Goal: Task Accomplishment & Management: Complete application form

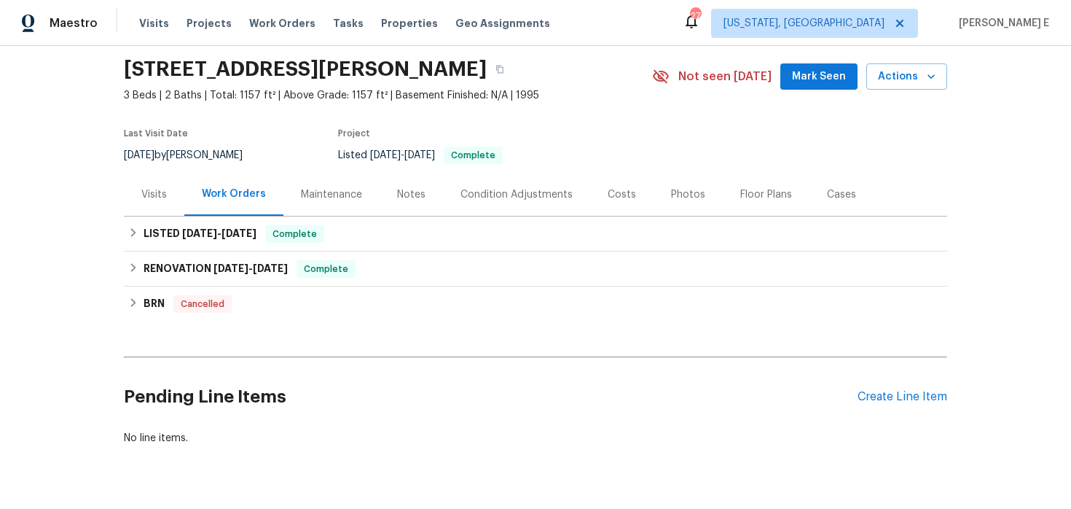
scroll to position [84, 0]
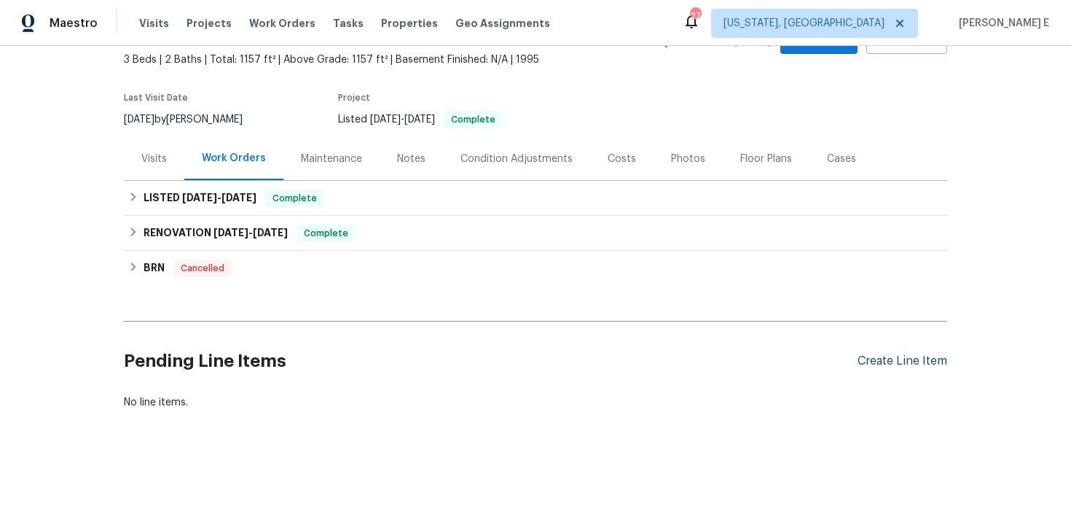
click at [889, 361] on div "Create Line Item" at bounding box center [903, 361] width 90 height 14
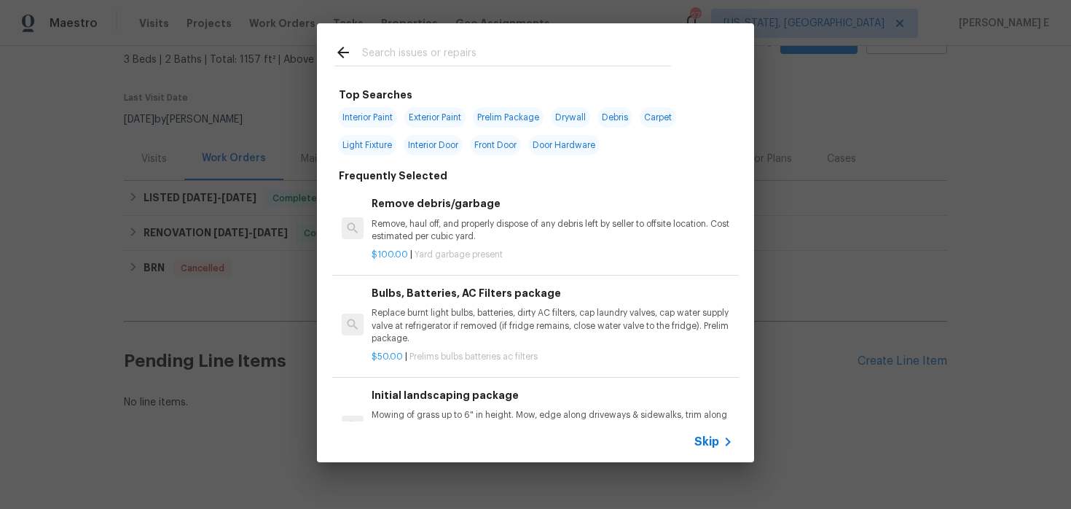
click at [711, 445] on span "Skip" at bounding box center [706, 441] width 25 height 15
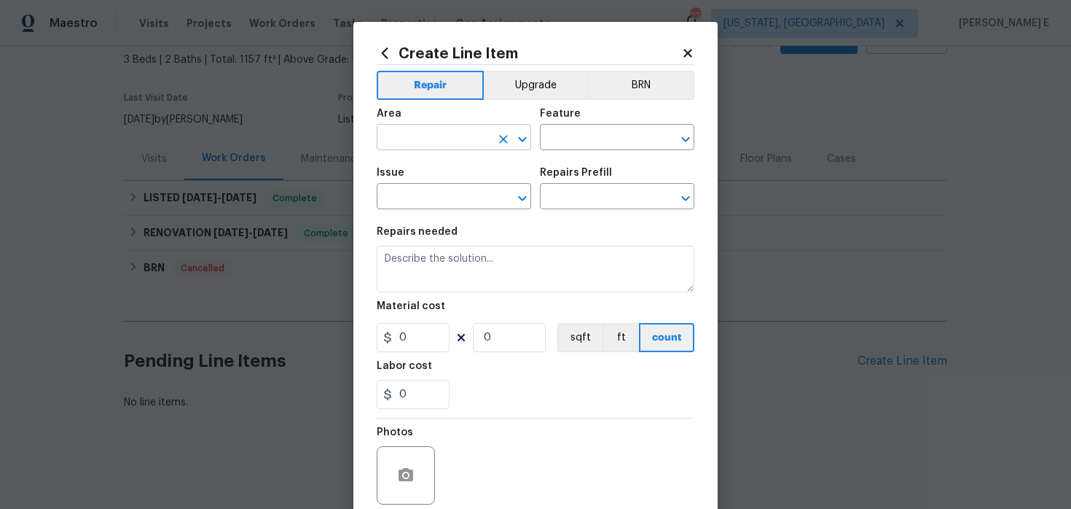
click at [423, 144] on input "text" at bounding box center [434, 139] width 114 height 23
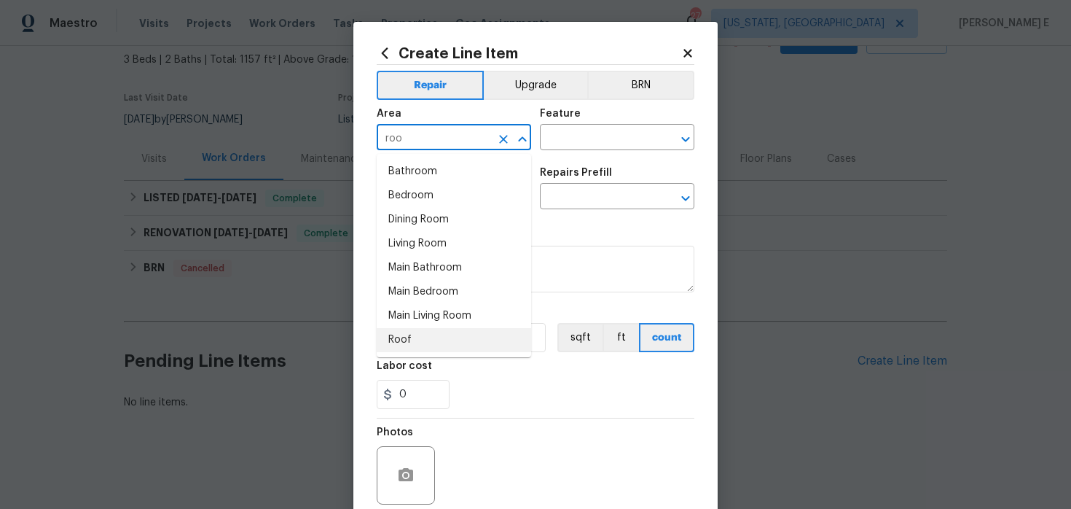
click at [415, 347] on li "Roof" at bounding box center [454, 340] width 154 height 24
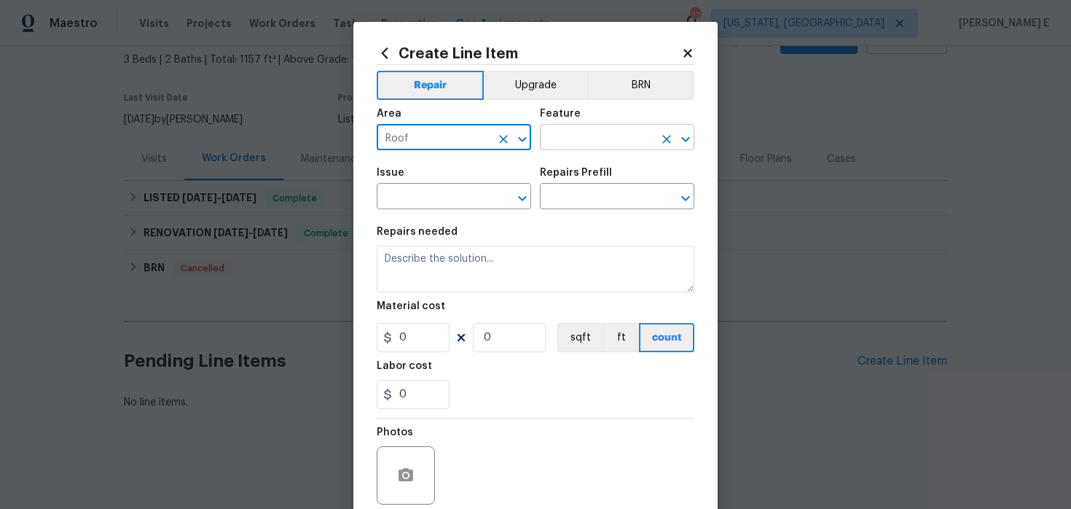
type input "Roof"
click at [570, 137] on input "text" at bounding box center [597, 139] width 114 height 23
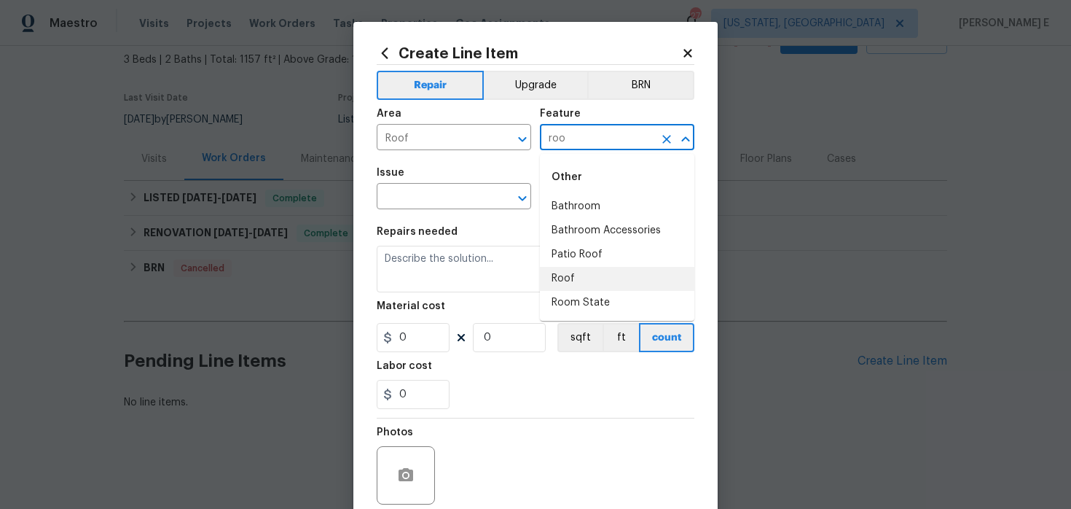
click at [590, 268] on li "Roof" at bounding box center [617, 279] width 154 height 24
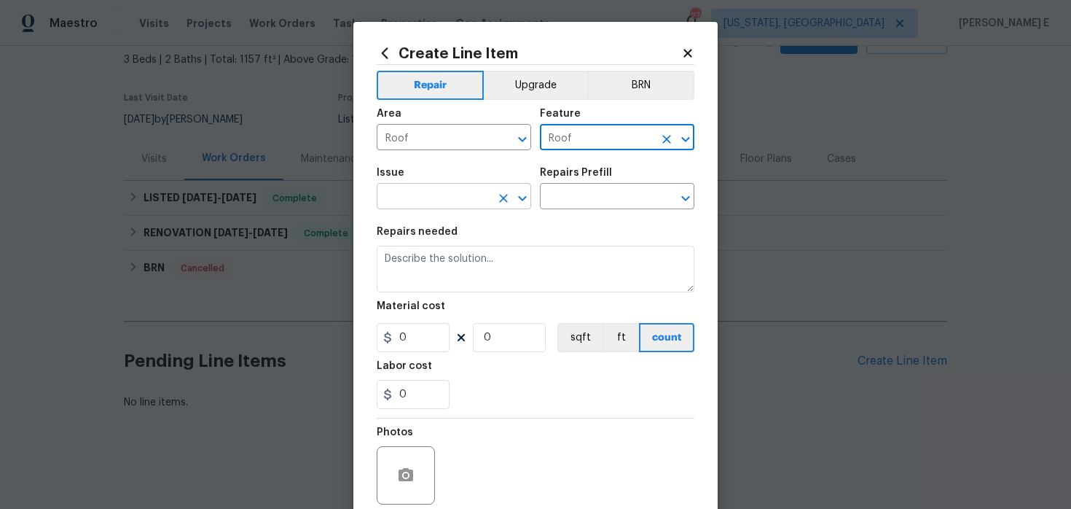
type input "Roof"
click at [417, 202] on input "text" at bounding box center [434, 198] width 114 height 23
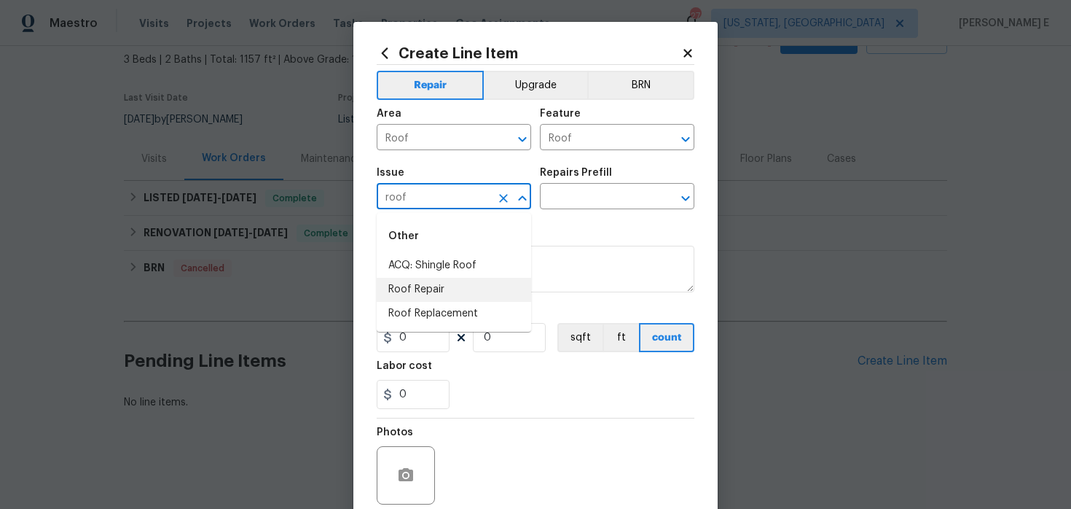
click at [418, 292] on li "Roof Repair" at bounding box center [454, 290] width 154 height 24
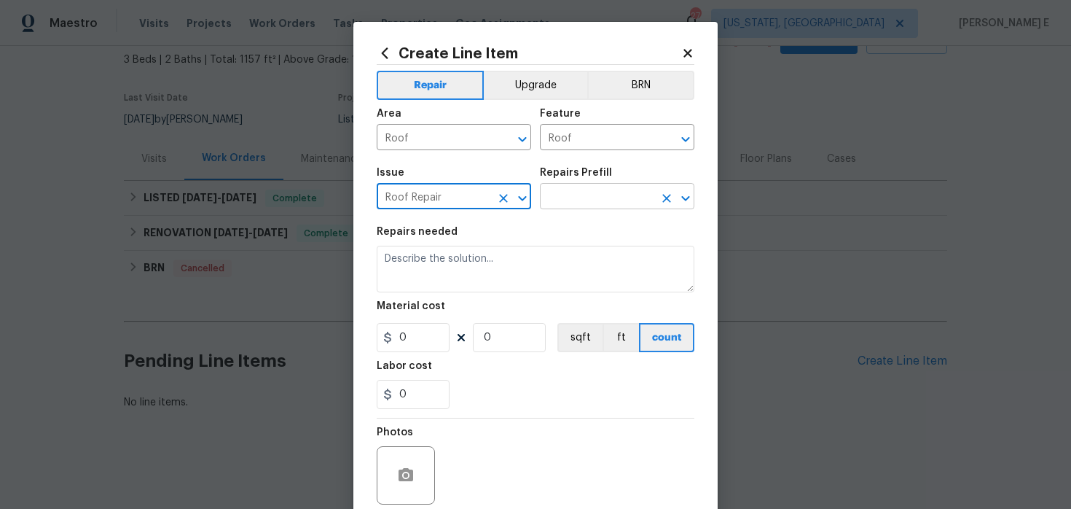
type input "Roof Repair"
click at [554, 204] on input "text" at bounding box center [597, 198] width 114 height 23
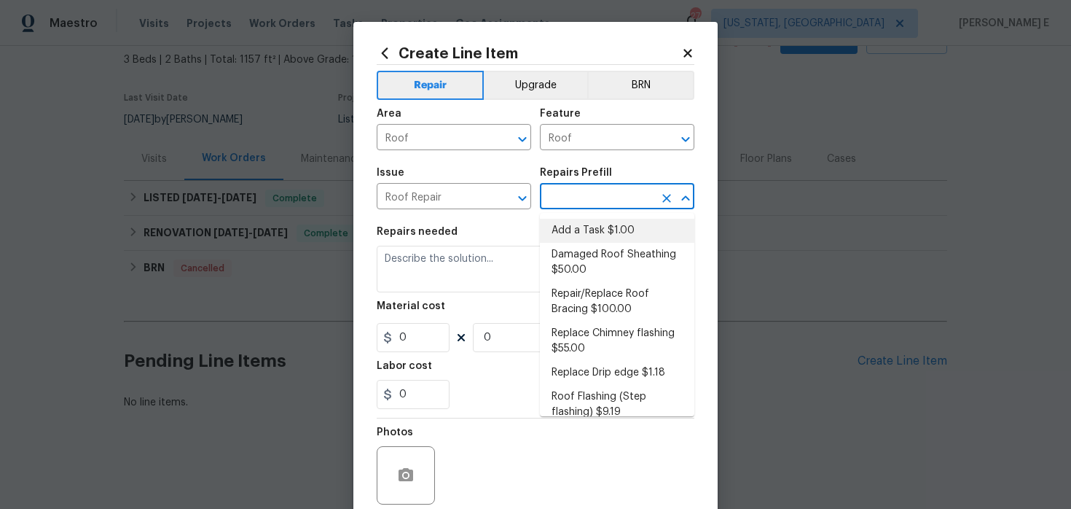
click at [560, 230] on li "Add a Task $1.00" at bounding box center [617, 231] width 154 height 24
type input "[PERSON_NAME] and Trim"
type input "Add a Task $1.00"
type textarea "HPM to detail"
type input "1"
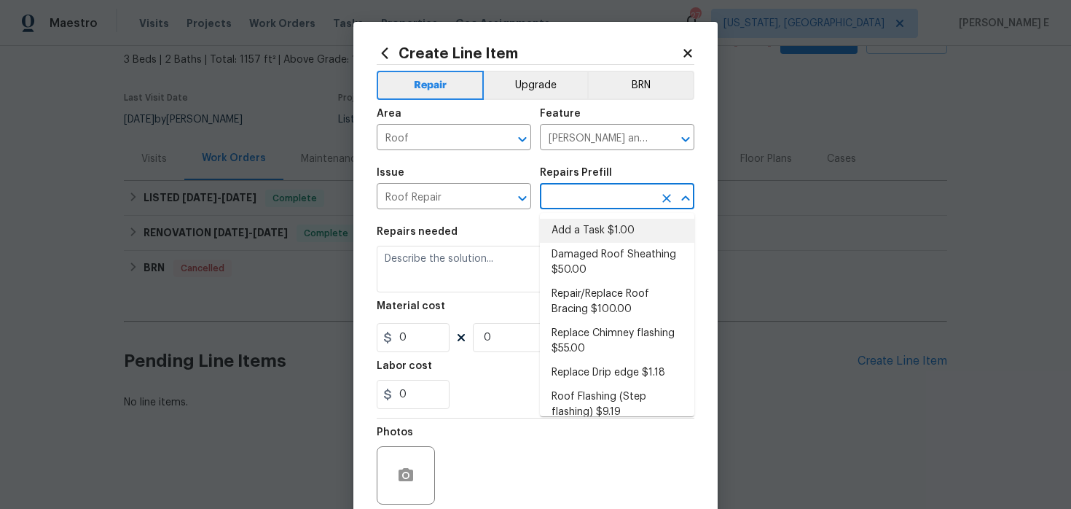
type input "1"
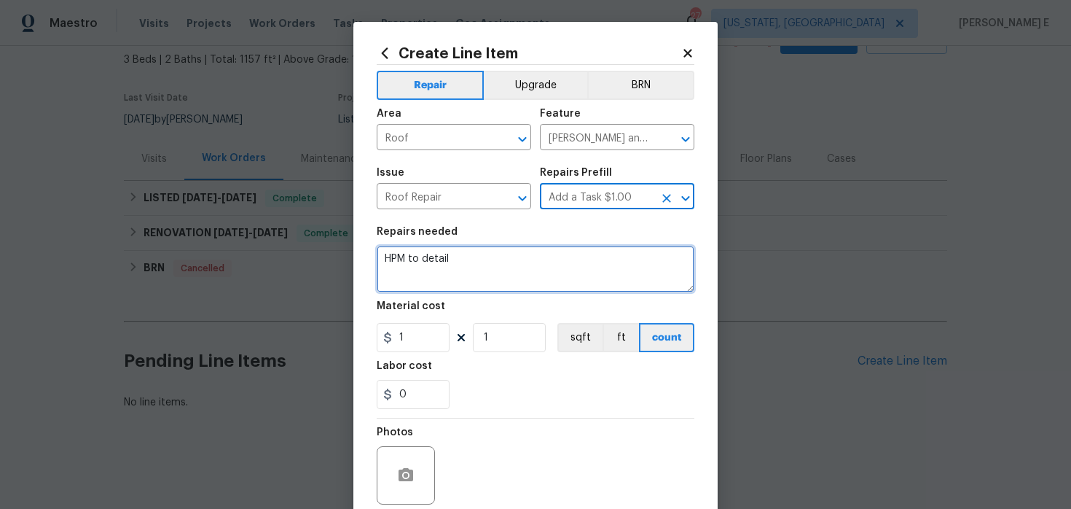
click at [466, 263] on textarea "HPM to detail" at bounding box center [536, 269] width 318 height 47
paste textarea "Roof inspection and quote replacement"
type textarea "Roof inspection and quote replacement"
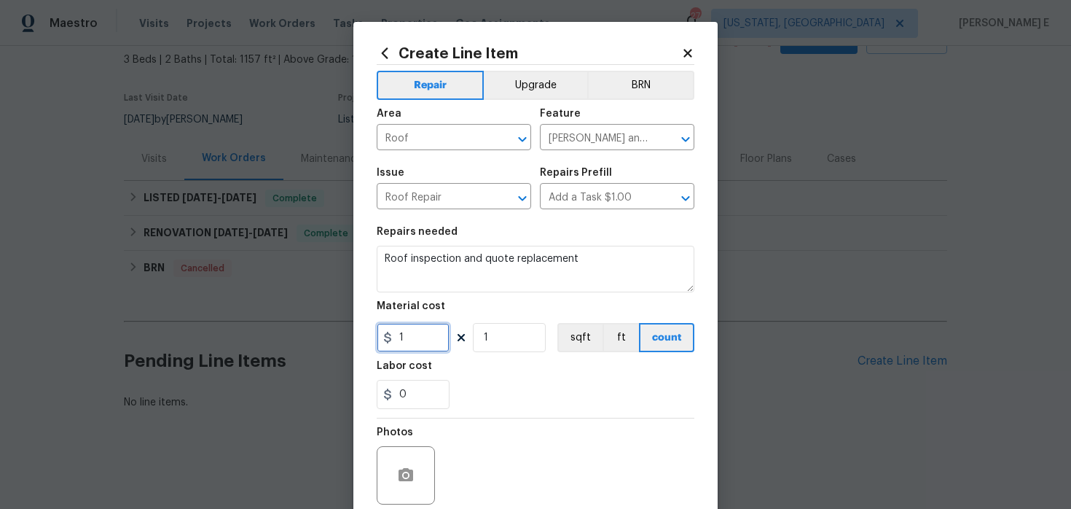
drag, startPoint x: 412, startPoint y: 337, endPoint x: 343, endPoint y: 346, distance: 69.1
click at [343, 346] on div "Create Line Item Repair Upgrade BRN Area Roof ​ Feature Eaves and Trim ​ Issue …" at bounding box center [535, 254] width 1071 height 509
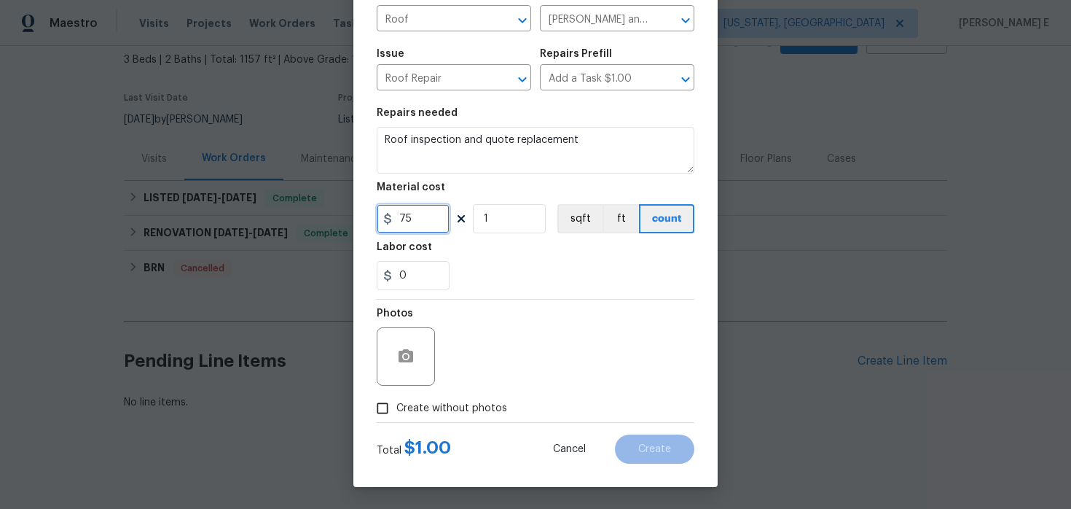
type input "75"
click at [412, 404] on span "Create without photos" at bounding box center [451, 408] width 111 height 15
click at [396, 404] on input "Create without photos" at bounding box center [383, 408] width 28 height 28
checkbox input "true"
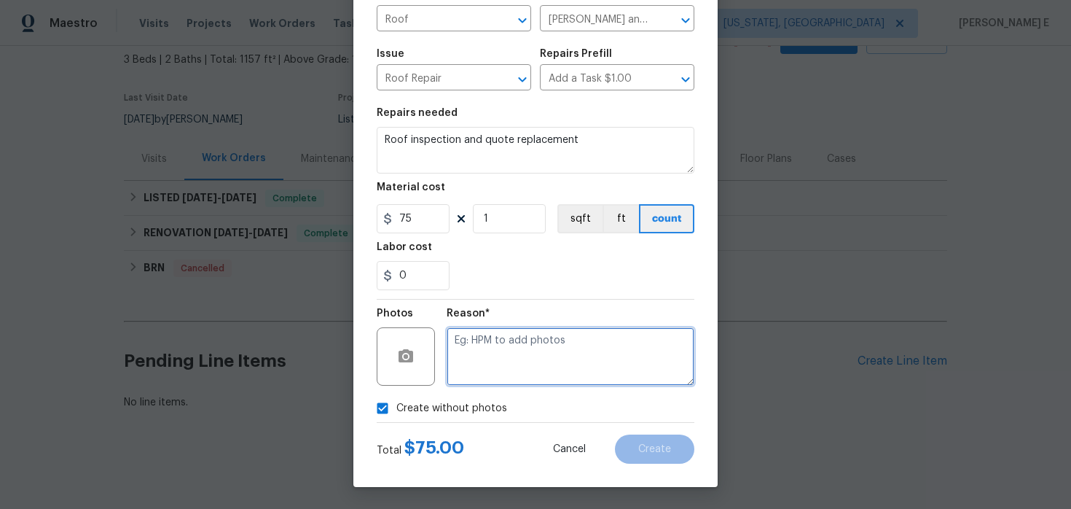
click at [482, 364] on textarea at bounding box center [571, 356] width 248 height 58
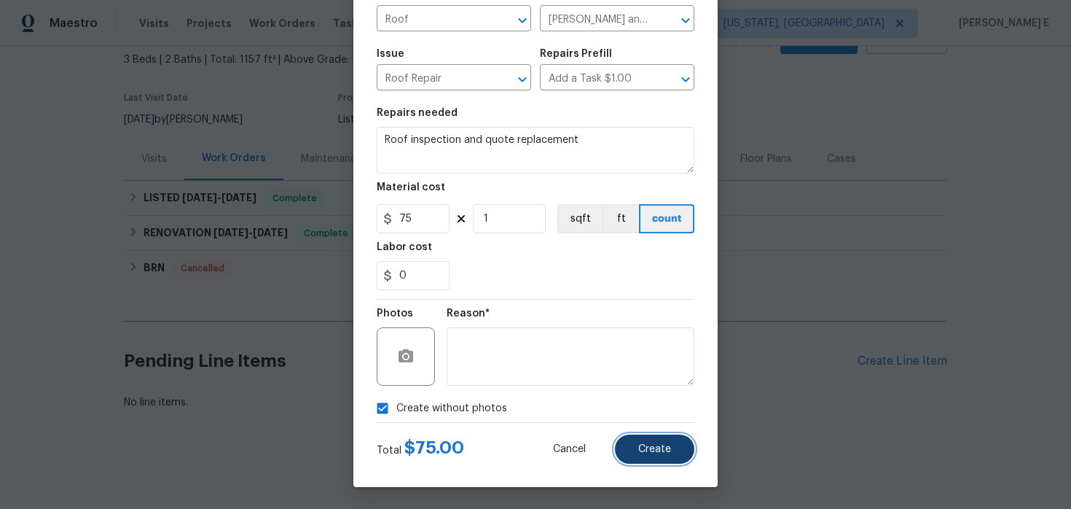
click at [650, 444] on span "Create" at bounding box center [654, 449] width 33 height 11
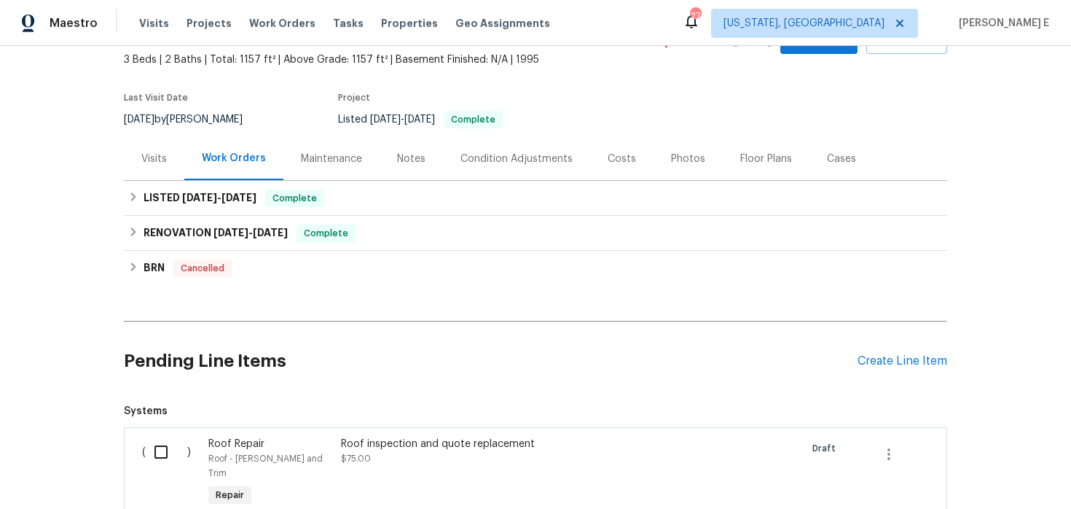
scroll to position [250, 0]
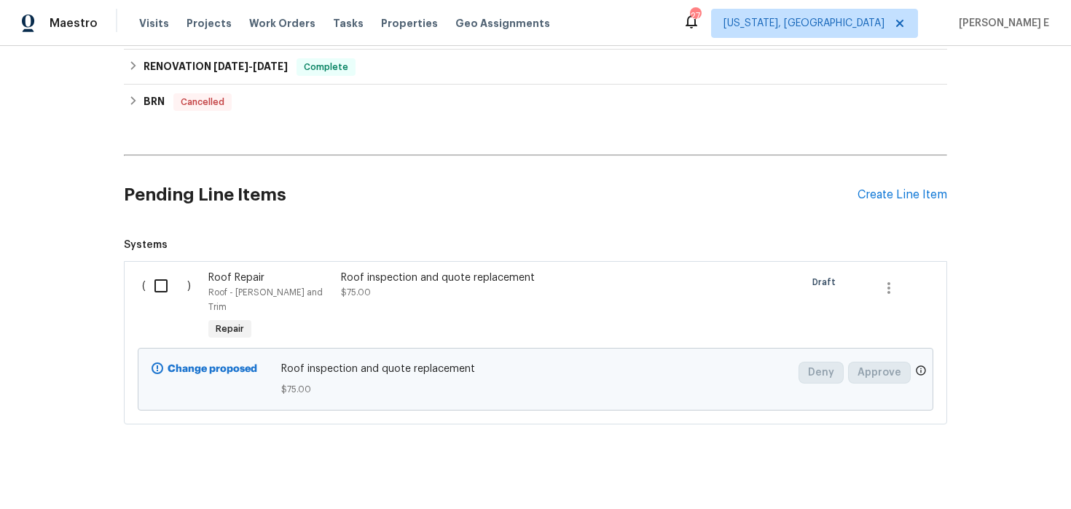
click at [422, 296] on div "Roof inspection and quote replacement $75.00" at bounding box center [469, 284] width 257 height 29
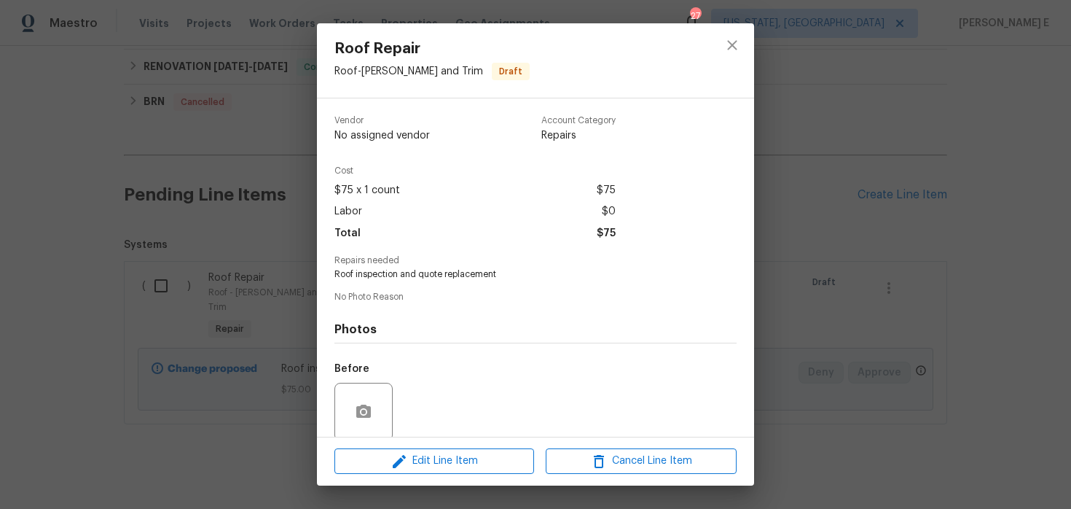
scroll to position [113, 0]
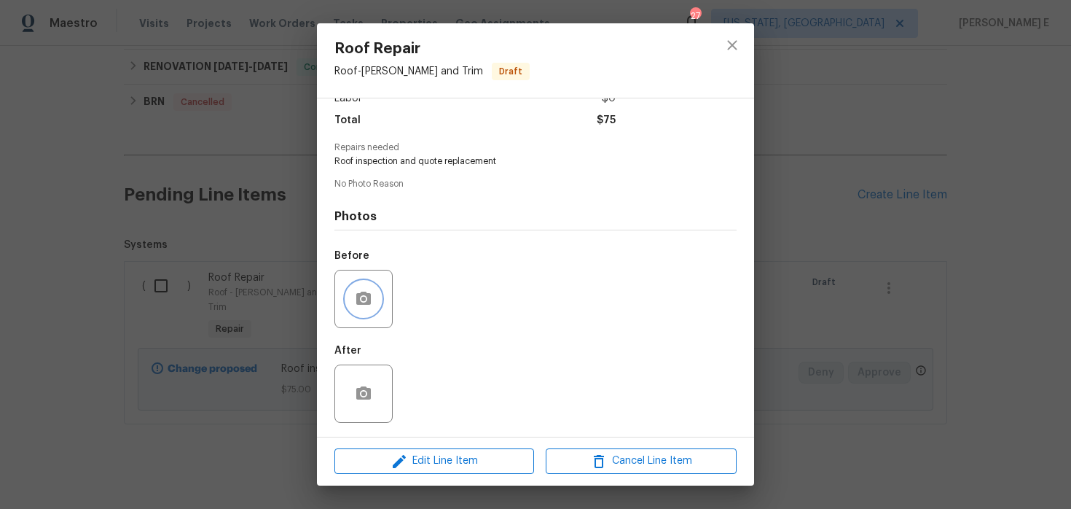
click at [364, 291] on icon "button" at bounding box center [363, 297] width 15 height 13
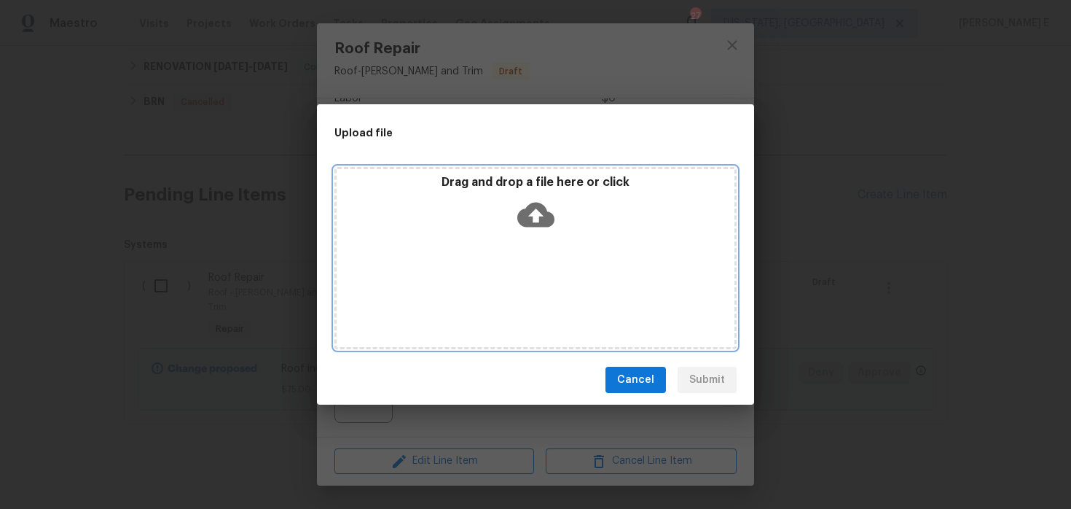
click at [523, 213] on icon at bounding box center [535, 215] width 37 height 25
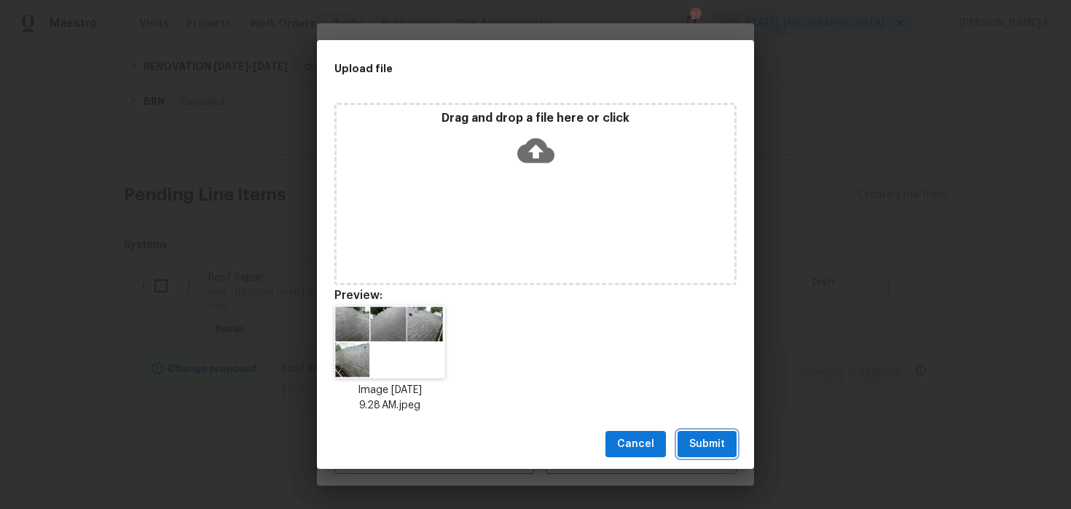
click at [711, 448] on span "Submit" at bounding box center [707, 444] width 36 height 18
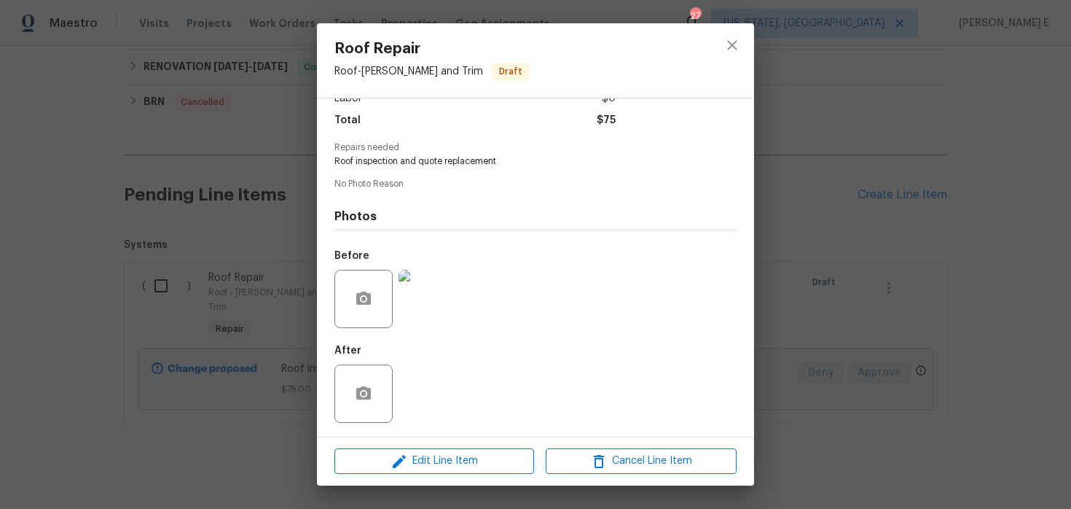
click at [837, 285] on div "Roof Repair Roof - Eaves and Trim Draft Vendor No assigned vendor Account Categ…" at bounding box center [535, 254] width 1071 height 509
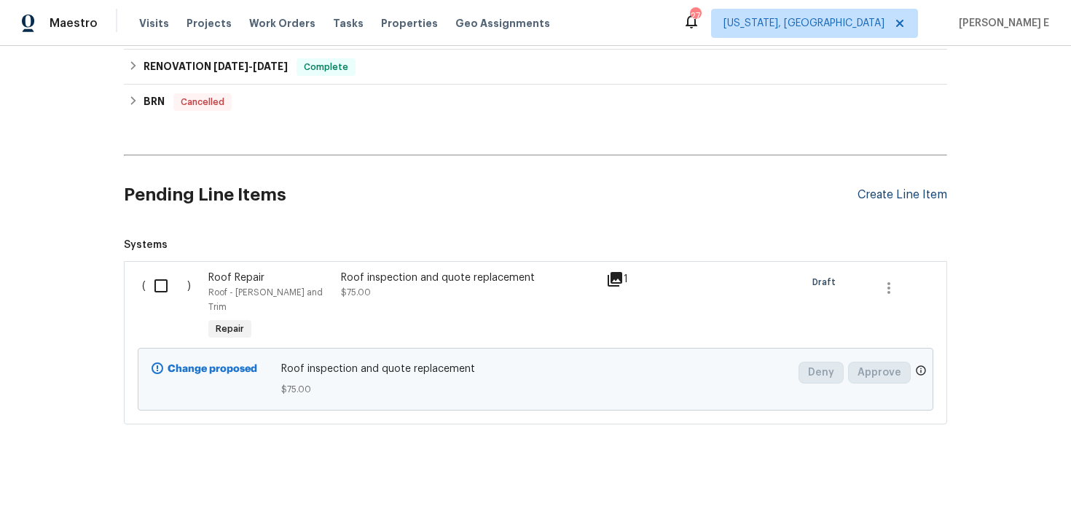
click at [880, 195] on div "Create Line Item" at bounding box center [903, 195] width 90 height 14
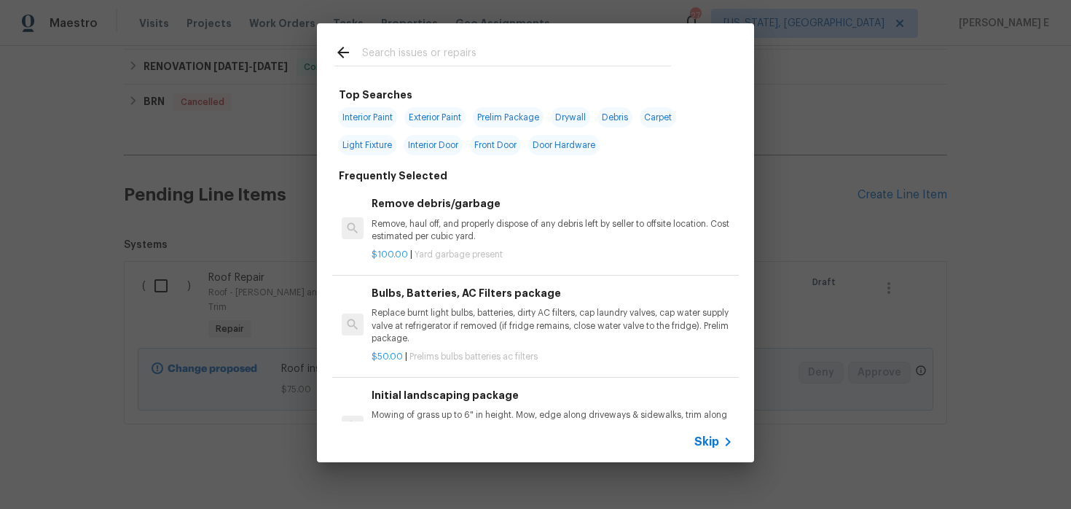
scroll to position [210, 0]
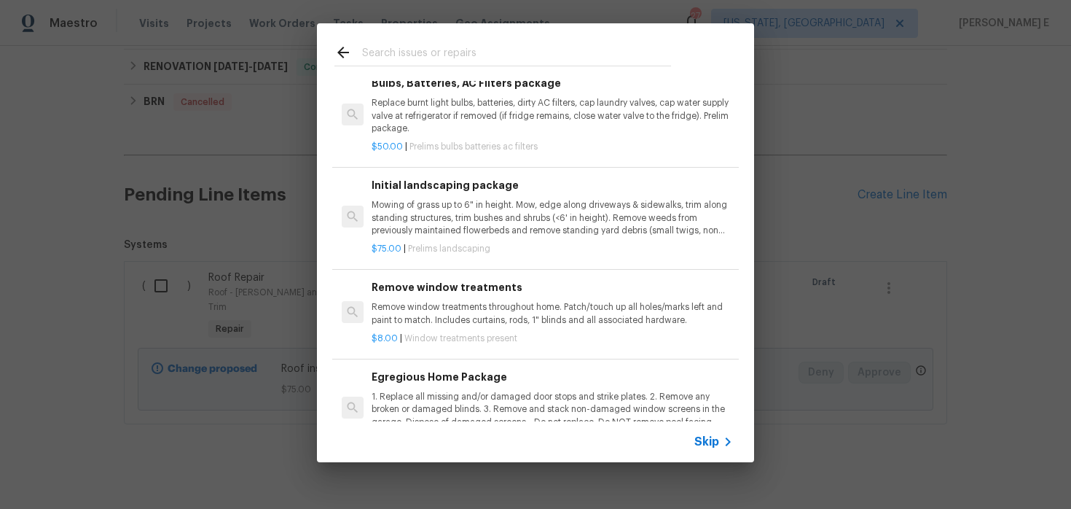
click at [711, 448] on span "Skip" at bounding box center [706, 441] width 25 height 15
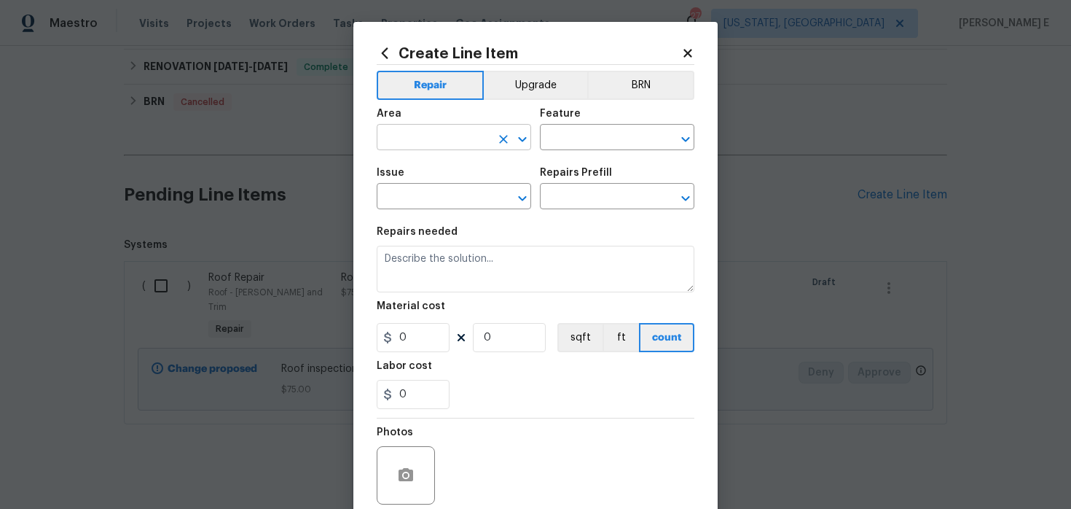
click at [434, 135] on input "text" at bounding box center [434, 139] width 114 height 23
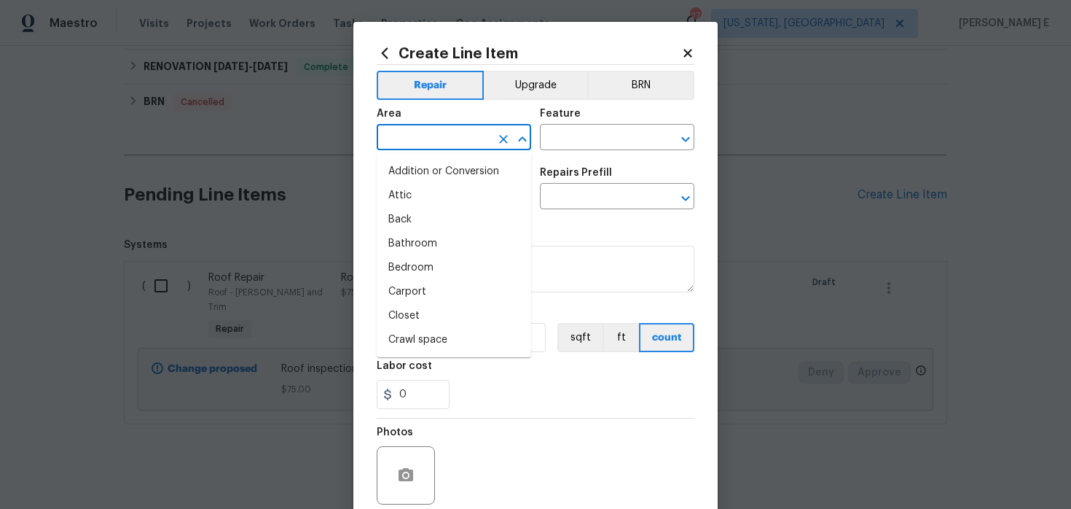
type input "i"
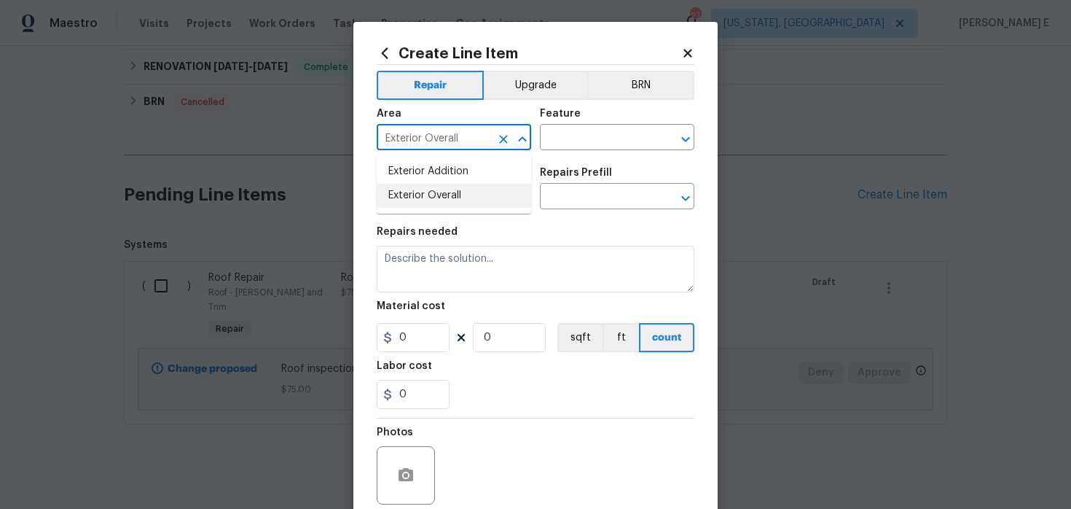
type input "Exterior Overall"
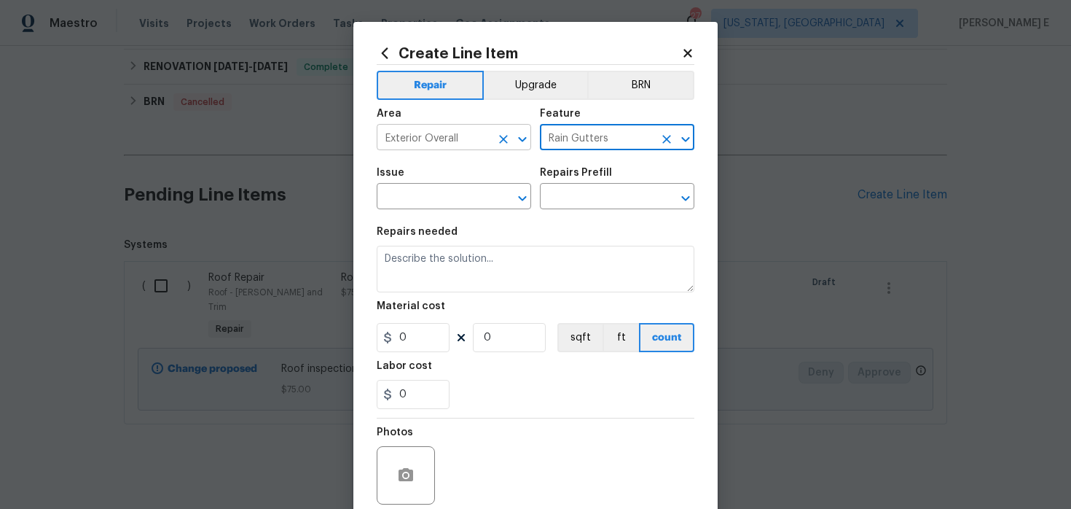
type input "Rain Gutters"
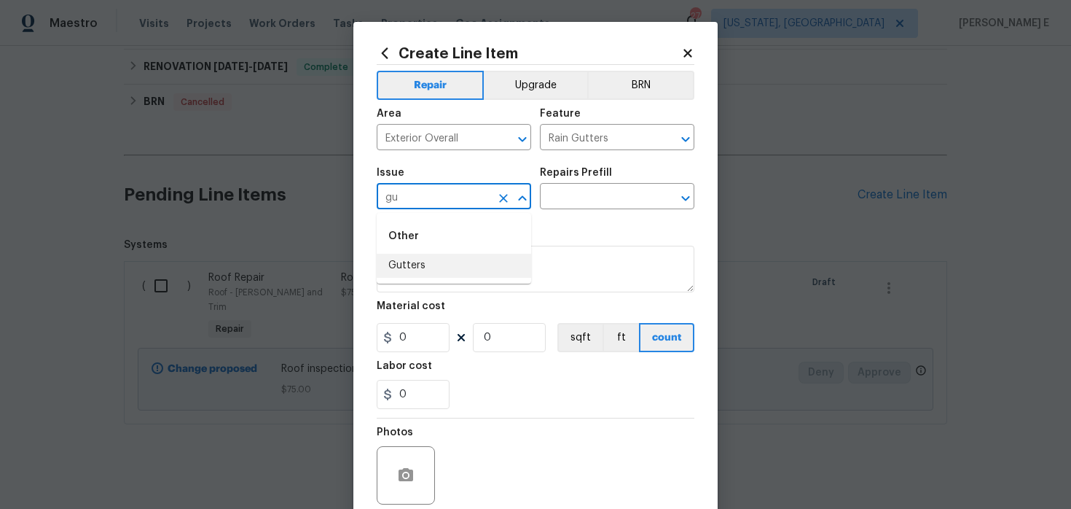
click at [424, 270] on li "Gutters" at bounding box center [454, 266] width 154 height 24
type input "Gutters"
click at [581, 197] on input "text" at bounding box center [597, 198] width 114 height 23
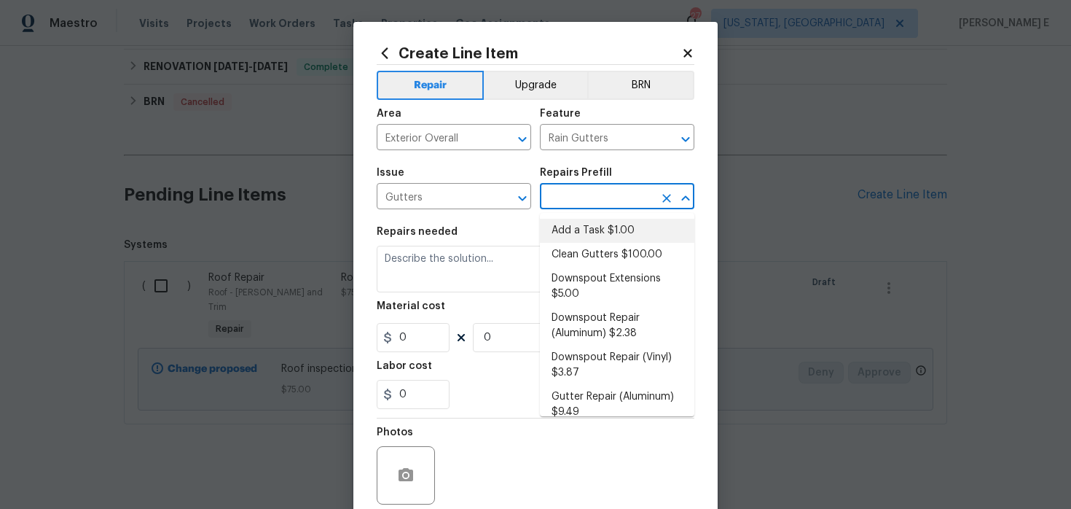
click at [577, 233] on li "Add a Task $1.00" at bounding box center [617, 231] width 154 height 24
type input "[PERSON_NAME] and Trim"
type input "Add a Task $1.00"
type textarea "HPM to detail"
type input "1"
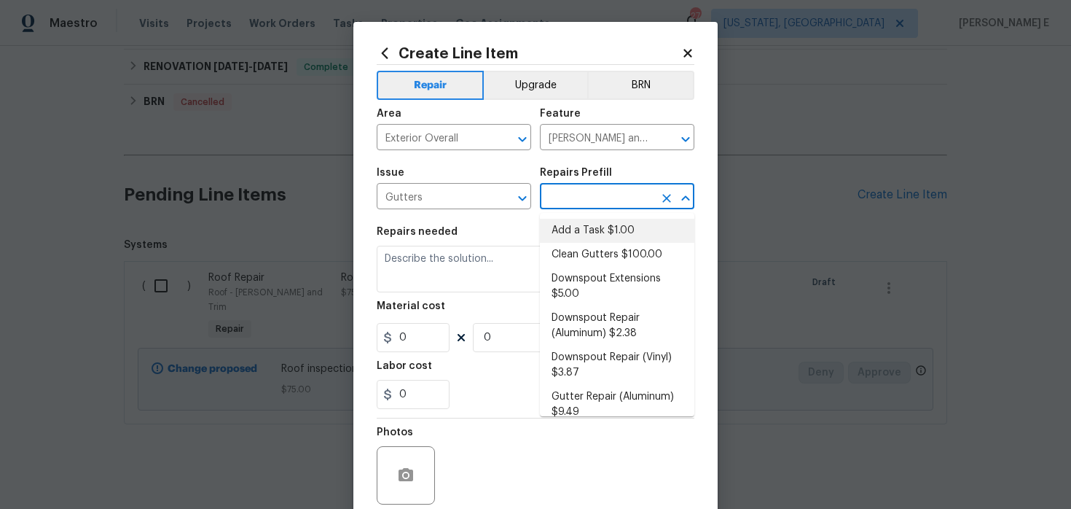
type input "1"
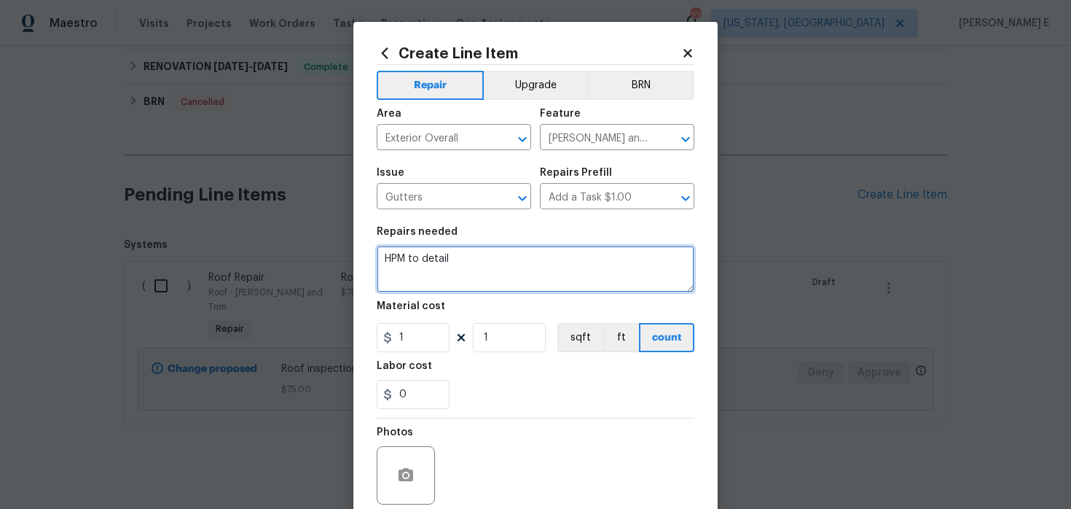
click at [488, 266] on textarea "HPM to detail" at bounding box center [536, 269] width 318 height 47
paste textarea "Replace gutters"
type textarea "Replace gutters"
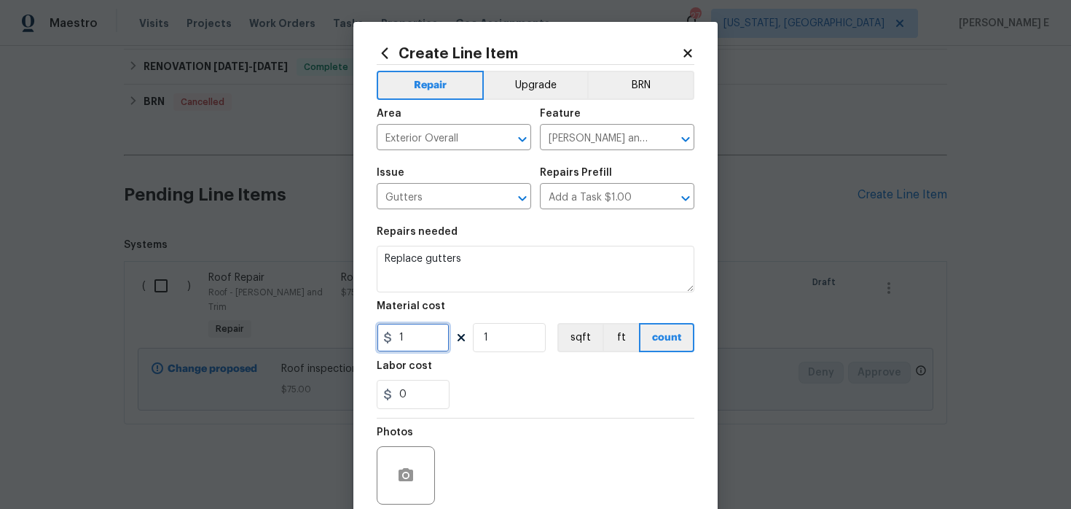
drag, startPoint x: 412, startPoint y: 337, endPoint x: 351, endPoint y: 337, distance: 60.5
click at [351, 337] on div "Create Line Item Repair Upgrade BRN Area Exterior Overall ​ Feature Eaves and T…" at bounding box center [535, 254] width 1071 height 509
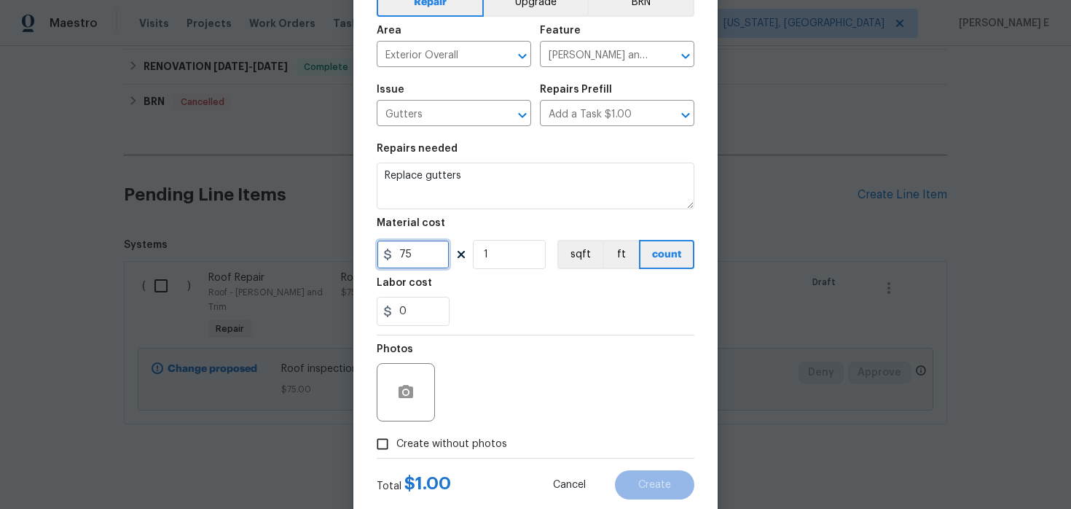
scroll to position [120, 0]
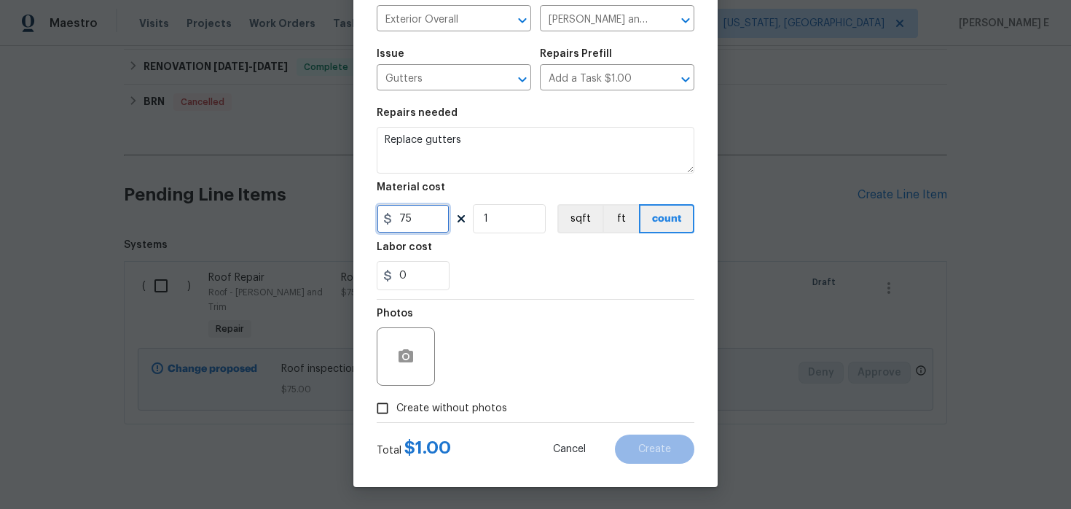
type input "75"
click at [411, 358] on icon "button" at bounding box center [406, 355] width 15 height 13
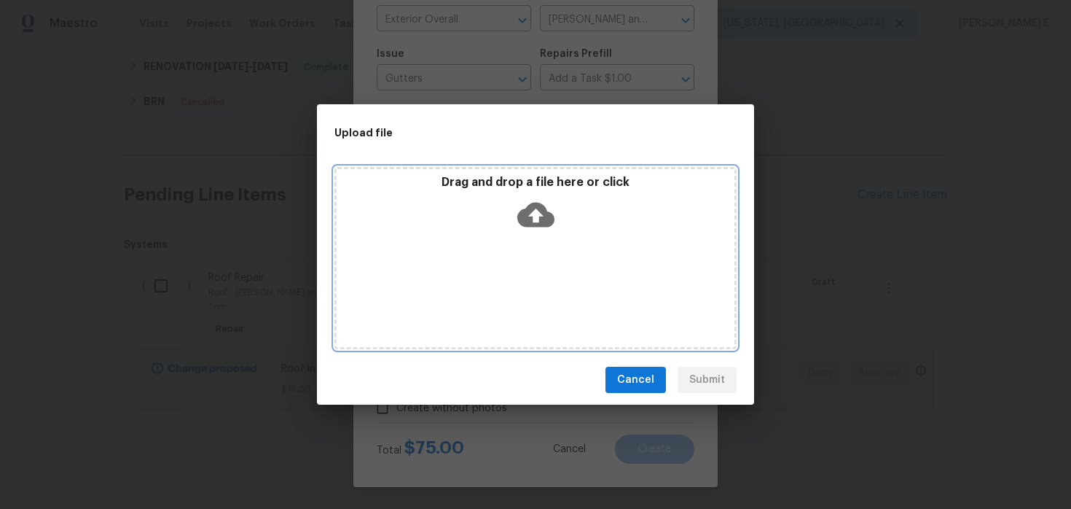
click at [536, 206] on icon at bounding box center [535, 215] width 37 height 25
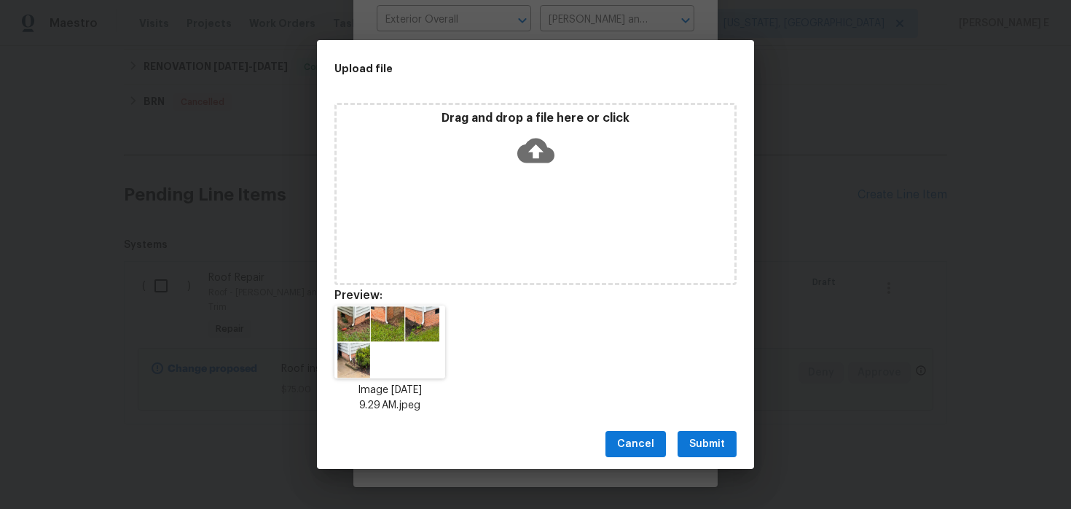
click at [700, 442] on span "Submit" at bounding box center [707, 444] width 36 height 18
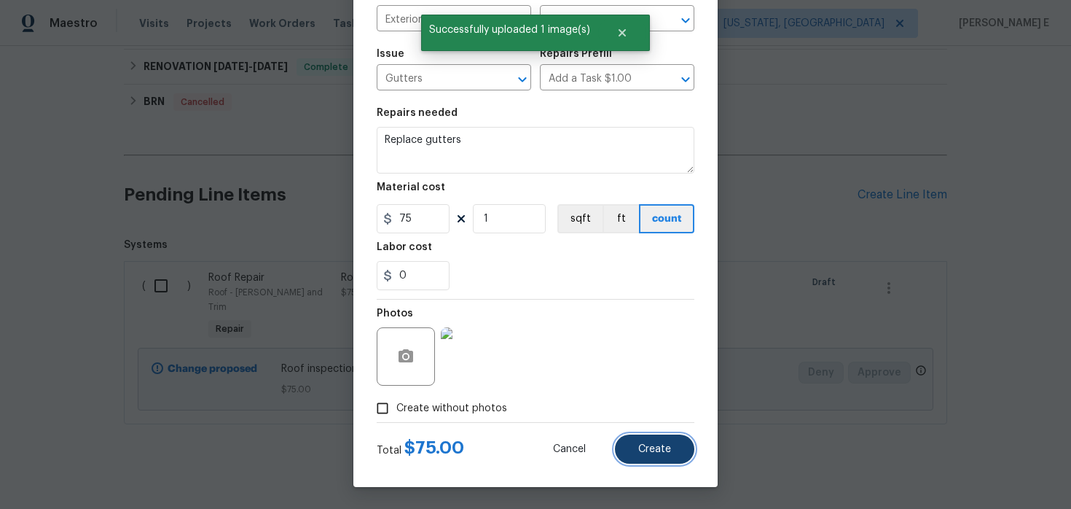
click at [639, 453] on span "Create" at bounding box center [654, 449] width 33 height 11
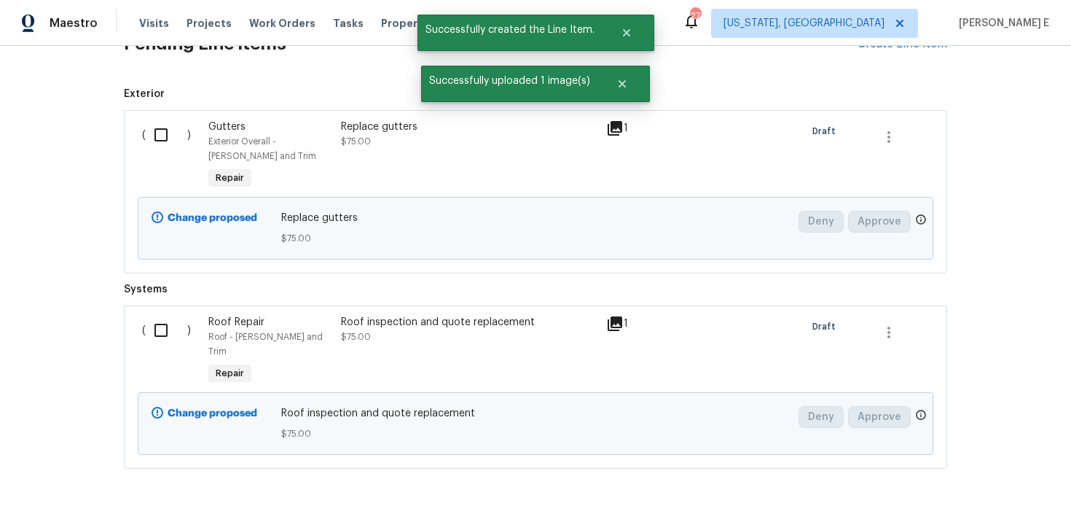
scroll to position [445, 0]
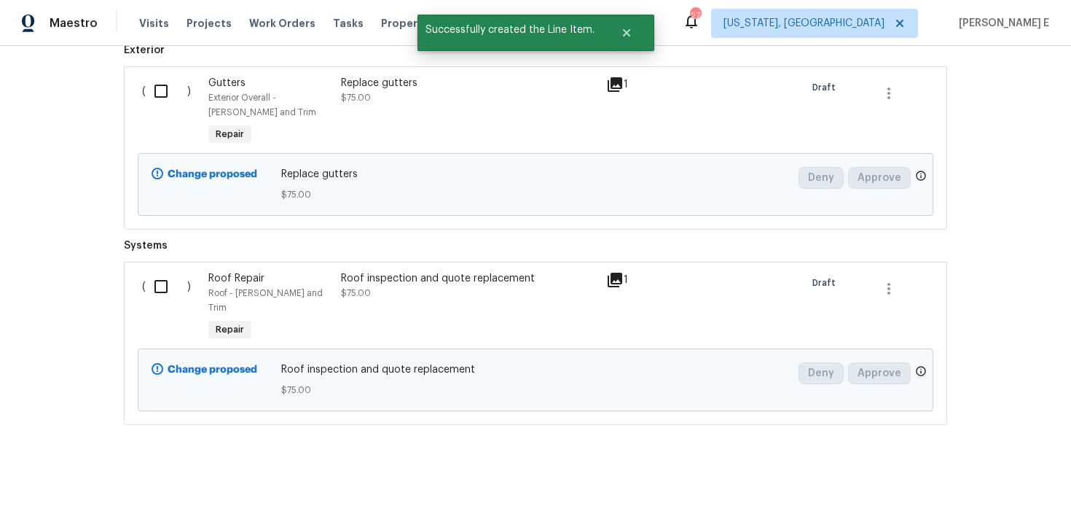
click at [617, 283] on icon at bounding box center [615, 280] width 15 height 15
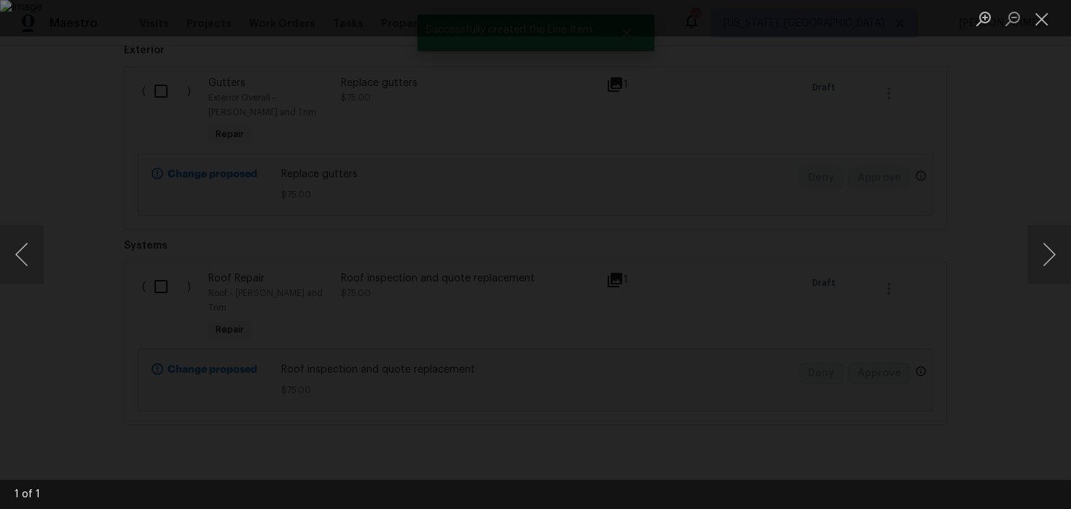
click at [945, 120] on div "Lightbox" at bounding box center [535, 254] width 1071 height 509
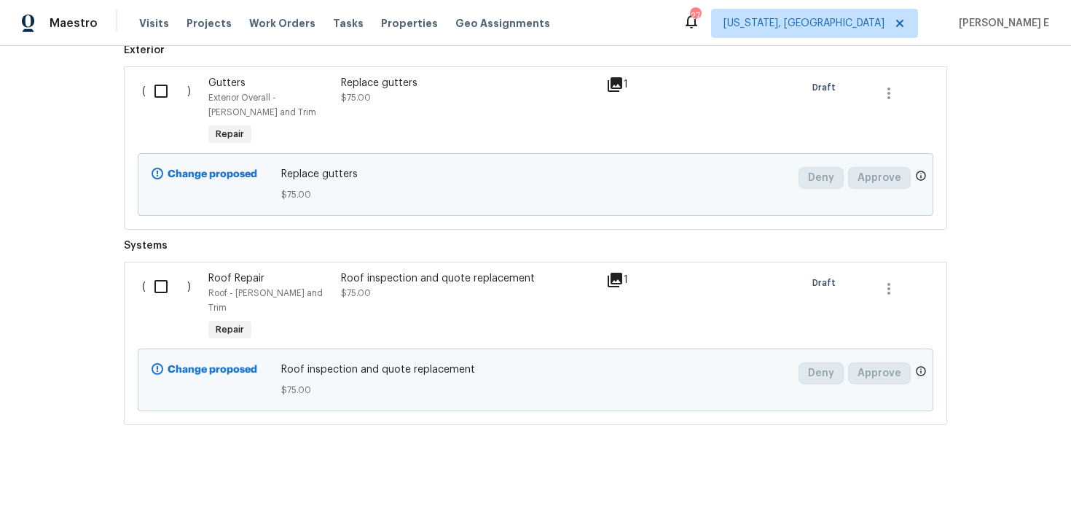
click at [616, 83] on icon at bounding box center [615, 84] width 15 height 15
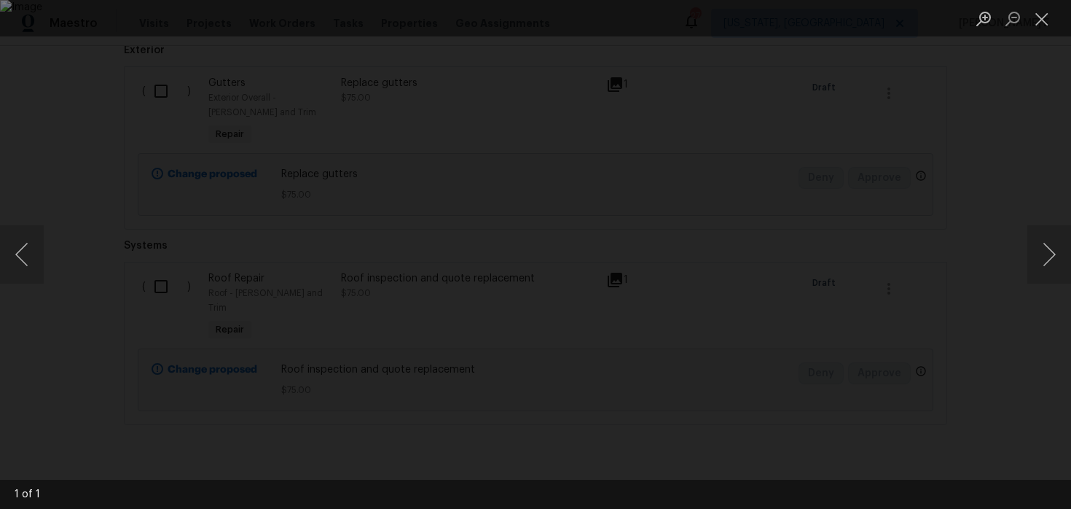
click at [963, 135] on div "Lightbox" at bounding box center [535, 254] width 1071 height 509
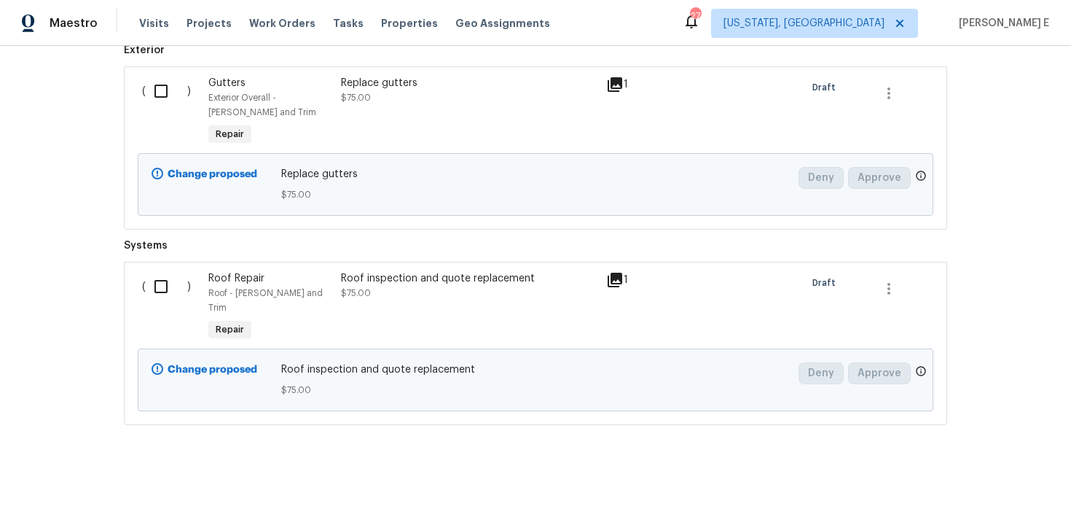
click at [963, 135] on div "Back to all projects 245 Rigby Ave, Spartanburg, SC 29306 3 Beds | 2 Baths | To…" at bounding box center [535, 277] width 1071 height 463
click at [158, 93] on input "checkbox" at bounding box center [167, 91] width 42 height 31
checkbox input "true"
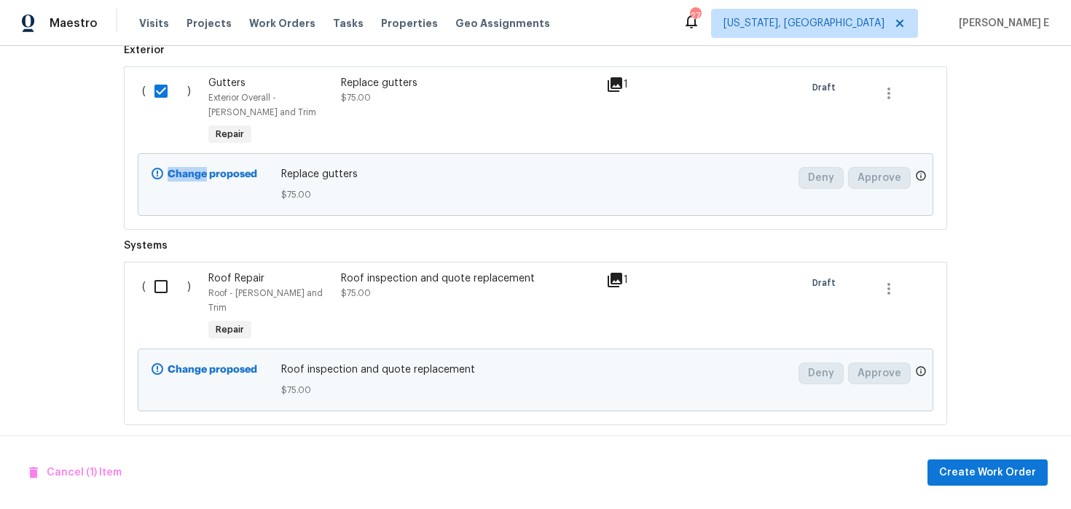
click at [156, 290] on input "checkbox" at bounding box center [167, 286] width 42 height 31
click at [952, 471] on span "Create Work Order" at bounding box center [987, 472] width 97 height 18
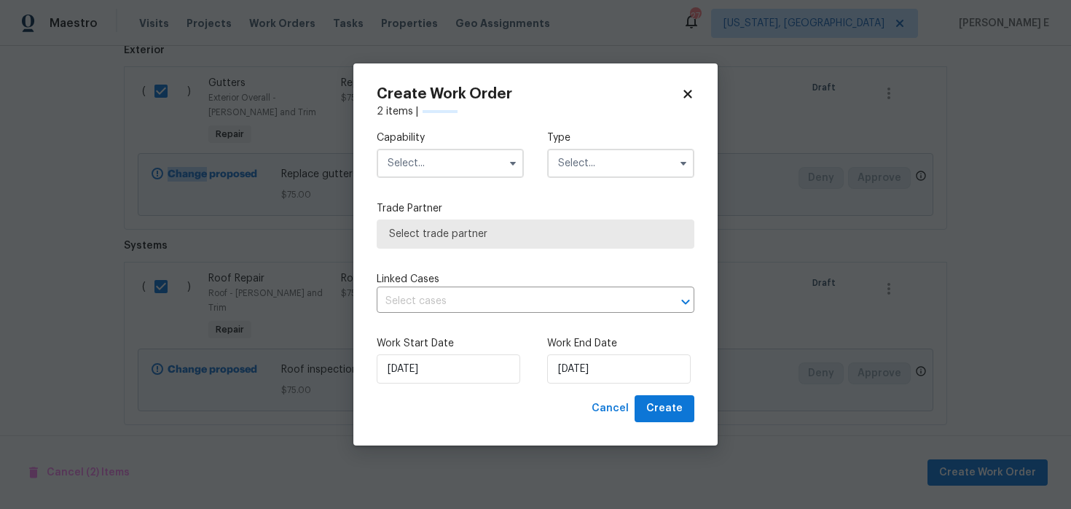
checkbox input "false"
click at [431, 183] on div "Capability Type" at bounding box center [536, 154] width 318 height 71
click at [453, 165] on input "text" at bounding box center [450, 163] width 147 height 29
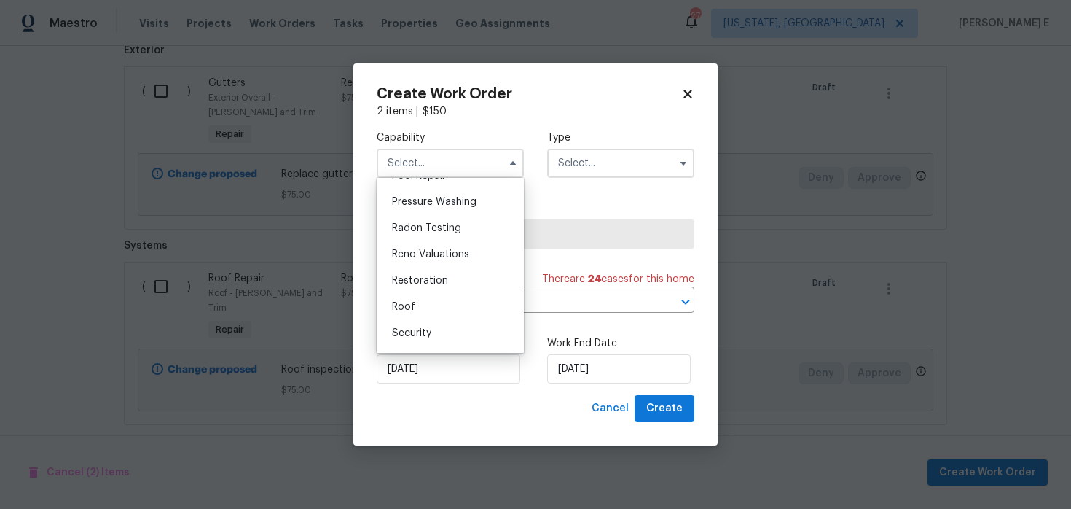
scroll to position [1428, 0]
click at [461, 259] on div "Roof" at bounding box center [450, 253] width 140 height 26
type input "Roof"
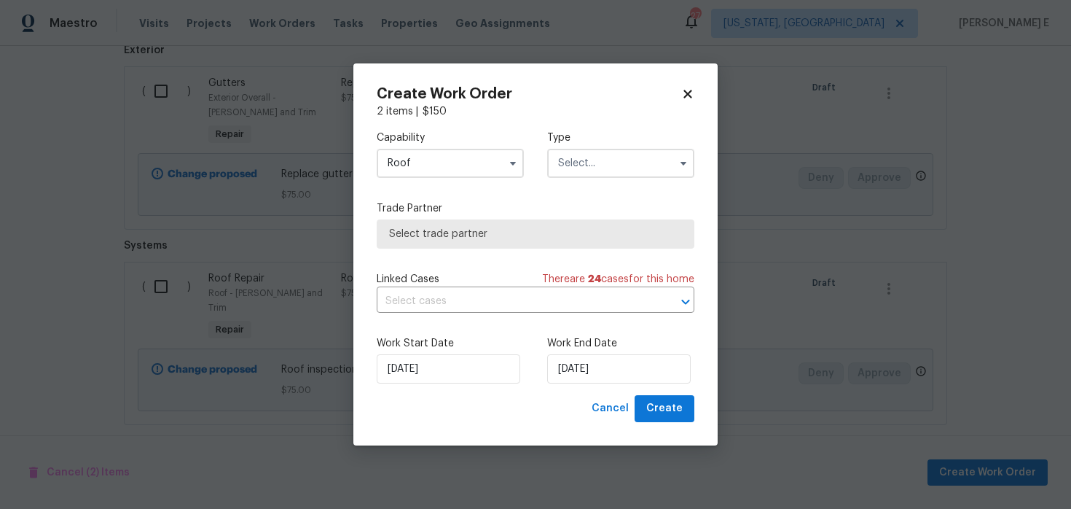
click at [617, 164] on input "text" at bounding box center [620, 163] width 147 height 29
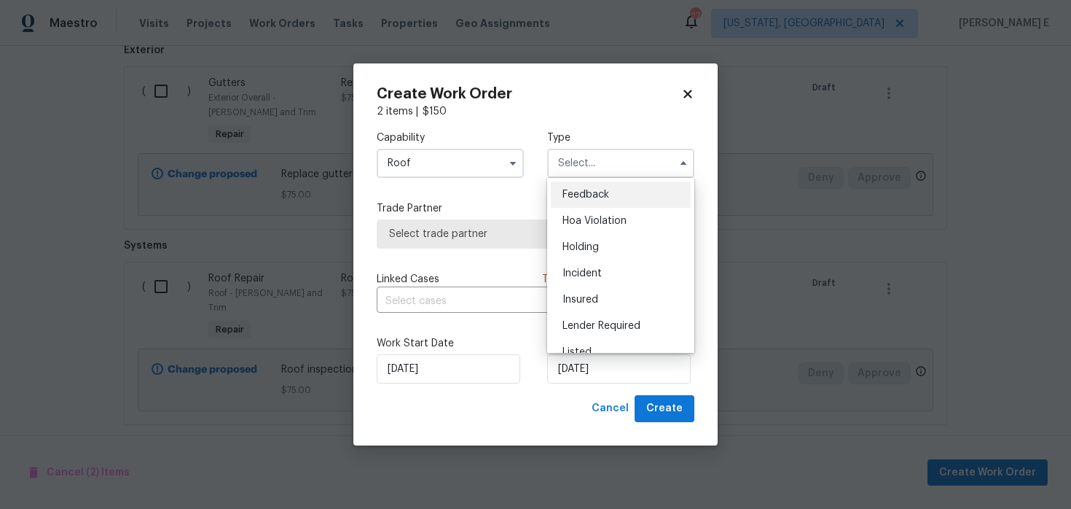
click at [584, 197] on span "Feedback" at bounding box center [586, 194] width 47 height 10
type input "Feedback"
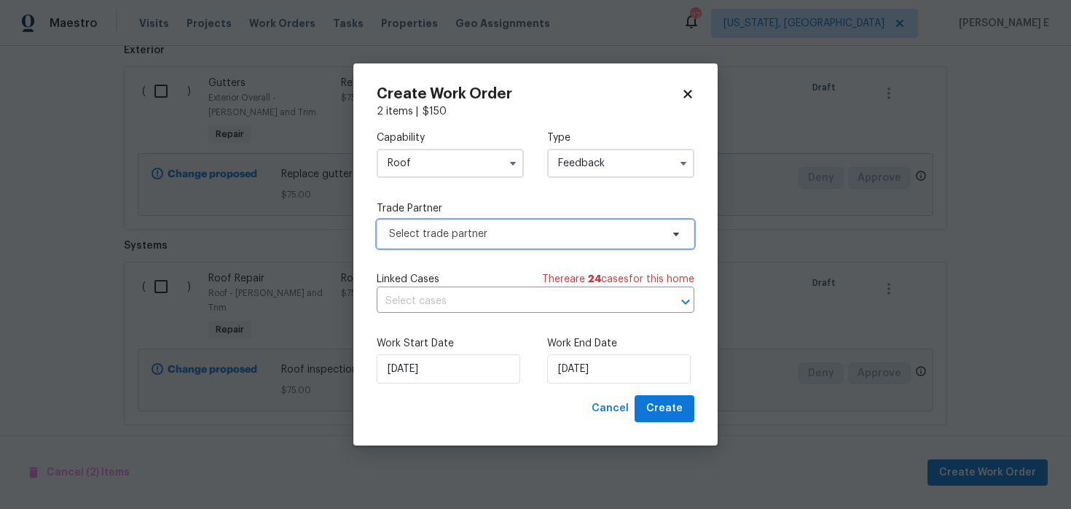
click at [486, 237] on span "Select trade partner" at bounding box center [525, 234] width 272 height 15
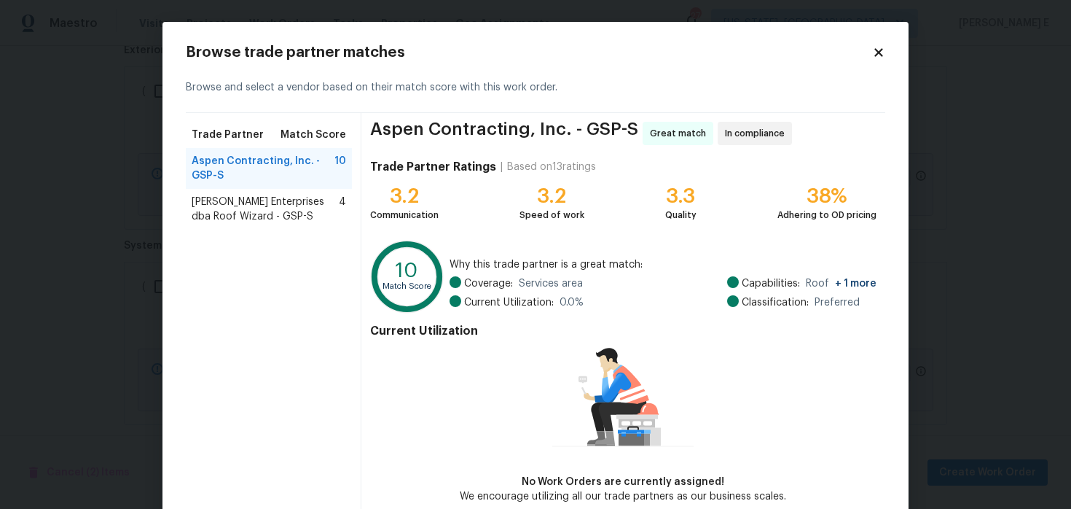
click at [307, 213] on span "[PERSON_NAME] Enterprises dba Roof Wizard - GSP-S" at bounding box center [265, 209] width 147 height 29
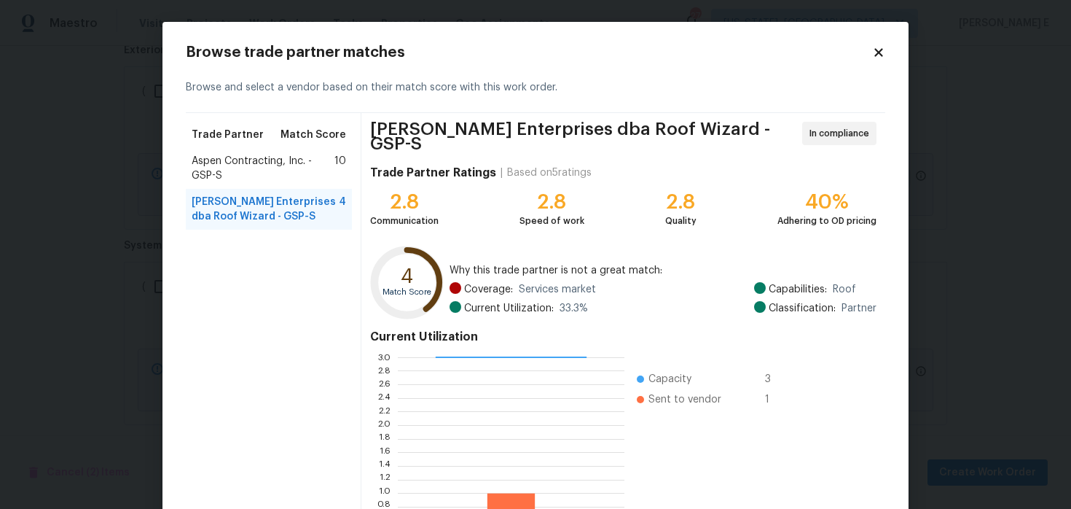
scroll to position [134, 0]
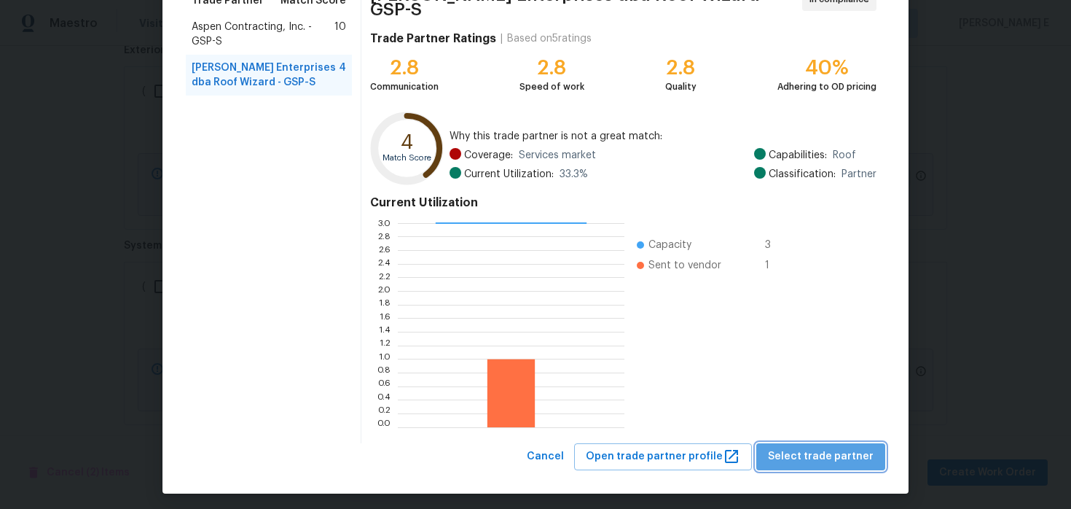
click at [831, 450] on span "Select trade partner" at bounding box center [821, 456] width 106 height 18
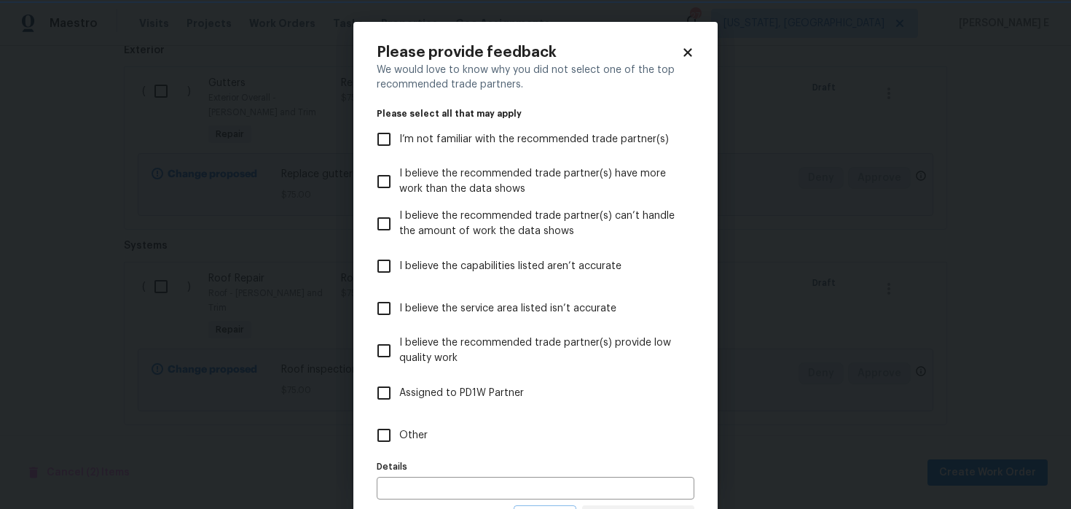
scroll to position [0, 0]
click at [539, 452] on label "Other" at bounding box center [526, 435] width 314 height 42
click at [399, 450] on input "Other" at bounding box center [384, 435] width 31 height 31
checkbox input "true"
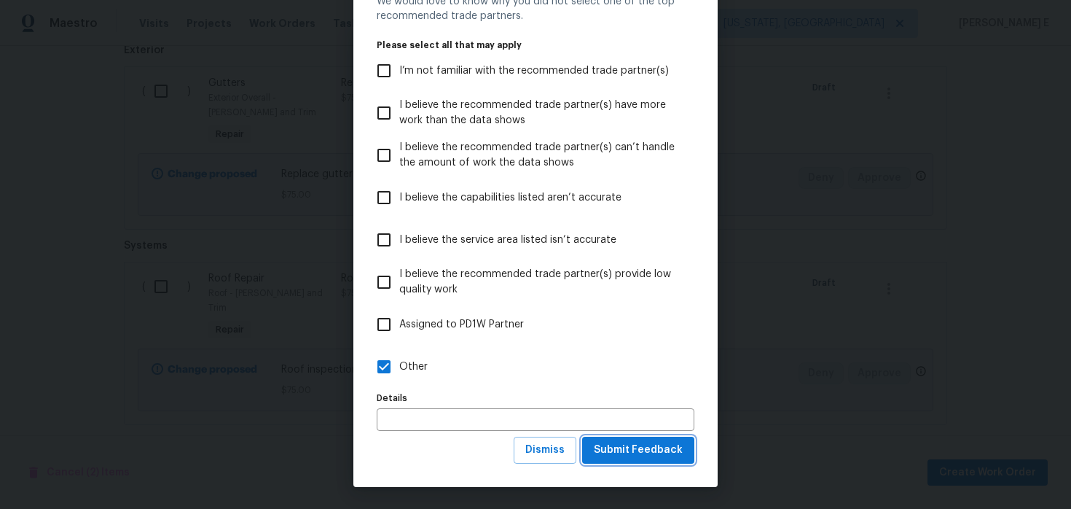
click at [635, 443] on span "Submit Feedback" at bounding box center [638, 450] width 89 height 18
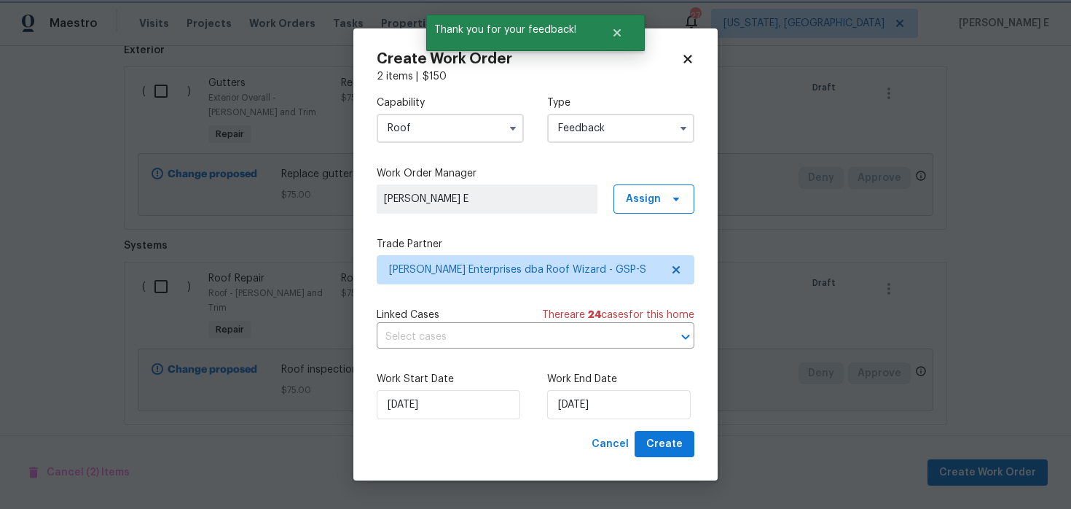
scroll to position [0, 0]
click at [617, 397] on input "[DATE]" at bounding box center [619, 404] width 144 height 29
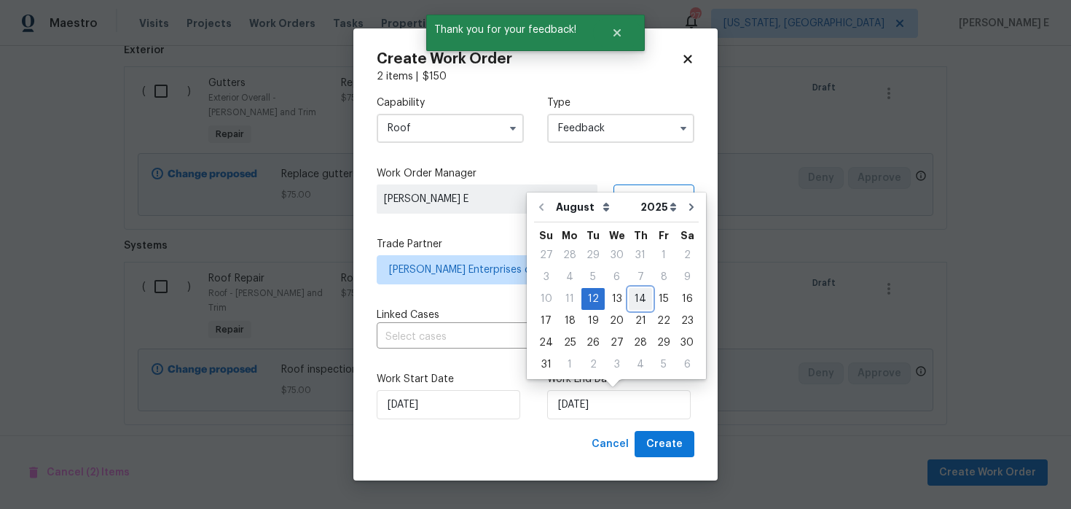
click at [639, 299] on div "14" at bounding box center [640, 299] width 23 height 20
type input "[DATE]"
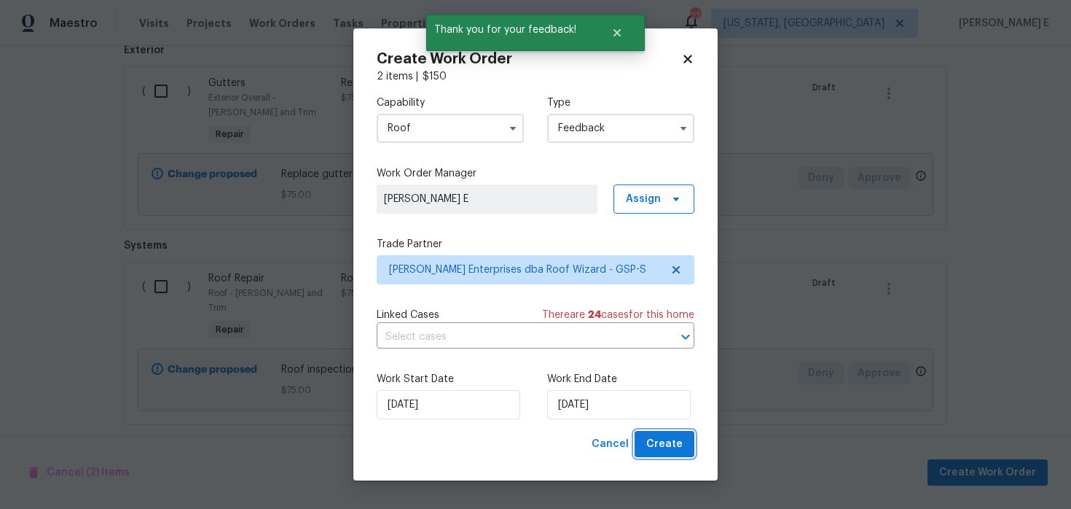
click at [657, 452] on span "Create" at bounding box center [664, 444] width 36 height 18
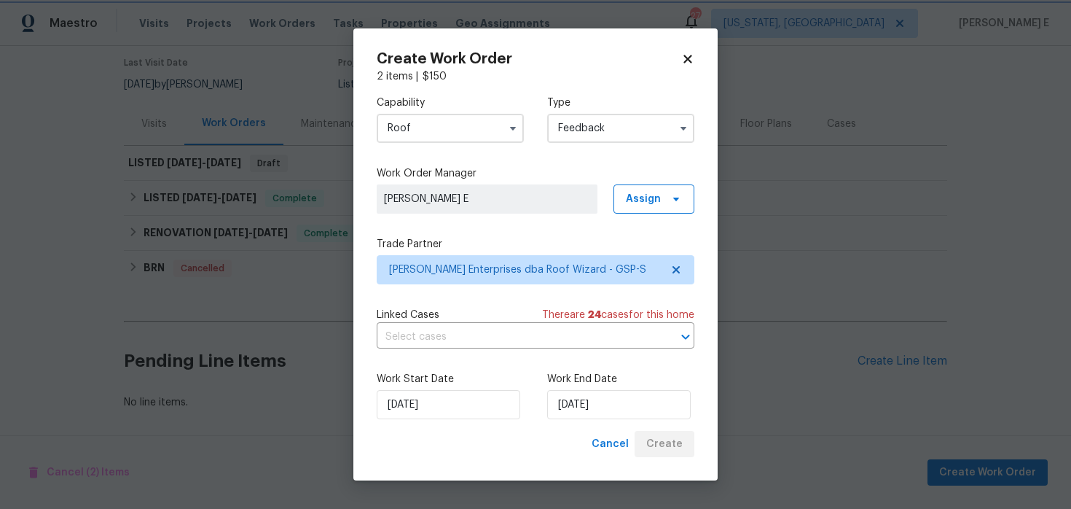
scroll to position [119, 0]
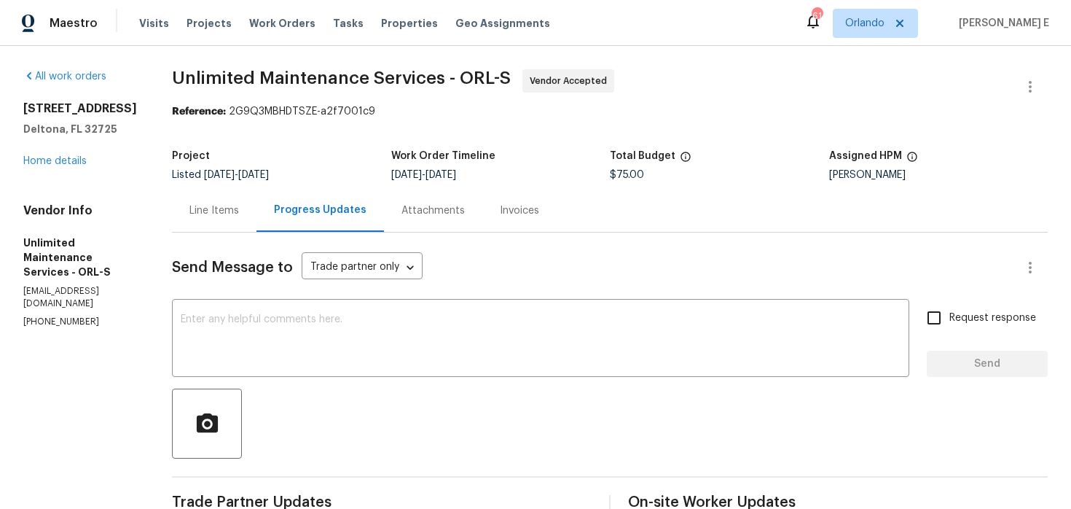
scroll to position [20, 0]
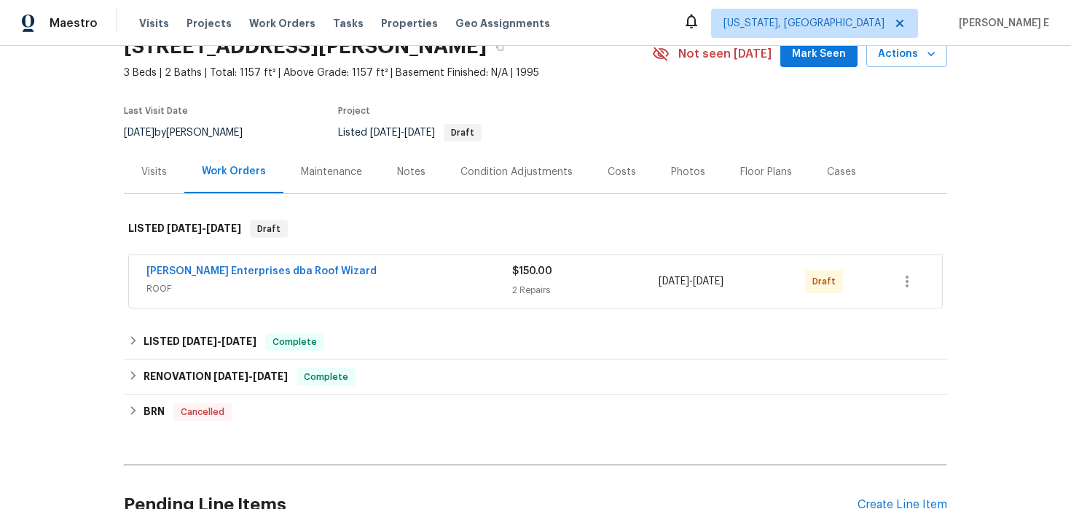
scroll to position [90, 0]
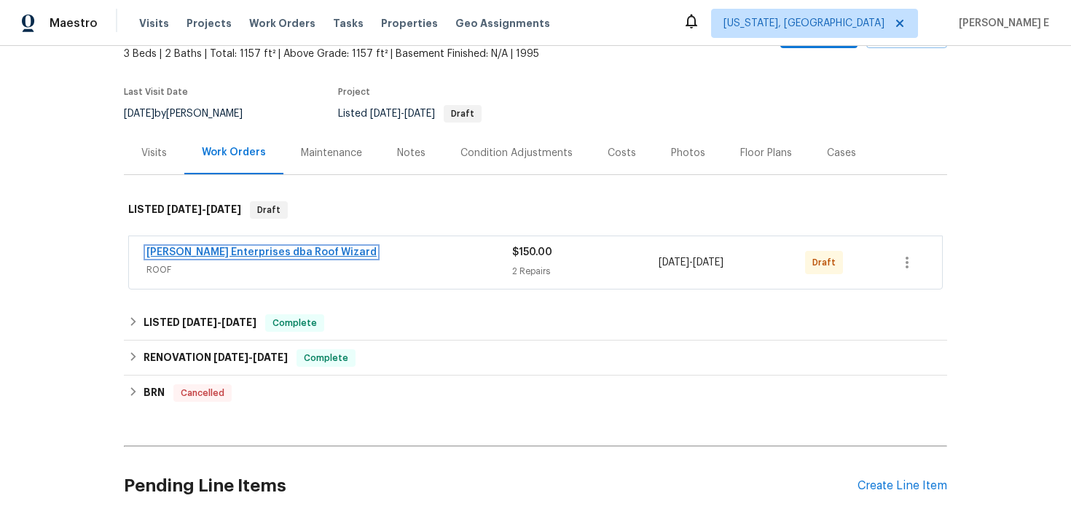
click at [276, 256] on link "[PERSON_NAME] Enterprises dba Roof Wizard" at bounding box center [261, 252] width 230 height 10
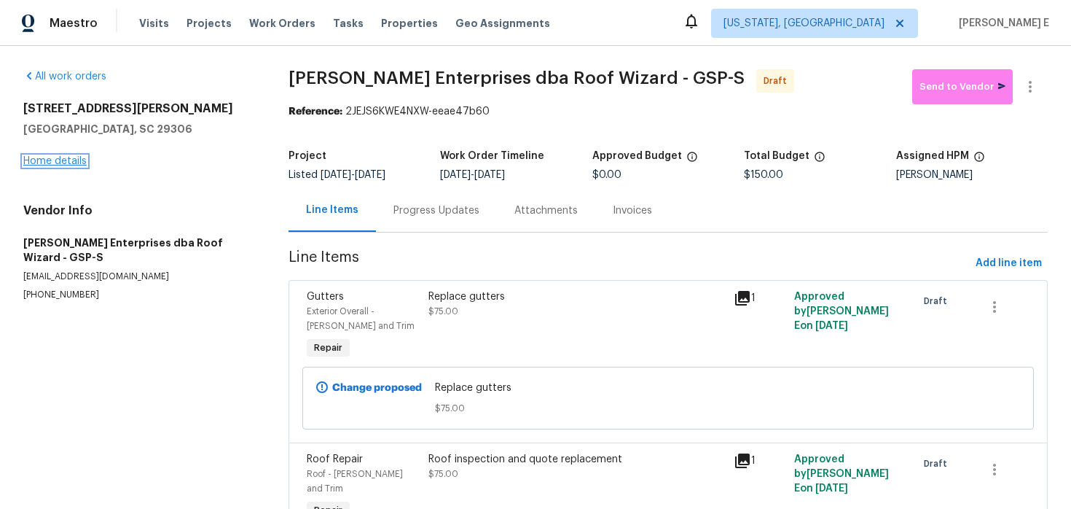
click at [77, 161] on link "Home details" at bounding box center [54, 161] width 63 height 10
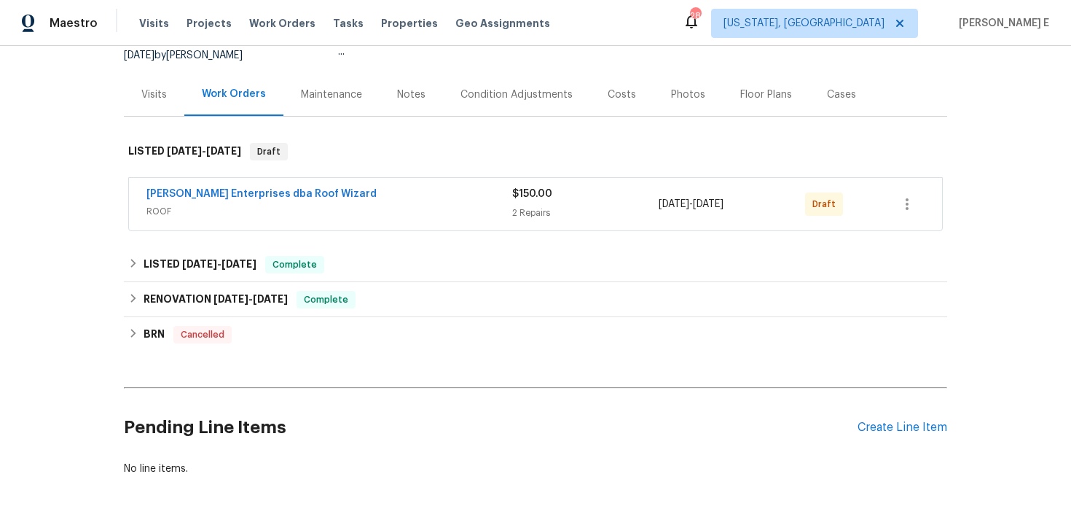
scroll to position [214, 0]
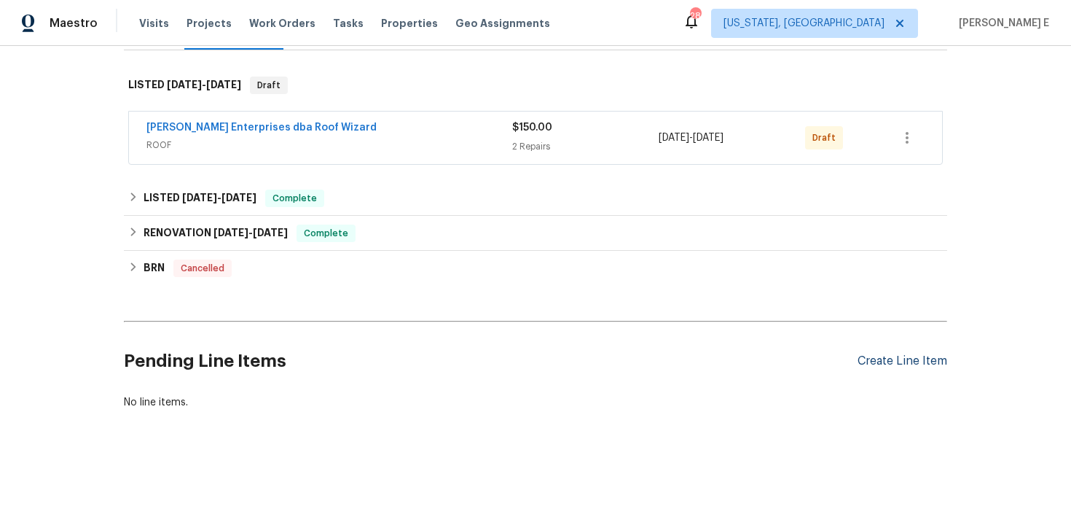
click at [887, 357] on div "Create Line Item" at bounding box center [903, 361] width 90 height 14
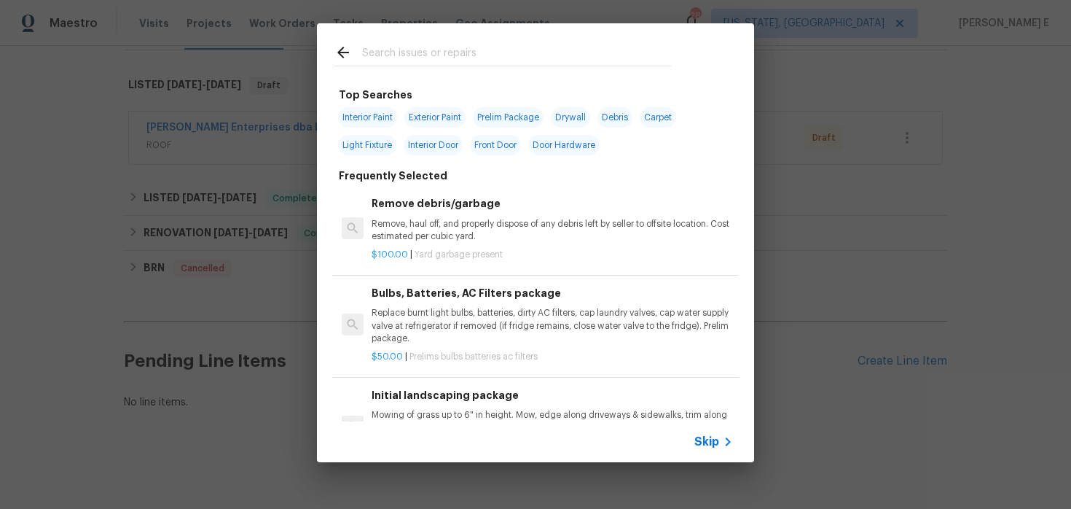
click at [705, 445] on span "Skip" at bounding box center [706, 441] width 25 height 15
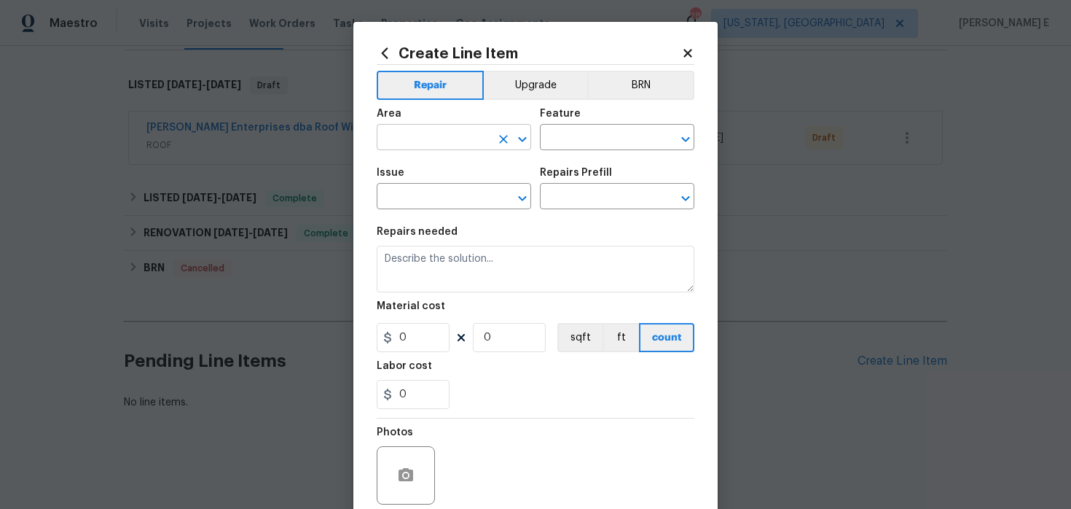
click at [427, 146] on input "text" at bounding box center [434, 139] width 114 height 23
type input "Interior Overall"
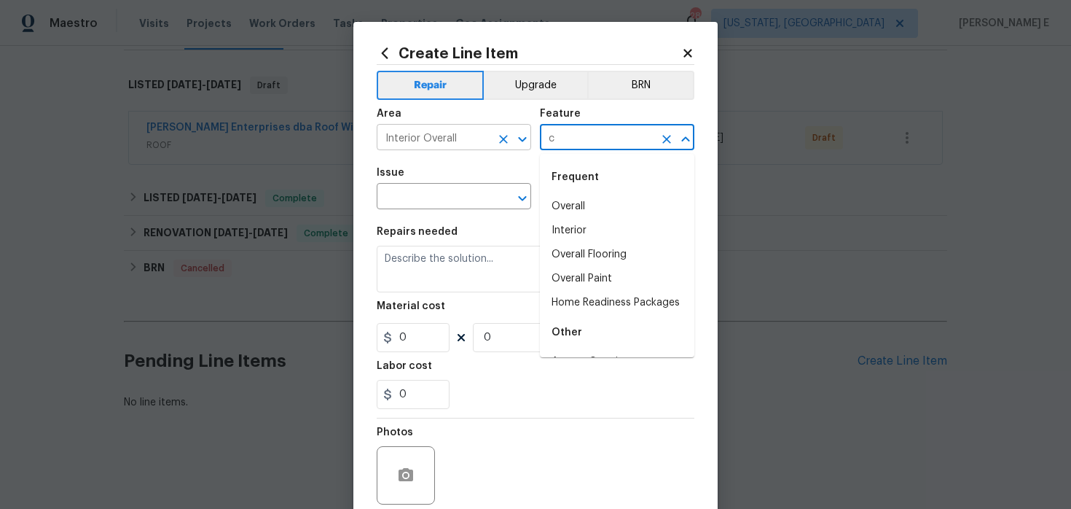
type input "cr"
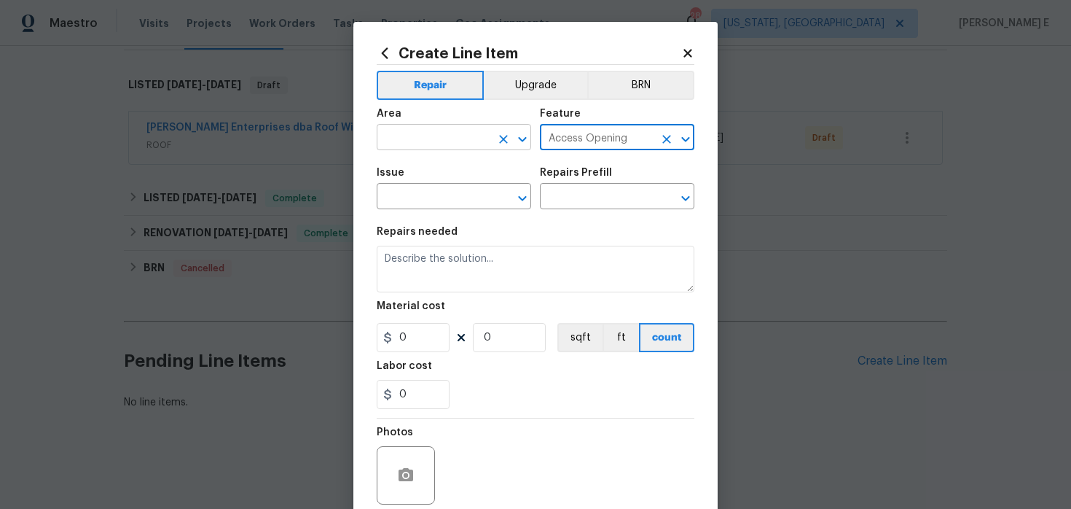
type input "Access Openin"
click at [663, 141] on icon "Clear" at bounding box center [666, 139] width 9 height 9
type input "Crawl space access"
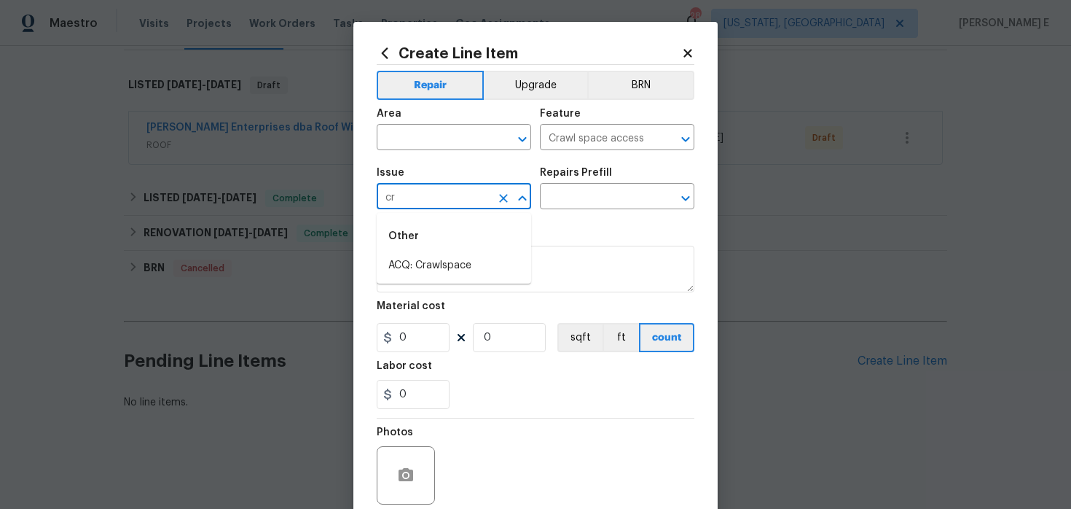
type input "c"
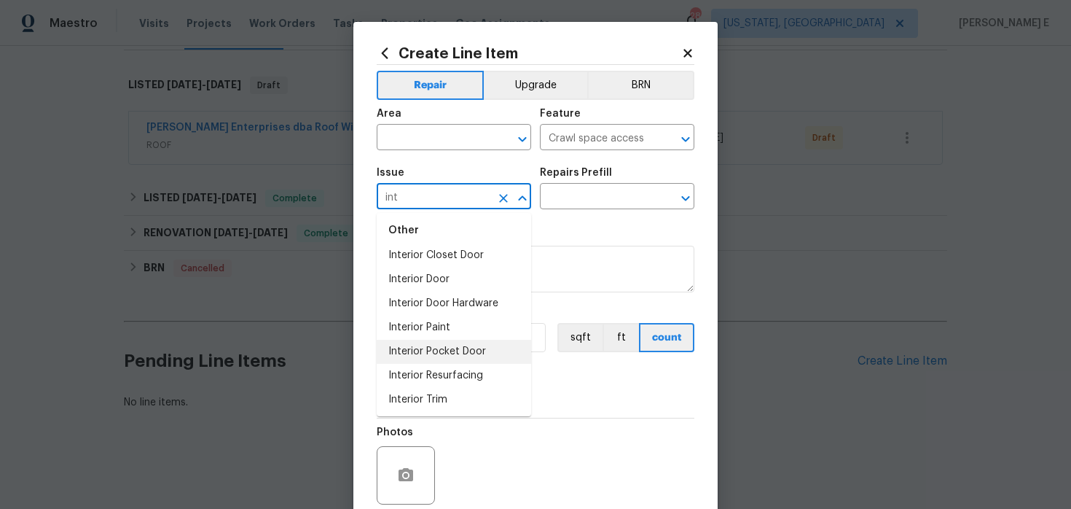
scroll to position [108, 0]
click at [447, 394] on li "Interior Trim" at bounding box center [454, 398] width 154 height 24
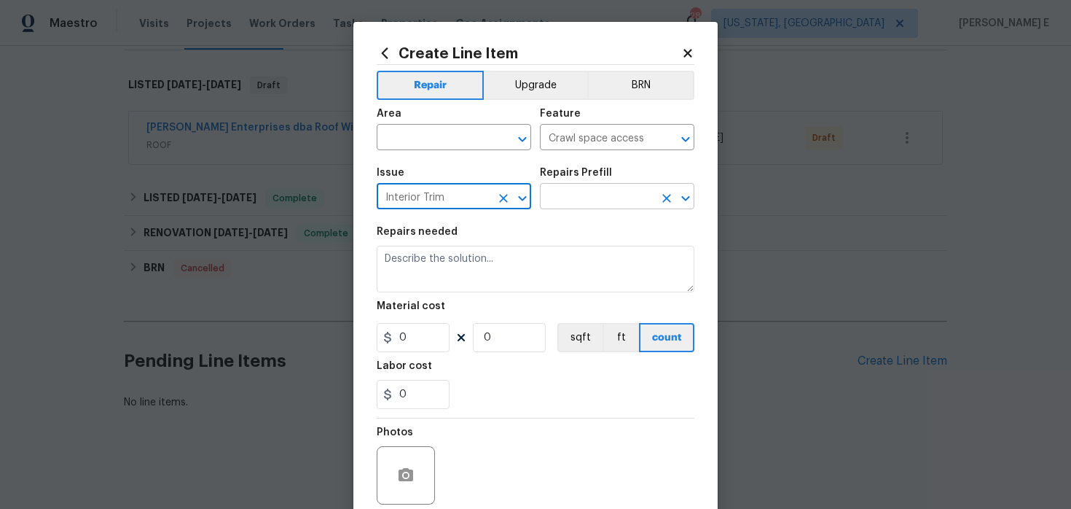
type input "Interior Trim"
click at [589, 205] on input "text" at bounding box center [597, 198] width 114 height 23
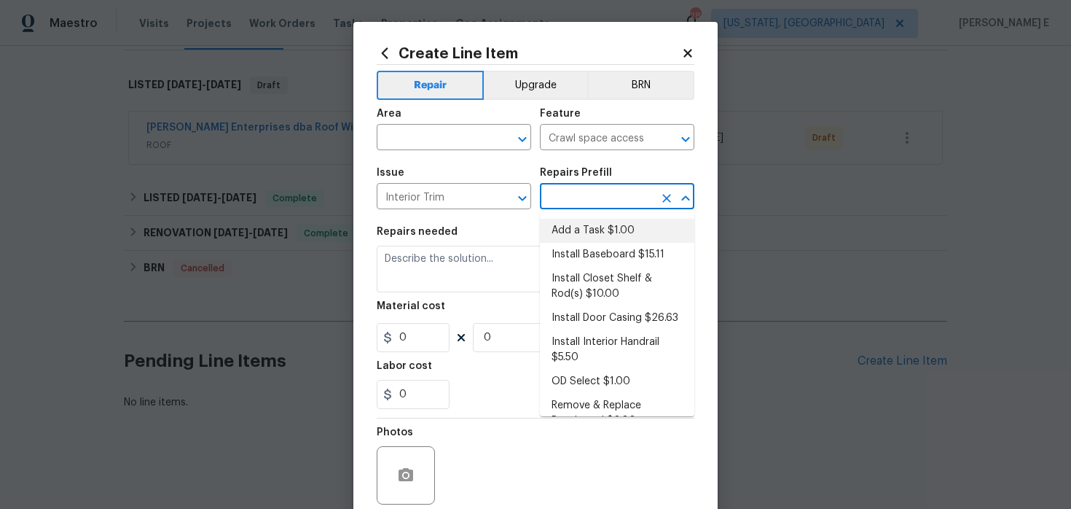
click at [582, 233] on li "Add a Task $1.00" at bounding box center [617, 231] width 154 height 24
type input "Interior Trim"
type input "Add a Task $1.00"
type textarea "HPM to detail"
type input "1"
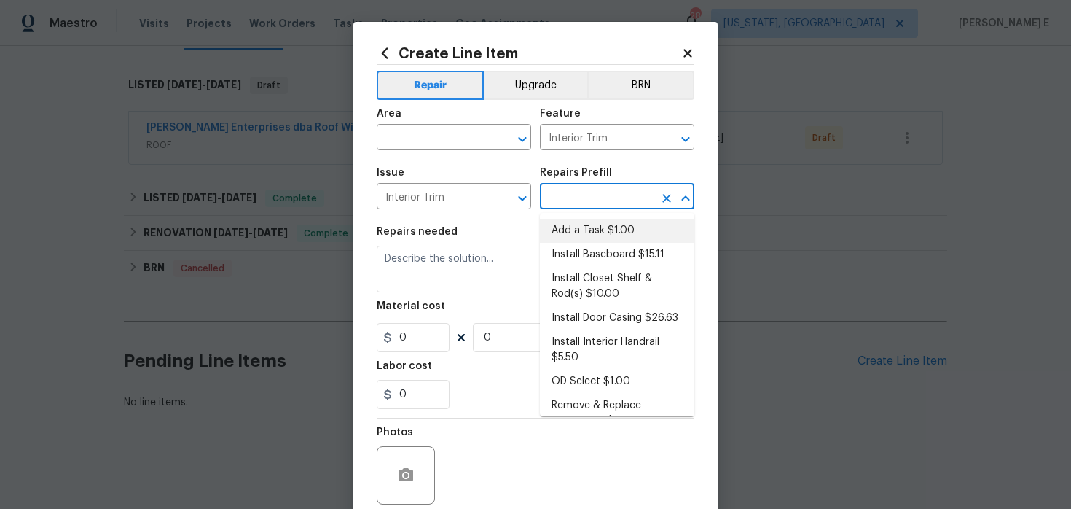
type input "1"
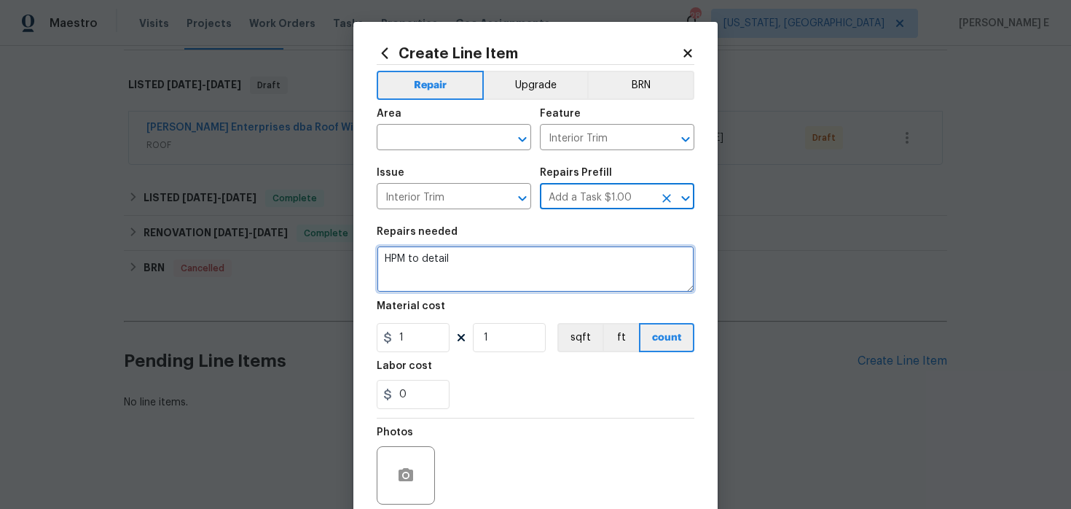
click at [503, 259] on textarea "HPM to detail" at bounding box center [536, 269] width 318 height 47
paste textarea "Replace vapor barrier/clean out craw"
type textarea "Replace vapor barrier/clean out crawl"
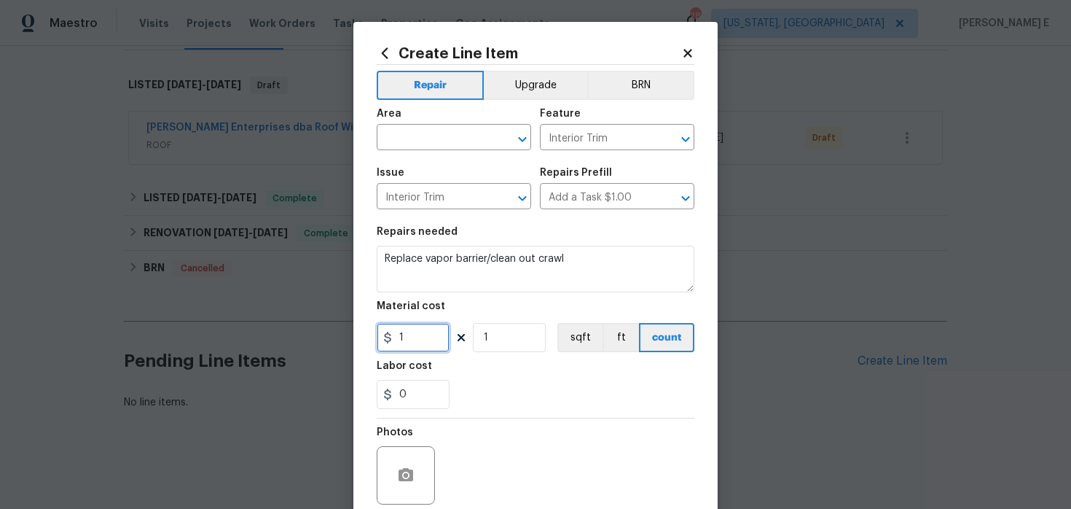
drag, startPoint x: 410, startPoint y: 335, endPoint x: 319, endPoint y: 342, distance: 90.6
click at [319, 341] on div "Create Line Item Repair Upgrade BRN Area ​ Feature Interior Trim ​ Issue Interi…" at bounding box center [535, 254] width 1071 height 509
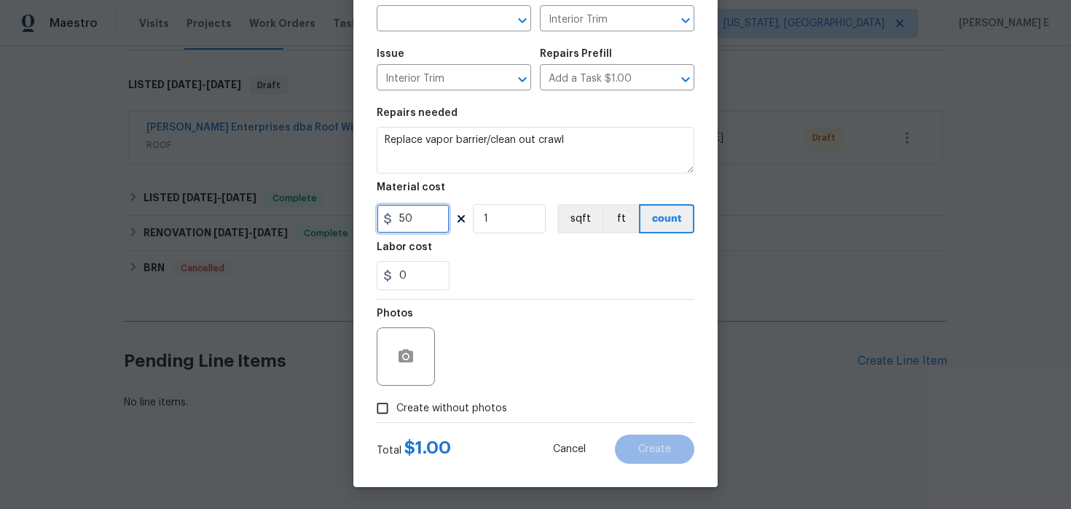
type input "50"
click at [410, 354] on icon "button" at bounding box center [406, 355] width 15 height 13
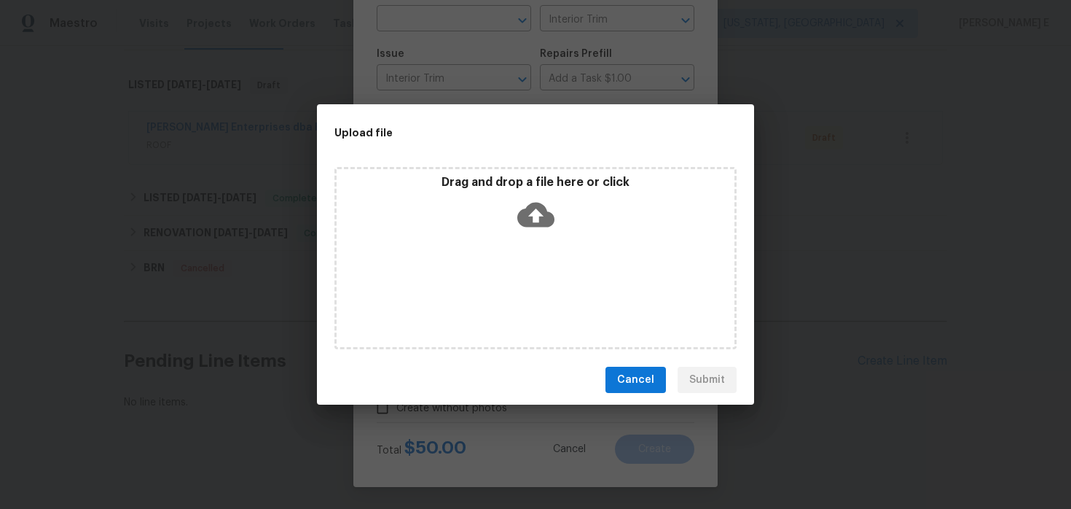
click at [541, 224] on icon at bounding box center [535, 215] width 37 height 25
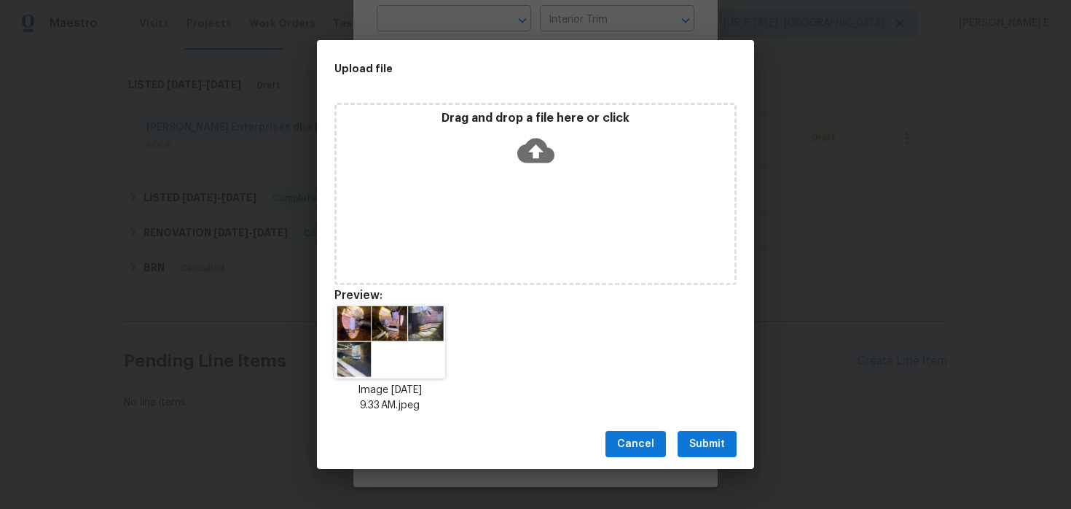
click at [708, 447] on span "Submit" at bounding box center [707, 444] width 36 height 18
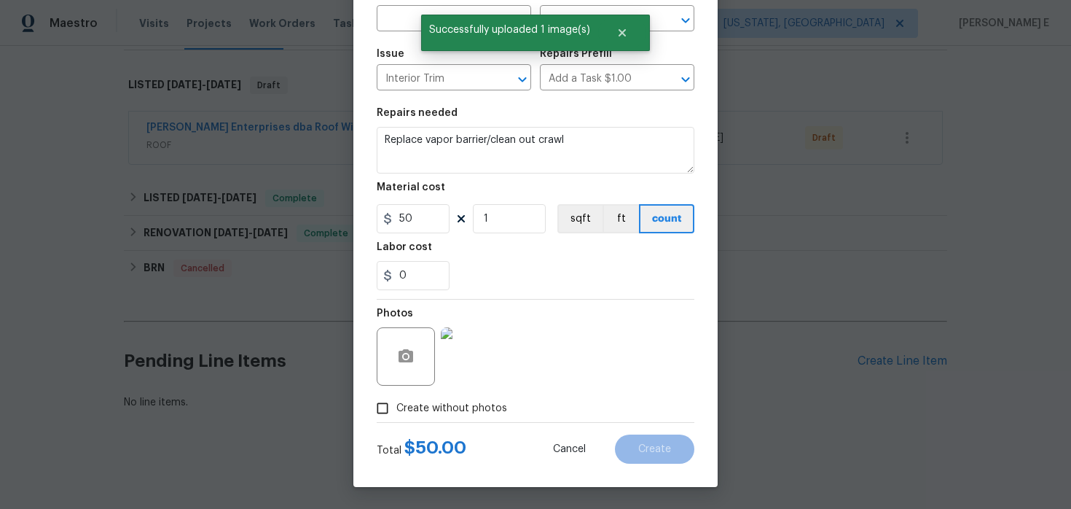
click at [575, 369] on div "Photos" at bounding box center [536, 347] width 318 height 95
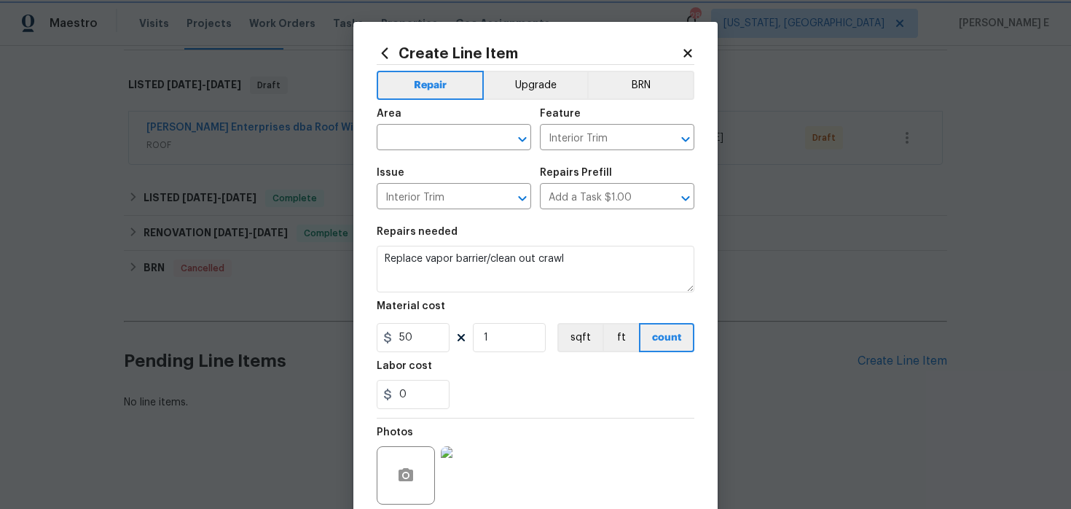
scroll to position [4, 0]
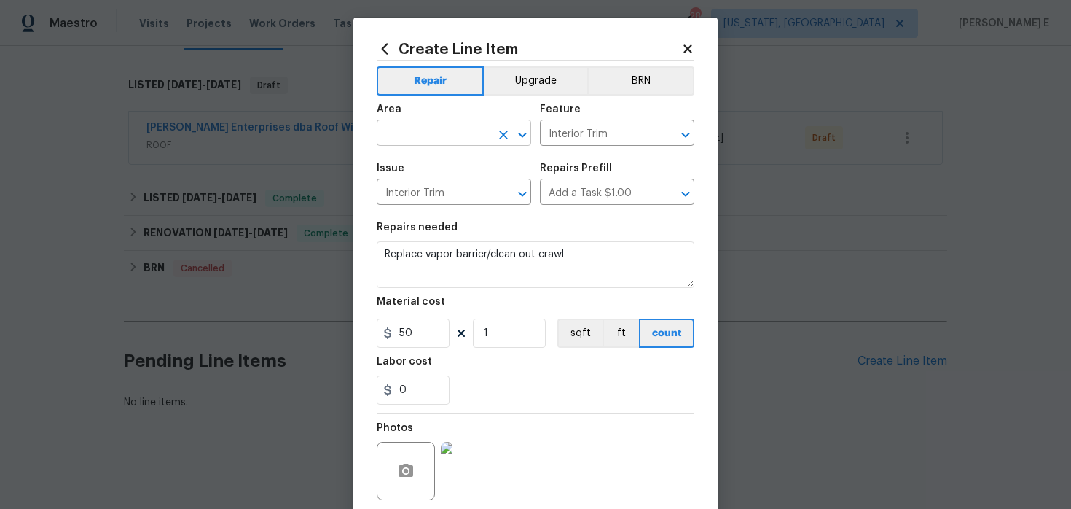
click at [461, 136] on input "text" at bounding box center [434, 134] width 114 height 23
type input "Interior Overall"
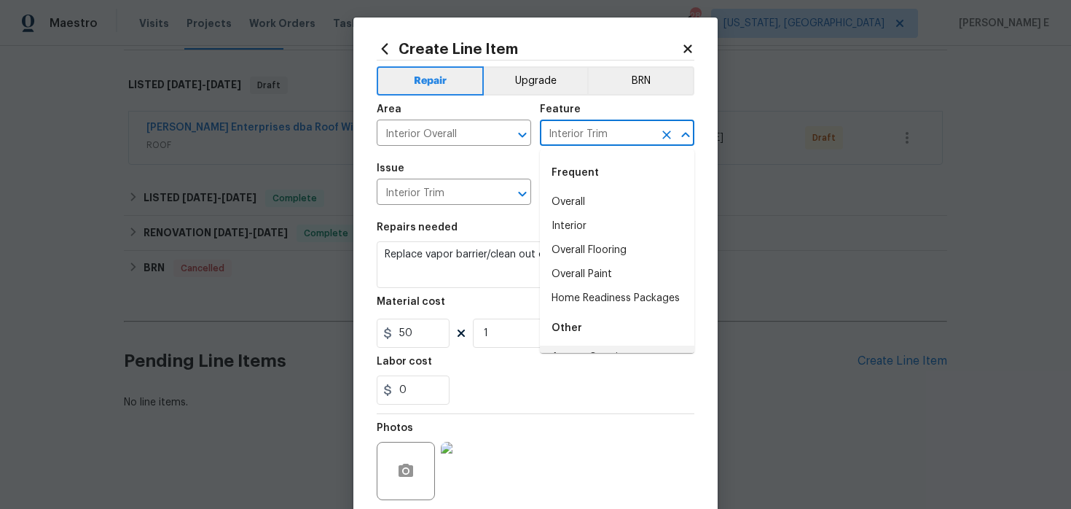
click at [608, 372] on div "Labor cost" at bounding box center [536, 365] width 318 height 19
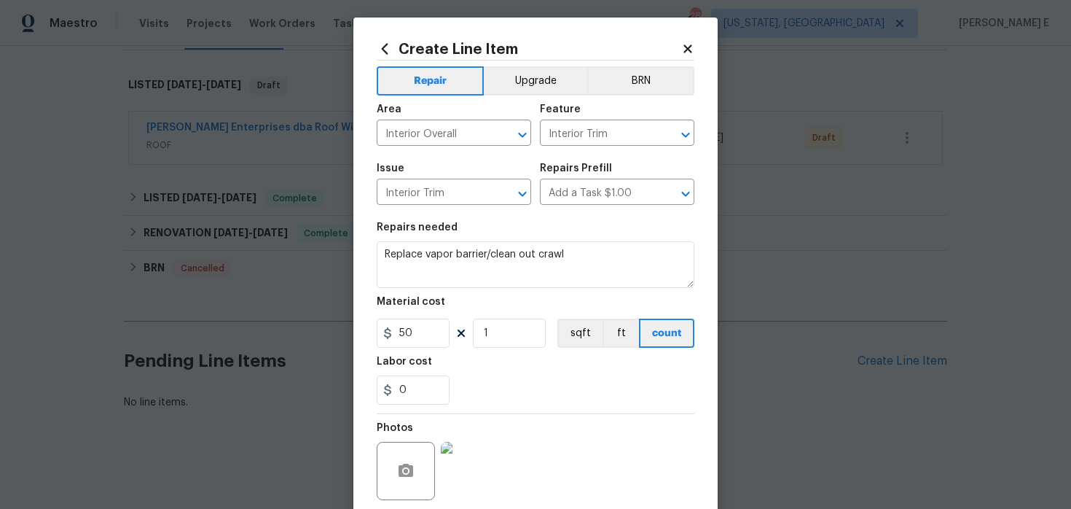
scroll to position [120, 0]
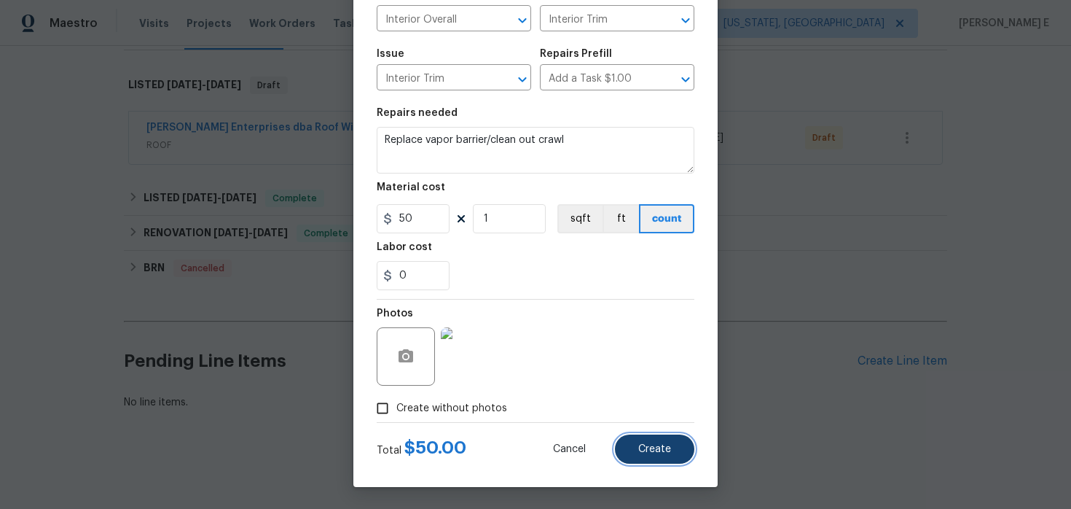
click at [645, 455] on button "Create" at bounding box center [654, 448] width 79 height 29
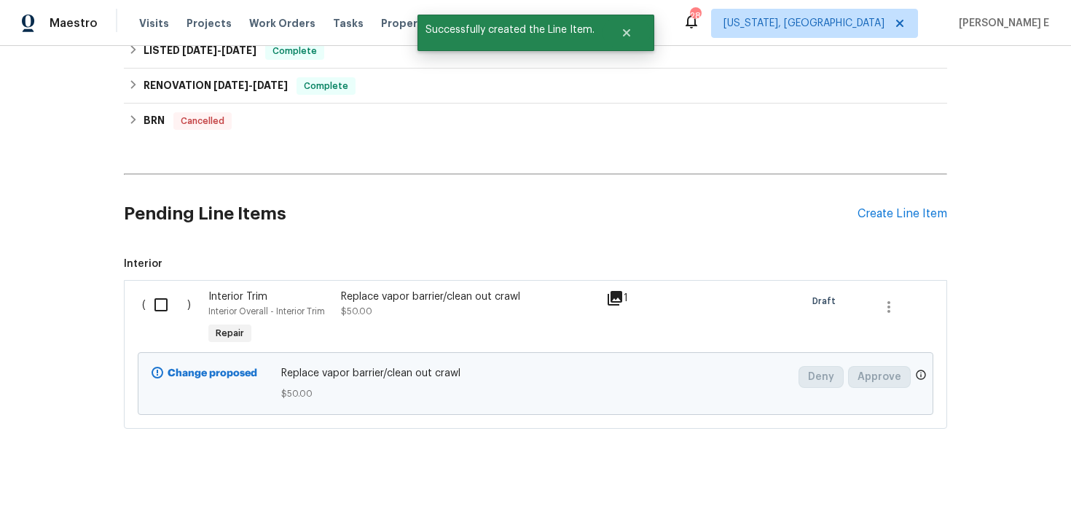
scroll to position [380, 0]
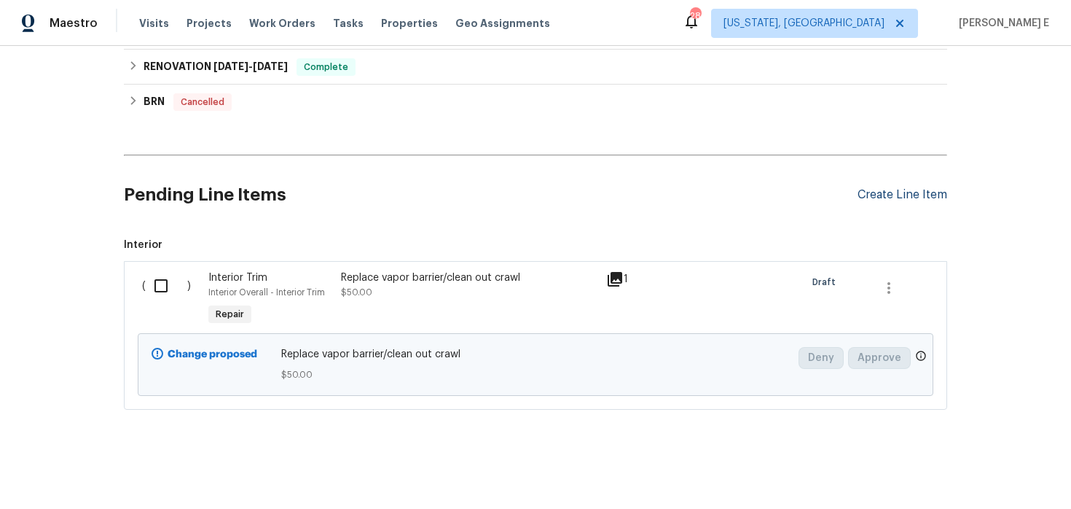
click at [925, 192] on div "Create Line Item" at bounding box center [903, 195] width 90 height 14
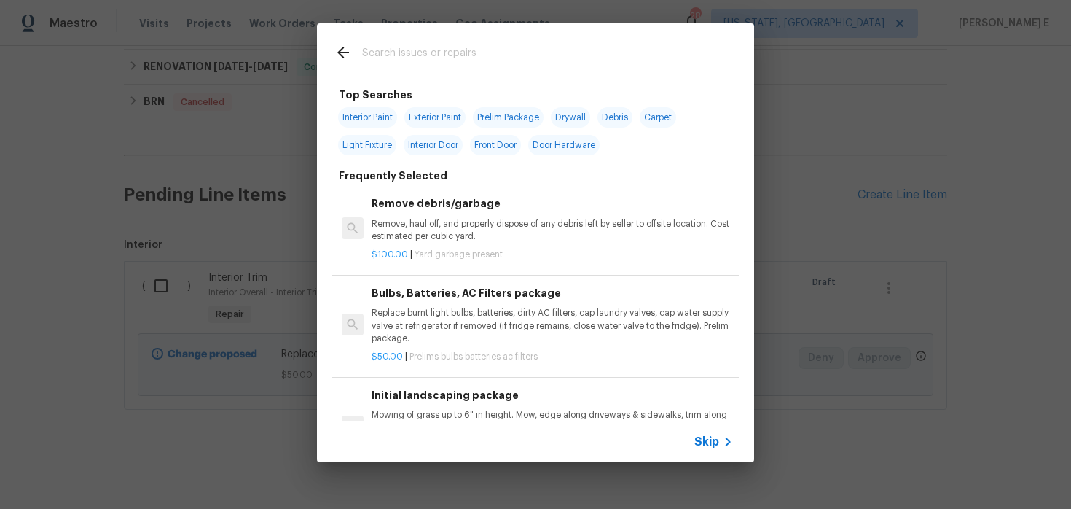
click at [701, 439] on span "Skip" at bounding box center [706, 441] width 25 height 15
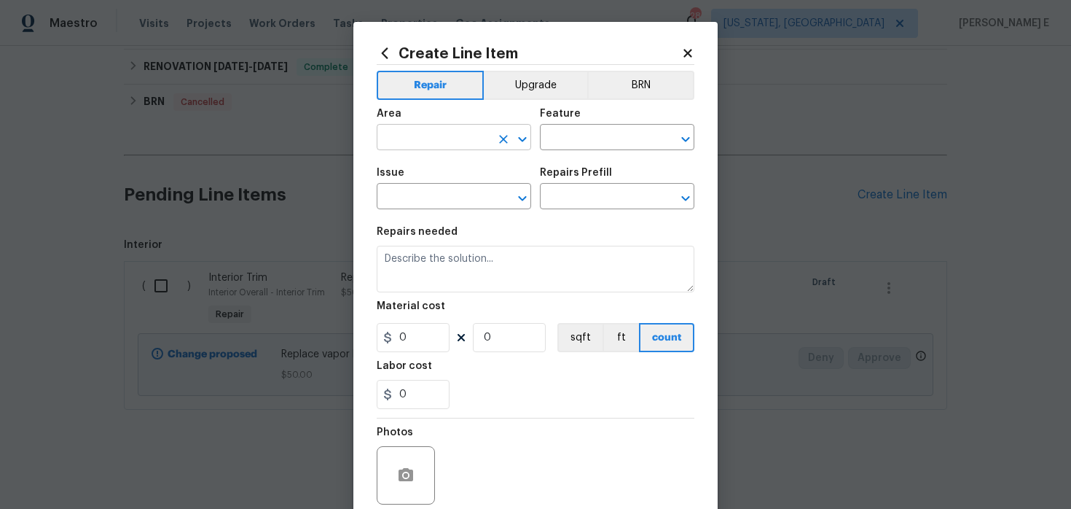
click at [459, 142] on input "text" at bounding box center [434, 139] width 114 height 23
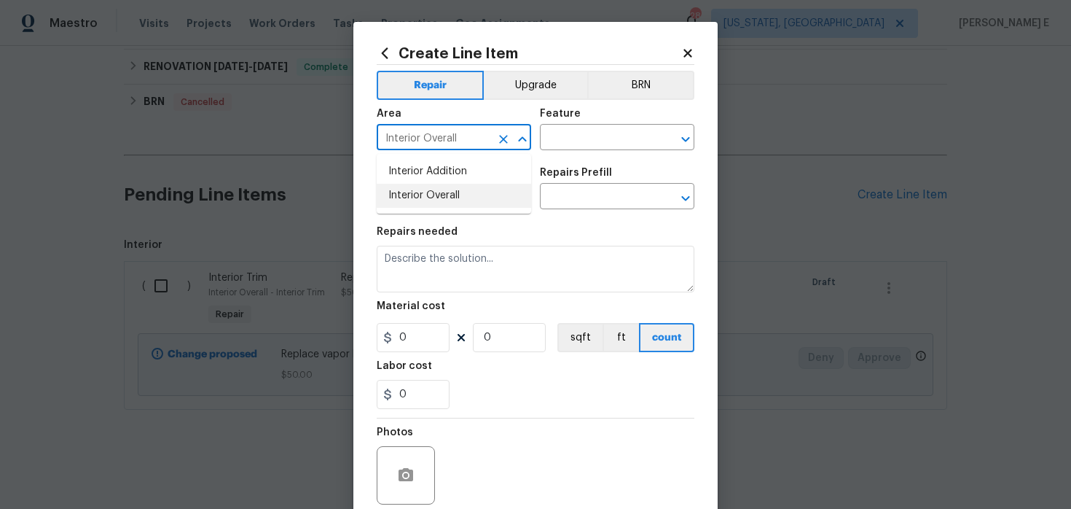
type input "Interior Overall"
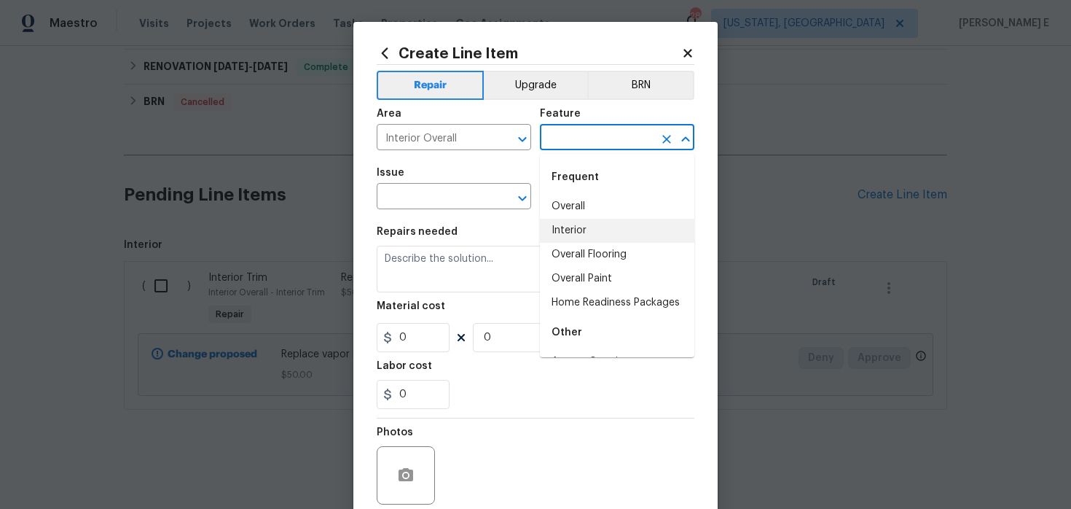
click at [560, 226] on li "Interior" at bounding box center [617, 231] width 154 height 24
type input "Interior"
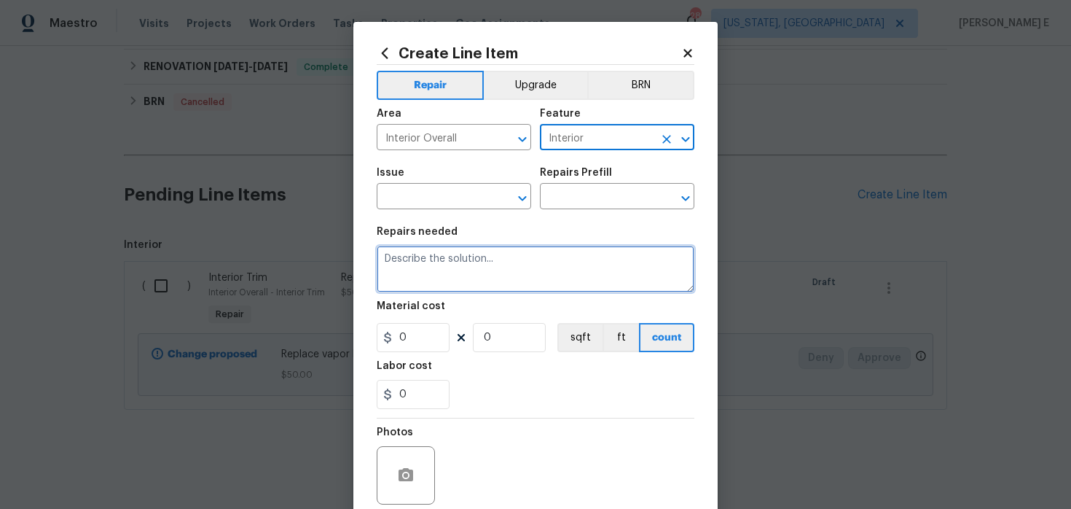
click at [489, 273] on textarea at bounding box center [536, 269] width 318 height 47
paste textarea "Replace leaking trim kit master bath"
type textarea "Replace leaking trim kit master bath"
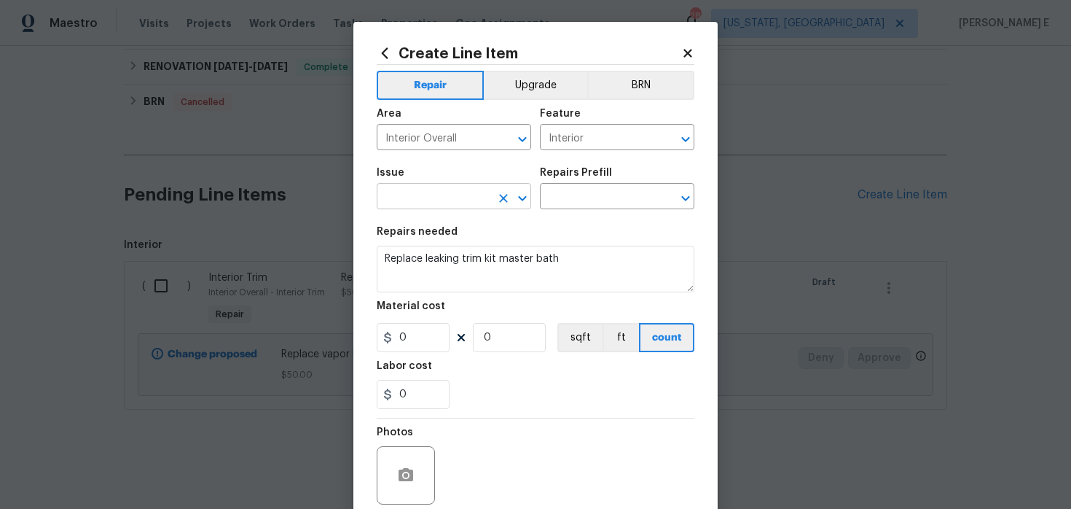
click at [413, 203] on input "text" at bounding box center [434, 198] width 114 height 23
type input "General Plumbing"
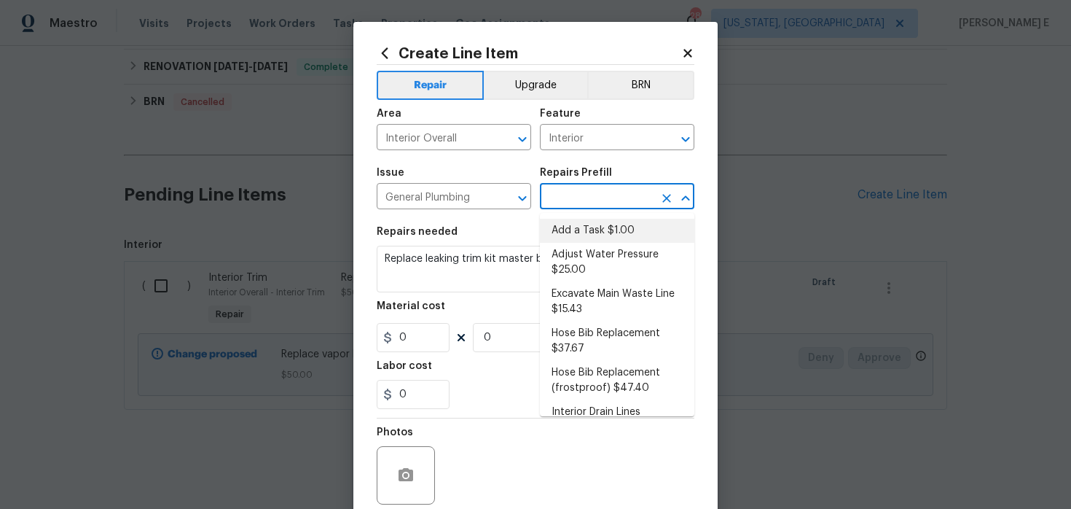
click at [598, 222] on li "Add a Task $1.00" at bounding box center [617, 231] width 154 height 24
type input "Plumbing"
type input "Add a Task $1.00"
type textarea "HPM to detail"
type input "1"
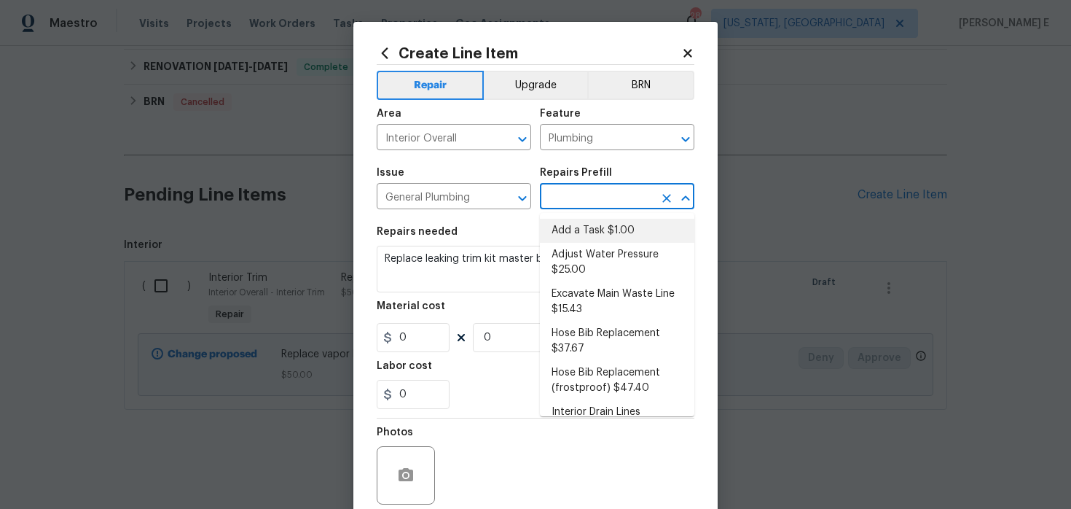
type input "1"
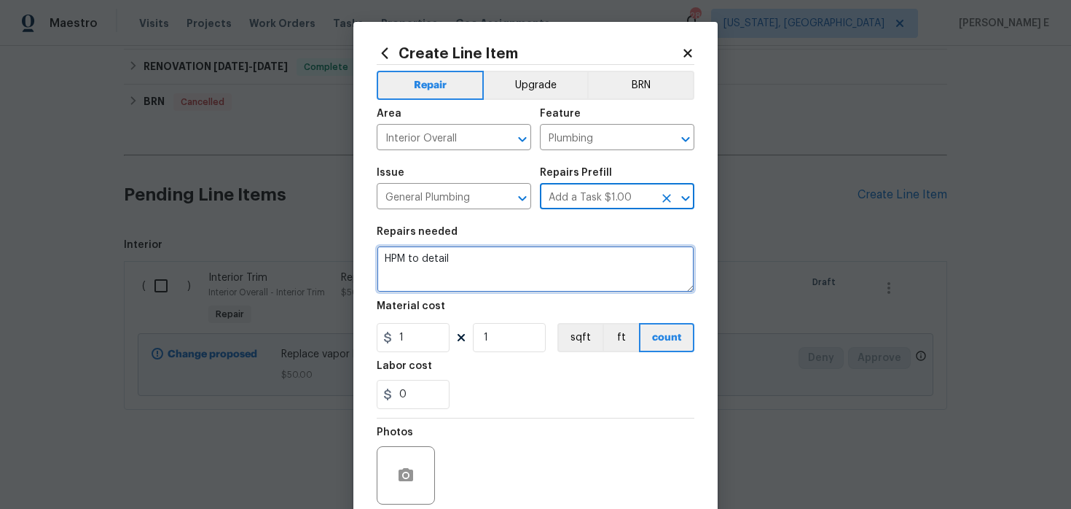
click at [506, 262] on textarea "HPM to detail" at bounding box center [536, 269] width 318 height 47
paste textarea "Replace leaking trim kit master bath"
type textarea "Replace leaking trim kit master bath"
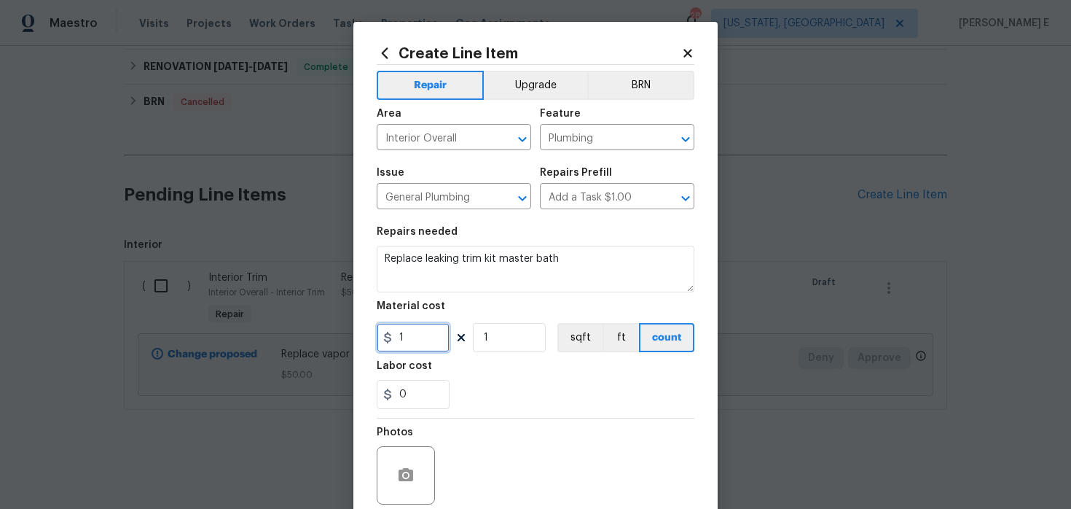
drag, startPoint x: 410, startPoint y: 343, endPoint x: 378, endPoint y: 346, distance: 31.5
click at [381, 345] on input "1" at bounding box center [413, 337] width 73 height 29
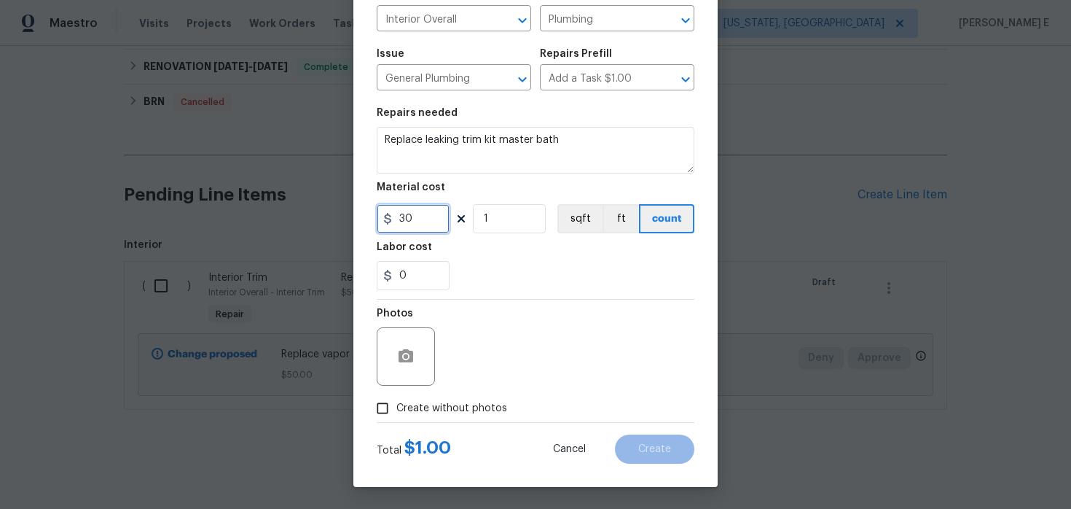
type input "30"
click at [400, 415] on span "Create without photos" at bounding box center [451, 408] width 111 height 15
click at [396, 415] on input "Create without photos" at bounding box center [383, 408] width 28 height 28
checkbox input "true"
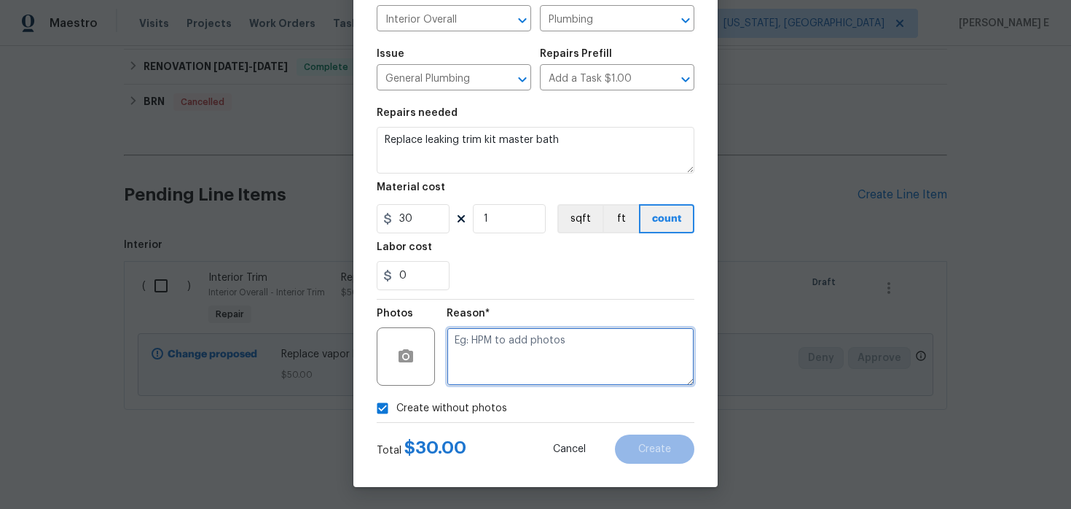
click at [490, 373] on textarea at bounding box center [571, 356] width 248 height 58
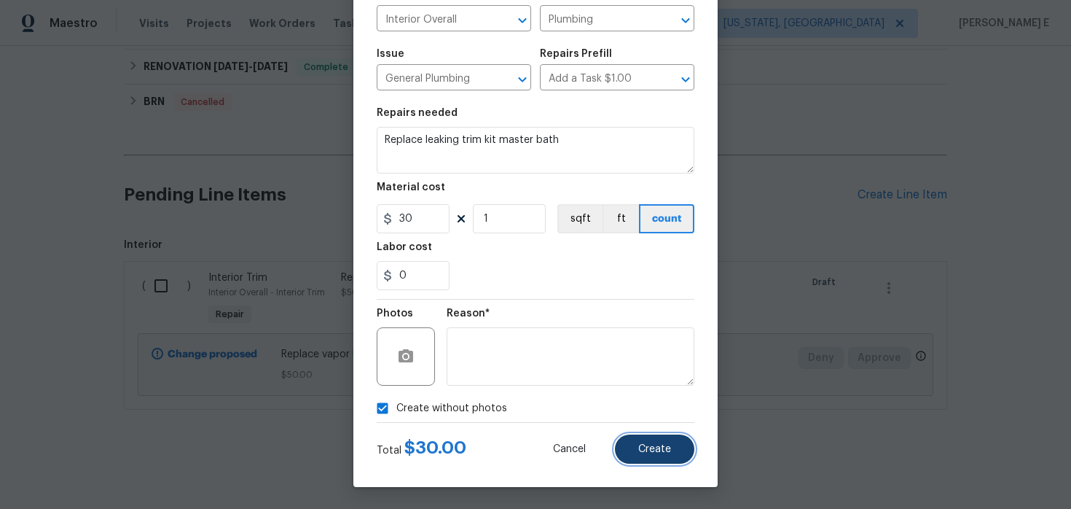
click at [641, 453] on span "Create" at bounding box center [654, 449] width 33 height 11
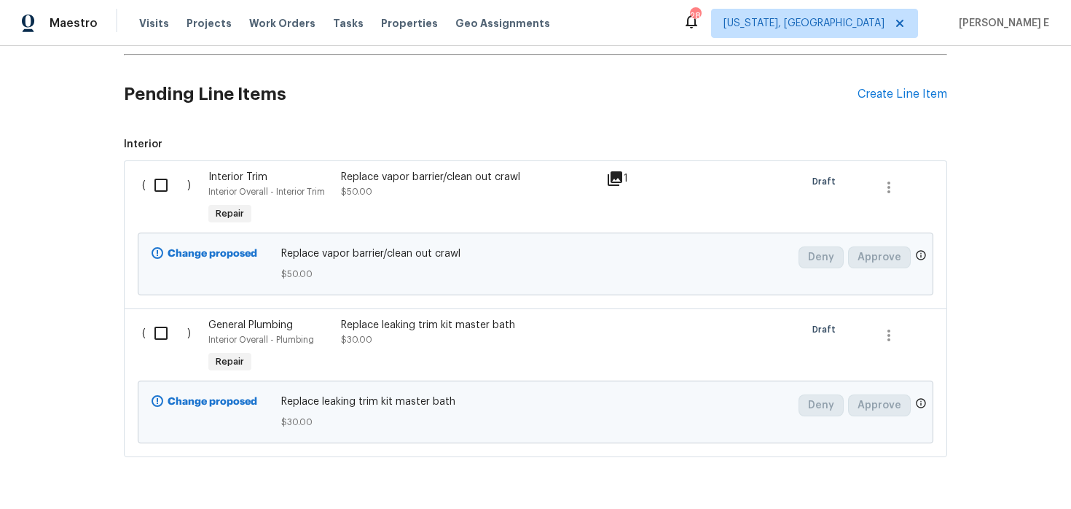
scroll to position [471, 0]
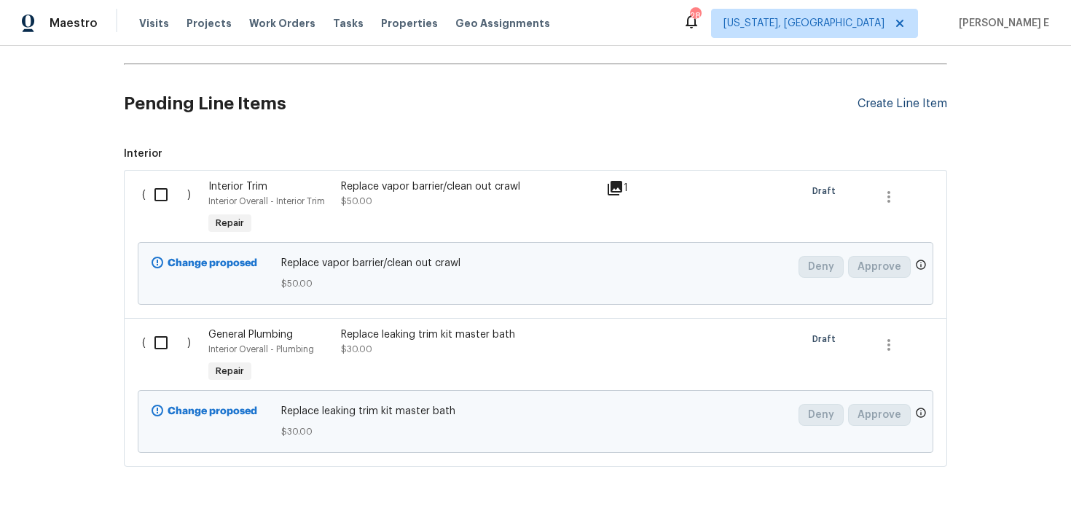
click at [925, 109] on div "Create Line Item" at bounding box center [903, 104] width 90 height 14
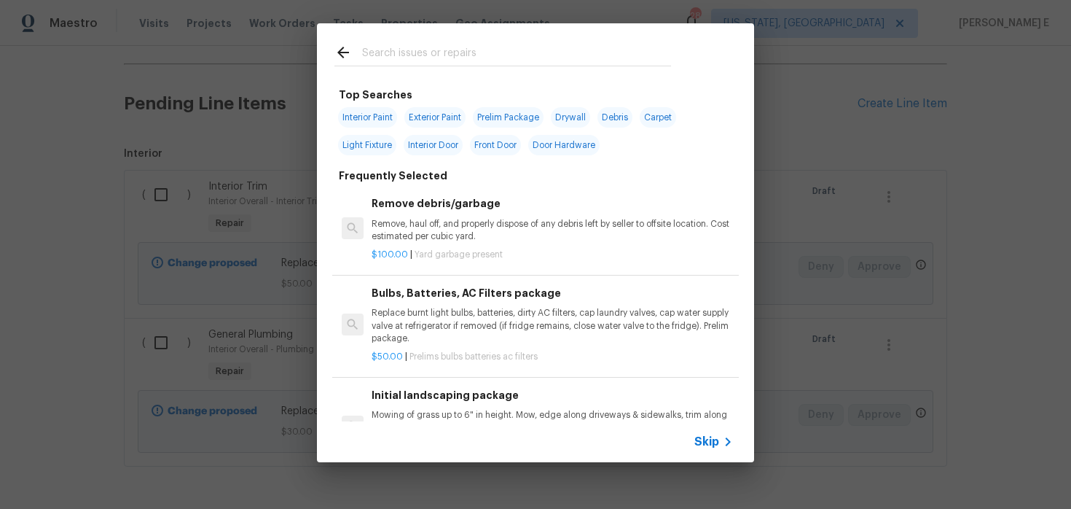
click at [712, 440] on span "Skip" at bounding box center [706, 441] width 25 height 15
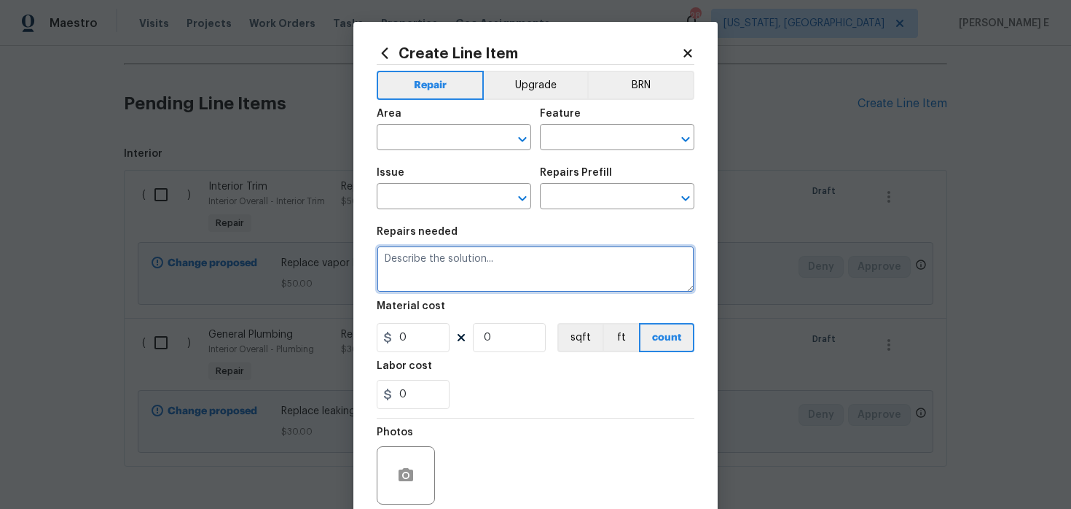
click at [476, 275] on textarea at bounding box center [536, 269] width 318 height 47
paste textarea "Address slow drain hall bath"
type textarea "Address slow drain hall bath"
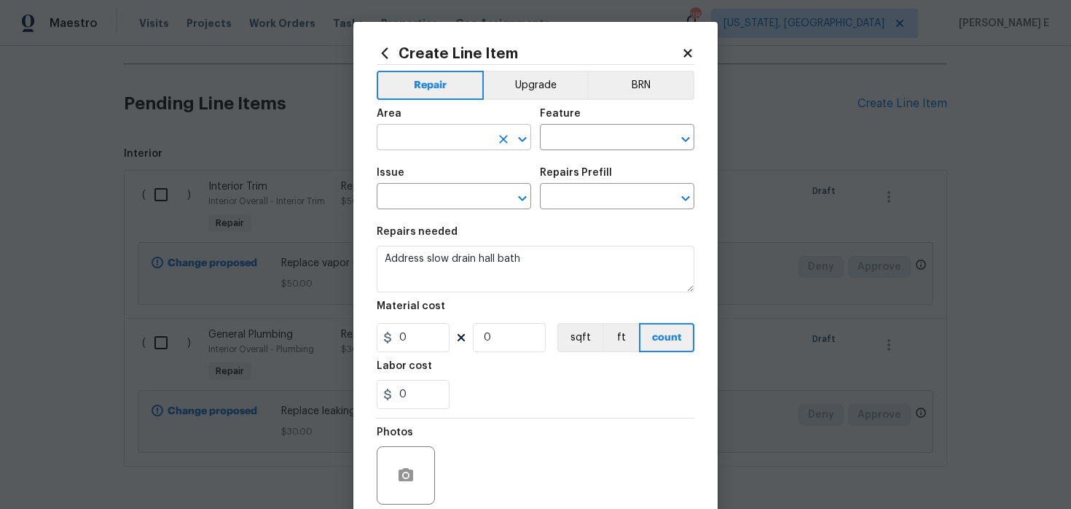
click at [431, 138] on input "text" at bounding box center [434, 139] width 114 height 23
type input "Interior Overall"
type input "Bathroom"
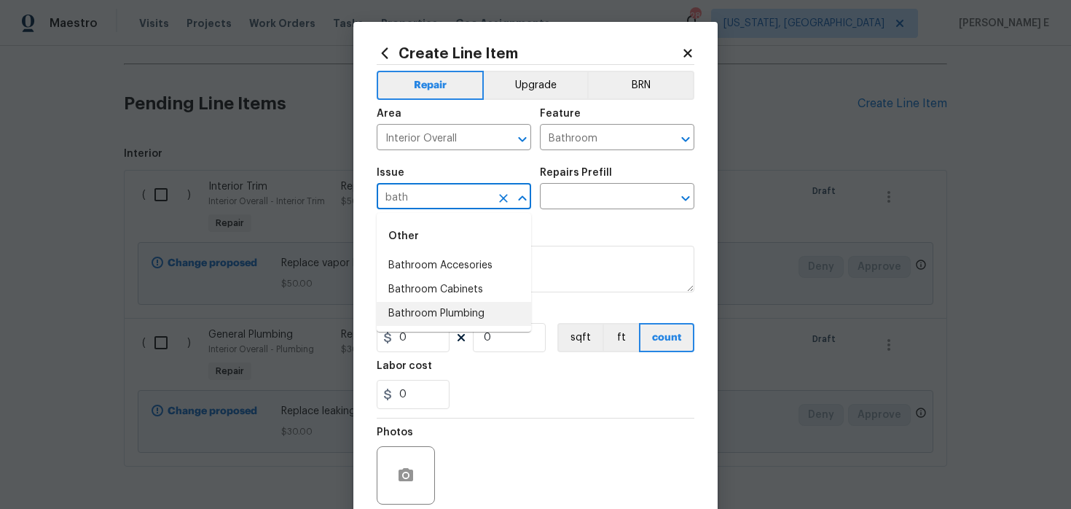
click at [438, 317] on li "Bathroom Plumbing" at bounding box center [454, 314] width 154 height 24
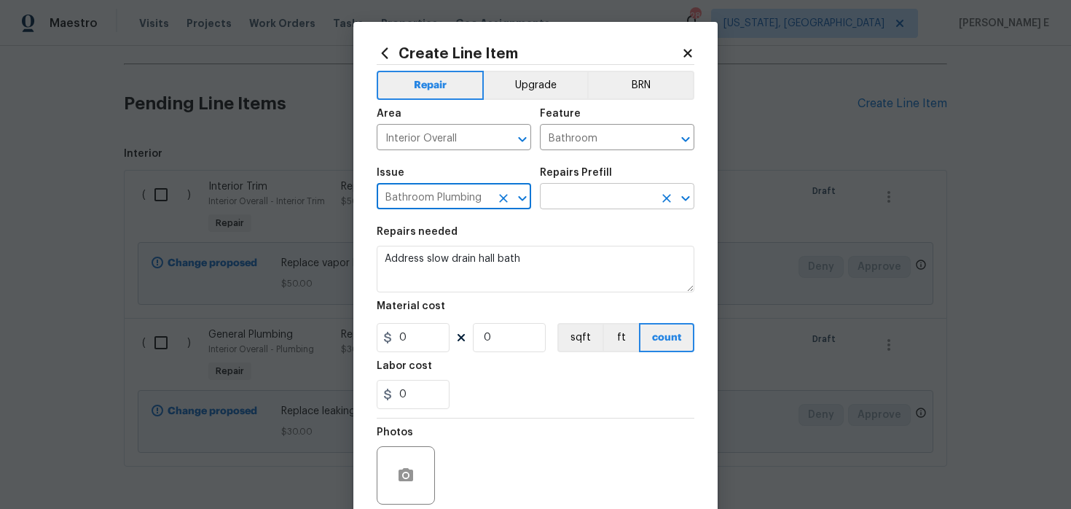
type input "Bathroom Plumbing"
click at [579, 208] on input "text" at bounding box center [597, 198] width 114 height 23
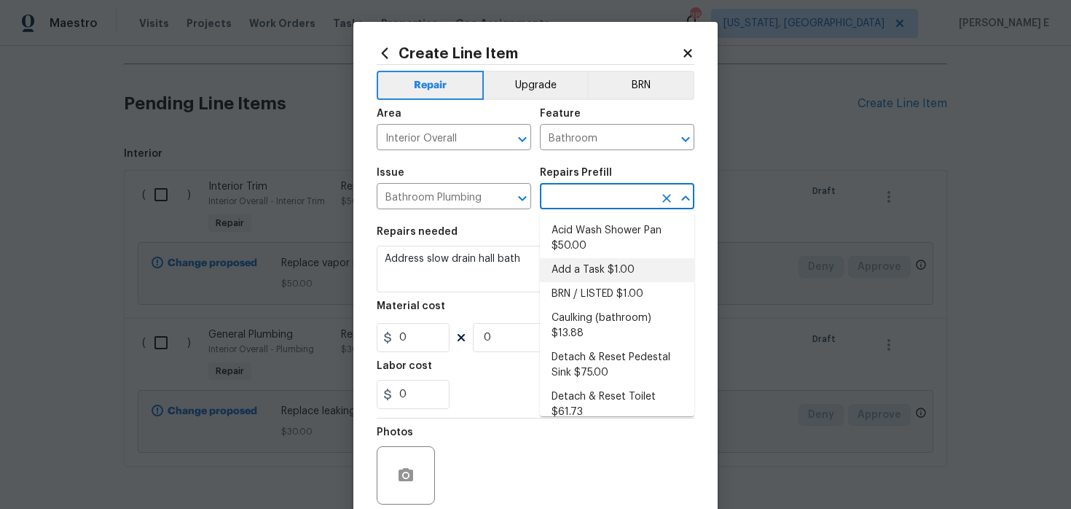
click at [574, 275] on li "Add a Task $1.00" at bounding box center [617, 270] width 154 height 24
type input "Plumbing"
type input "Add a Task $1.00"
type textarea "HPM to detail"
type input "1"
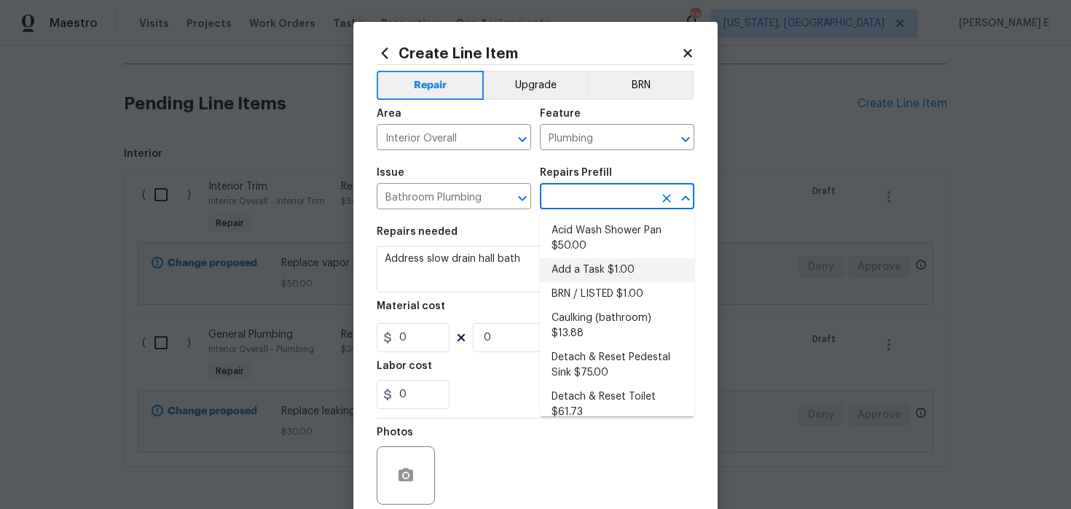
type input "1"
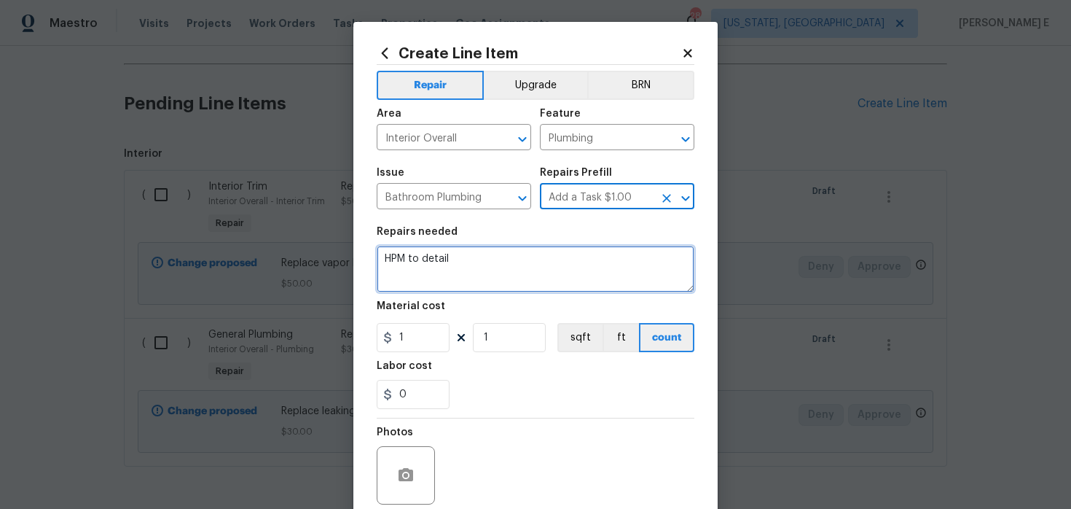
click at [529, 281] on textarea "HPM to detail" at bounding box center [536, 269] width 318 height 47
paste textarea "Address slow drain hall bath"
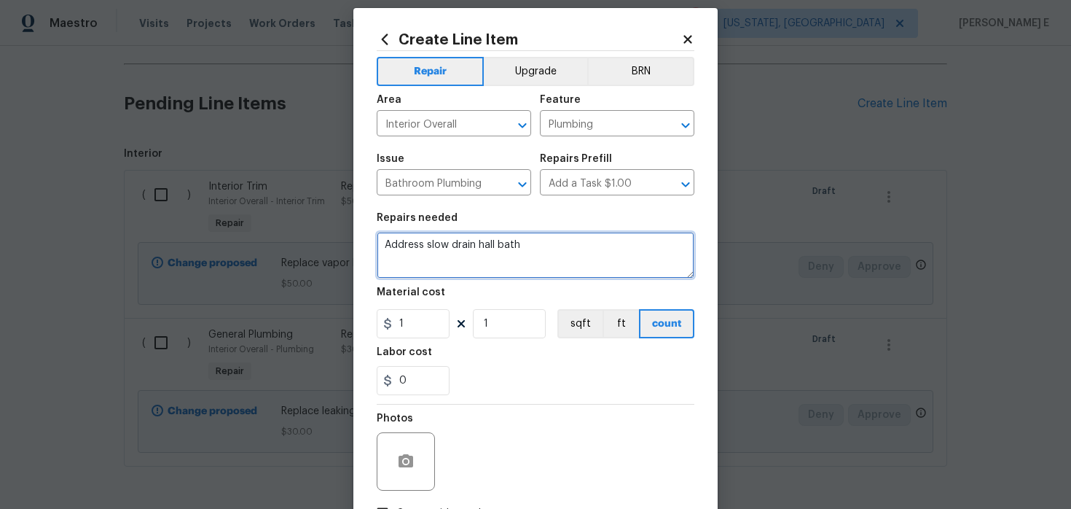
type textarea "Address slow drain hall bath"
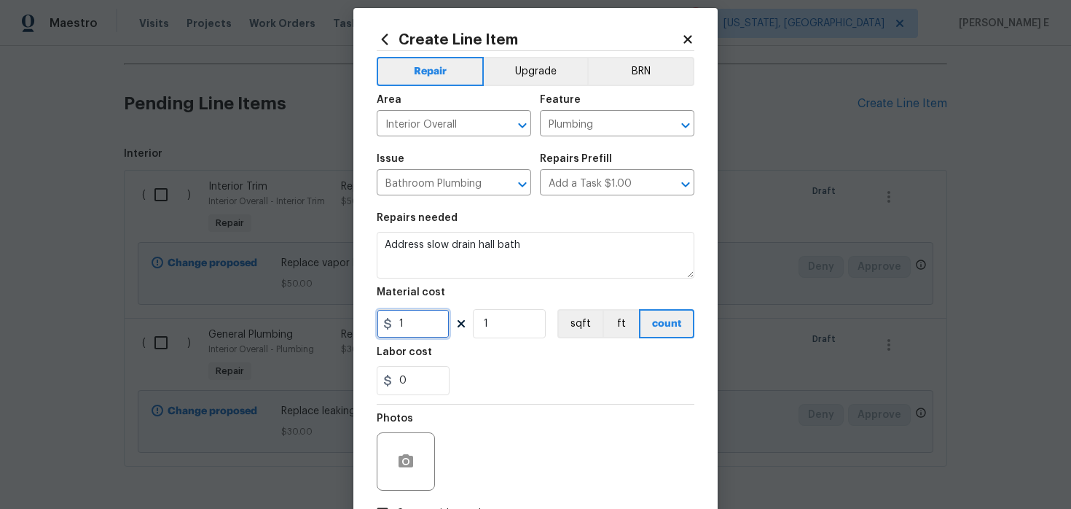
drag, startPoint x: 401, startPoint y: 326, endPoint x: 353, endPoint y: 327, distance: 48.1
click at [353, 327] on div "Create Line Item Repair Upgrade BRN Area Interior Overall ​ Feature Plumbing ​ …" at bounding box center [535, 300] width 364 height 584
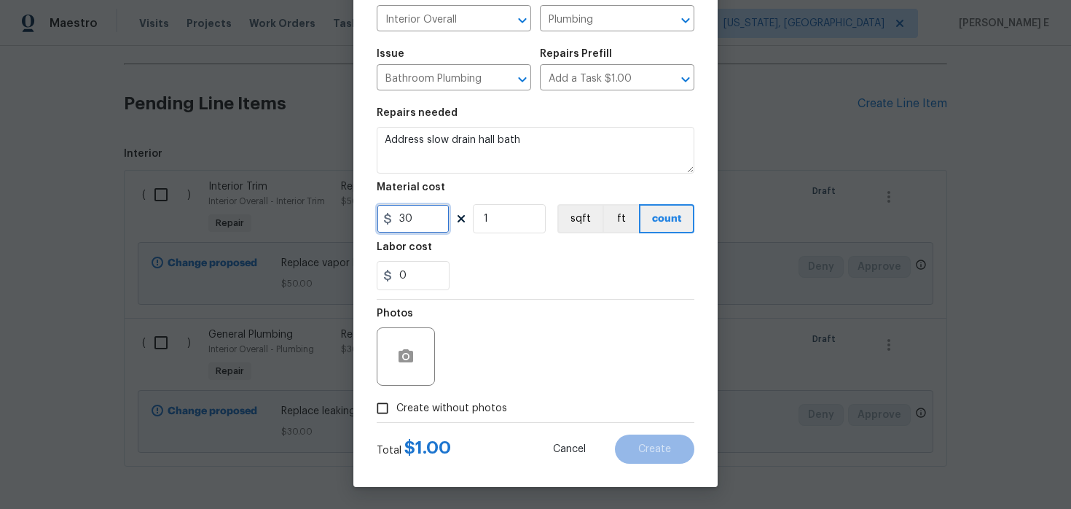
type input "30"
click at [389, 407] on input "Create without photos" at bounding box center [383, 408] width 28 height 28
checkbox input "true"
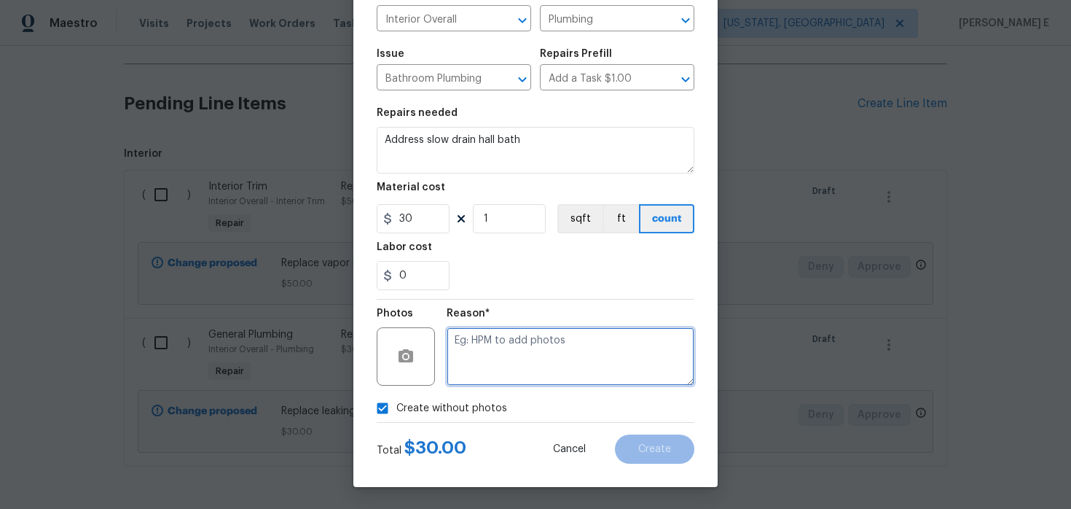
click at [517, 350] on textarea at bounding box center [571, 356] width 248 height 58
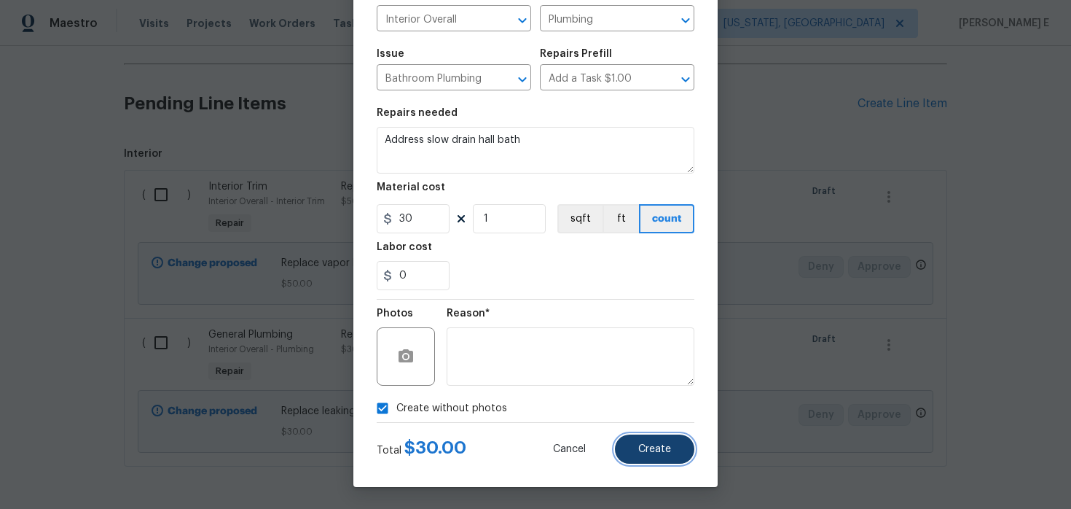
click at [625, 453] on button "Create" at bounding box center [654, 448] width 79 height 29
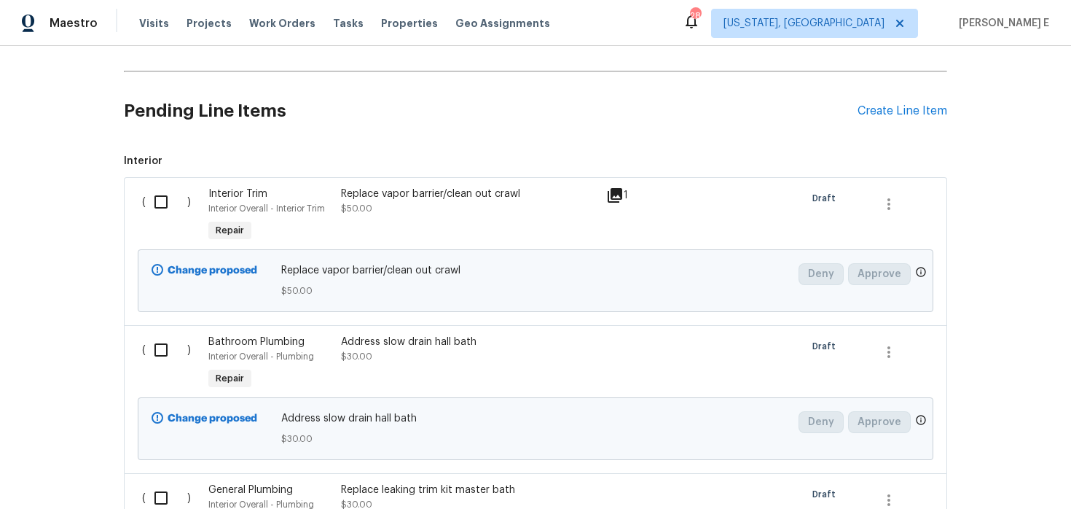
scroll to position [411, 0]
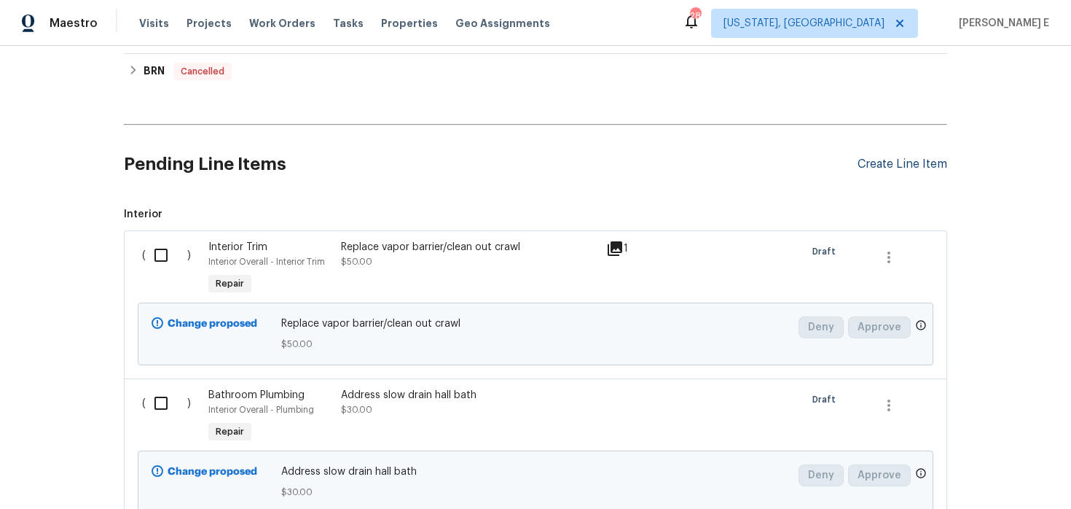
click at [912, 163] on div "Create Line Item" at bounding box center [903, 164] width 90 height 14
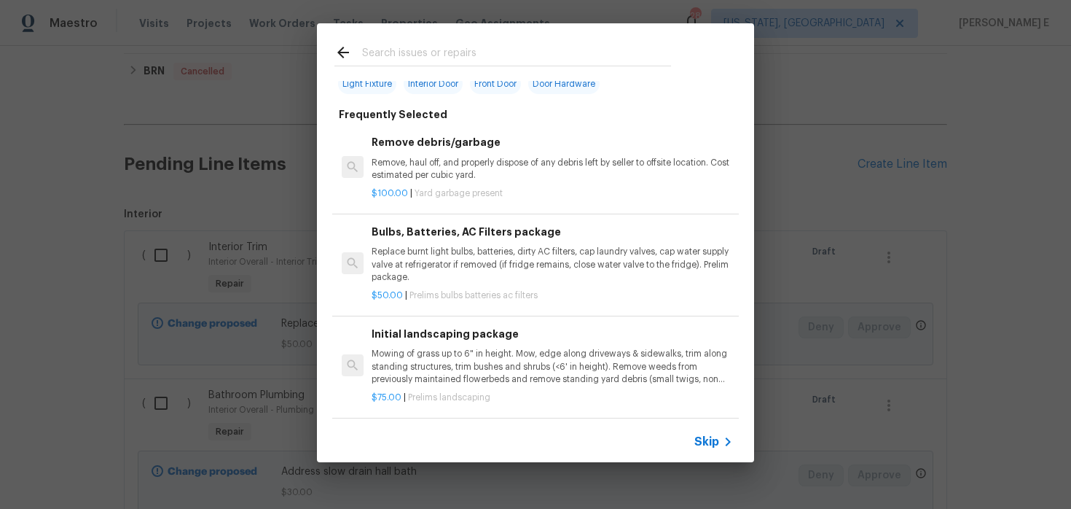
scroll to position [114, 0]
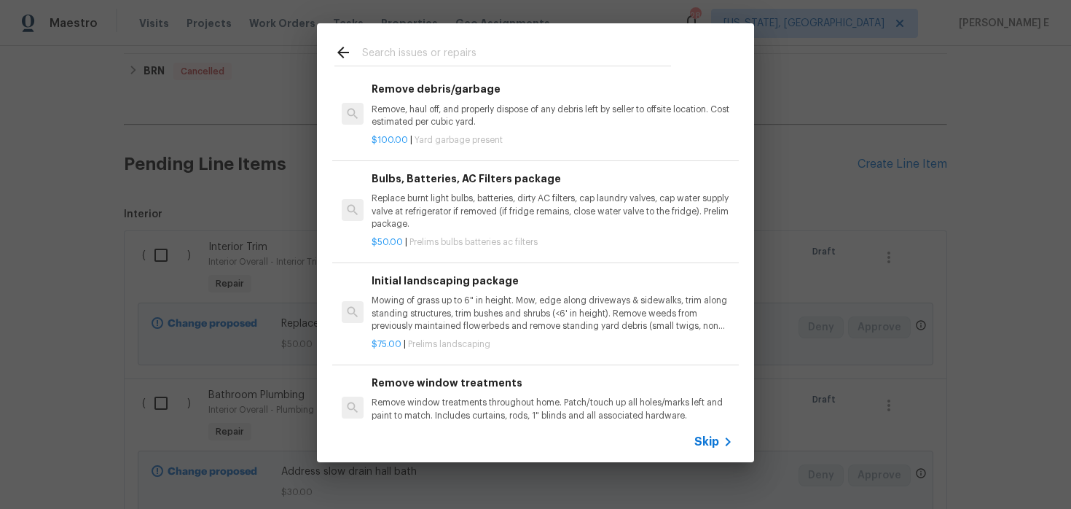
click at [700, 450] on div "Skip" at bounding box center [535, 441] width 437 height 41
click at [712, 440] on span "Skip" at bounding box center [706, 441] width 25 height 15
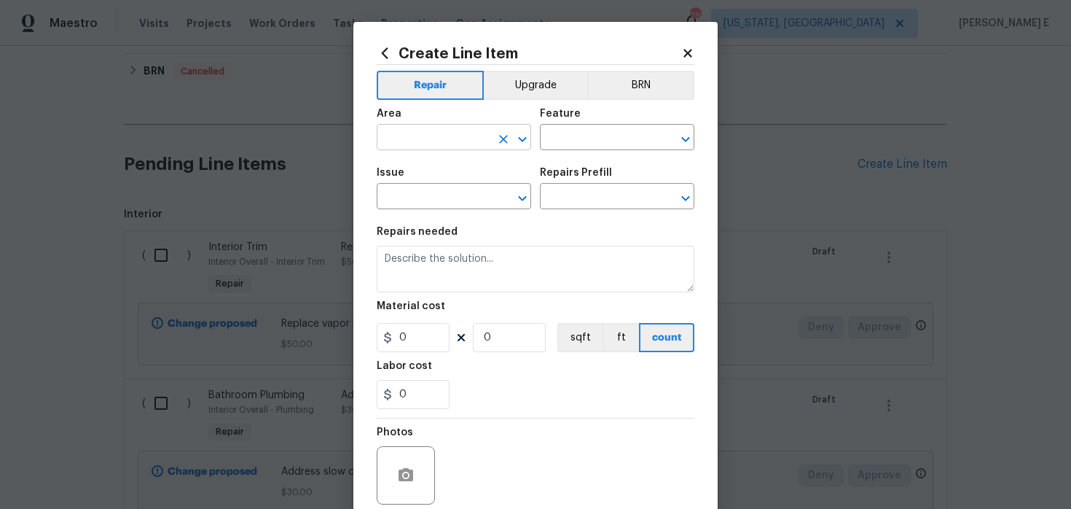
click at [428, 137] on input "text" at bounding box center [434, 139] width 114 height 23
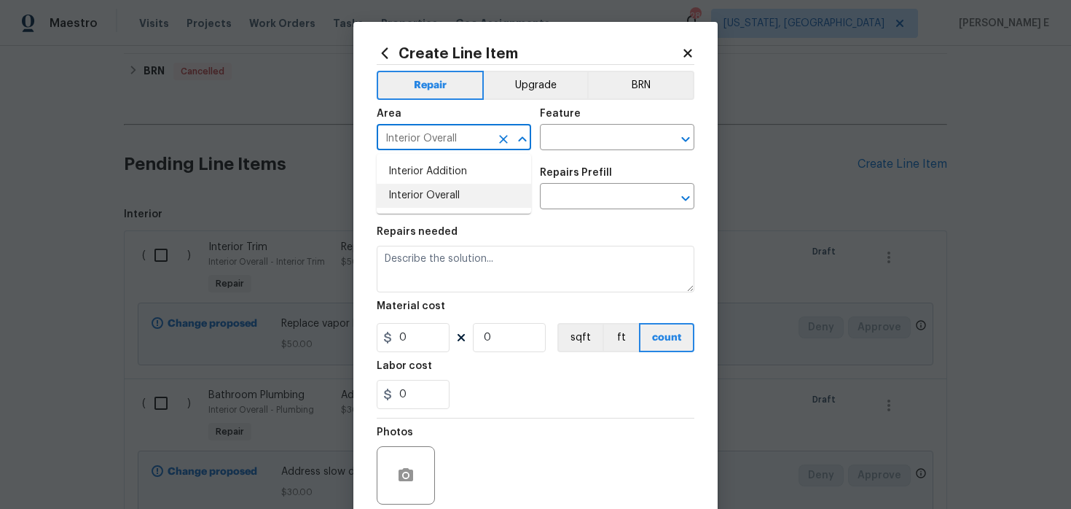
type input "Interior Overall"
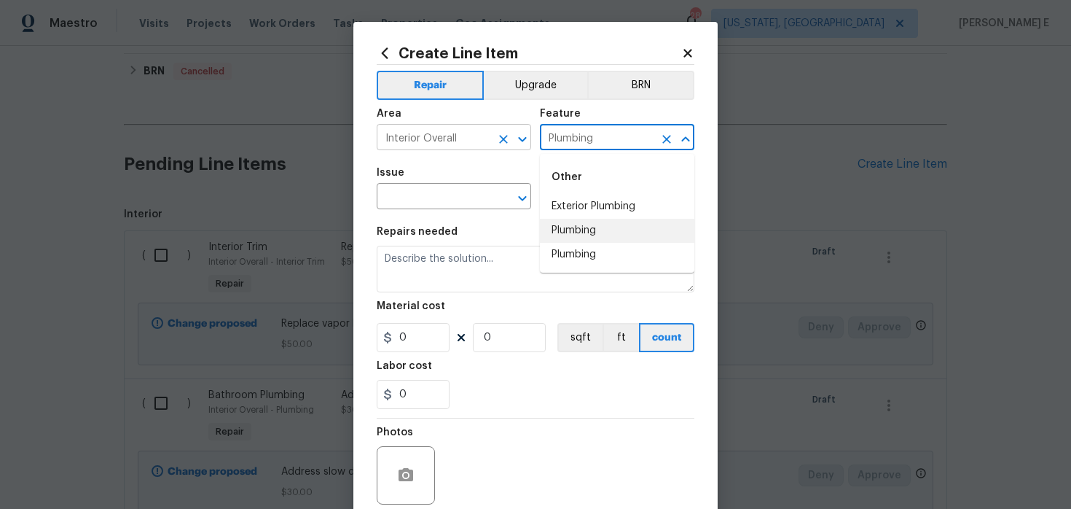
type input "Plumbing"
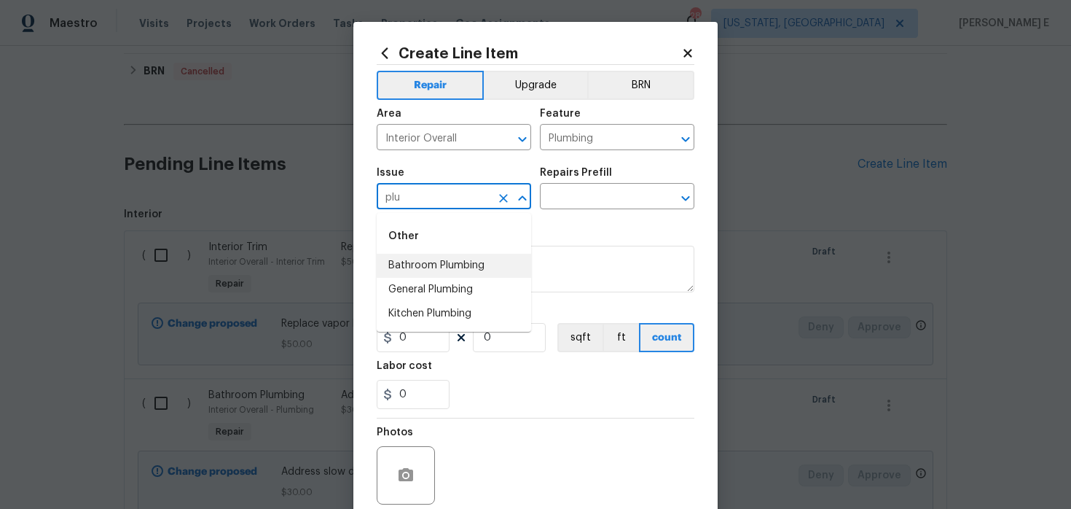
click at [422, 267] on li "Bathroom Plumbing" at bounding box center [454, 266] width 154 height 24
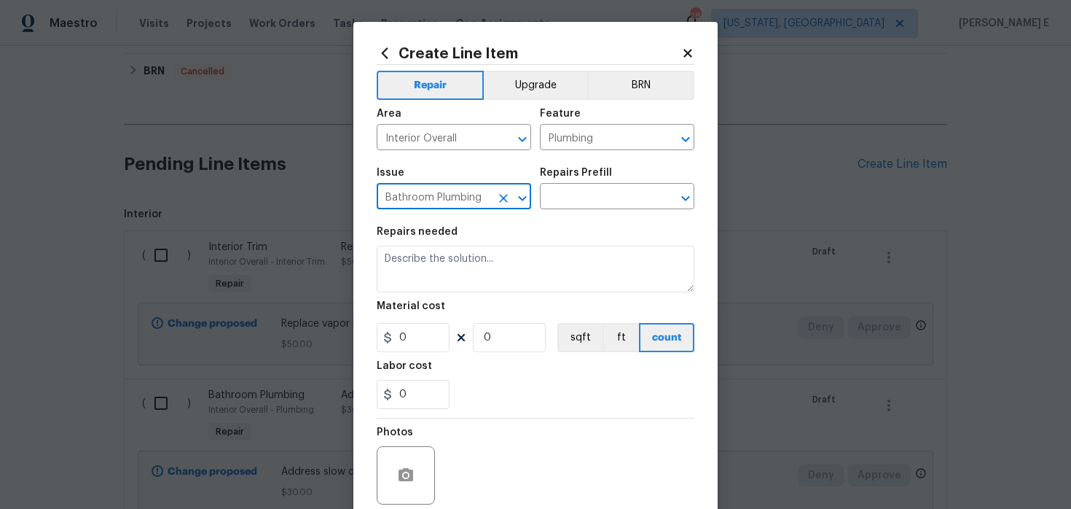
type input "Bathroom Plumbing"
click at [619, 174] on div "Repairs Prefill" at bounding box center [617, 177] width 154 height 19
click at [588, 195] on input "text" at bounding box center [597, 198] width 114 height 23
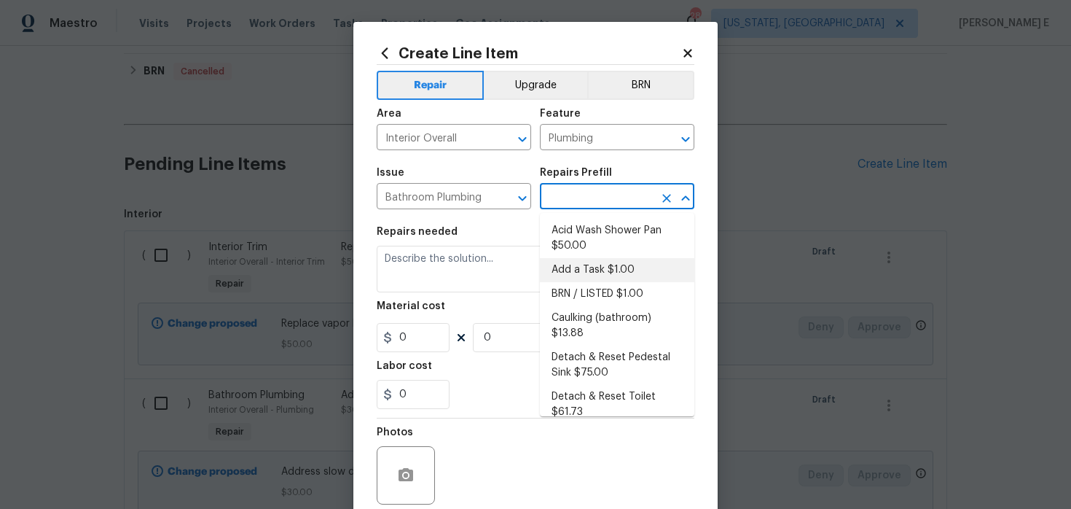
click at [582, 264] on li "Add a Task $1.00" at bounding box center [617, 270] width 154 height 24
type input "Add a Task $1.00"
type textarea "HPM to detail"
type input "1"
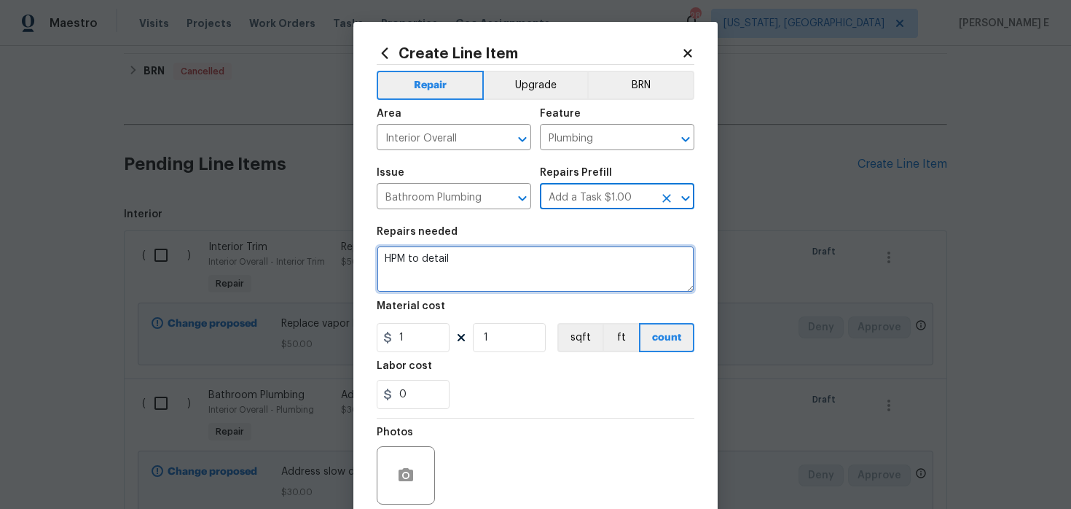
click at [516, 274] on textarea "HPM to detail" at bounding box center [536, 269] width 318 height 47
paste textarea "Check master sink for leaks and turn on water"
type textarea "Check master sink for leaks and turn on water"
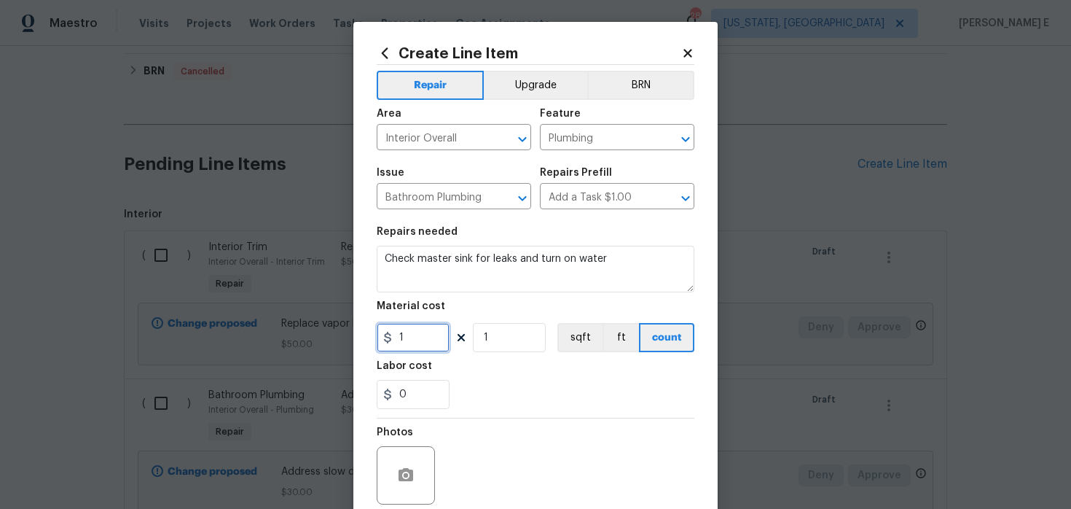
drag, startPoint x: 410, startPoint y: 339, endPoint x: 342, endPoint y: 339, distance: 67.8
click at [342, 339] on div "Create Line Item Repair Upgrade BRN Area Interior Overall ​ Feature Plumbing ​ …" at bounding box center [535, 254] width 1071 height 509
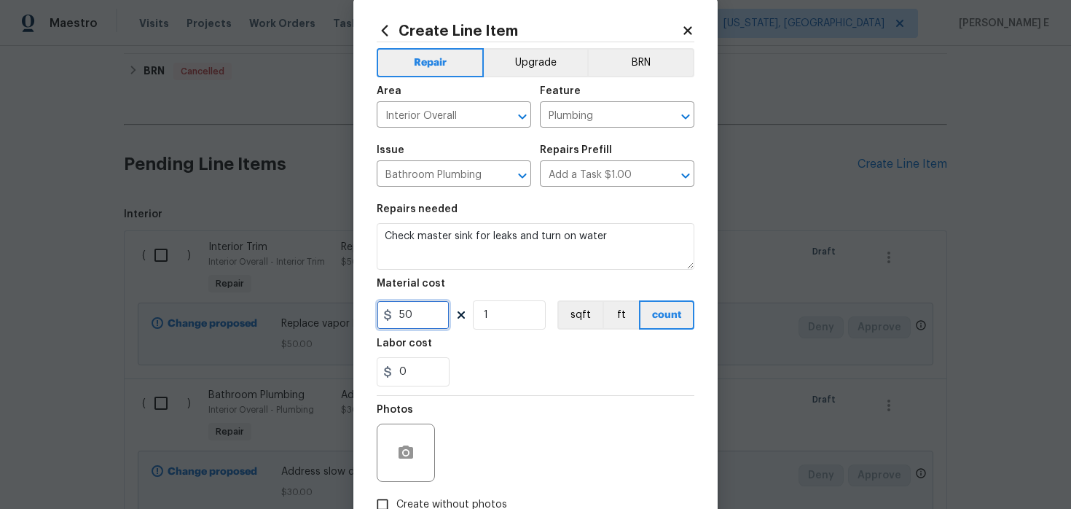
scroll to position [120, 0]
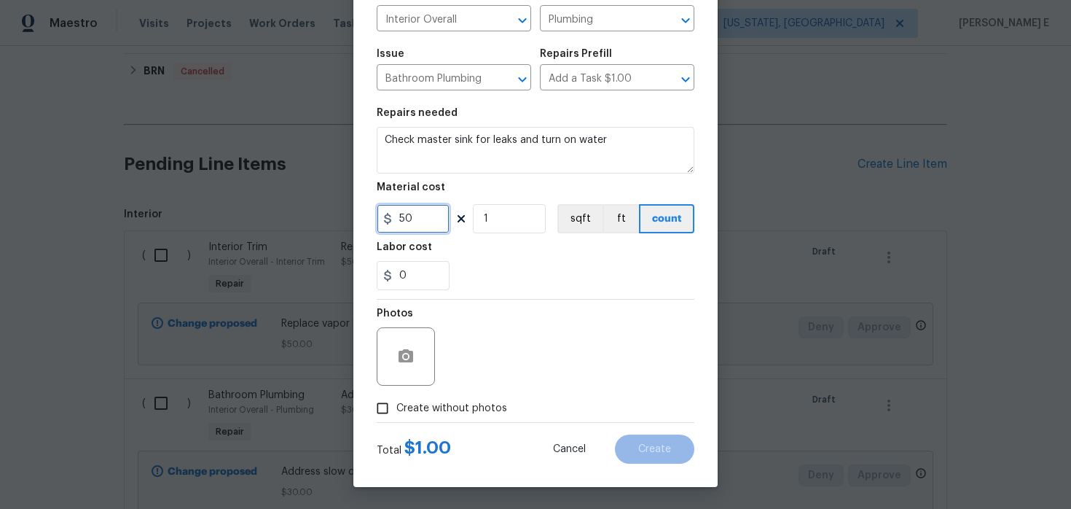
type input "50"
click at [389, 412] on input "Create without photos" at bounding box center [383, 408] width 28 height 28
checkbox input "true"
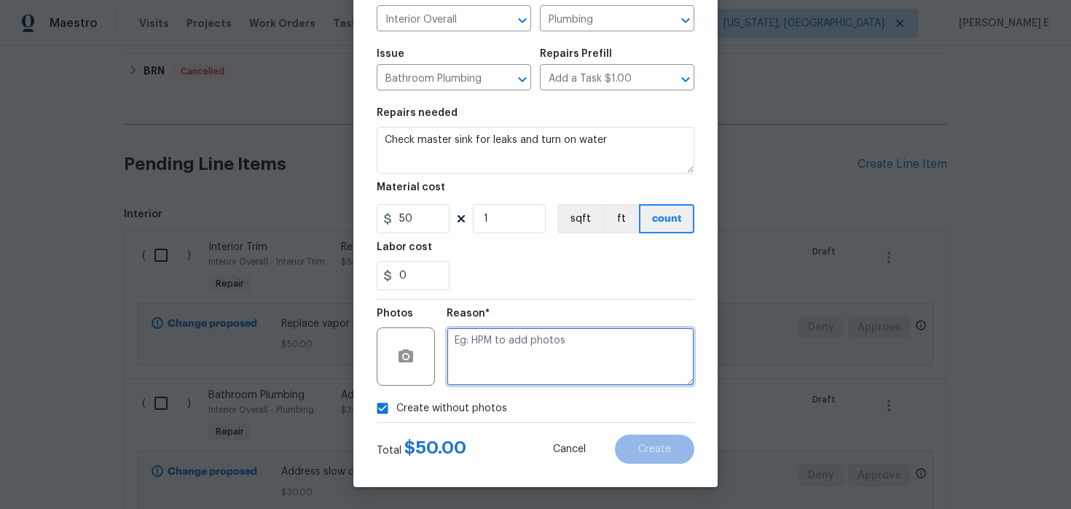
click at [501, 353] on textarea at bounding box center [571, 356] width 248 height 58
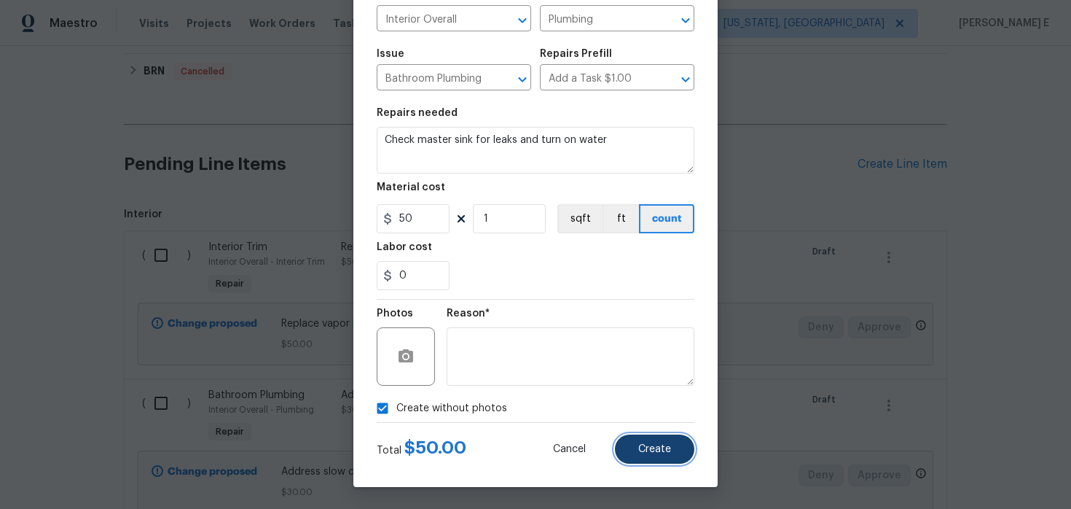
click at [660, 448] on span "Create" at bounding box center [654, 449] width 33 height 11
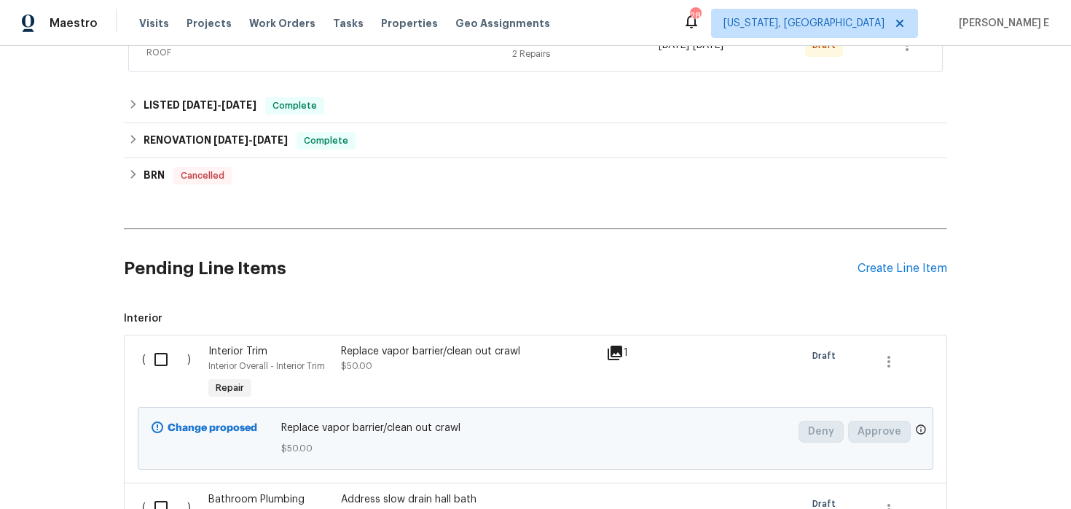
scroll to position [354, 0]
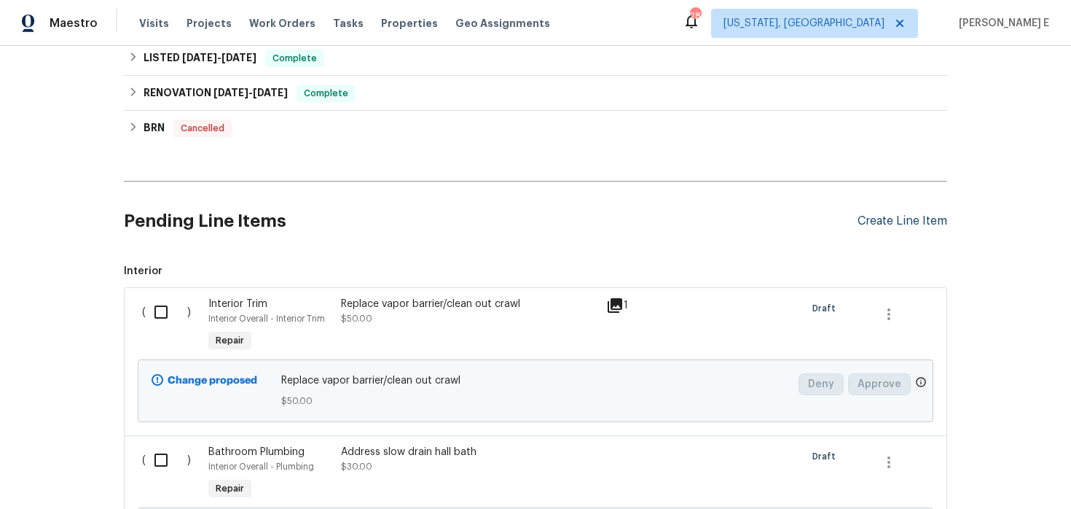
click at [875, 227] on div "Create Line Item" at bounding box center [903, 221] width 90 height 14
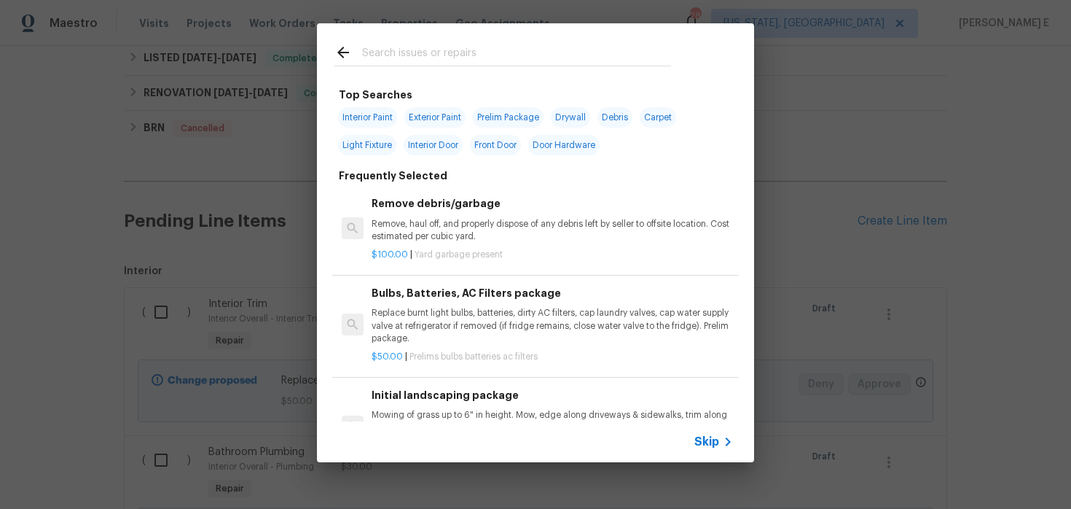
scroll to position [42, 0]
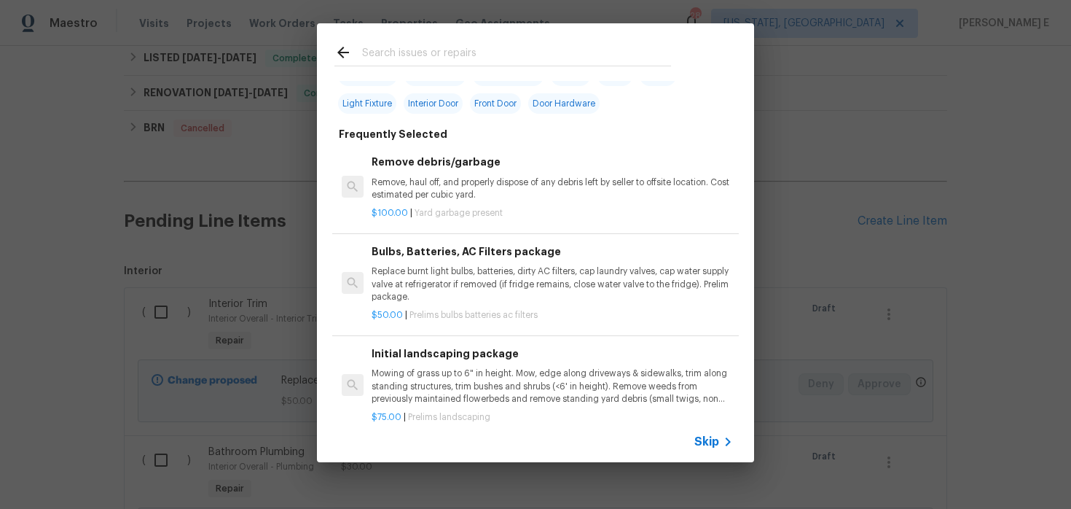
click at [700, 442] on span "Skip" at bounding box center [706, 441] width 25 height 15
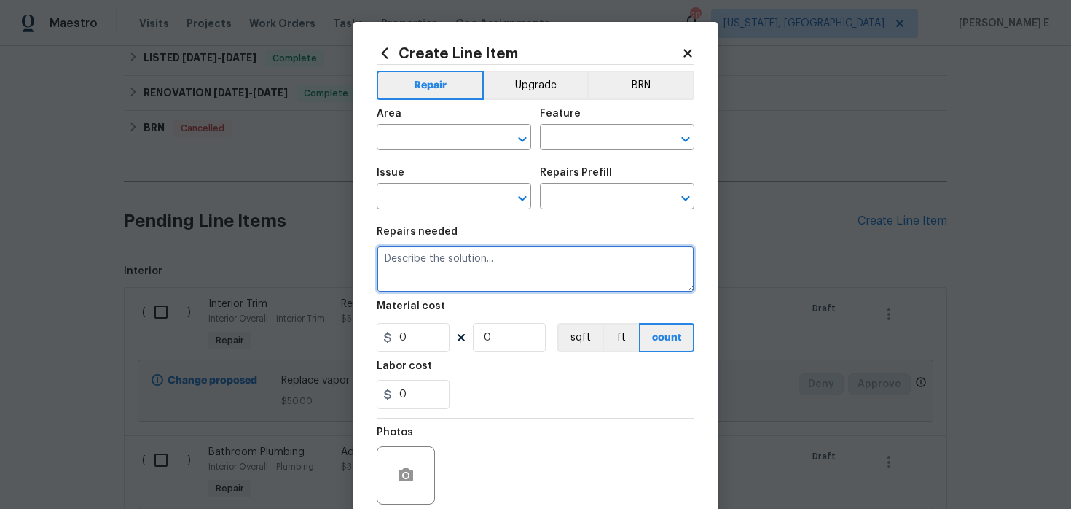
click at [422, 285] on textarea at bounding box center [536, 269] width 318 height 47
paste textarea "Replace valve stops for both toilets"
type textarea "Replace valve stops for both toilets"
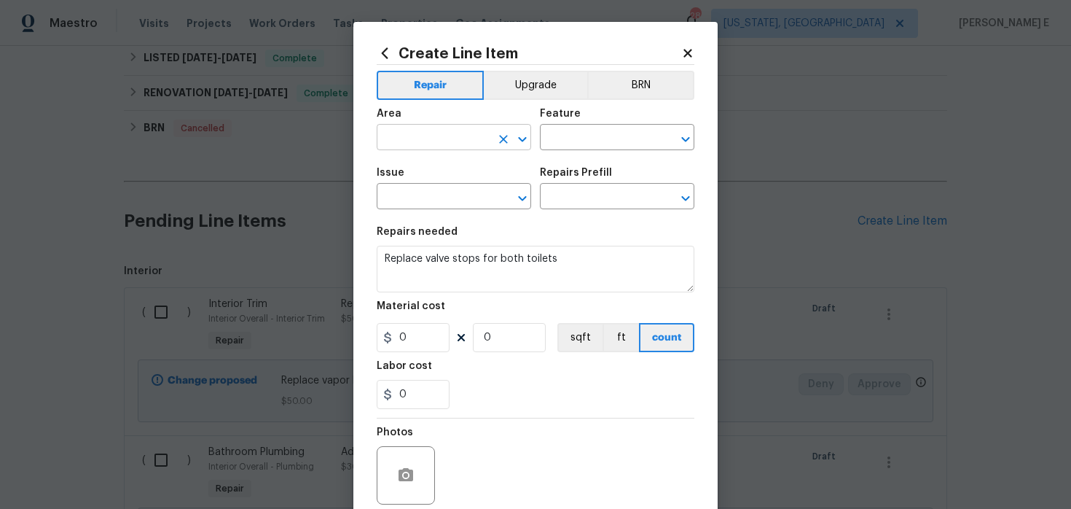
click at [431, 141] on input "text" at bounding box center [434, 139] width 114 height 23
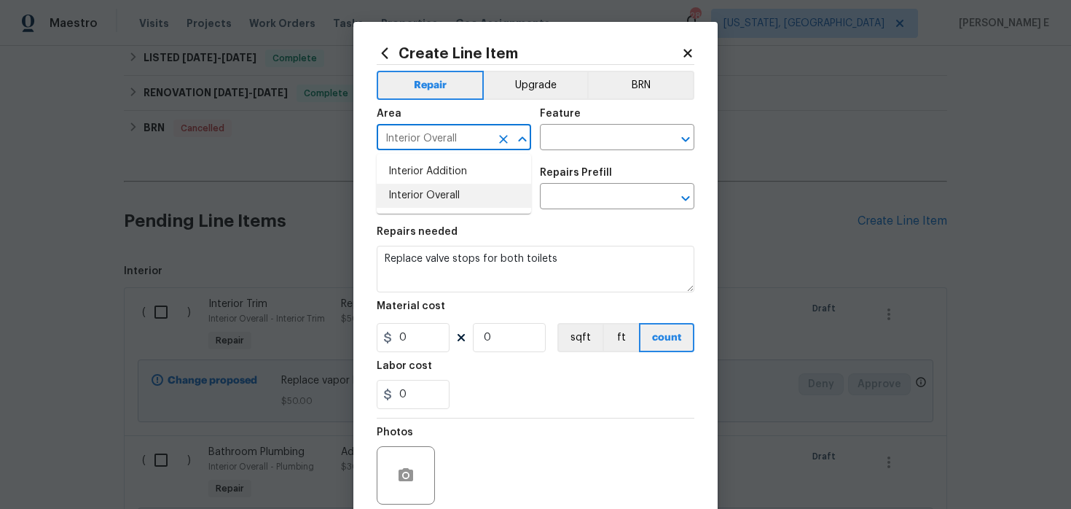
type input "Interior Overall"
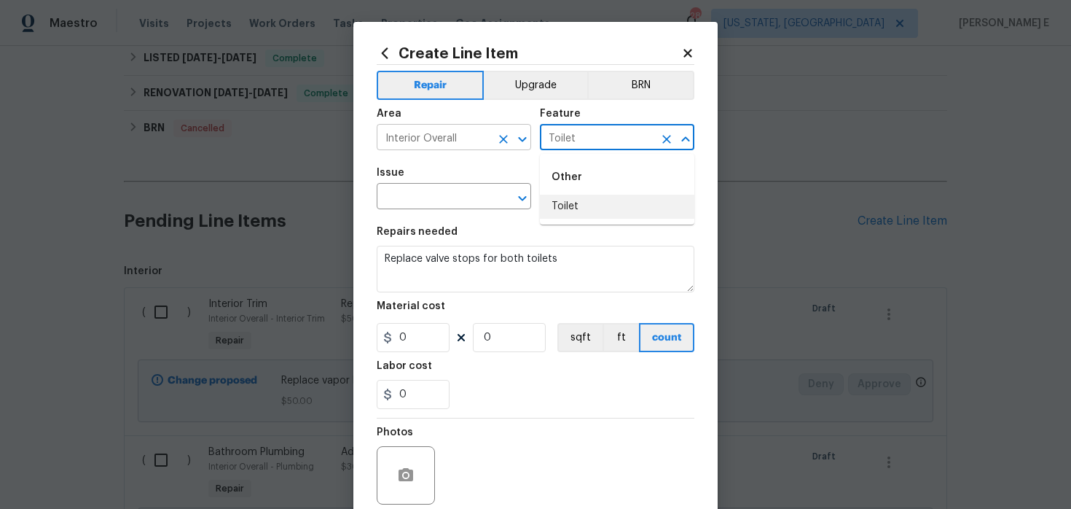
type input "Toilet"
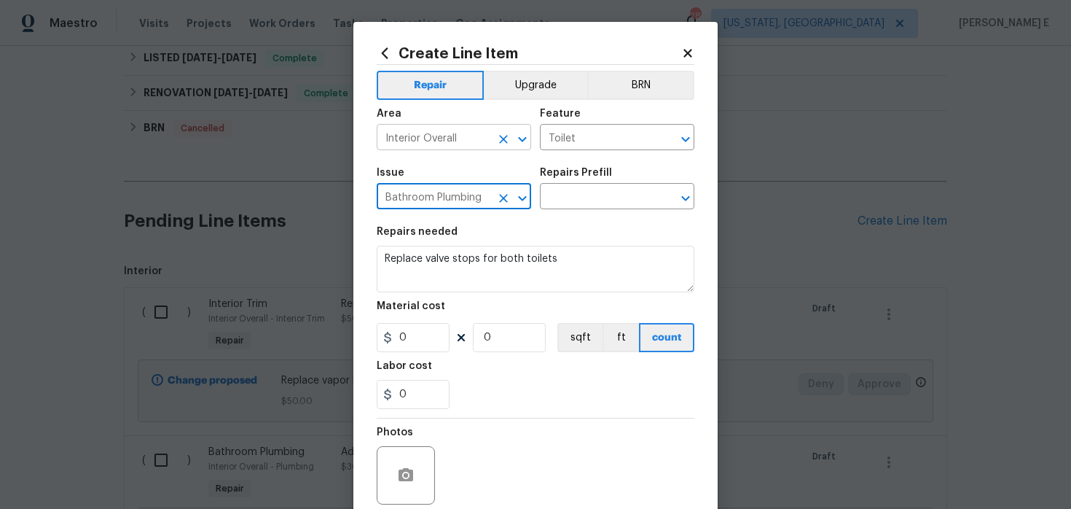
type input "Bathroom Plumbing"
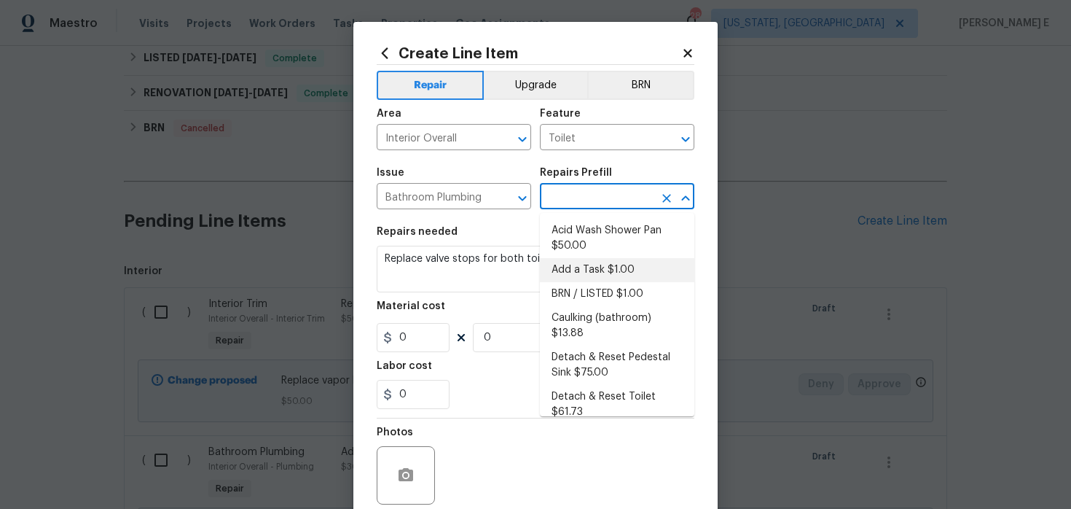
click at [568, 272] on li "Add a Task $1.00" at bounding box center [617, 270] width 154 height 24
type input "Plumbing"
type input "Add a Task $1.00"
type textarea "HPM to detail"
type input "1"
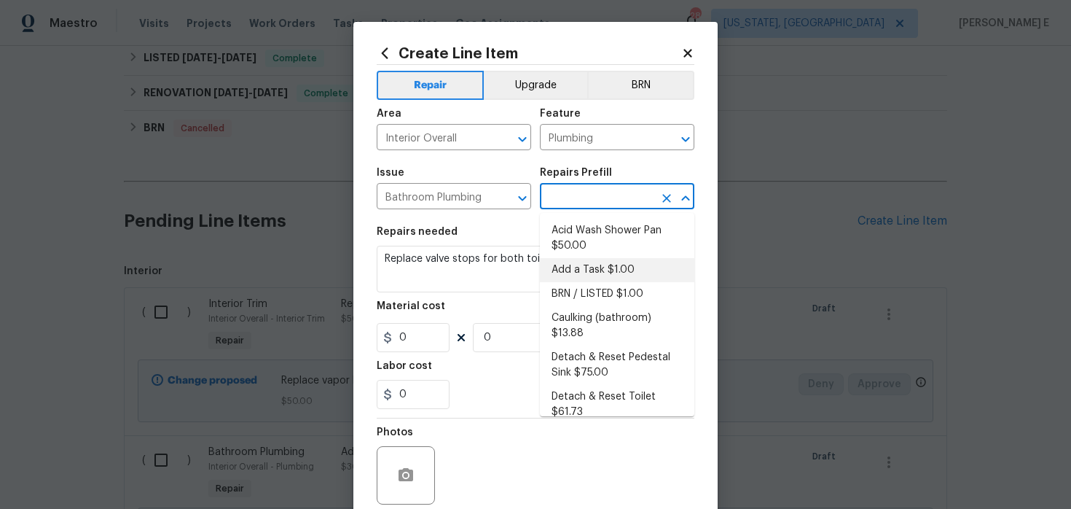
type input "1"
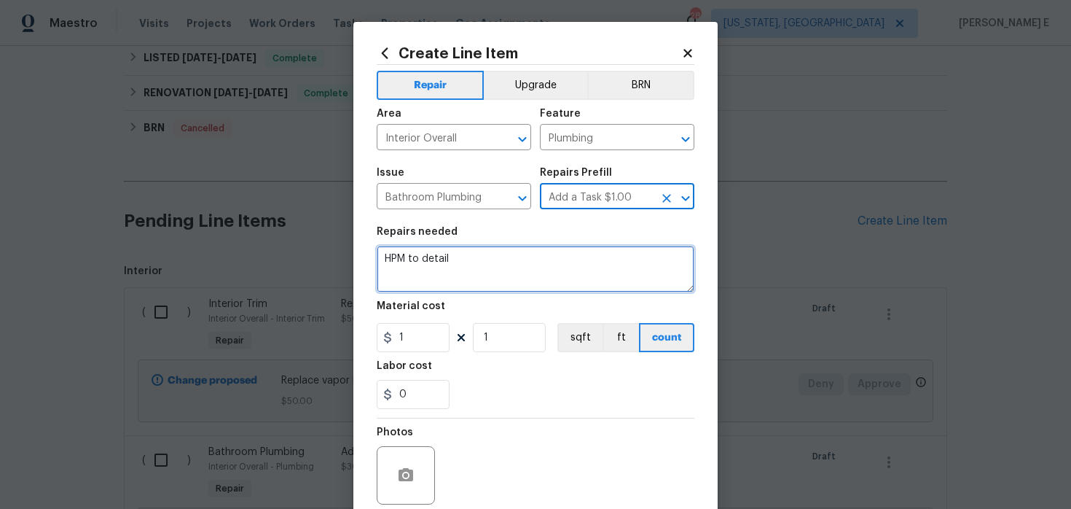
click at [506, 275] on textarea "HPM to detail" at bounding box center [536, 269] width 318 height 47
paste textarea "Replace valve stops for both toilets"
type textarea "Replace valve stops for both toilets"
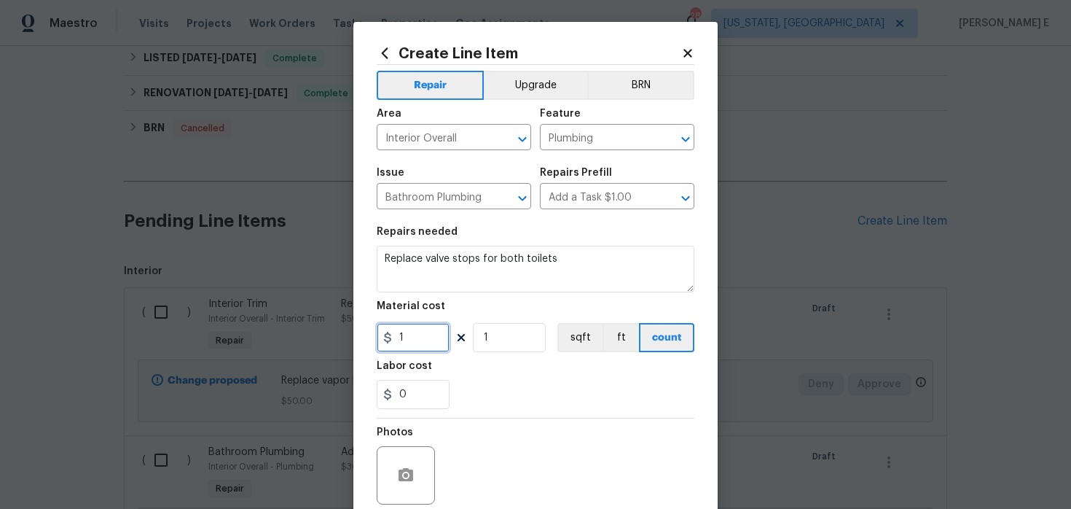
drag, startPoint x: 410, startPoint y: 342, endPoint x: 313, endPoint y: 347, distance: 97.1
click at [318, 345] on div "Create Line Item Repair Upgrade BRN Area Interior Overall ​ Feature Plumbing ​ …" at bounding box center [535, 254] width 1071 height 509
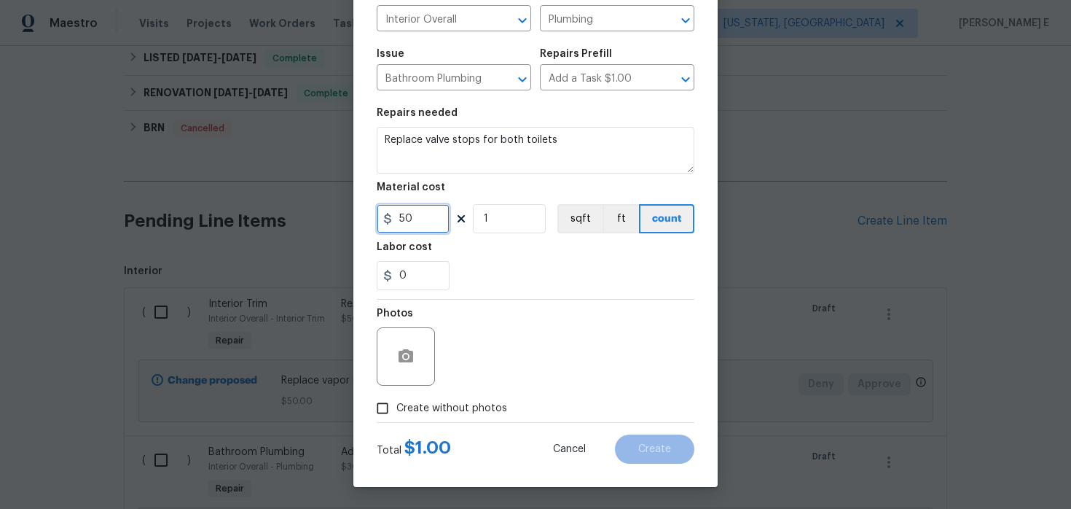
type input "50"
click at [396, 408] on input "Create without photos" at bounding box center [383, 408] width 28 height 28
checkbox input "true"
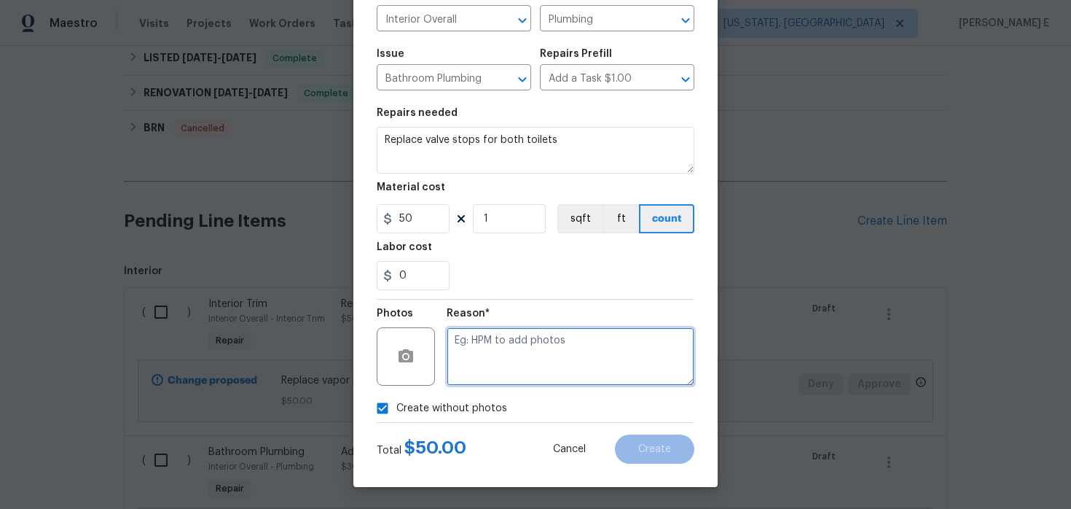
click at [544, 337] on textarea at bounding box center [571, 356] width 248 height 58
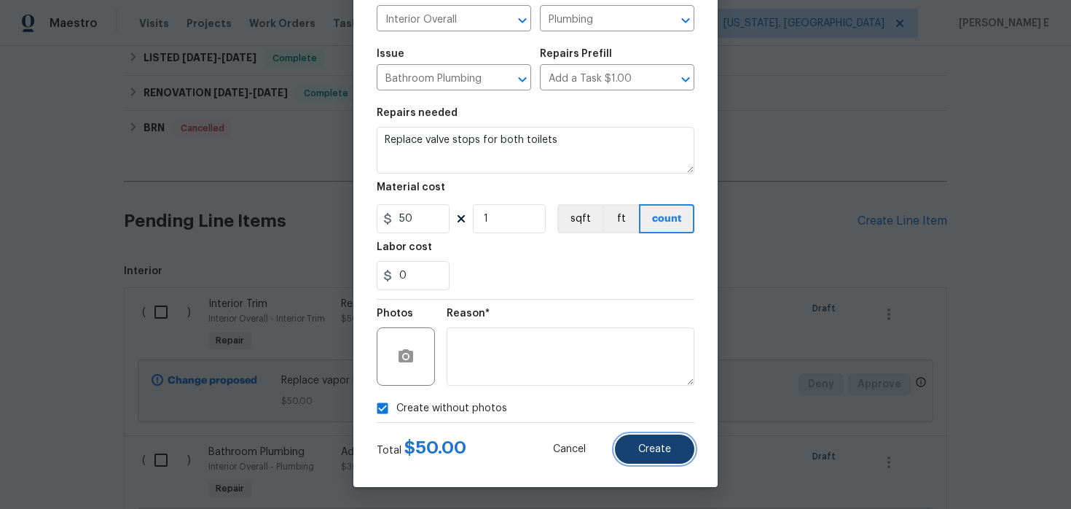
click at [630, 461] on button "Create" at bounding box center [654, 448] width 79 height 29
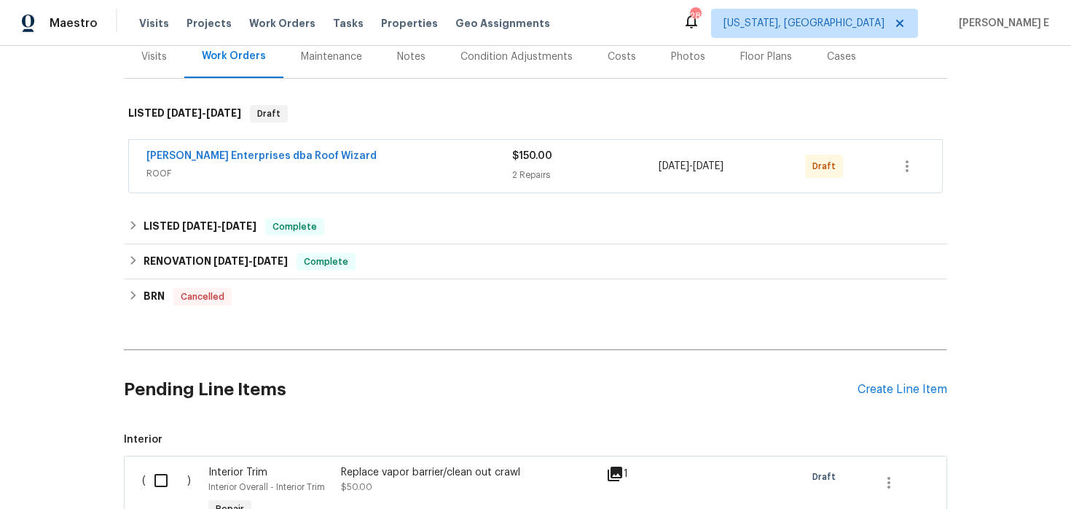
scroll to position [438, 0]
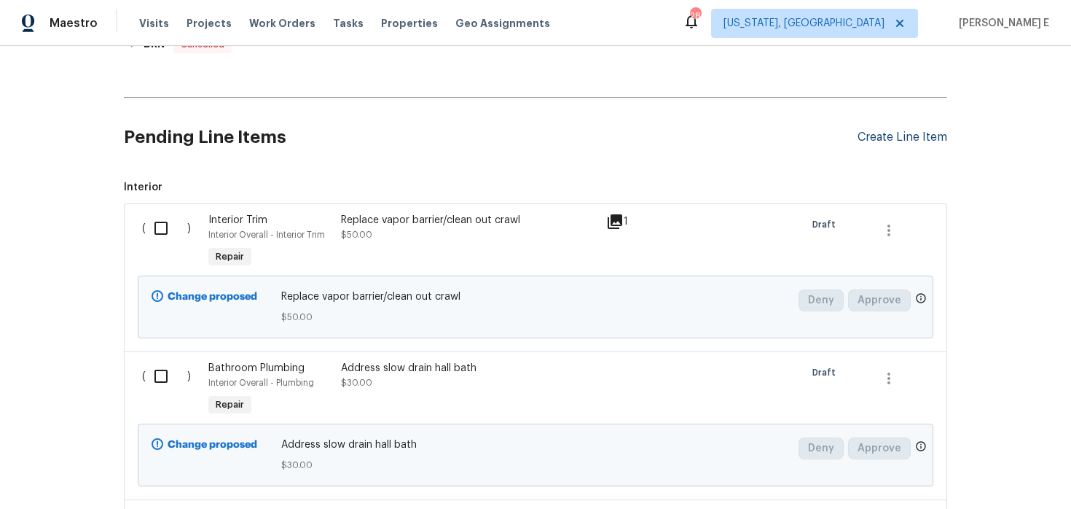
click at [909, 138] on div "Create Line Item" at bounding box center [903, 137] width 90 height 14
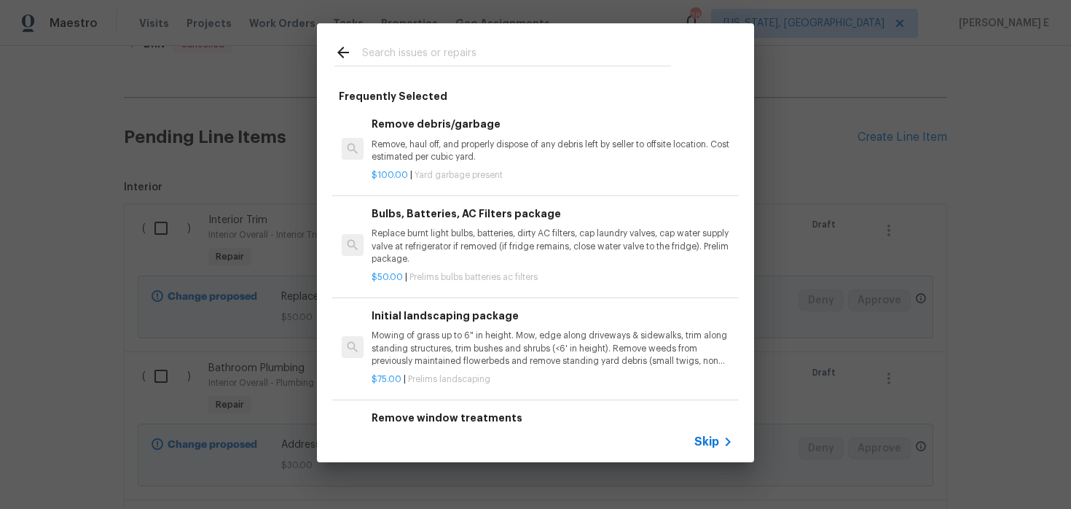
scroll to position [109, 0]
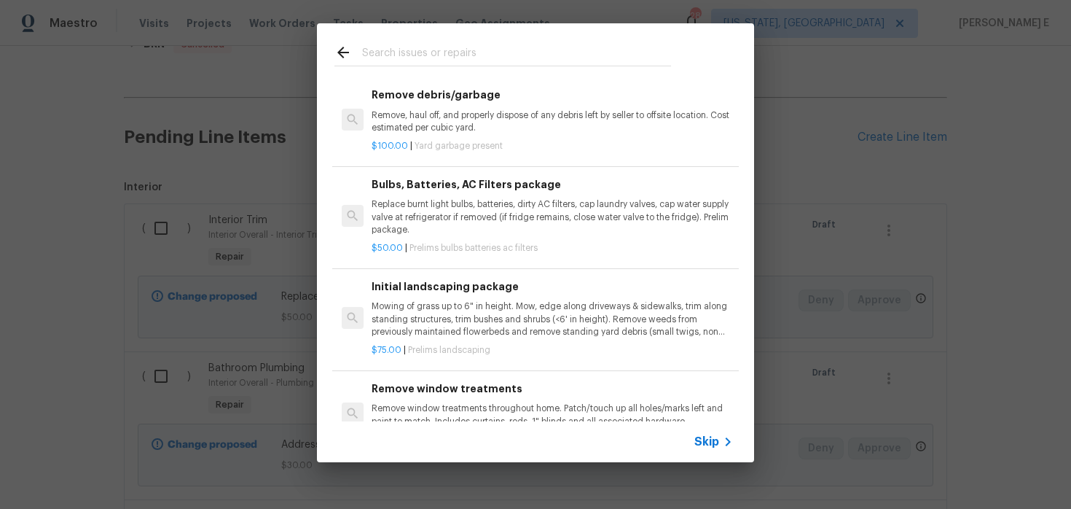
click at [704, 448] on span "Skip" at bounding box center [706, 441] width 25 height 15
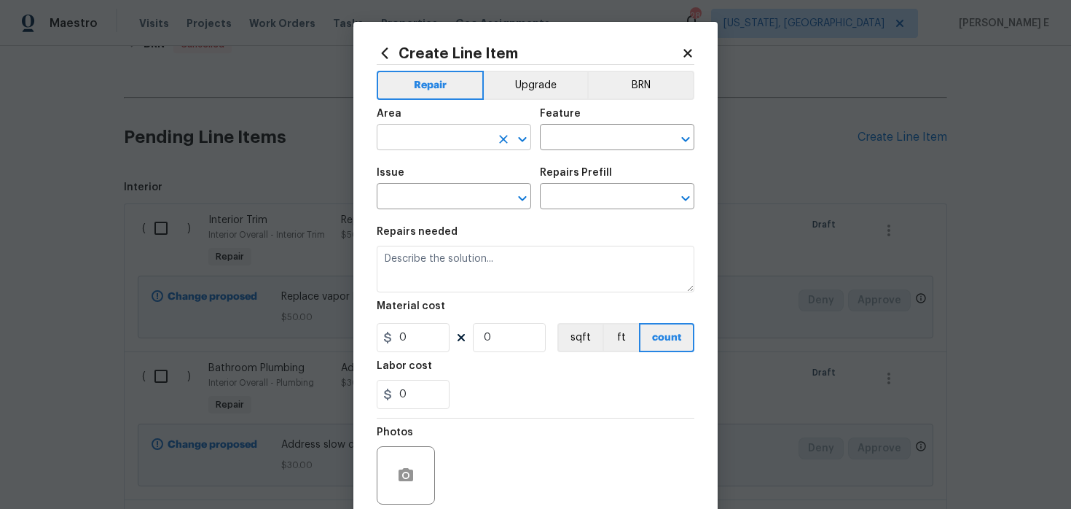
click at [428, 136] on input "text" at bounding box center [434, 139] width 114 height 23
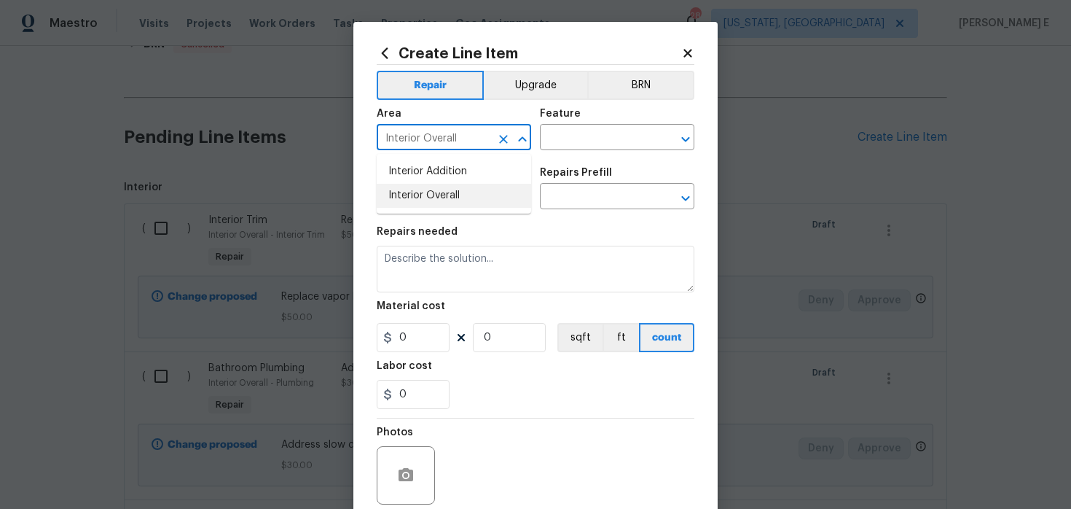
type input "Interior Overall"
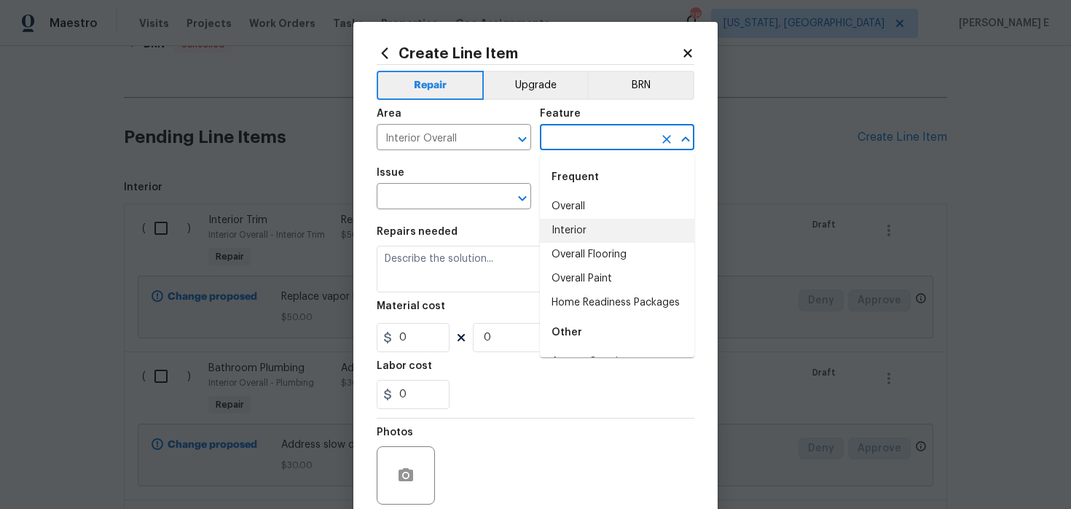
click at [560, 232] on li "Interior" at bounding box center [617, 231] width 154 height 24
type input "Interior"
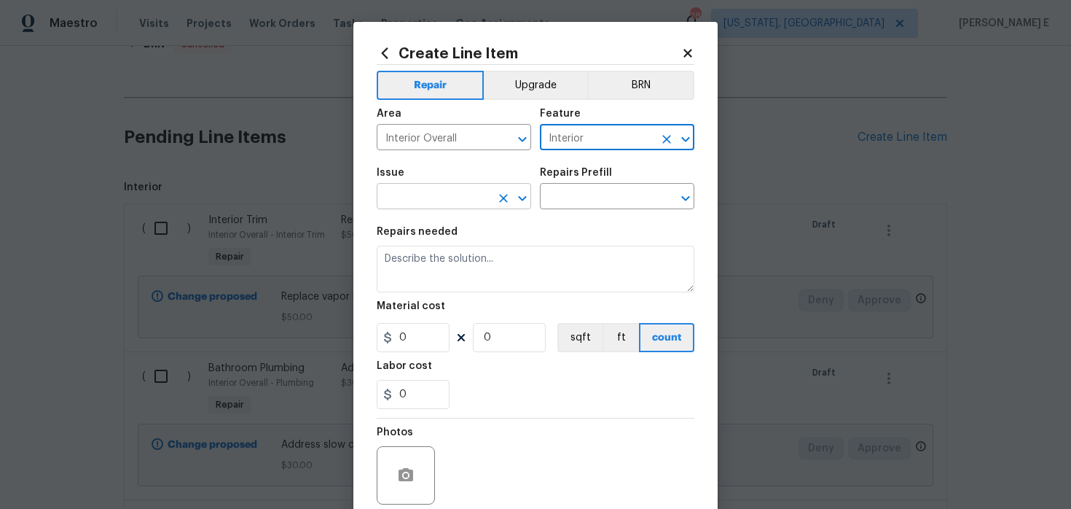
click at [451, 195] on input "text" at bounding box center [434, 198] width 114 height 23
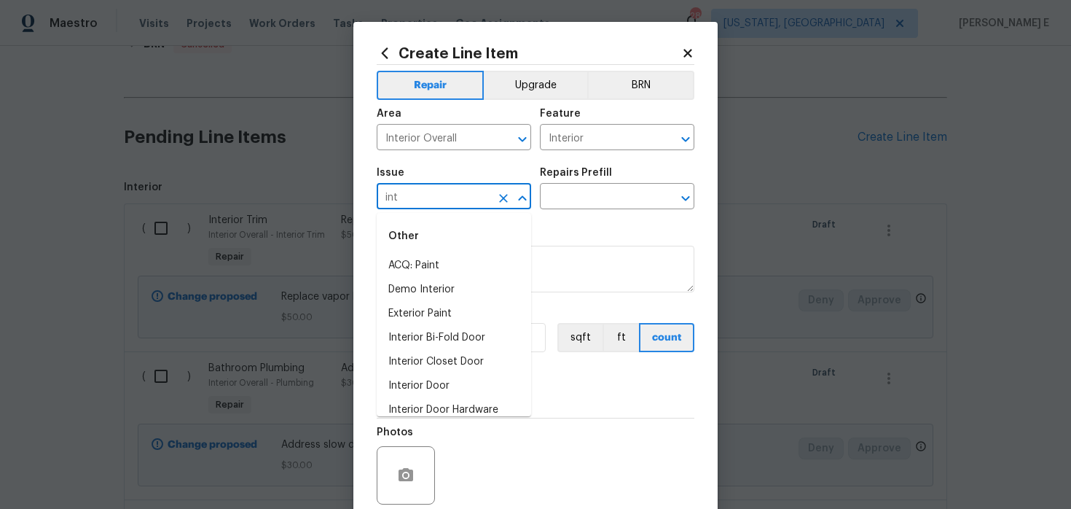
type input "int"
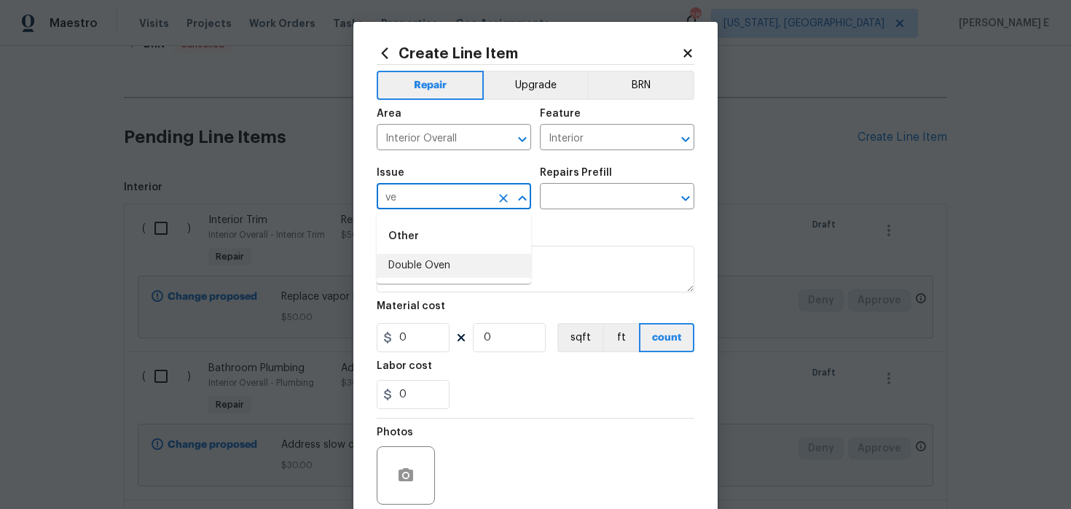
type input "v"
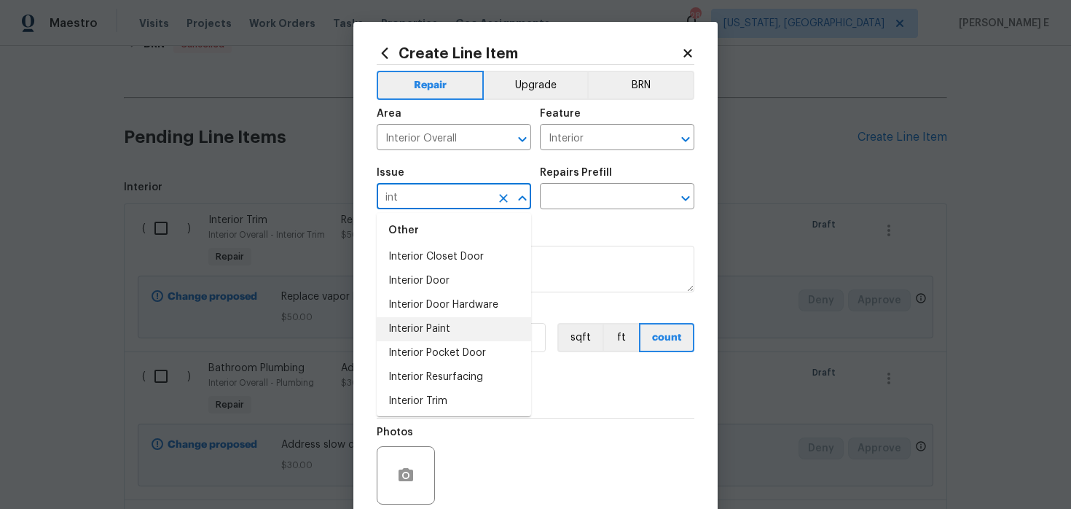
scroll to position [108, 0]
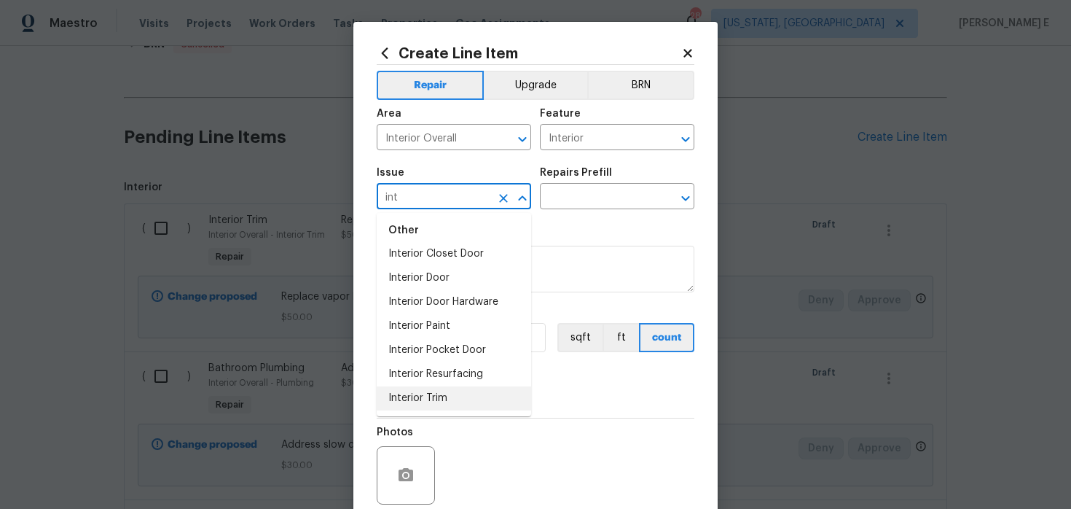
click at [437, 402] on li "Interior Trim" at bounding box center [454, 398] width 154 height 24
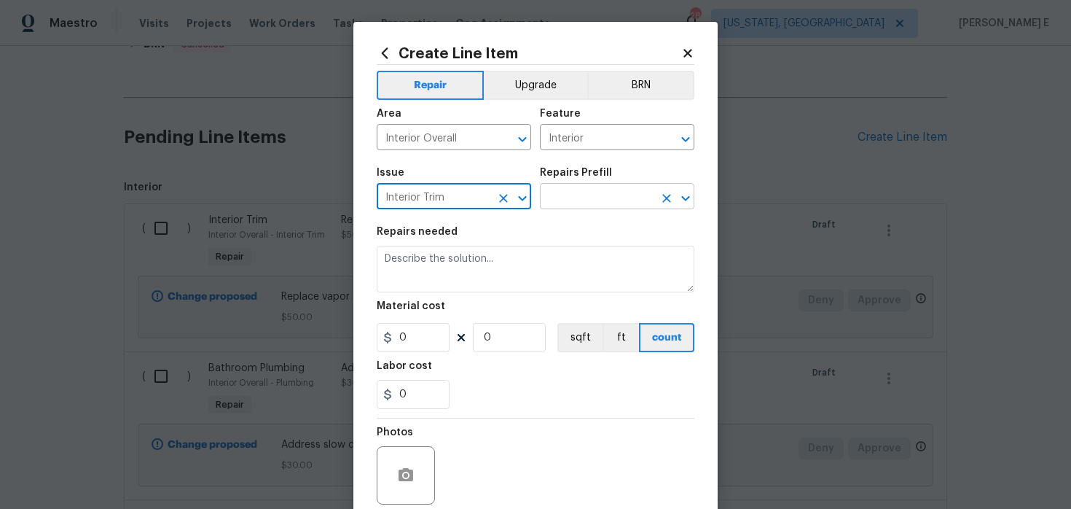
type input "Interior Trim"
click at [621, 199] on input "text" at bounding box center [597, 198] width 114 height 23
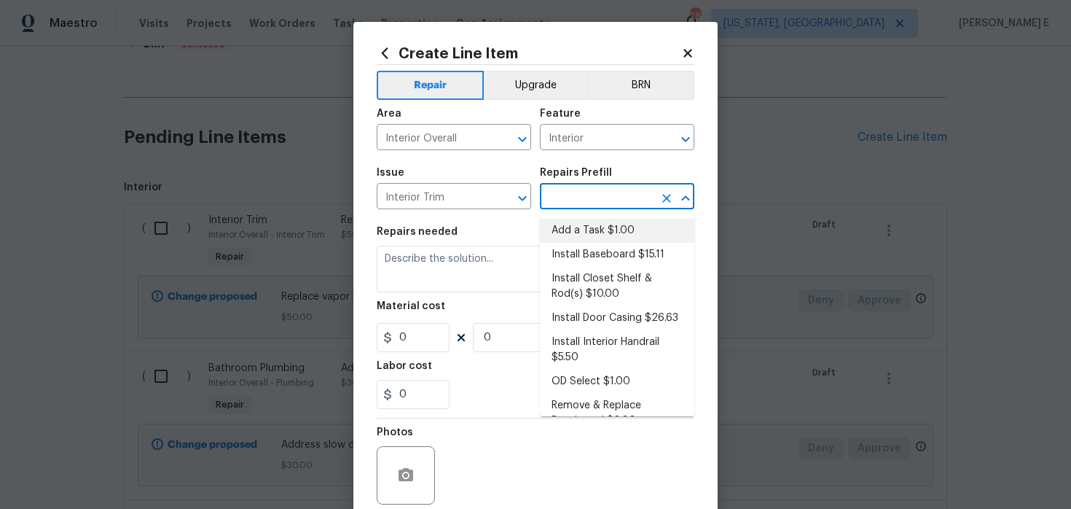
click at [602, 225] on li "Add a Task $1.00" at bounding box center [617, 231] width 154 height 24
type input "Interior Trim"
type input "Add a Task $1.00"
type textarea "HPM to detail"
type input "1"
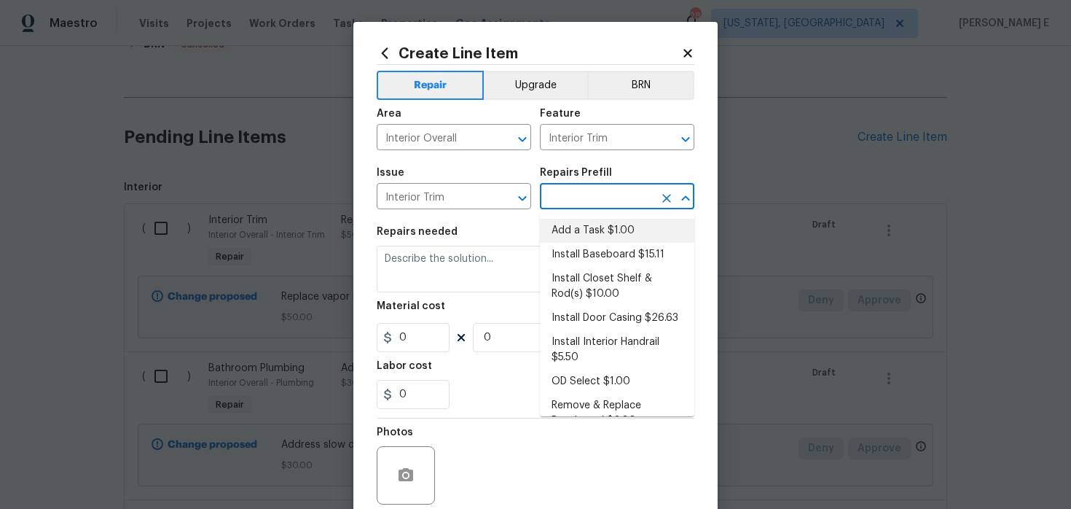
type input "1"
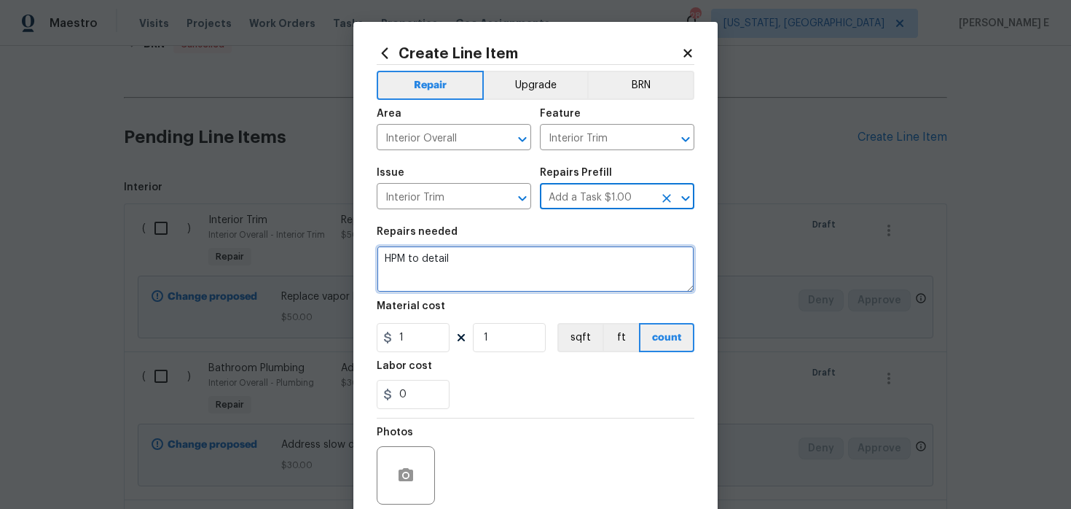
click at [519, 260] on textarea "HPM to detail" at bounding box center [536, 269] width 318 height 47
paste textarea "Run dryer vent to exterior of home"
type textarea "Run dryer vent to exterior of home"
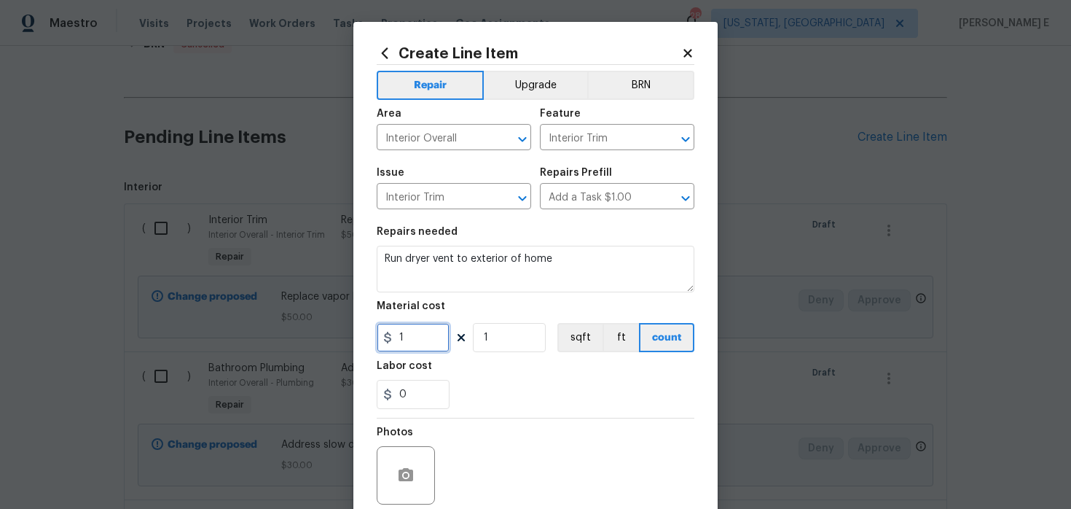
drag, startPoint x: 412, startPoint y: 334, endPoint x: 356, endPoint y: 339, distance: 56.3
click at [356, 339] on div "Create Line Item Repair Upgrade BRN Area Interior Overall ​ Feature Interior Tr…" at bounding box center [535, 314] width 364 height 584
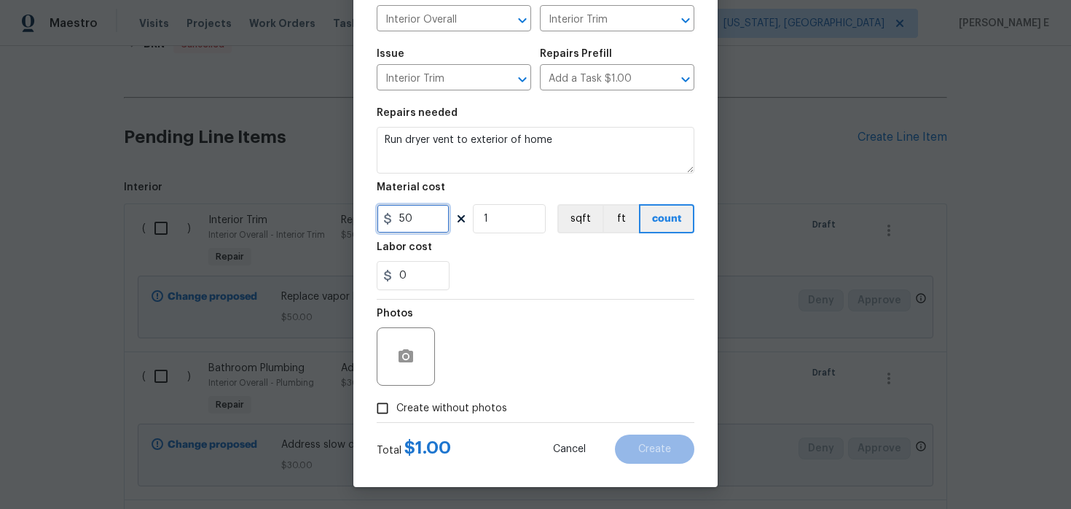
type input "50"
click at [437, 408] on span "Create without photos" at bounding box center [451, 408] width 111 height 15
click at [396, 408] on input "Create without photos" at bounding box center [383, 408] width 28 height 28
checkbox input "true"
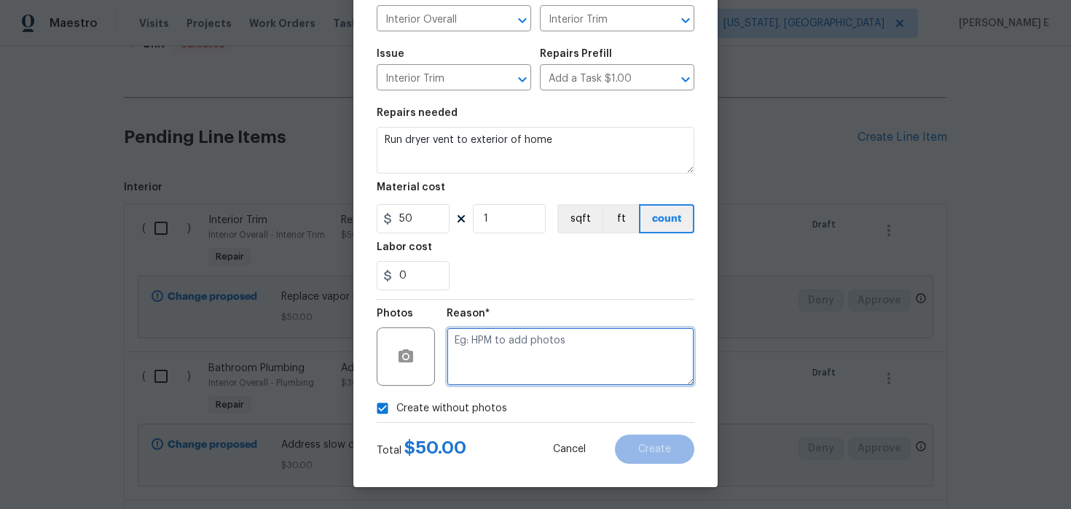
click at [511, 374] on textarea at bounding box center [571, 356] width 248 height 58
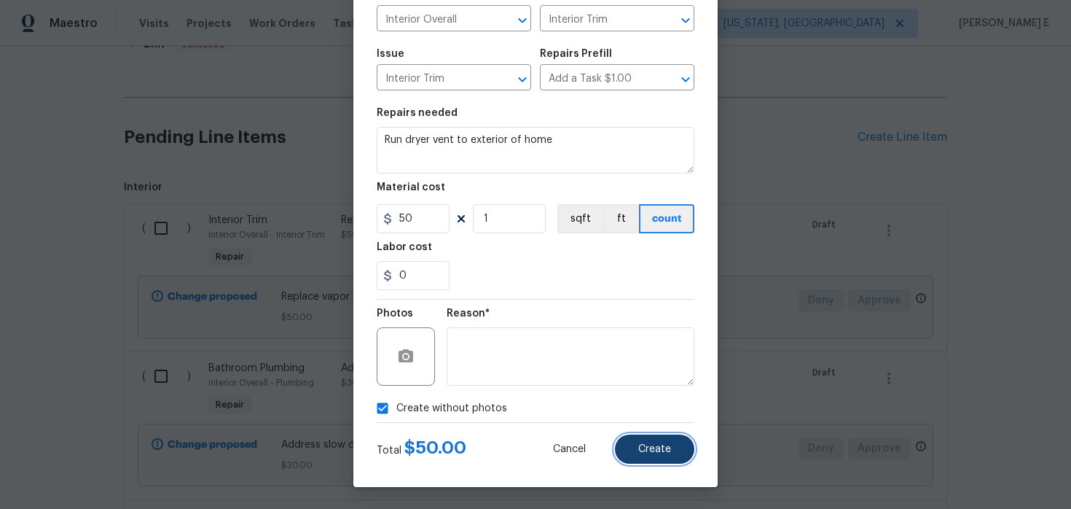
click at [654, 460] on button "Create" at bounding box center [654, 448] width 79 height 29
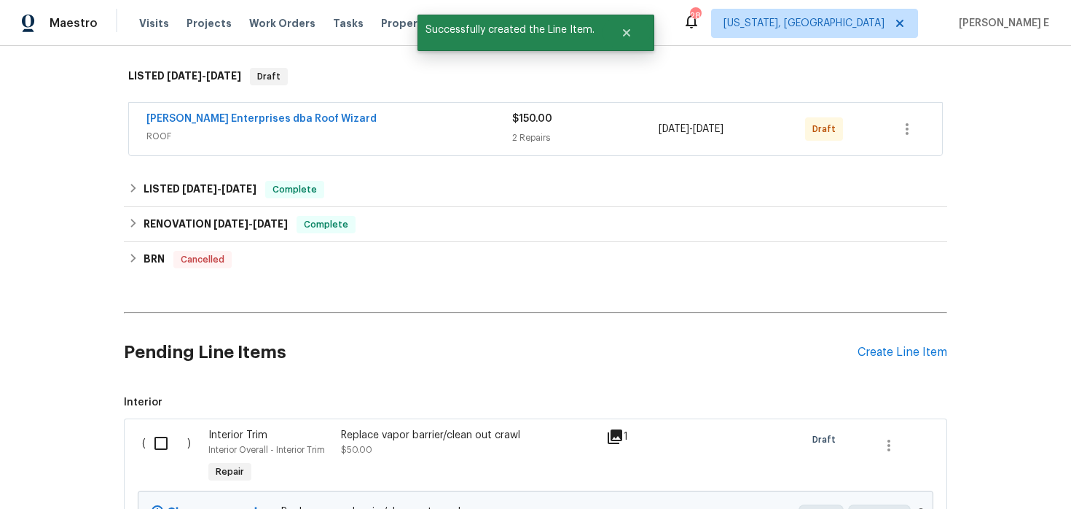
scroll to position [438, 0]
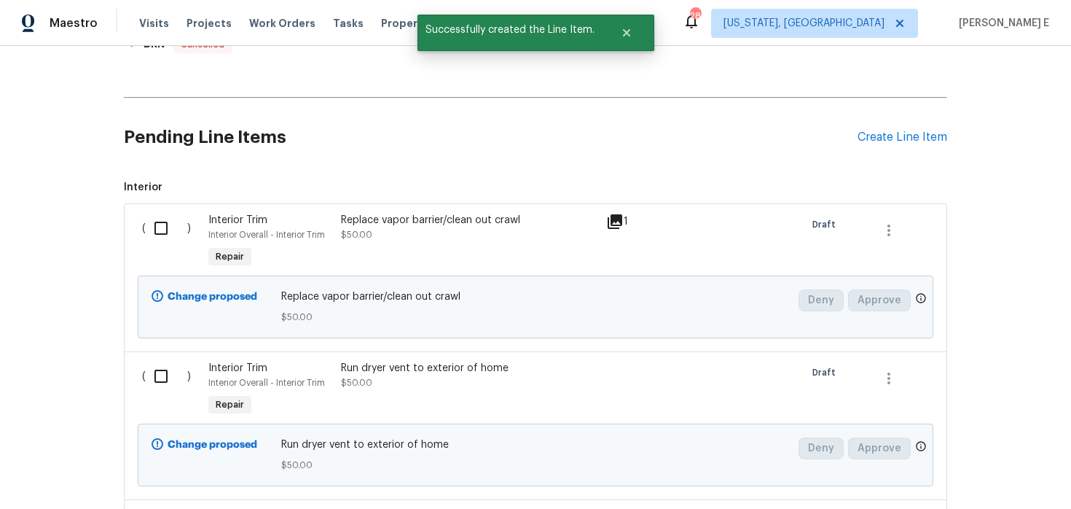
click at [170, 221] on input "checkbox" at bounding box center [167, 228] width 42 height 31
checkbox input "true"
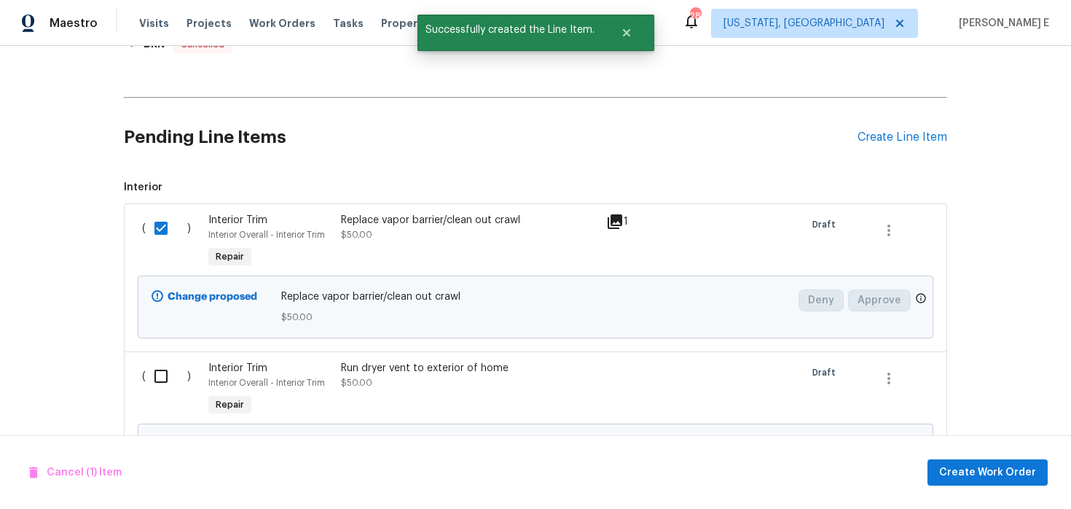
click at [156, 375] on input "checkbox" at bounding box center [167, 376] width 42 height 31
checkbox input "true"
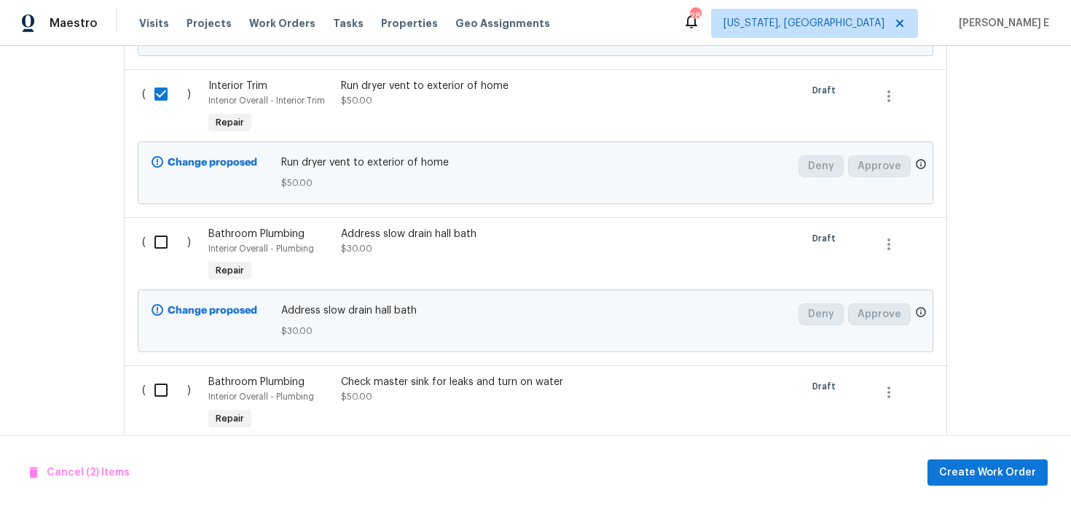
click at [165, 228] on input "checkbox" at bounding box center [167, 242] width 42 height 31
checkbox input "true"
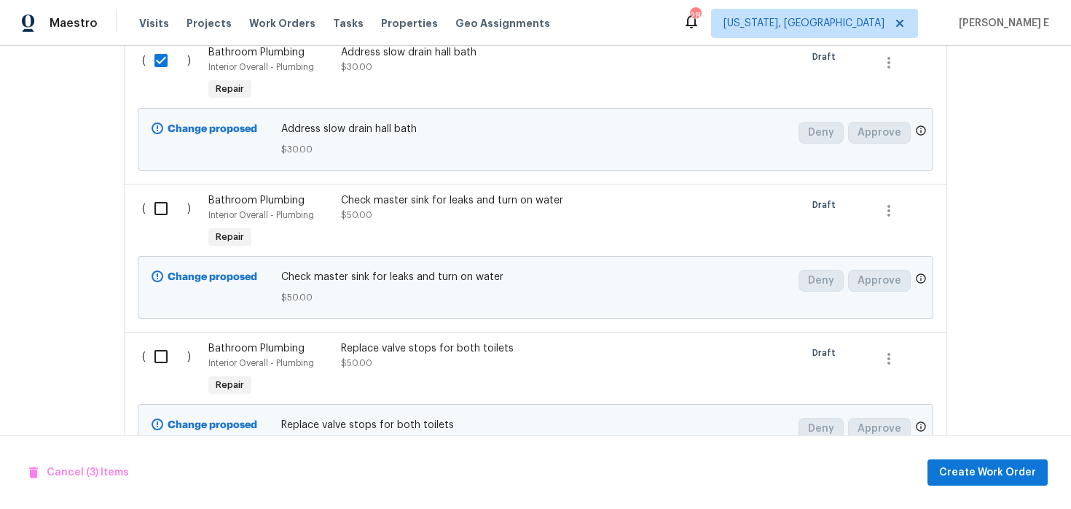
scroll to position [904, 0]
click at [161, 224] on div "( )" at bounding box center [171, 220] width 66 height 67
click at [157, 205] on input "checkbox" at bounding box center [167, 206] width 42 height 31
checkbox input "true"
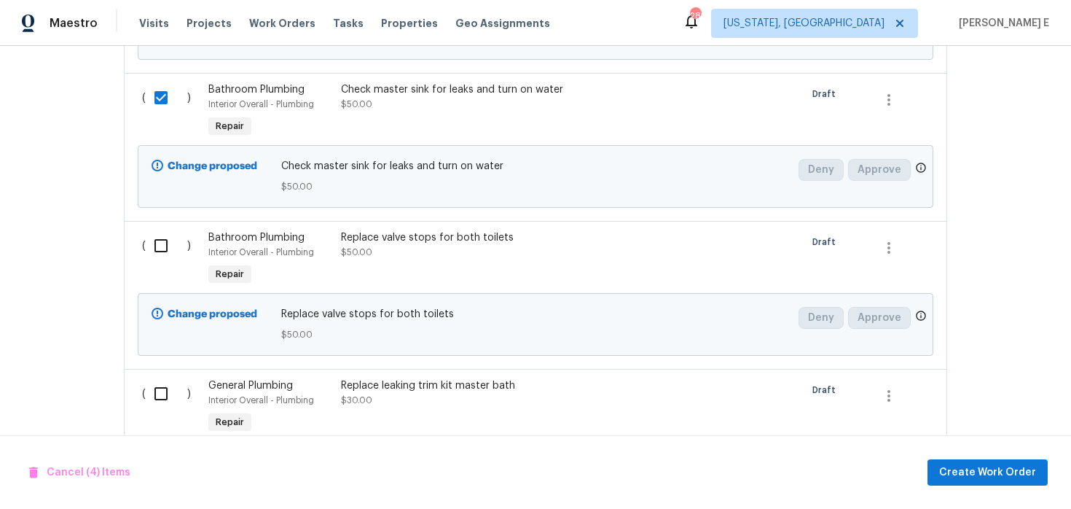
click at [162, 247] on input "checkbox" at bounding box center [167, 245] width 42 height 31
checkbox input "true"
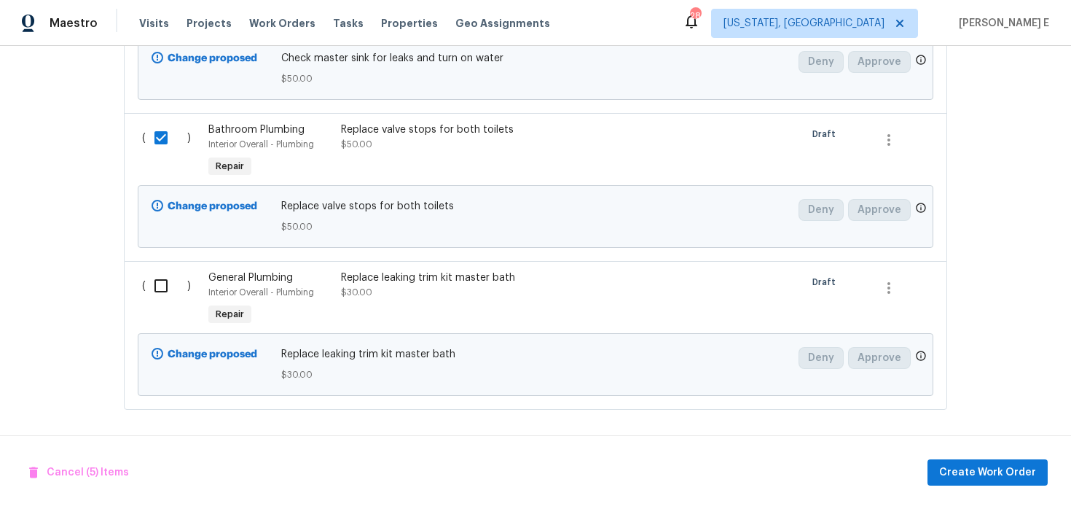
click at [164, 280] on input "checkbox" at bounding box center [167, 285] width 42 height 31
checkbox input "true"
click at [982, 473] on span "Create Work Order" at bounding box center [987, 472] width 97 height 18
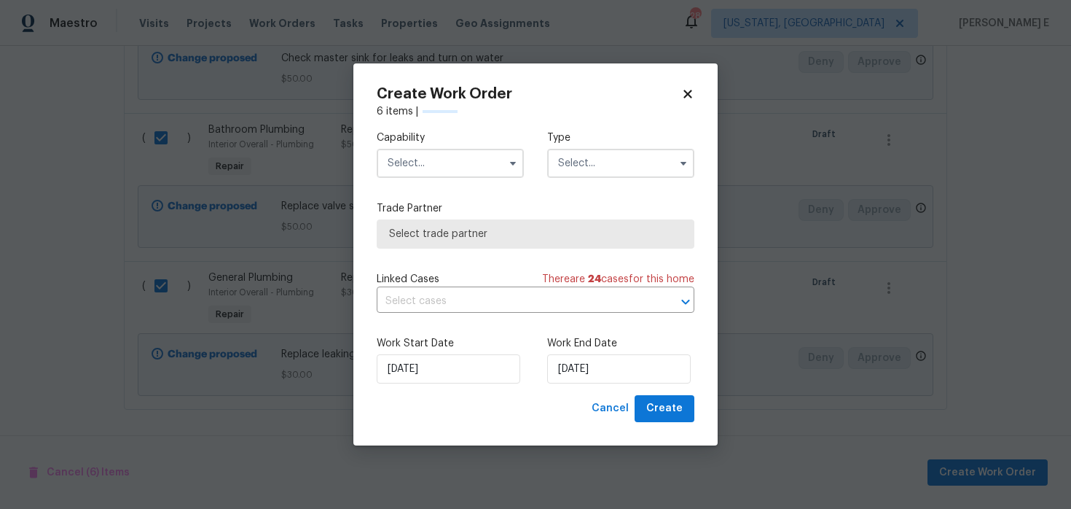
checkbox input "false"
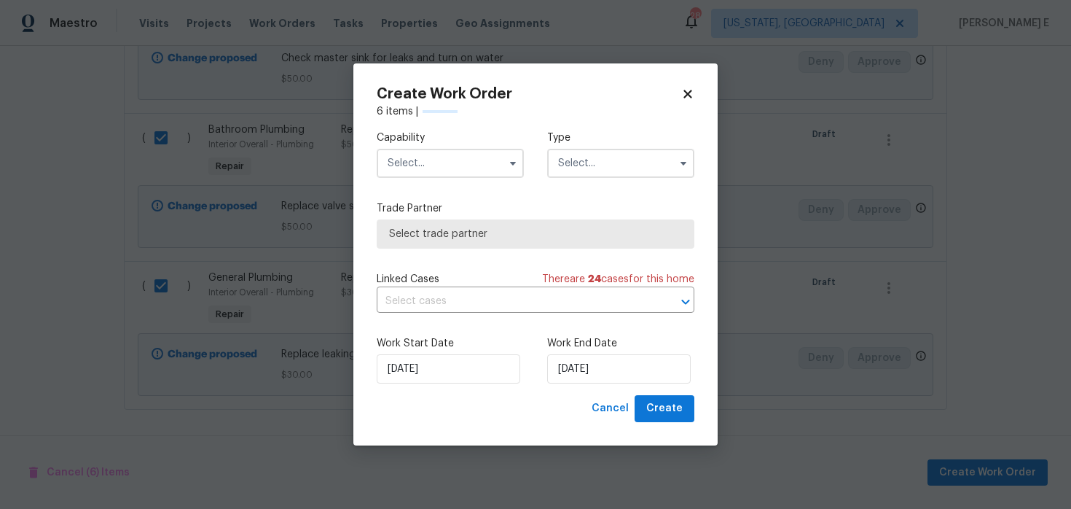
checkbox input "false"
click at [502, 171] on span at bounding box center [513, 163] width 22 height 22
click at [512, 164] on icon "button" at bounding box center [513, 164] width 6 height 4
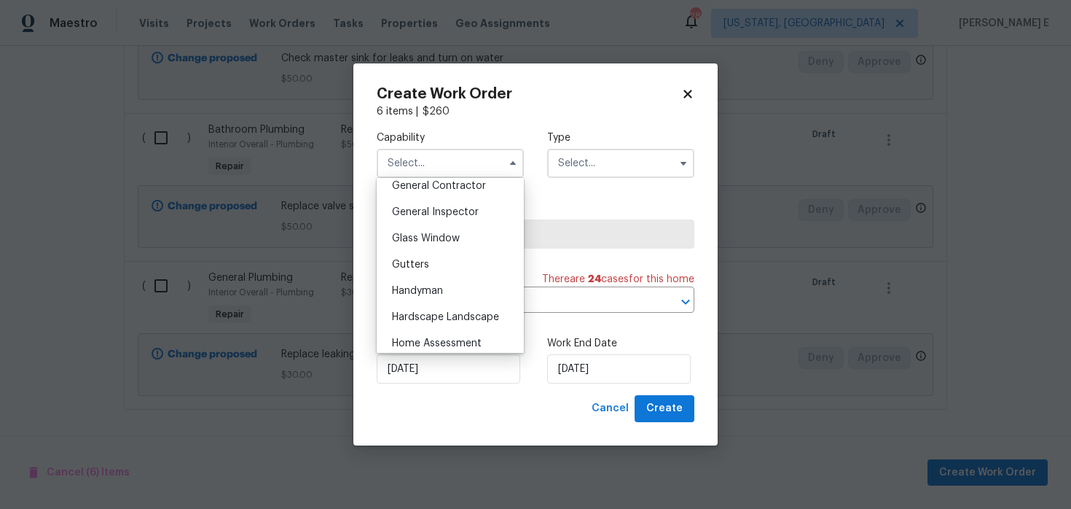
scroll to position [708, 0]
click at [471, 281] on div "Handyman" at bounding box center [450, 288] width 140 height 26
type input "Handyman"
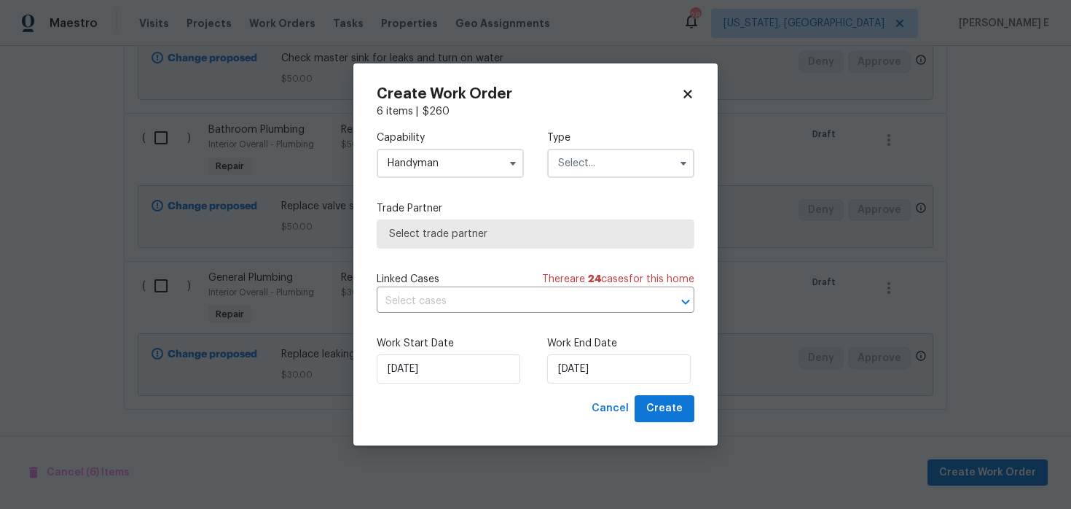
click at [572, 171] on input "text" at bounding box center [620, 163] width 147 height 29
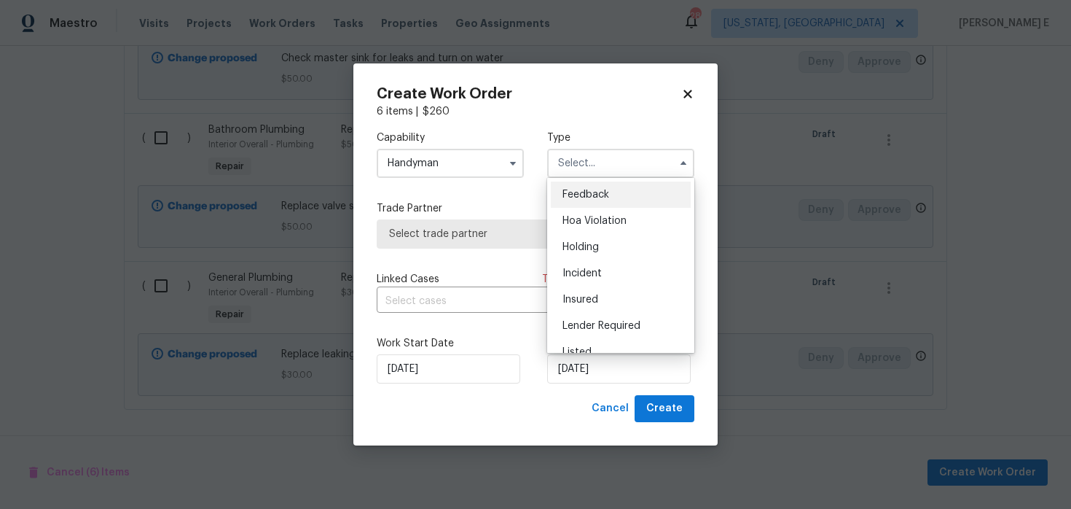
click at [577, 199] on span "Feedback" at bounding box center [586, 194] width 47 height 10
type input "Feedback"
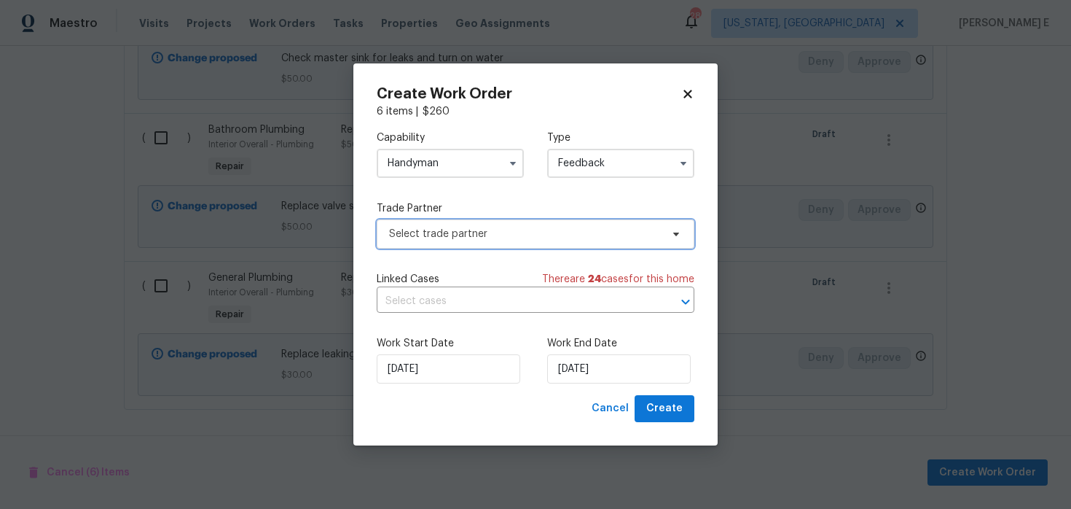
click at [504, 233] on span "Select trade partner" at bounding box center [525, 234] width 272 height 15
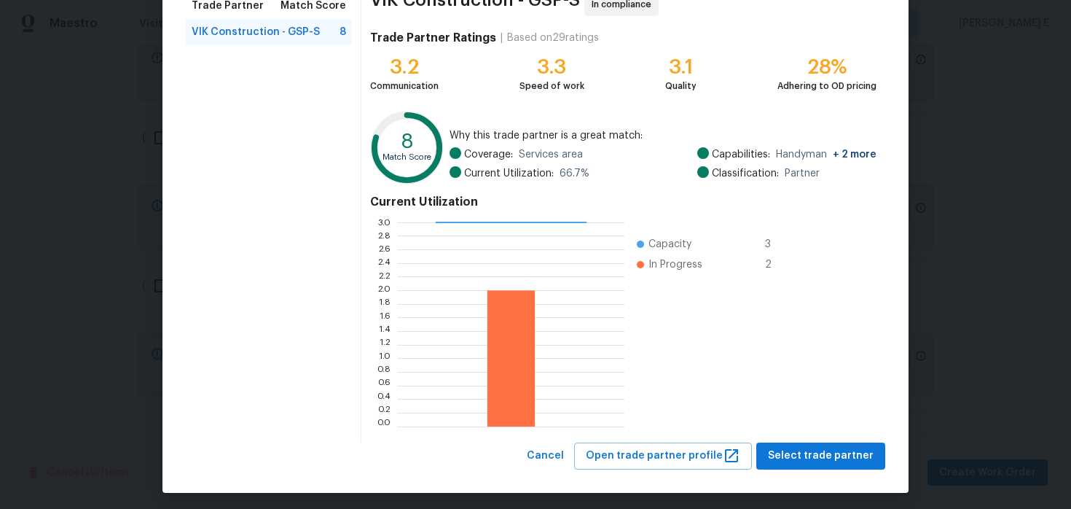
scroll to position [134, 0]
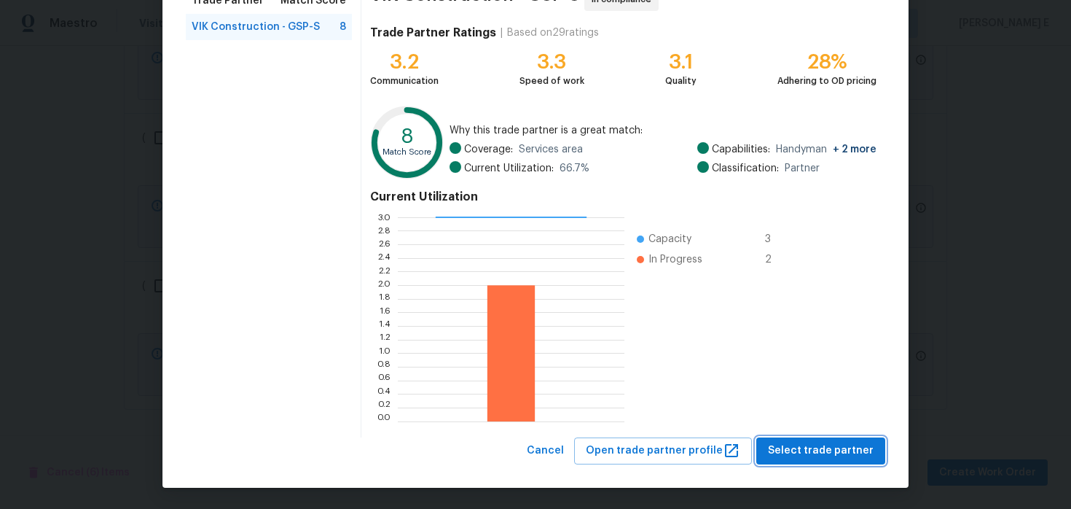
click at [806, 451] on span "Select trade partner" at bounding box center [821, 451] width 106 height 18
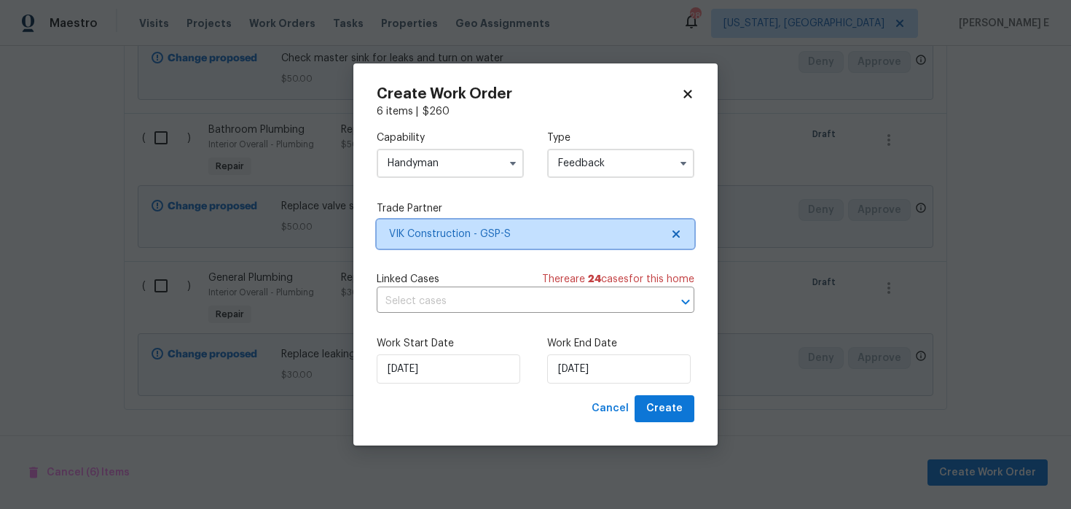
scroll to position [0, 0]
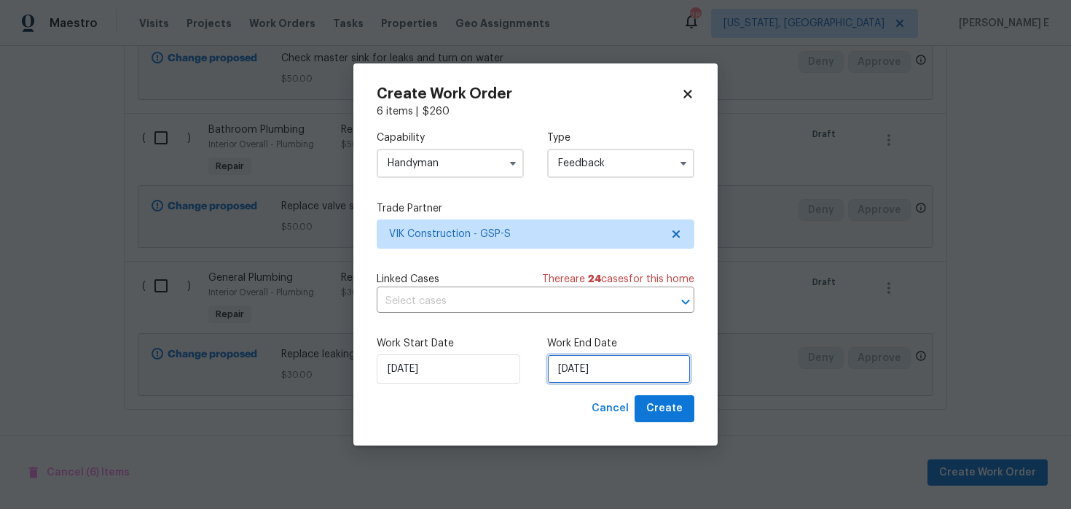
click at [593, 381] on input "[DATE]" at bounding box center [619, 368] width 144 height 29
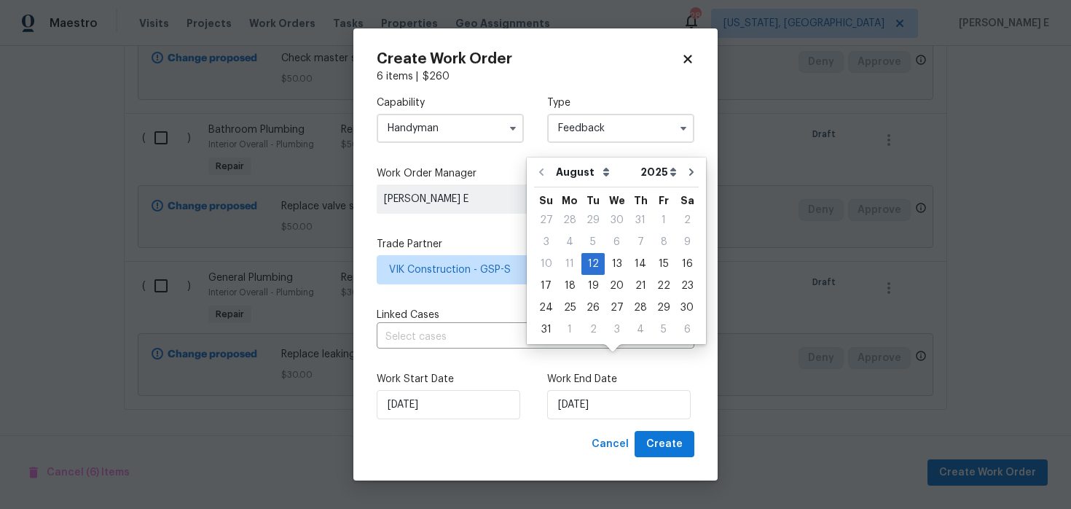
click at [517, 385] on label "Work Start Date" at bounding box center [450, 379] width 147 height 15
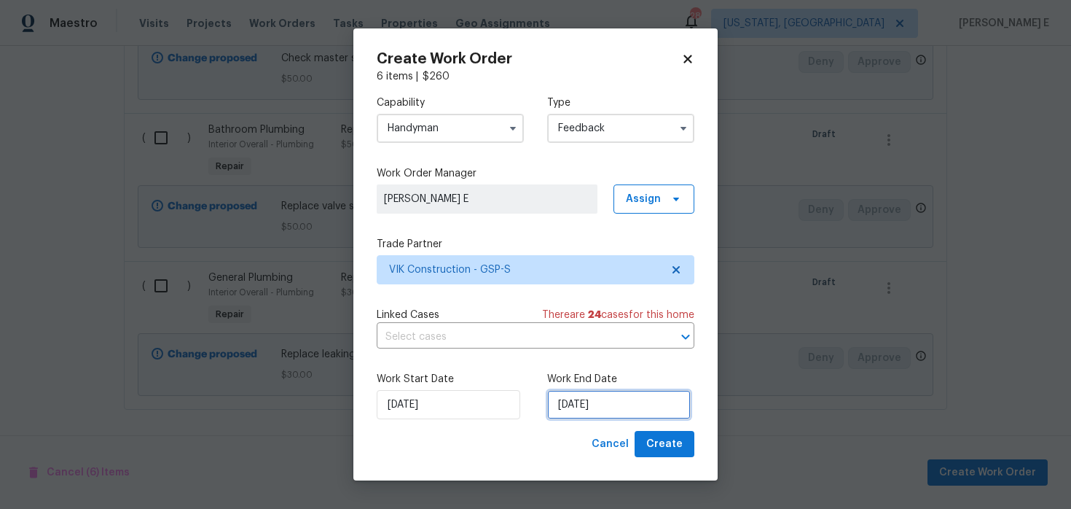
click at [587, 401] on input "[DATE]" at bounding box center [619, 404] width 144 height 29
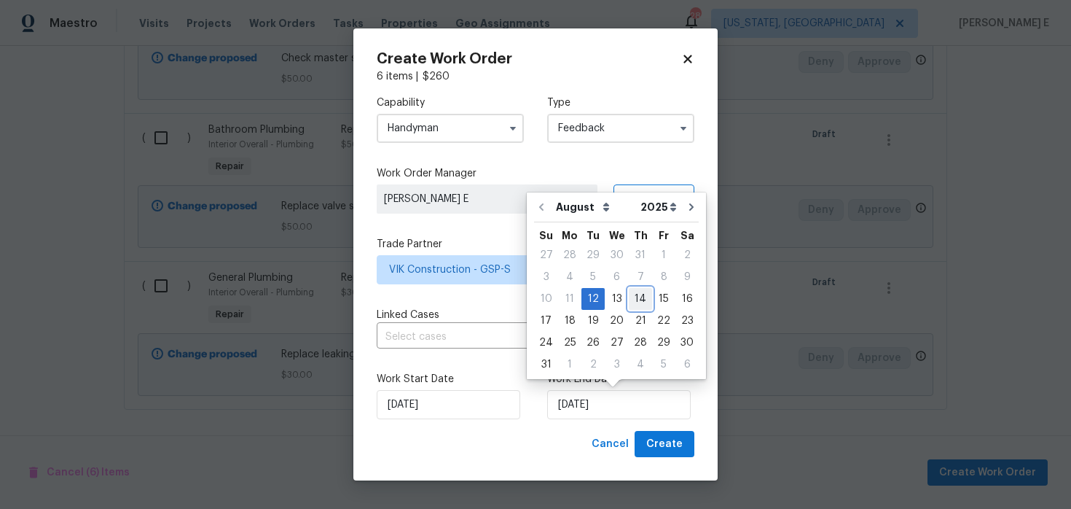
click at [633, 296] on div "14" at bounding box center [640, 299] width 23 height 20
type input "[DATE]"
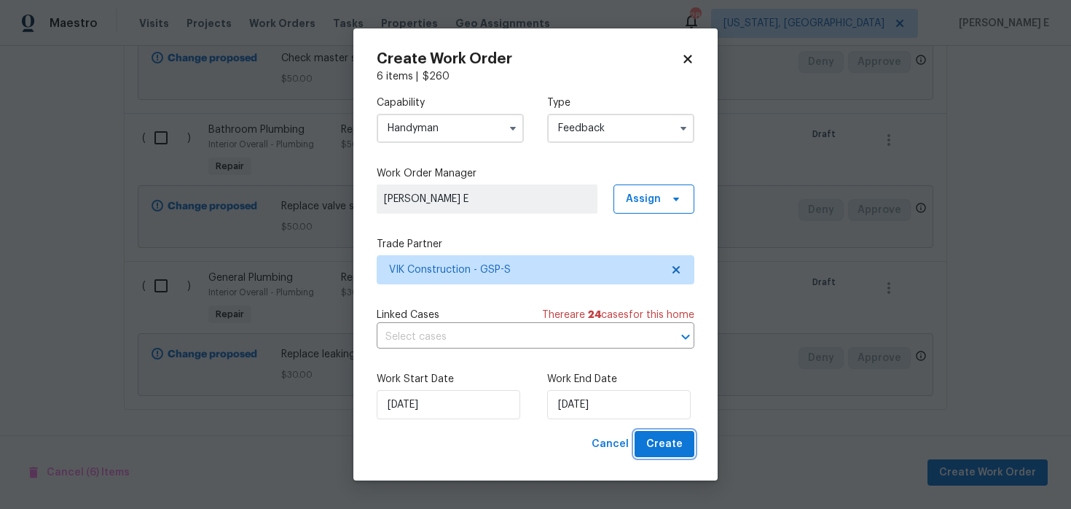
click at [667, 456] on button "Create" at bounding box center [665, 444] width 60 height 27
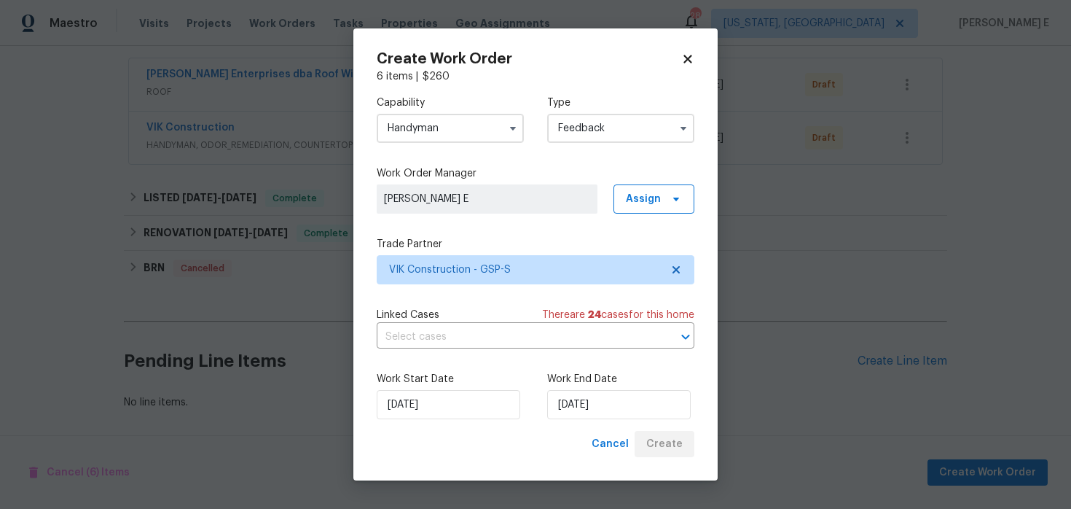
scroll to position [267, 0]
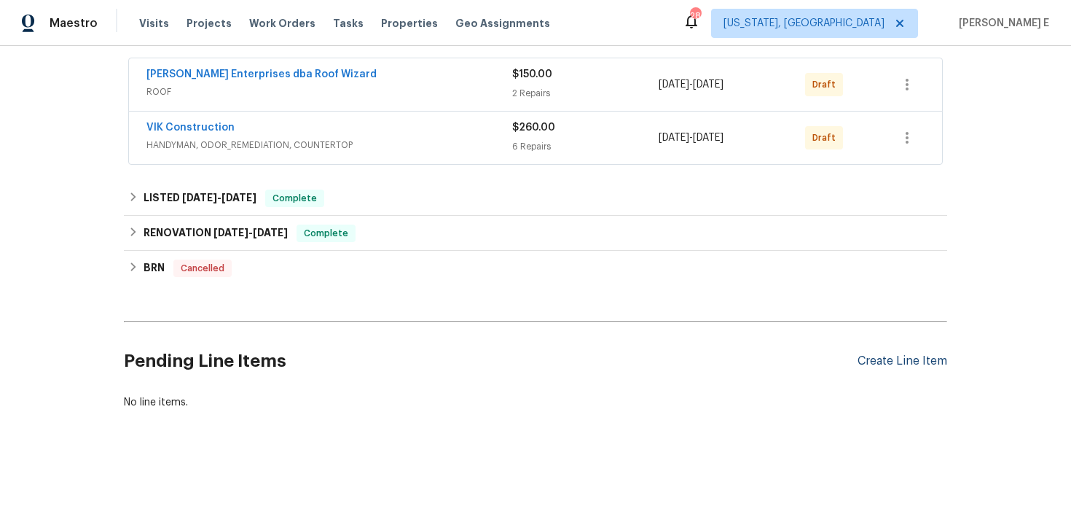
click at [901, 367] on div "Create Line Item" at bounding box center [903, 361] width 90 height 14
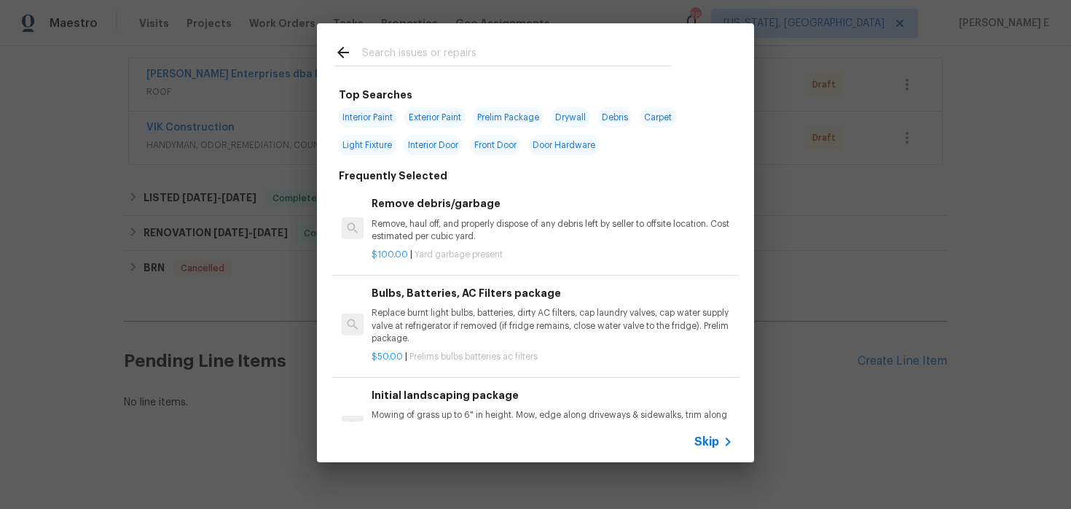
click at [714, 447] on span "Skip" at bounding box center [706, 441] width 25 height 15
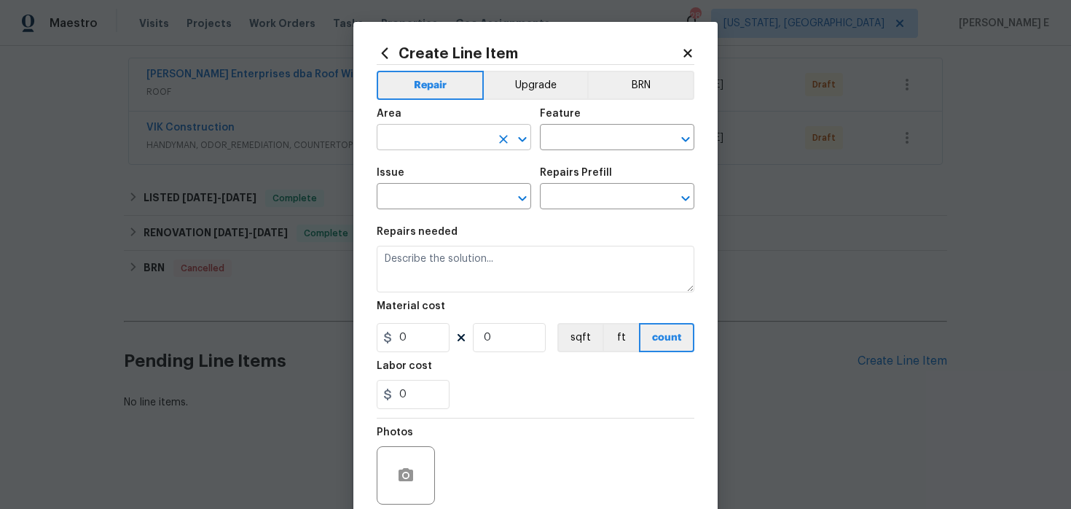
click at [412, 133] on input "text" at bounding box center [434, 139] width 114 height 23
type input "HVAC"
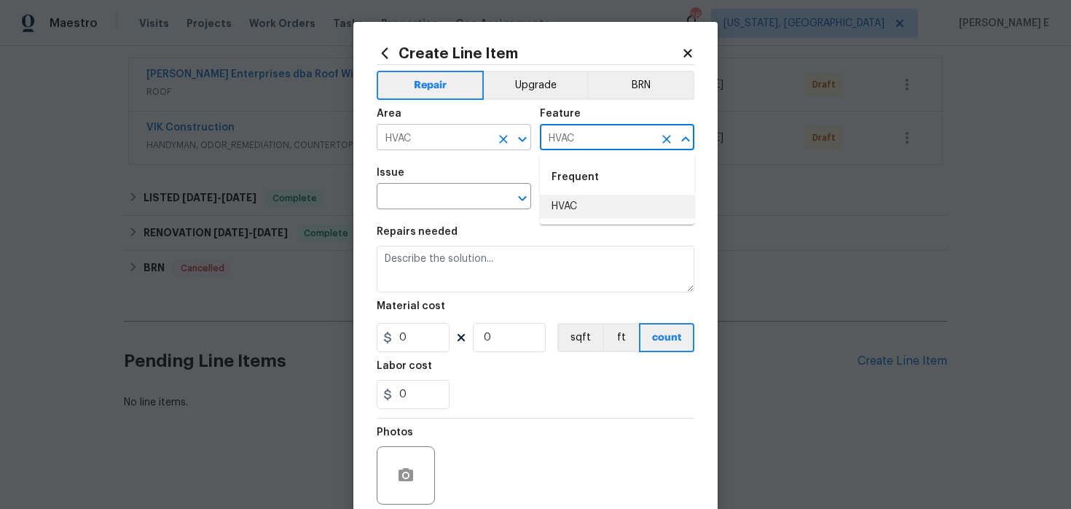
type input "HVAC"
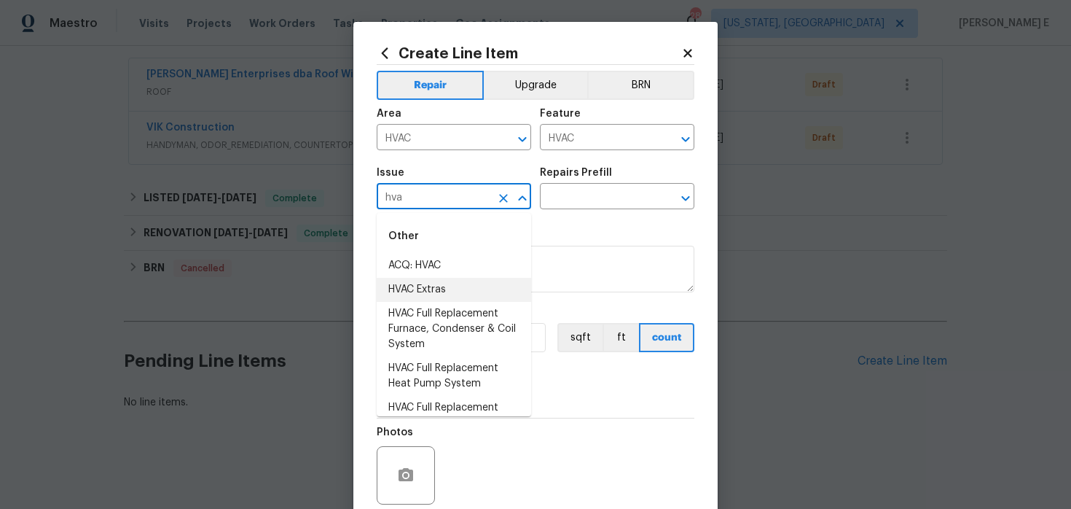
click at [412, 285] on li "HVAC Extras" at bounding box center [454, 290] width 154 height 24
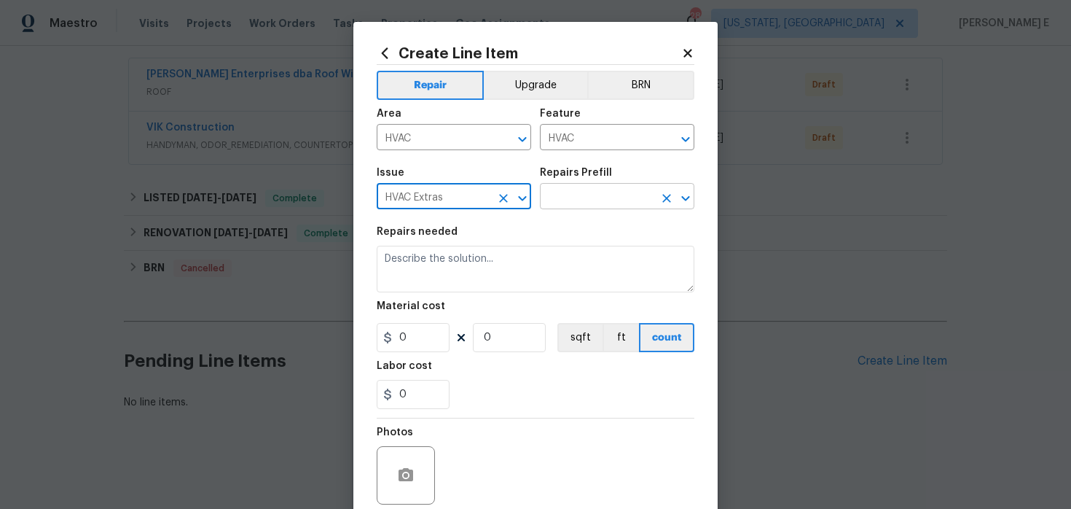
type input "HVAC Extras"
click at [549, 208] on input "text" at bounding box center [597, 198] width 114 height 23
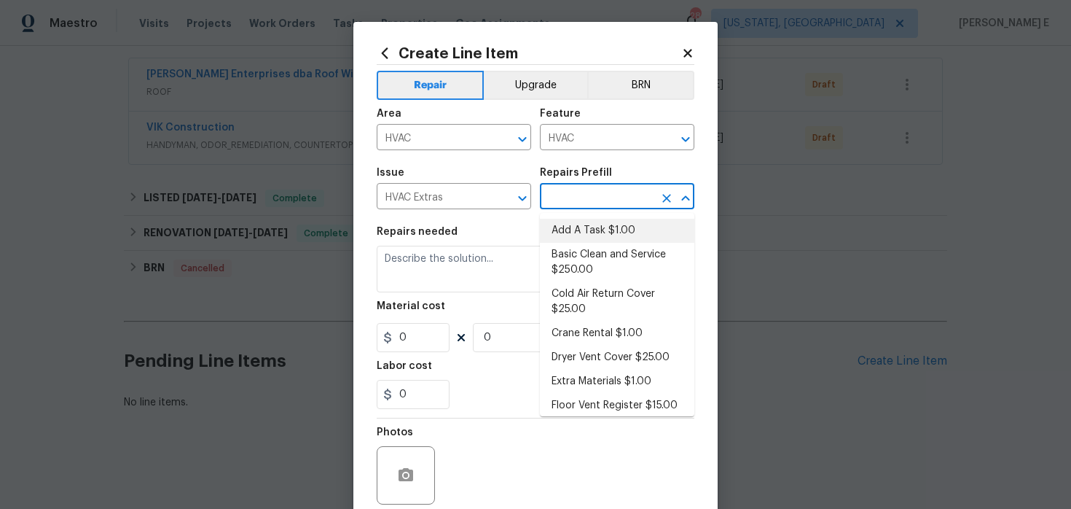
click at [565, 235] on li "Add A Task $1.00" at bounding box center [617, 231] width 154 height 24
type input "Add A Task $1.00"
type textarea "HPM to detail"
type input "1"
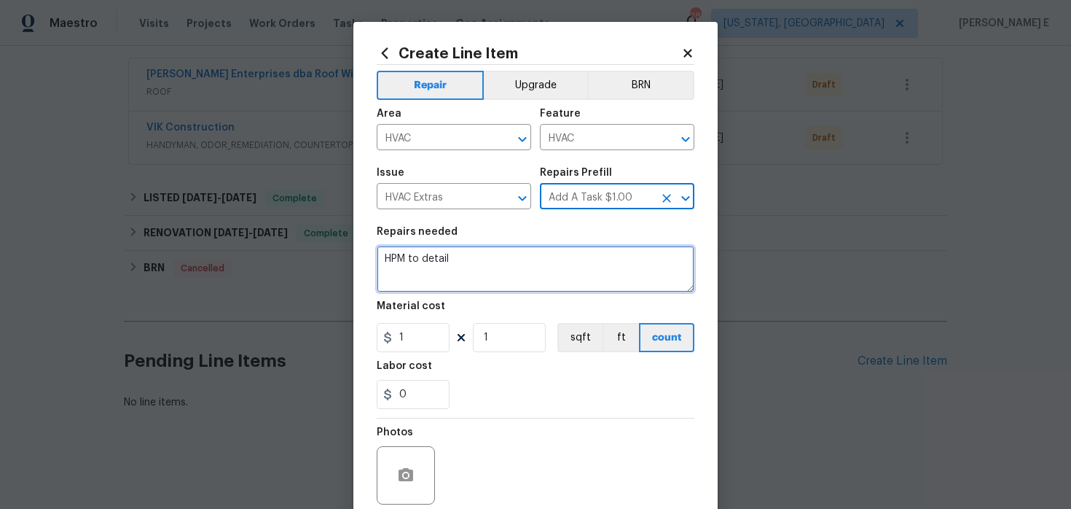
click at [514, 259] on textarea "HPM to detail" at bounding box center [536, 269] width 318 height 47
paste textarea "VAC service/check thermostat for function"
type textarea "HVAC service/check thermostat for function"
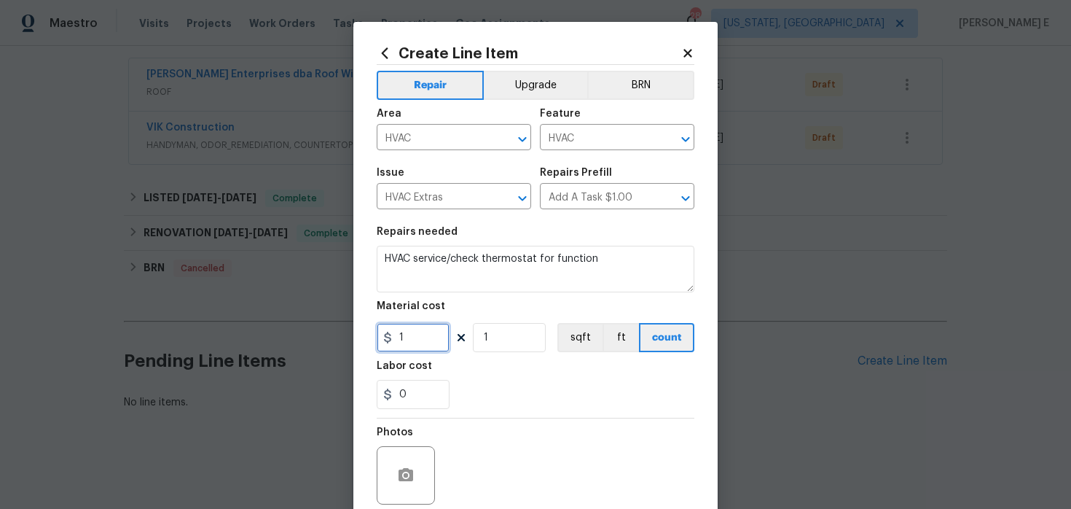
drag, startPoint x: 408, startPoint y: 346, endPoint x: 333, endPoint y: 346, distance: 75.1
click at [333, 346] on div "Create Line Item Repair Upgrade BRN Area HVAC ​ Feature HVAC ​ Issue HVAC Extra…" at bounding box center [535, 254] width 1071 height 509
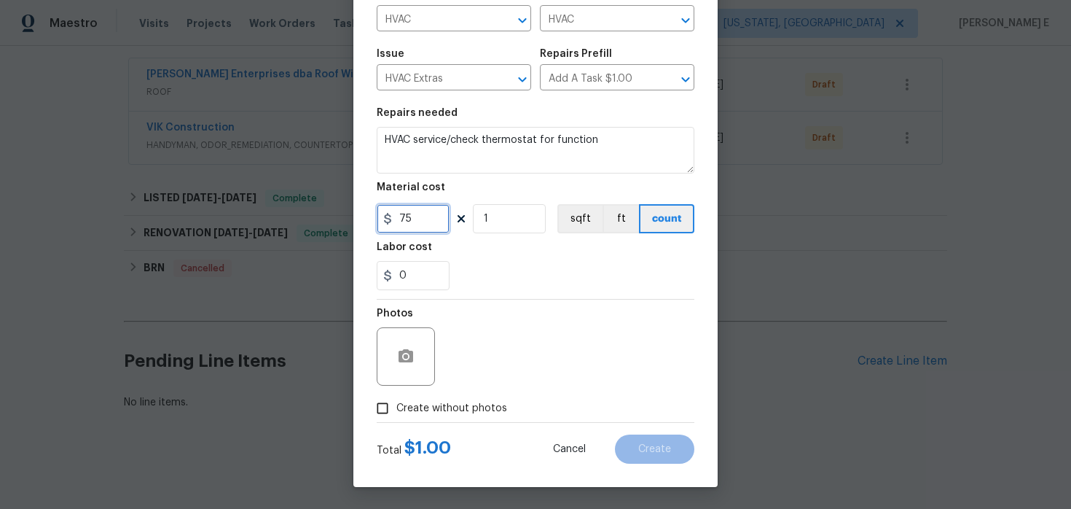
type input "75"
click at [402, 357] on icon "button" at bounding box center [406, 355] width 15 height 13
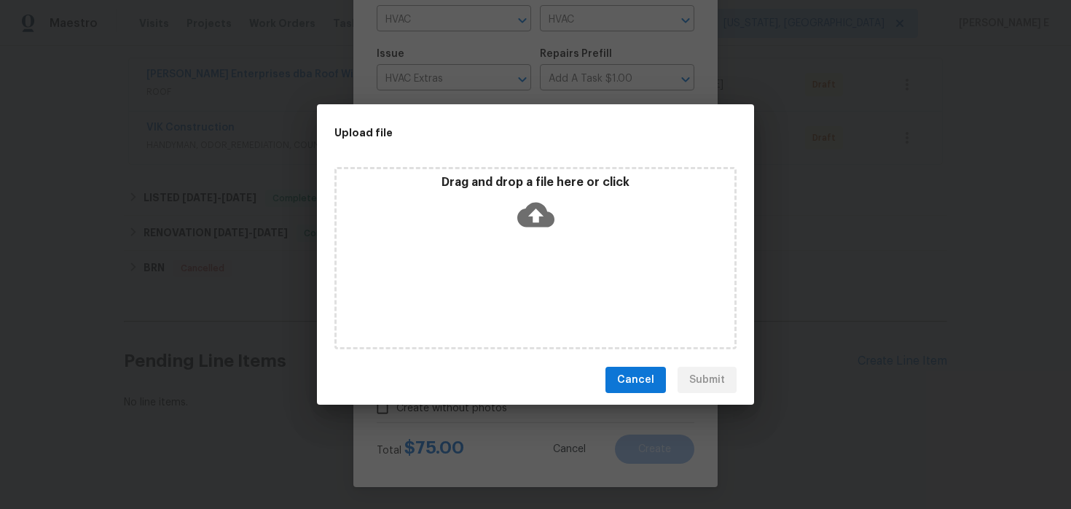
click at [537, 219] on icon at bounding box center [535, 214] width 37 height 37
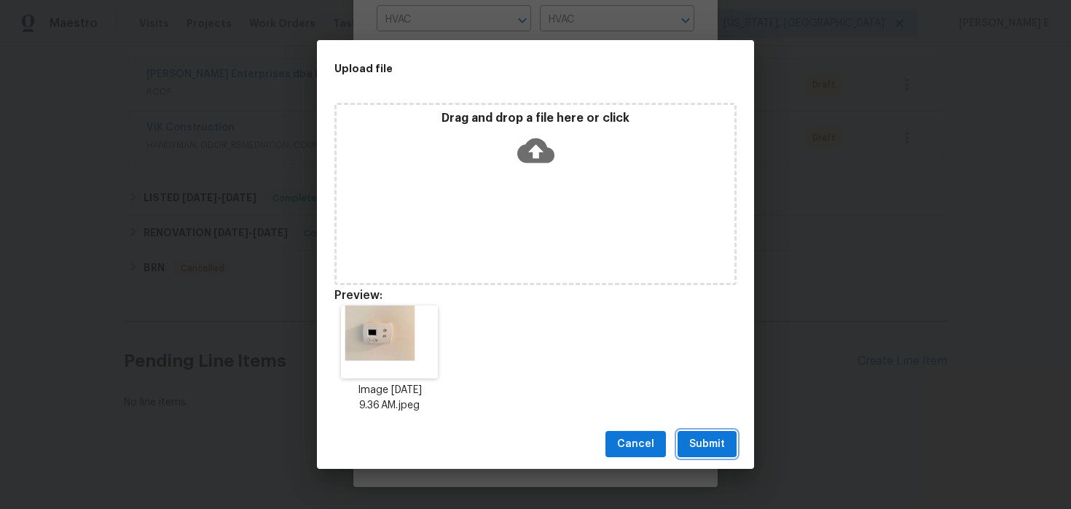
click at [724, 439] on span "Submit" at bounding box center [707, 444] width 36 height 18
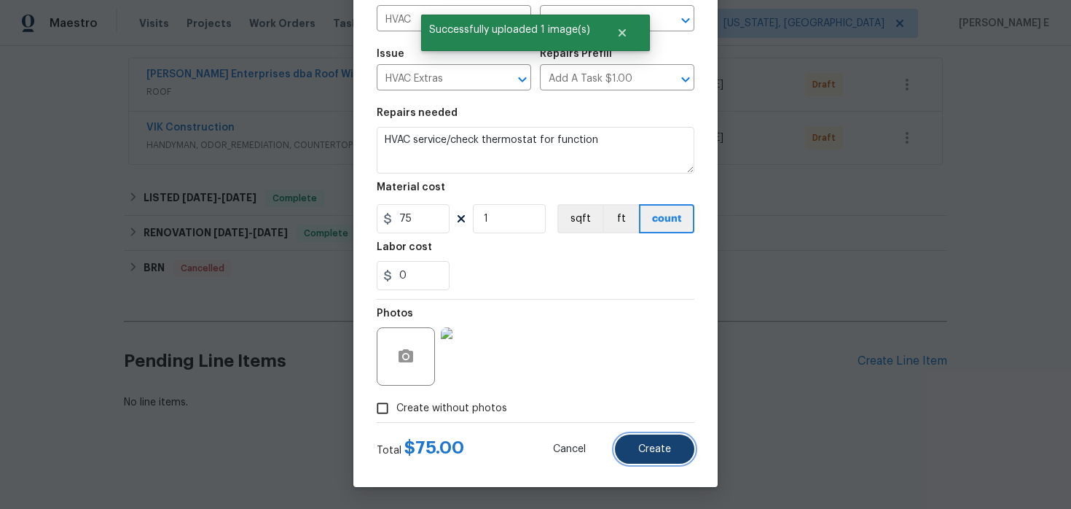
click at [642, 442] on button "Create" at bounding box center [654, 448] width 79 height 29
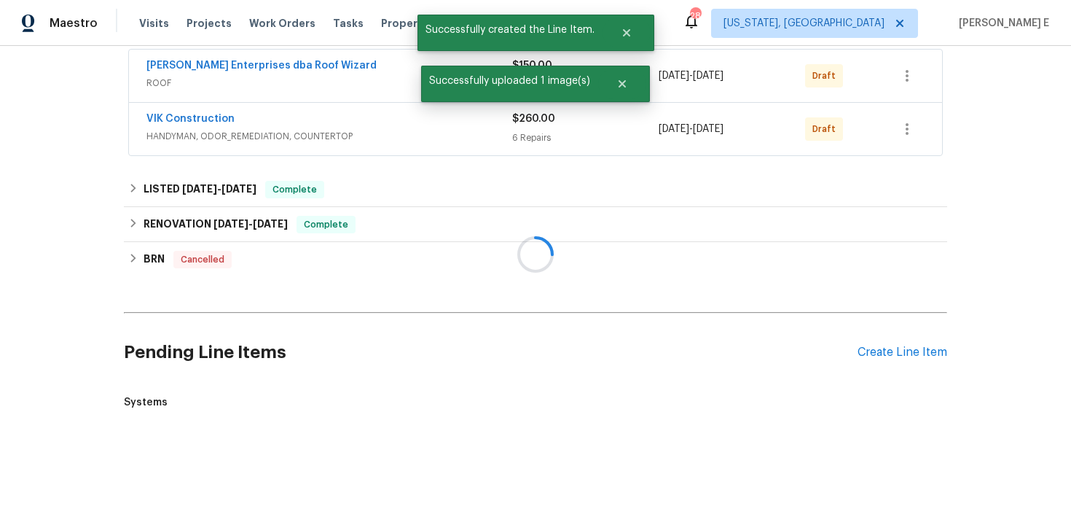
scroll to position [434, 0]
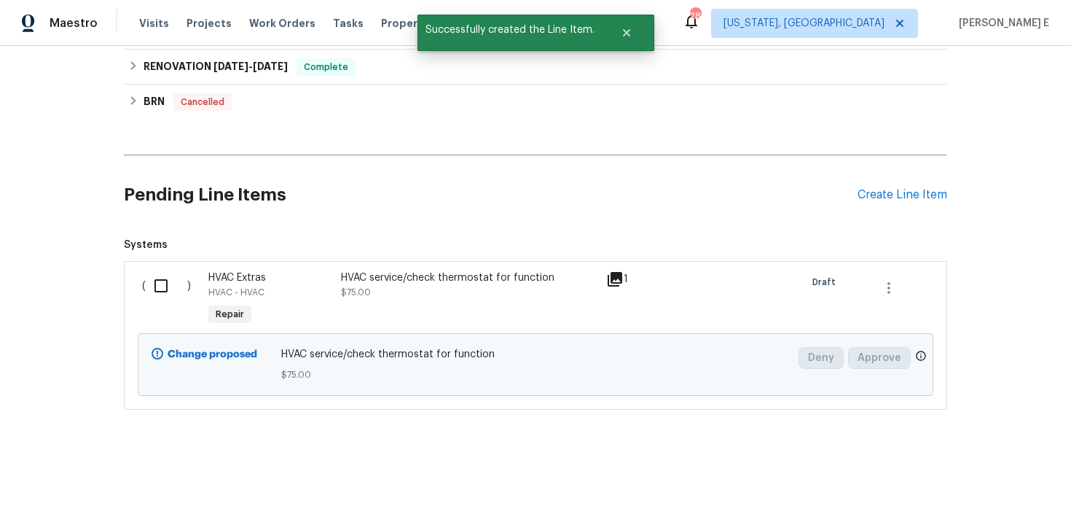
click at [162, 291] on input "checkbox" at bounding box center [167, 285] width 42 height 31
click at [975, 468] on span "Create Work Order" at bounding box center [987, 472] width 97 height 18
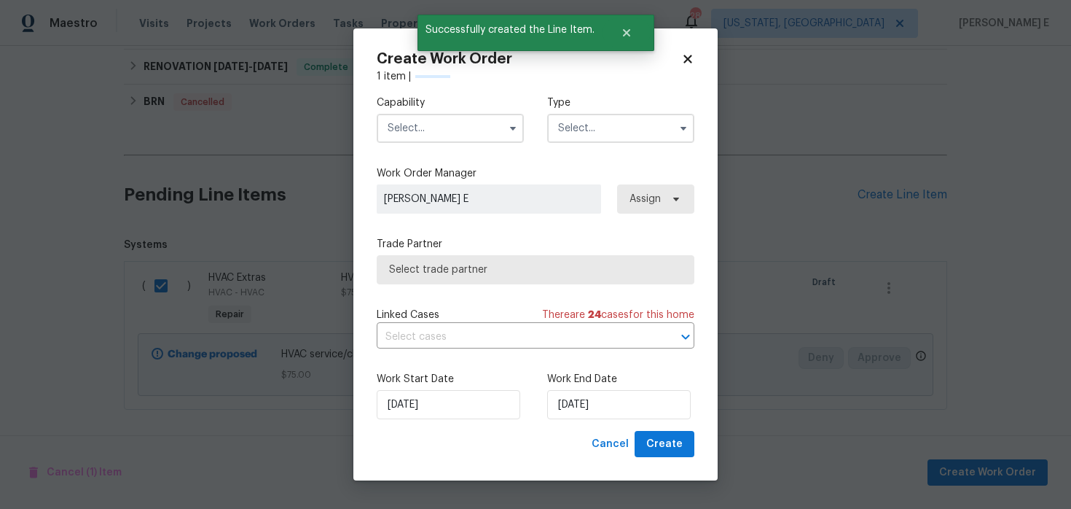
checkbox input "false"
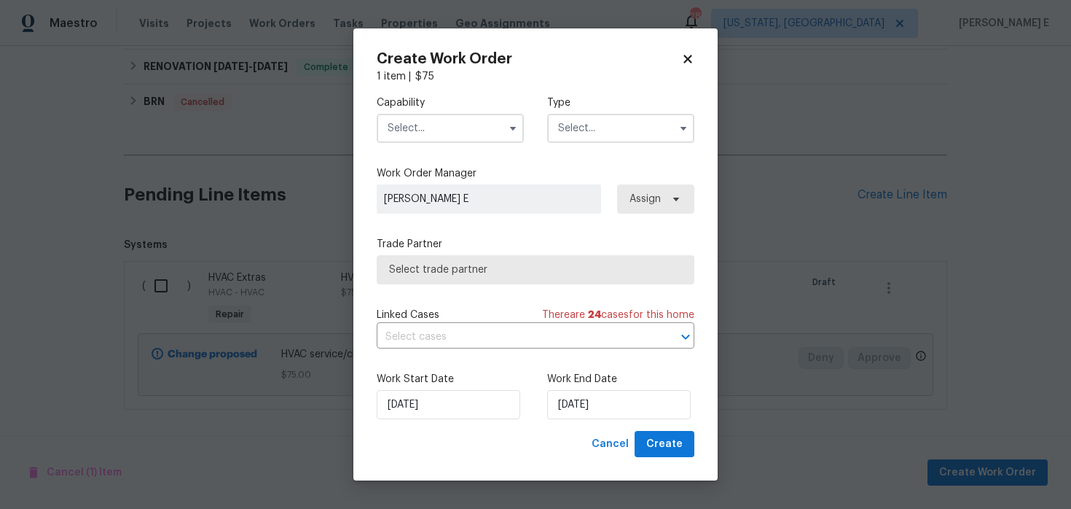
click at [518, 116] on input "text" at bounding box center [450, 128] width 147 height 29
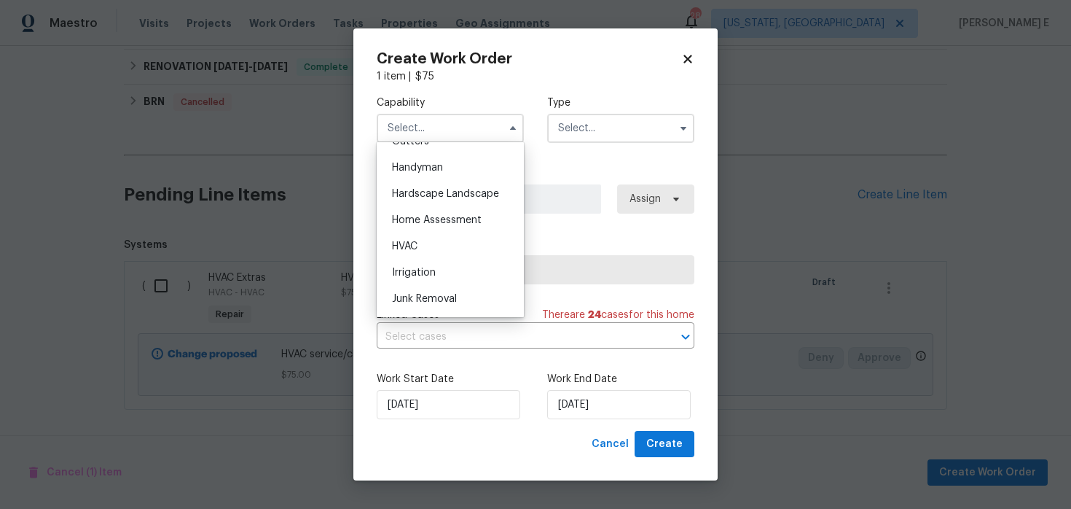
scroll to position [798, 0]
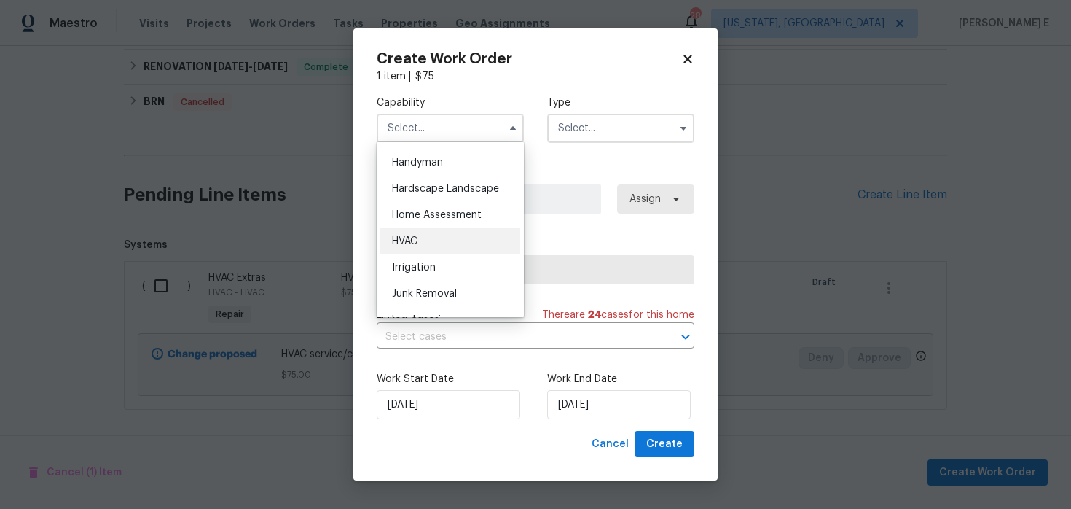
click at [441, 240] on div "HVAC" at bounding box center [450, 241] width 140 height 26
type input "HVAC"
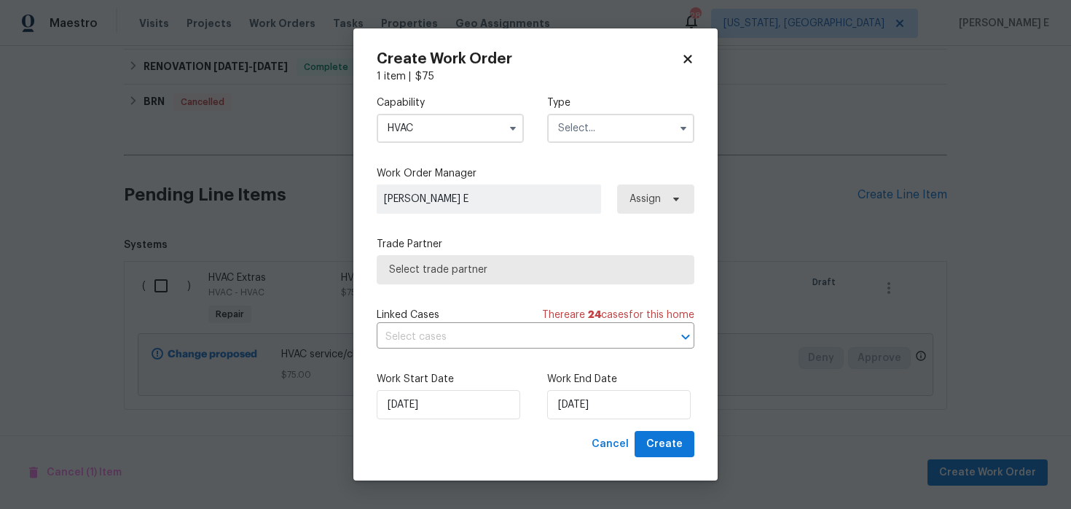
click at [589, 136] on input "text" at bounding box center [620, 128] width 147 height 29
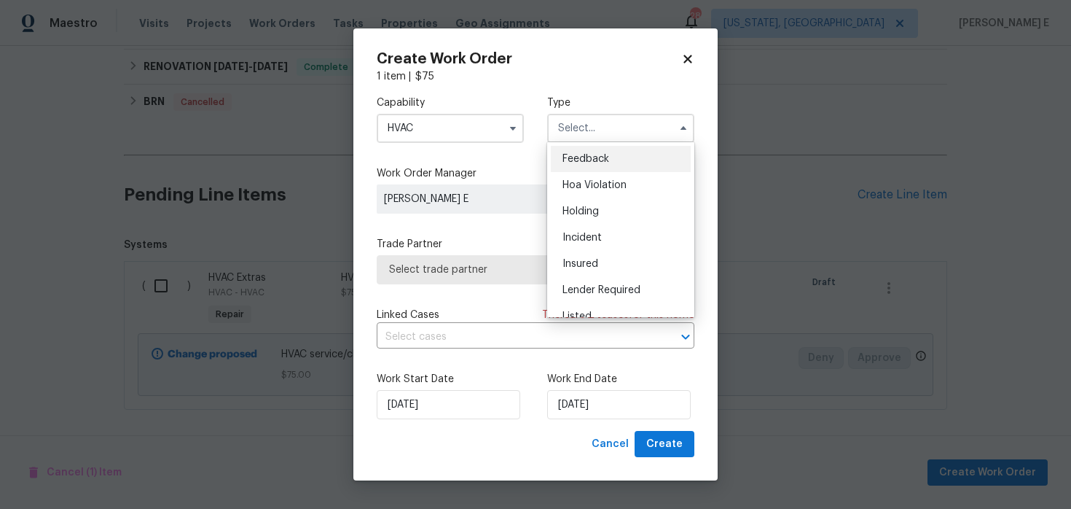
click at [583, 157] on span "Feedback" at bounding box center [586, 159] width 47 height 10
type input "Feedback"
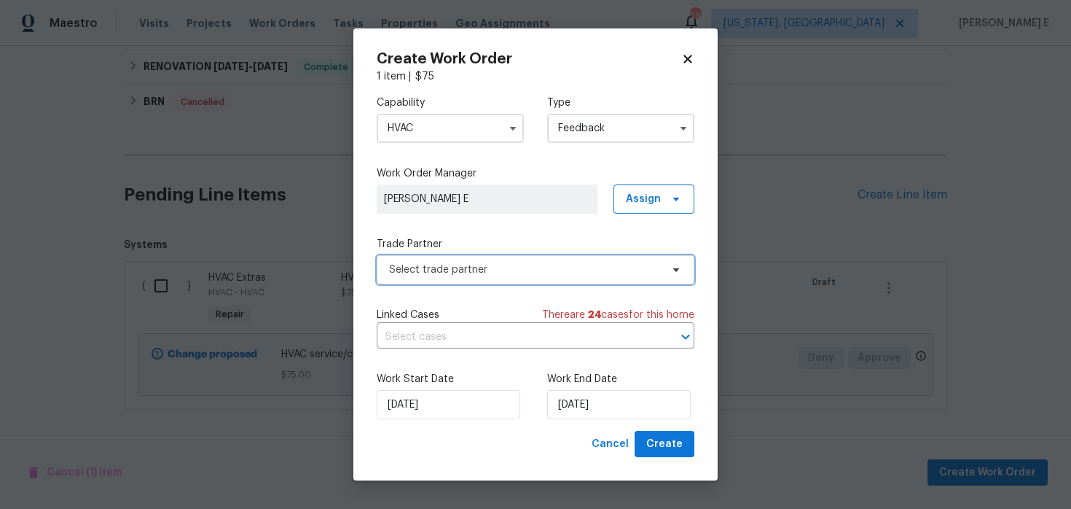
click at [458, 259] on span "Select trade partner" at bounding box center [536, 269] width 318 height 29
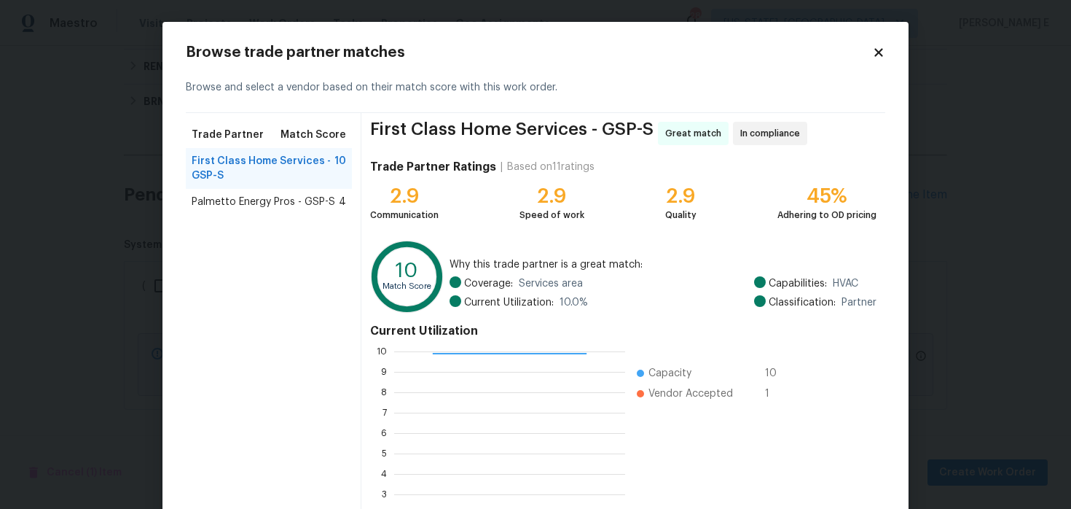
scroll to position [134, 0]
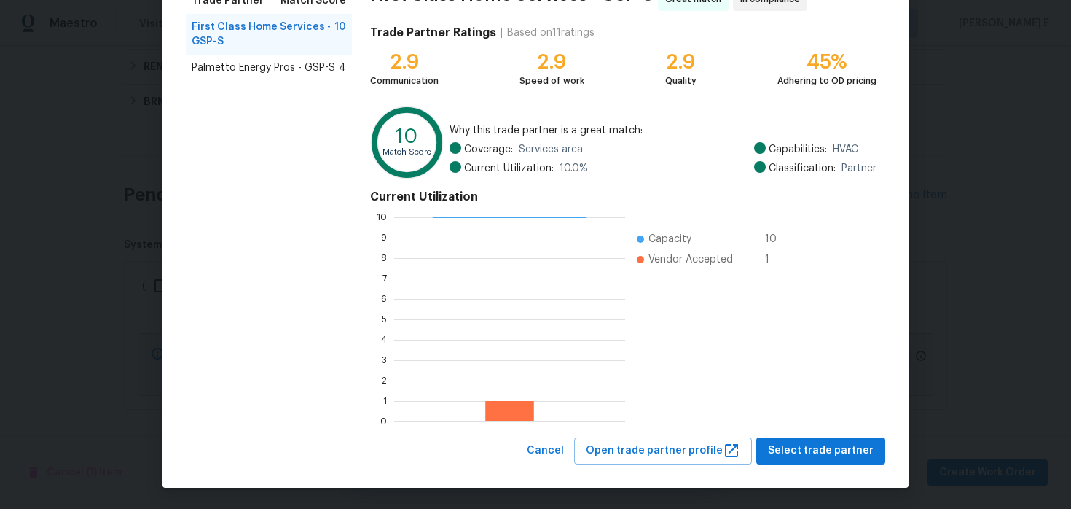
click at [833, 463] on div "Cancel Open trade partner profile Select trade partner" at bounding box center [703, 450] width 364 height 27
click at [842, 458] on span "Select trade partner" at bounding box center [821, 451] width 106 height 18
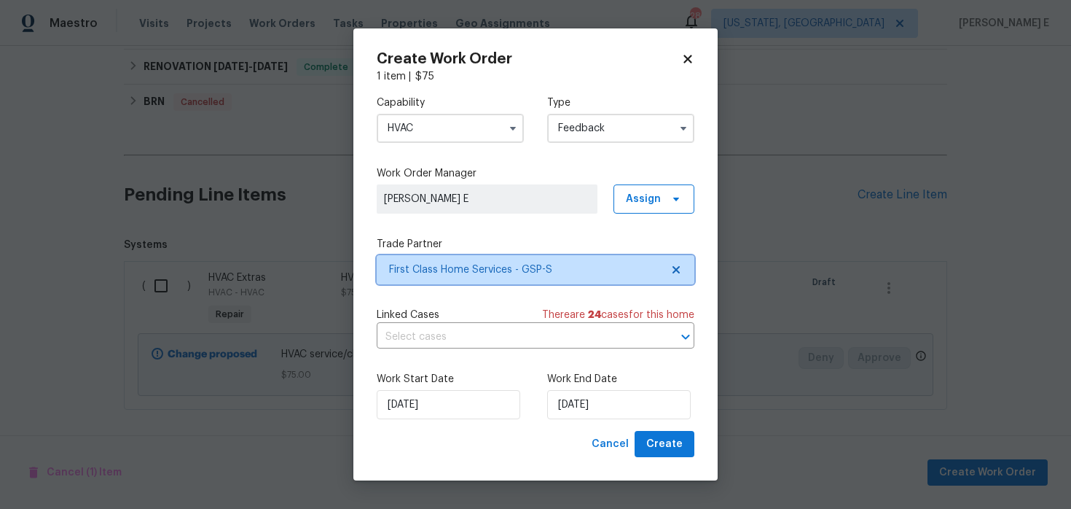
scroll to position [0, 0]
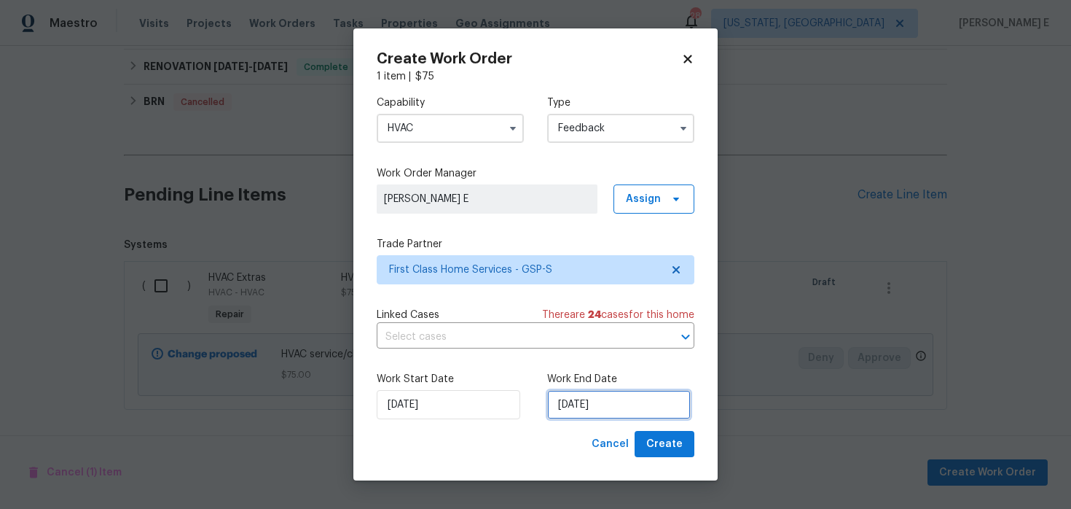
click at [641, 412] on input "[DATE]" at bounding box center [619, 404] width 144 height 29
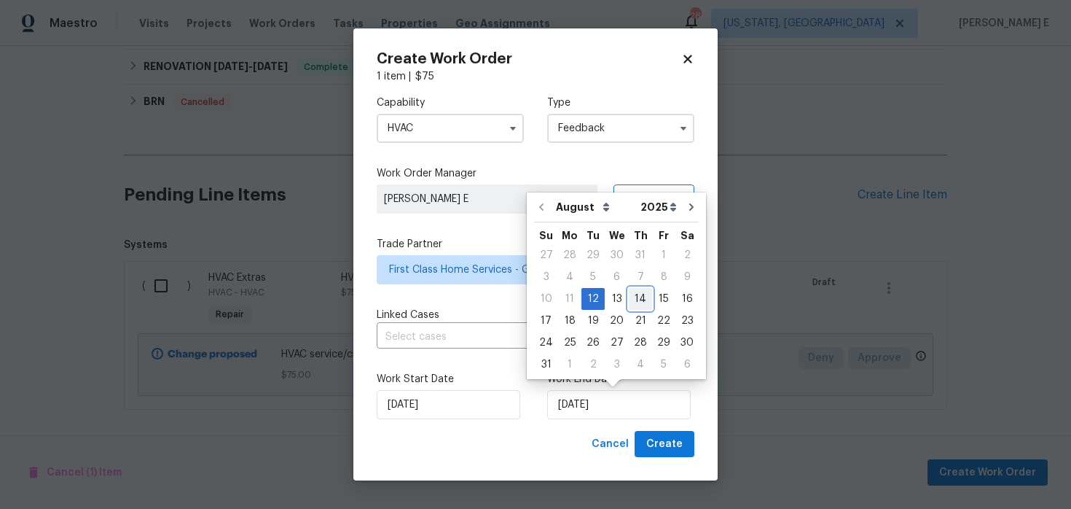
click at [637, 296] on div "14" at bounding box center [640, 299] width 23 height 20
type input "[DATE]"
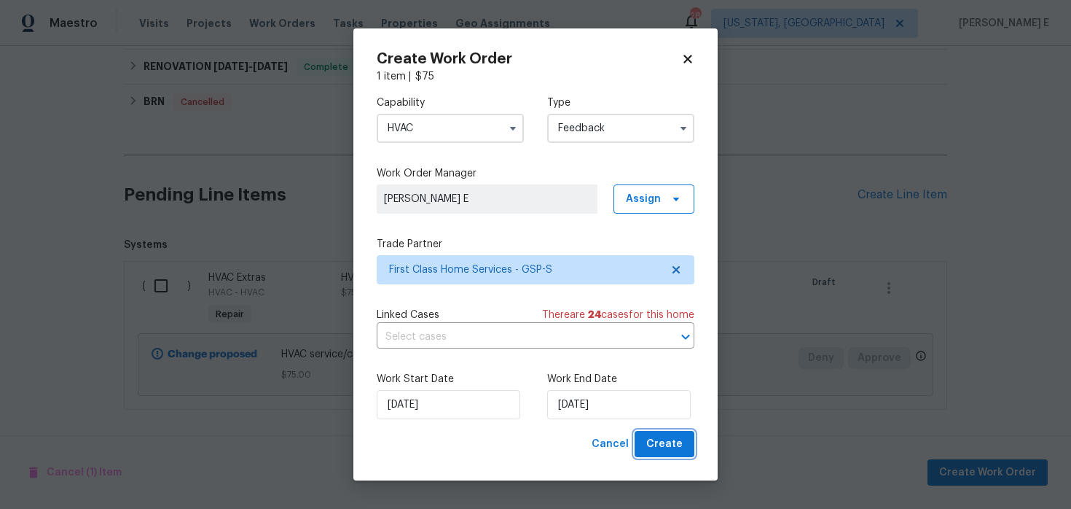
click at [673, 452] on span "Create" at bounding box center [664, 444] width 36 height 18
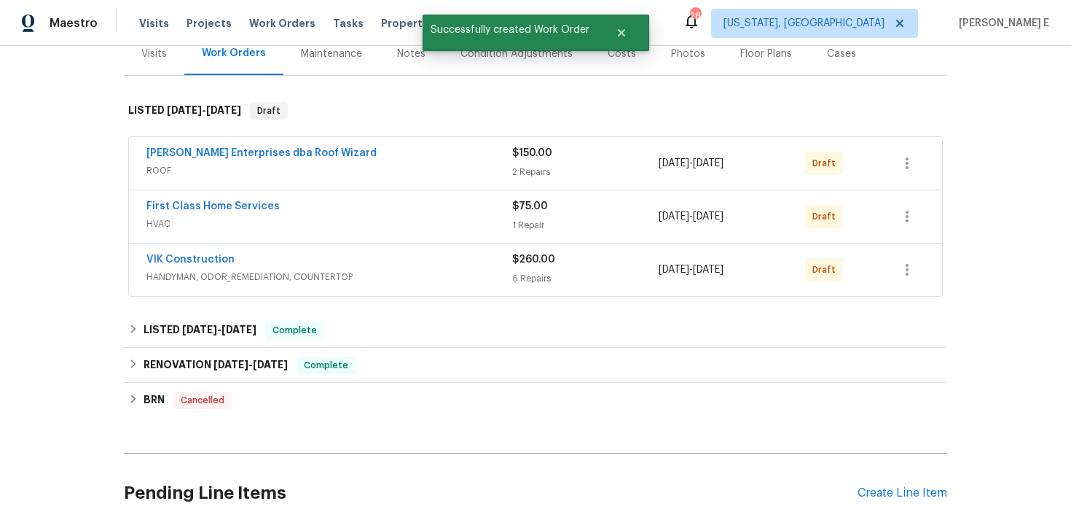
scroll to position [187, 0]
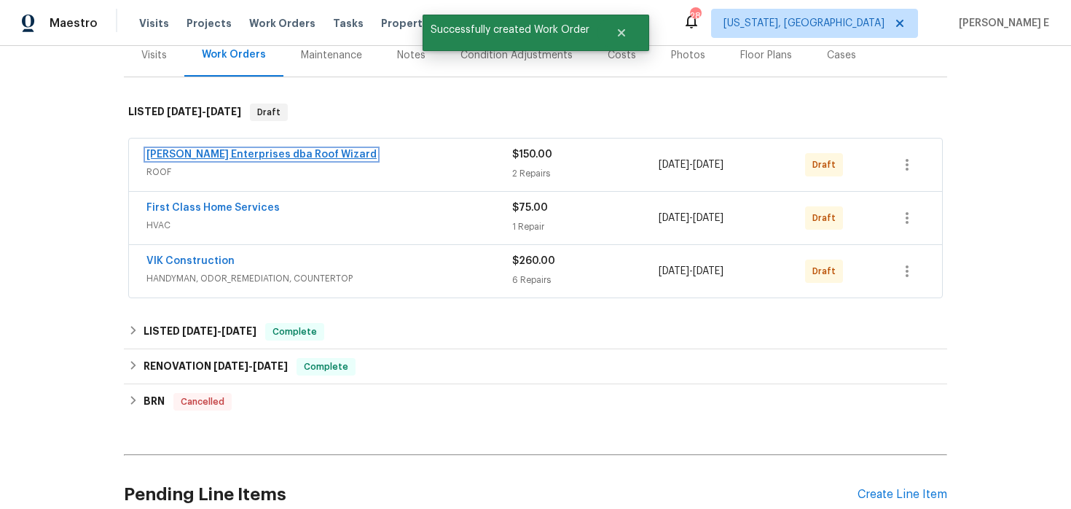
click at [275, 157] on link "[PERSON_NAME] Enterprises dba Roof Wizard" at bounding box center [261, 154] width 230 height 10
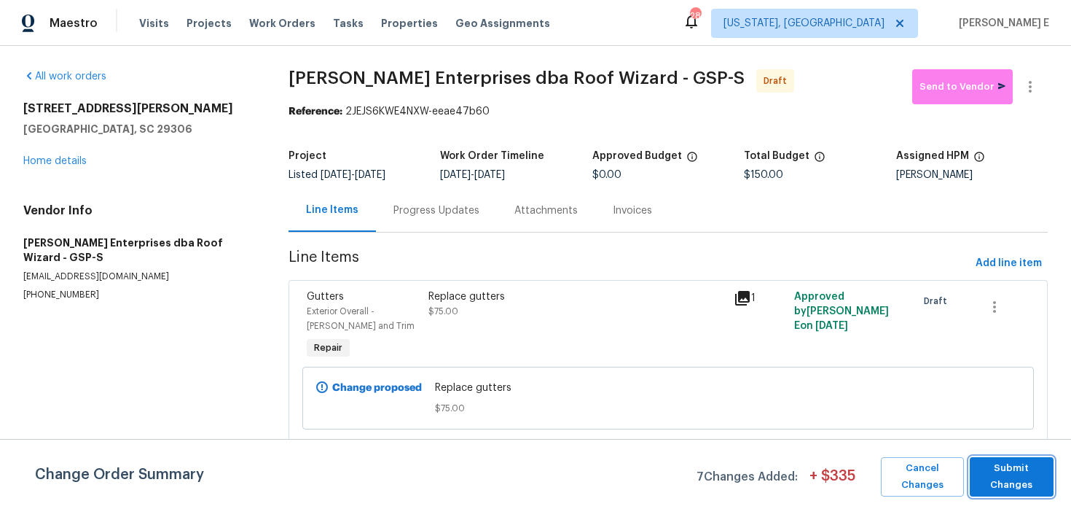
click at [998, 466] on span "Submit Changes" at bounding box center [1011, 477] width 69 height 34
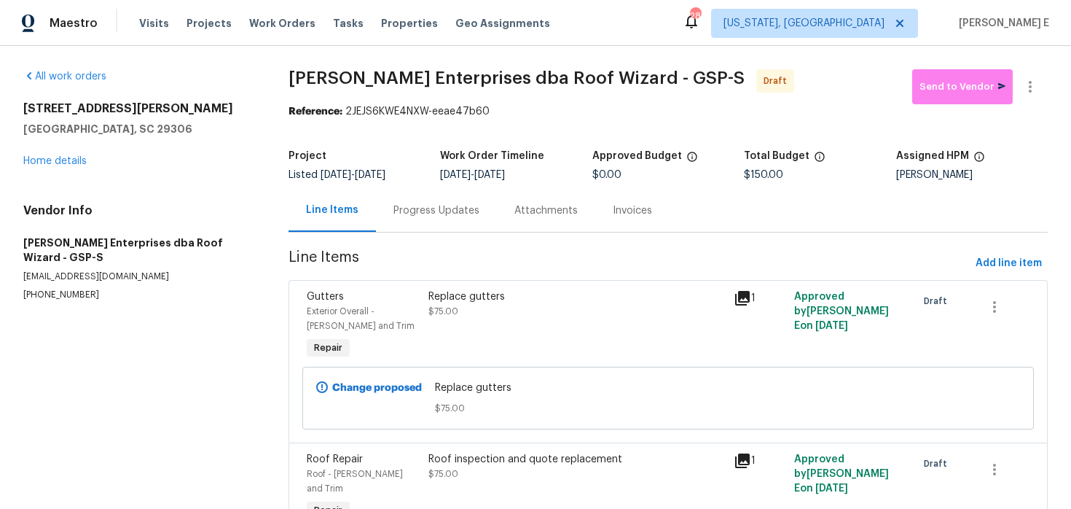
click at [417, 210] on div "Progress Updates" at bounding box center [437, 210] width 86 height 15
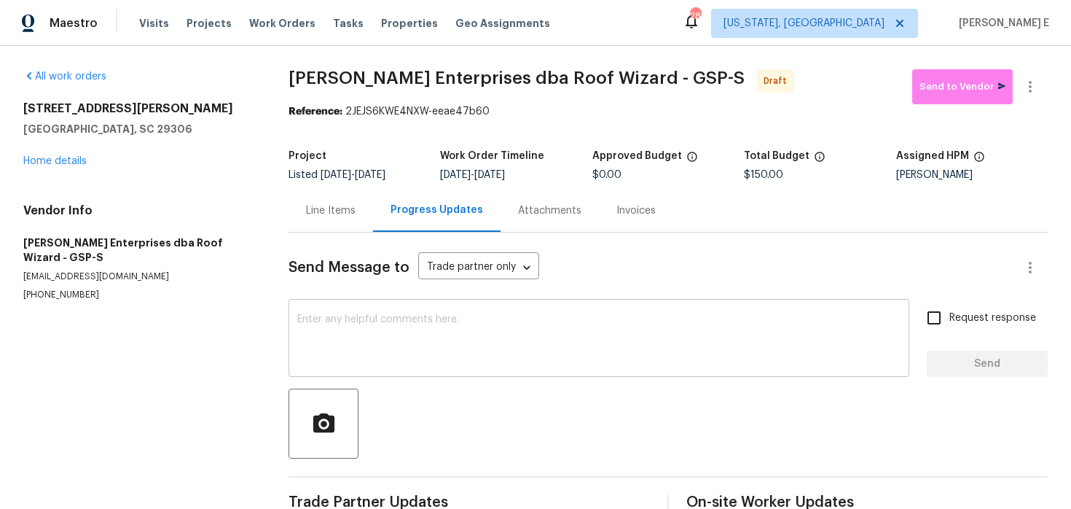
click at [436, 370] on div "x ​" at bounding box center [599, 339] width 621 height 74
paste textarea "Hi this is [PERSON_NAME] with Opendoor. I’m confirming you received the WO for …"
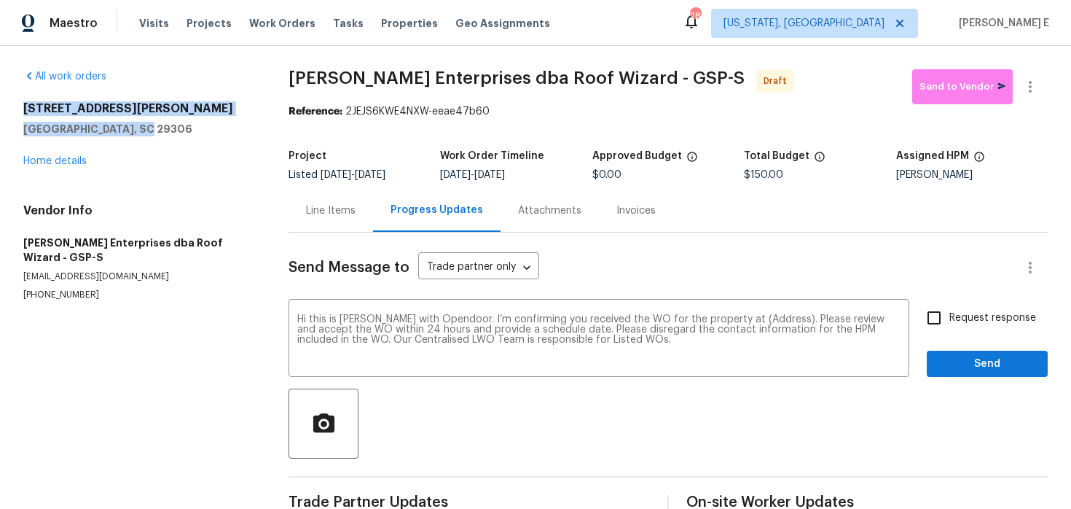
drag, startPoint x: 22, startPoint y: 106, endPoint x: 144, endPoint y: 128, distance: 123.6
click at [144, 128] on div "All work orders [STREET_ADDRESS][PERSON_NAME] Home details Vendor Info [PERSON_…" at bounding box center [535, 294] width 1071 height 496
copy div "[STREET_ADDRESS][PERSON_NAME]"
click at [763, 321] on textarea "Hi this is [PERSON_NAME] with Opendoor. I’m confirming you received the WO for …" at bounding box center [598, 339] width 603 height 51
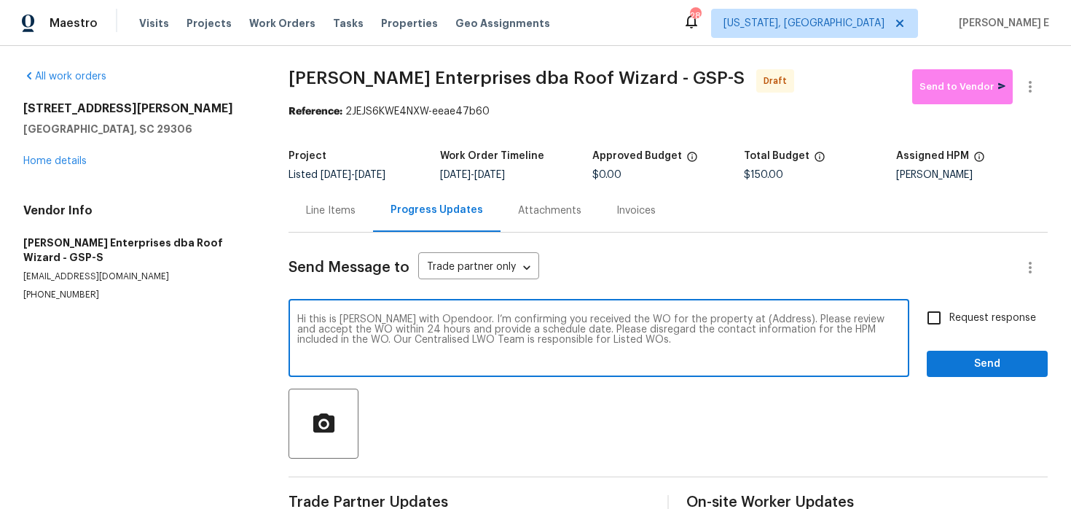
click at [763, 321] on textarea "Hi this is [PERSON_NAME] with Opendoor. I’m confirming you received the WO for …" at bounding box center [598, 339] width 603 height 51
paste textarea "[STREET_ADDRESS][PERSON_NAME]"
type textarea "Hi this is [PERSON_NAME] with Opendoor. I’m confirming you received the WO for …"
click at [979, 341] on div "Request response Send" at bounding box center [987, 339] width 121 height 74
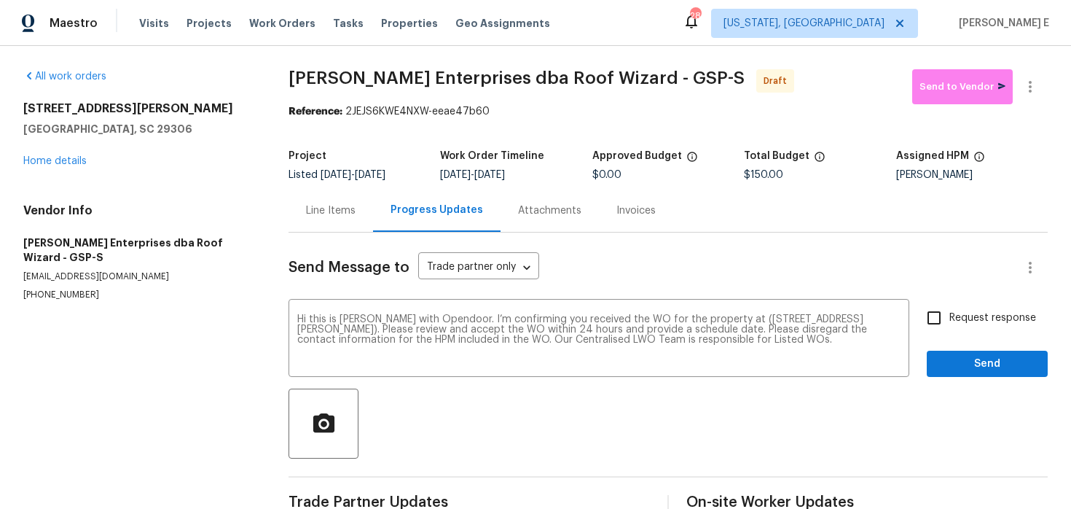
click at [971, 328] on label "Request response" at bounding box center [977, 317] width 117 height 31
click at [950, 328] on input "Request response" at bounding box center [934, 317] width 31 height 31
checkbox input "true"
click at [817, 340] on textarea "Hi this is [PERSON_NAME] with Opendoor. I’m confirming you received the WO for …" at bounding box center [598, 339] width 603 height 51
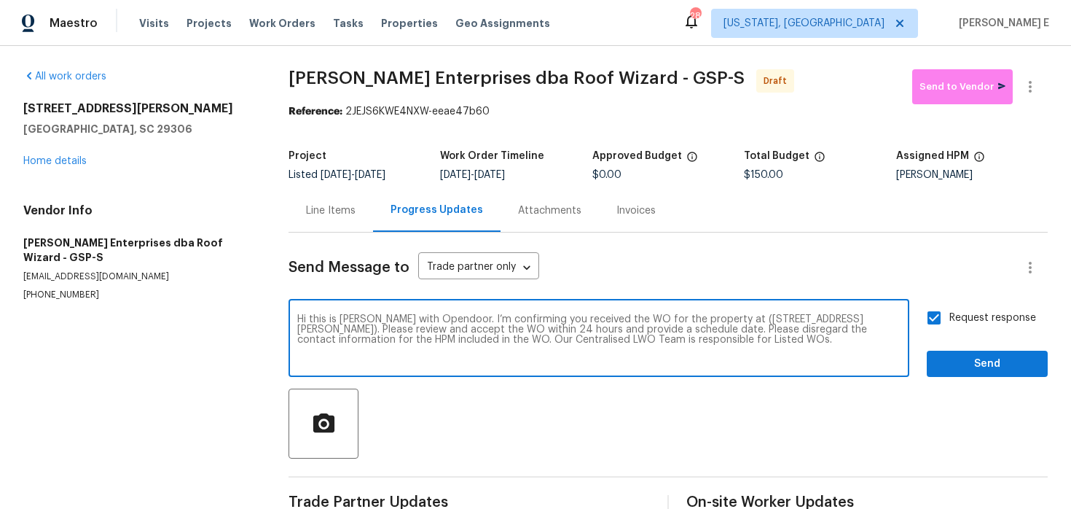
click at [817, 340] on textarea "Hi this is [PERSON_NAME] with Opendoor. I’m confirming you received the WO for …" at bounding box center [598, 339] width 603 height 51
click at [841, 326] on textarea "Hi this is [PERSON_NAME] with Opendoor. I’m confirming you received the WO for …" at bounding box center [598, 339] width 603 height 51
click at [979, 367] on span "Send" at bounding box center [988, 364] width 98 height 18
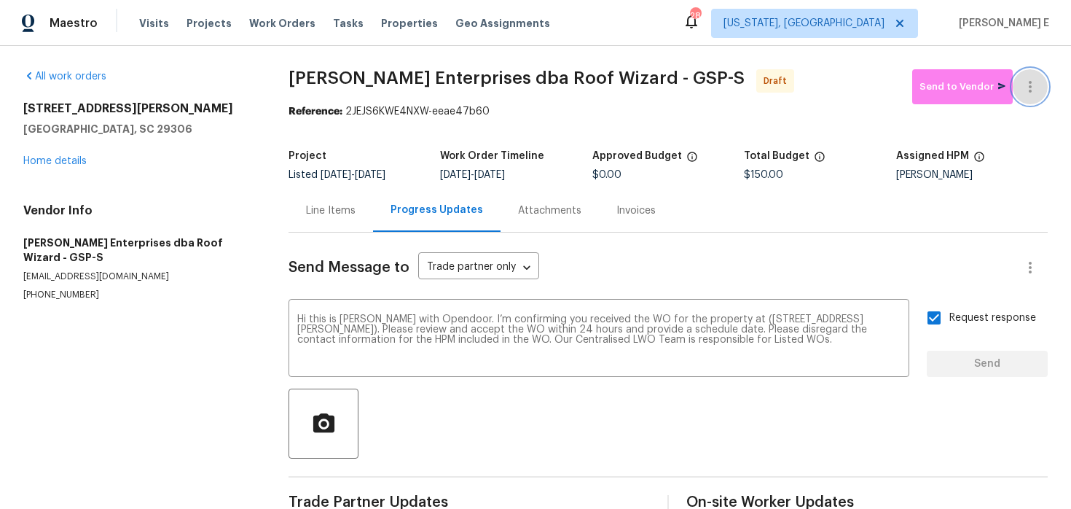
click at [1028, 81] on icon "button" at bounding box center [1030, 86] width 17 height 17
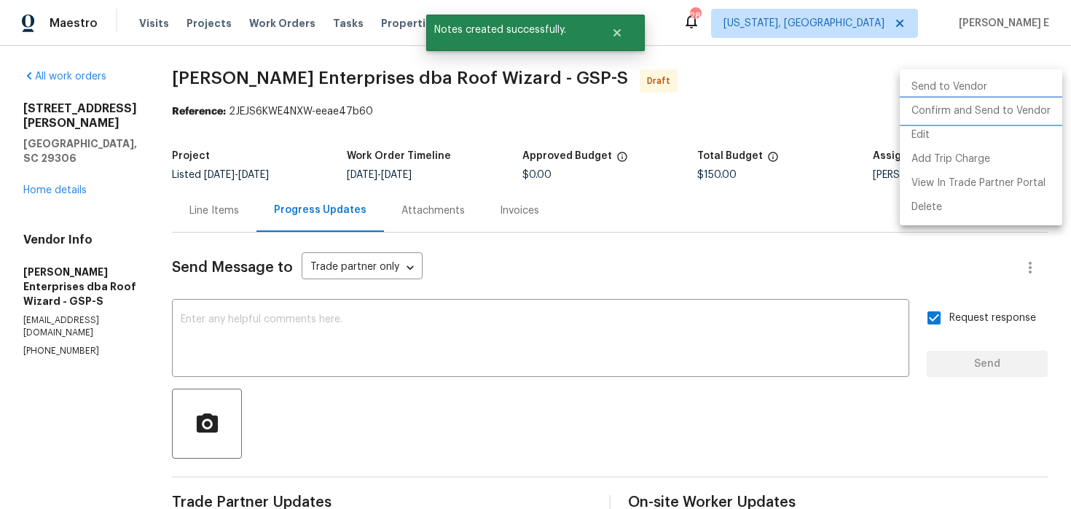
click at [977, 112] on li "Confirm and Send to Vendor" at bounding box center [981, 111] width 163 height 24
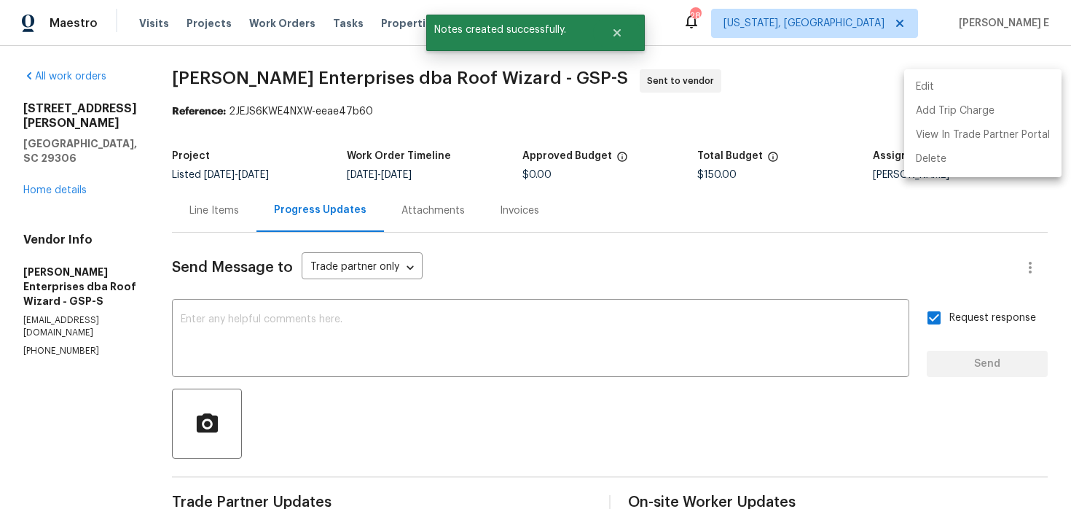
click at [50, 174] on div at bounding box center [535, 254] width 1071 height 509
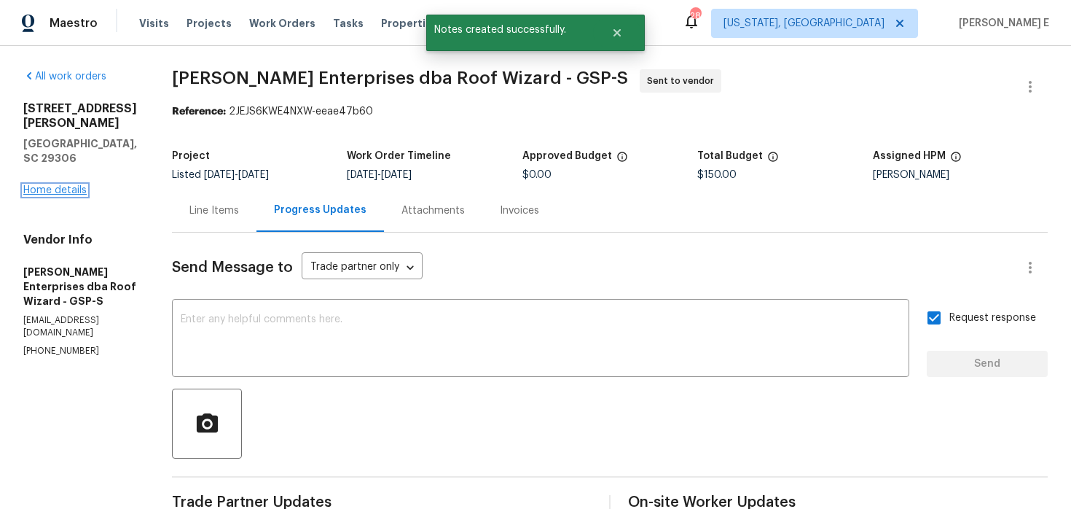
click at [37, 185] on link "Home details" at bounding box center [54, 190] width 63 height 10
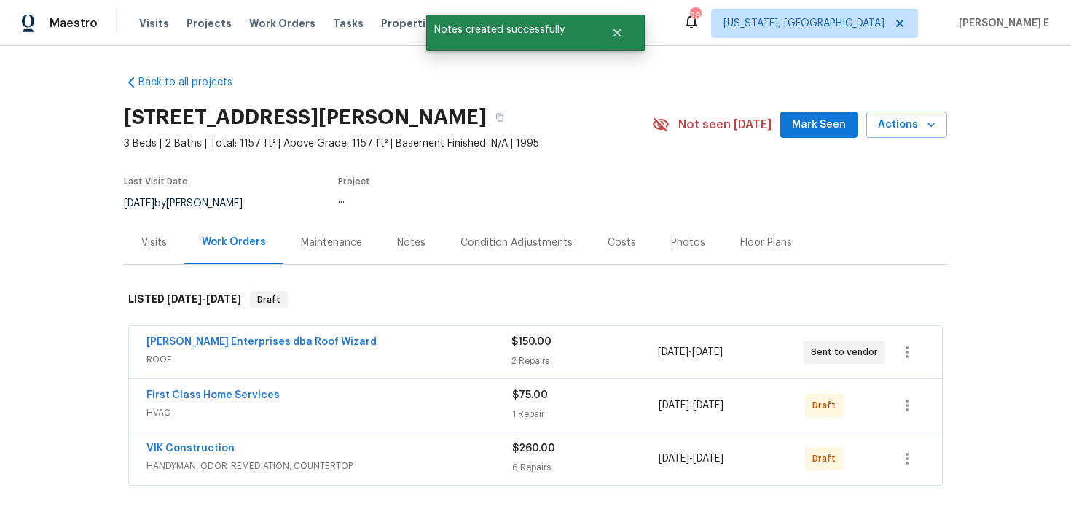
scroll to position [128, 0]
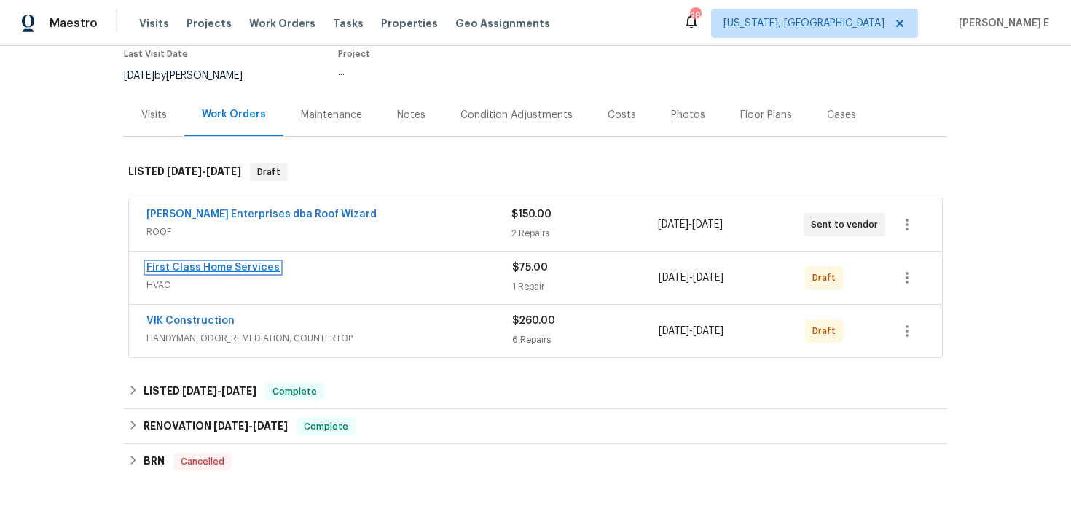
click at [233, 268] on link "First Class Home Services" at bounding box center [212, 267] width 133 height 10
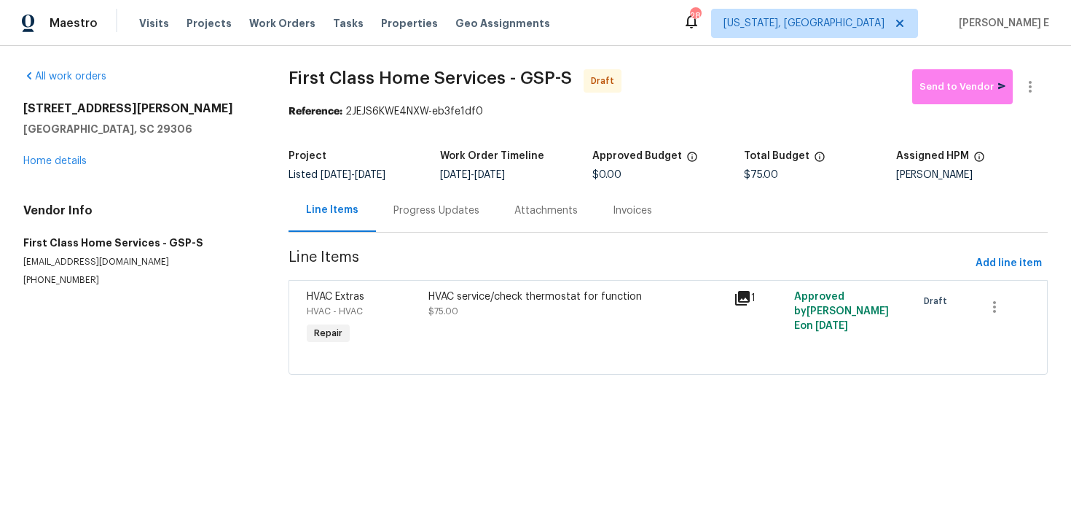
click at [417, 218] on div "Progress Updates" at bounding box center [436, 210] width 121 height 43
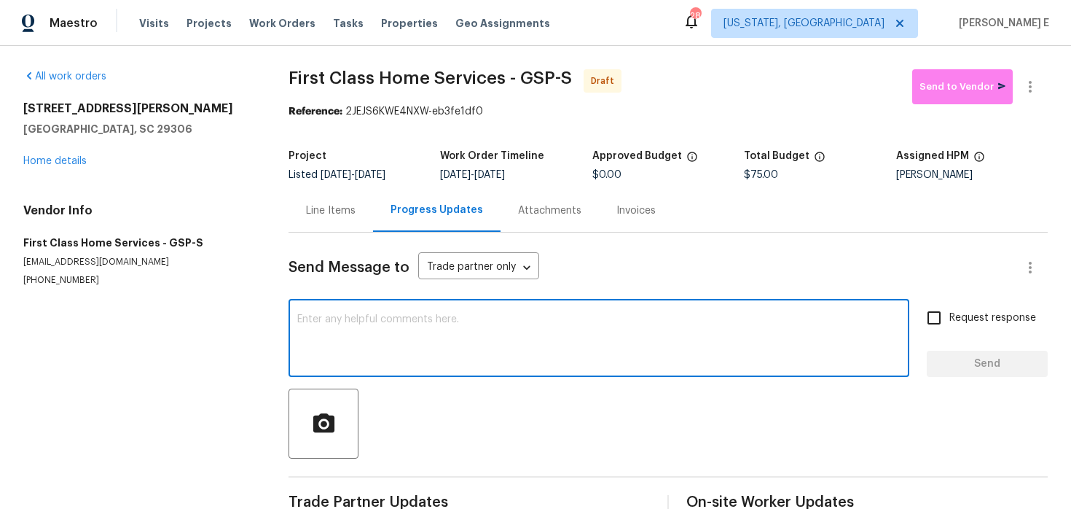
click at [425, 355] on textarea at bounding box center [598, 339] width 603 height 51
paste textarea "Hi this is [PERSON_NAME] with Opendoor. I’m confirming you received the WO for …"
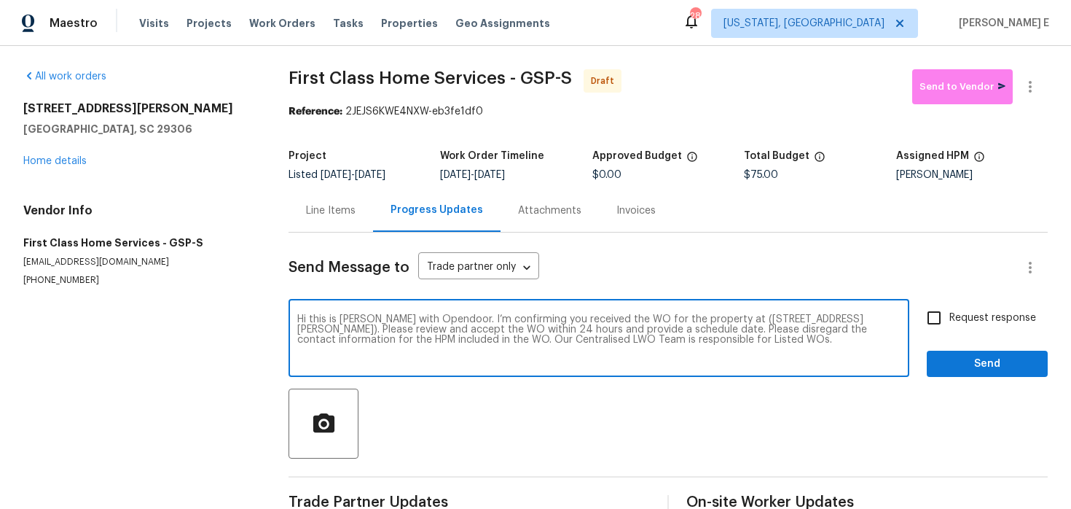
type textarea "Hi this is [PERSON_NAME] with Opendoor. I’m confirming you received the WO for …"
click at [999, 319] on span "Request response" at bounding box center [993, 317] width 87 height 15
click at [950, 319] on input "Request response" at bounding box center [934, 317] width 31 height 31
checkbox input "true"
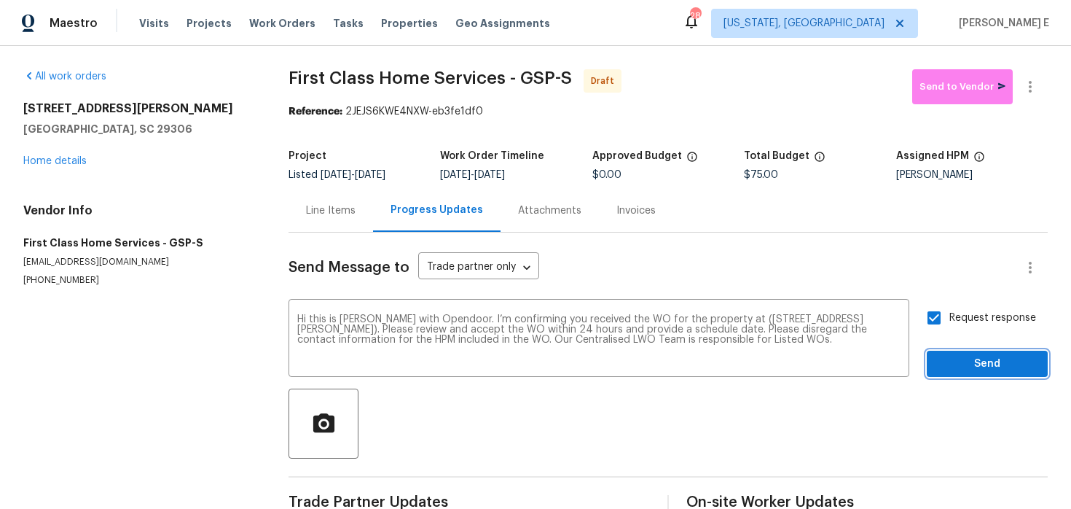
click at [994, 356] on span "Send" at bounding box center [988, 364] width 98 height 18
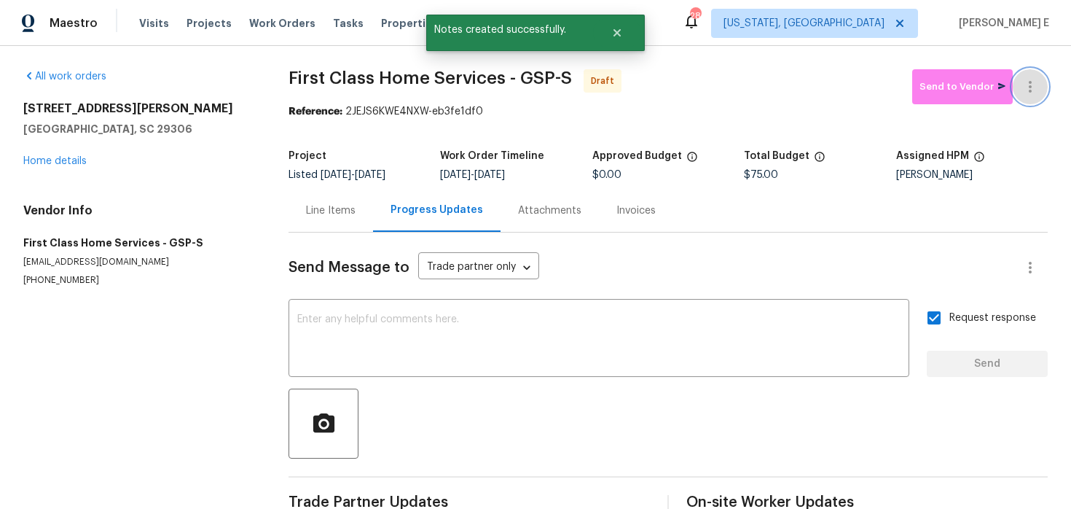
click at [1040, 91] on button "button" at bounding box center [1030, 86] width 35 height 35
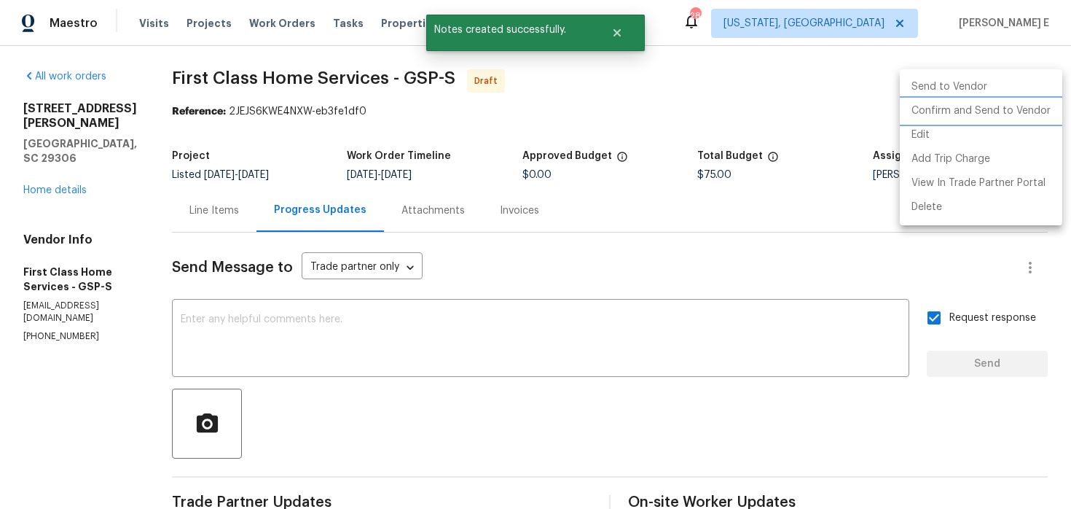
click at [985, 110] on li "Confirm and Send to Vendor" at bounding box center [981, 111] width 163 height 24
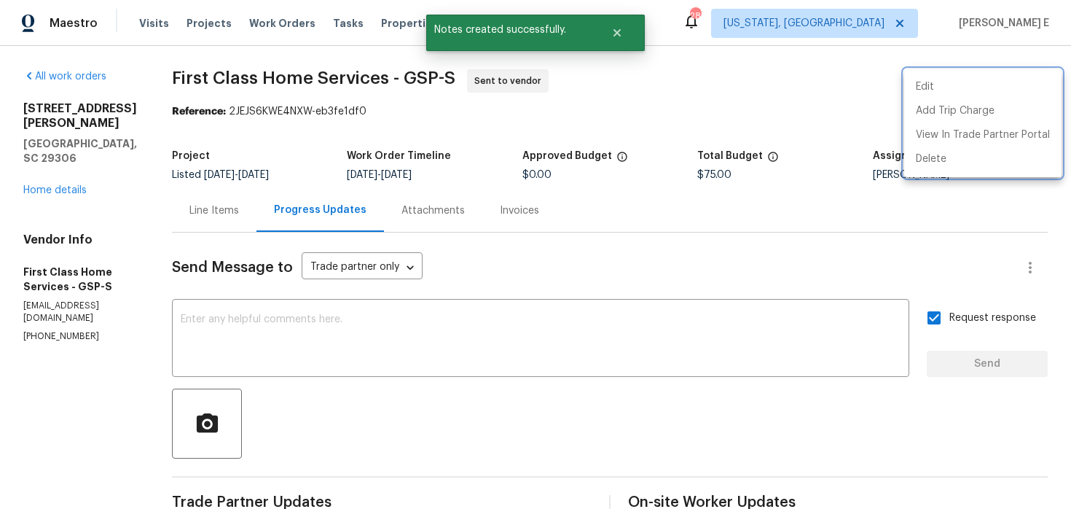
click at [52, 175] on div at bounding box center [535, 254] width 1071 height 509
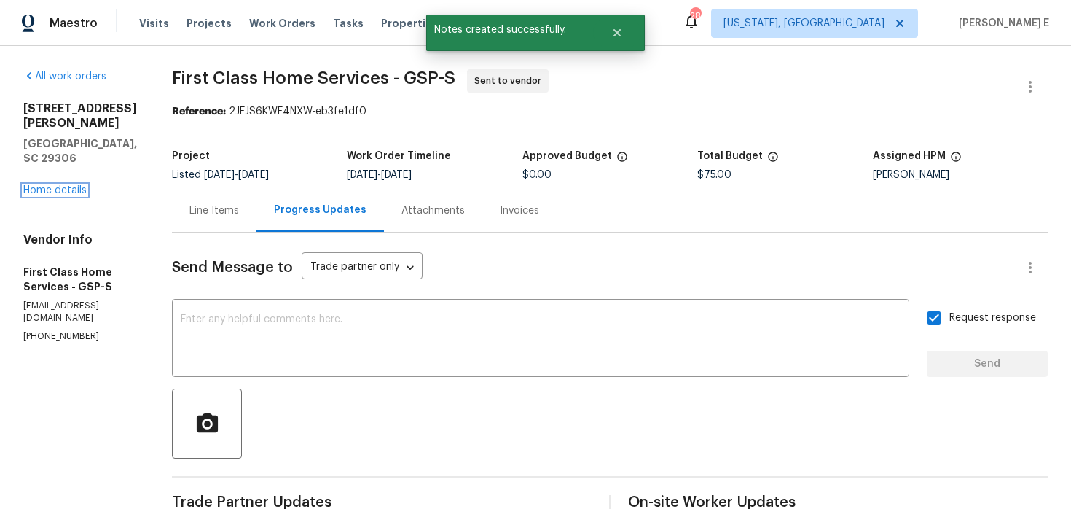
click at [52, 185] on link "Home details" at bounding box center [54, 190] width 63 height 10
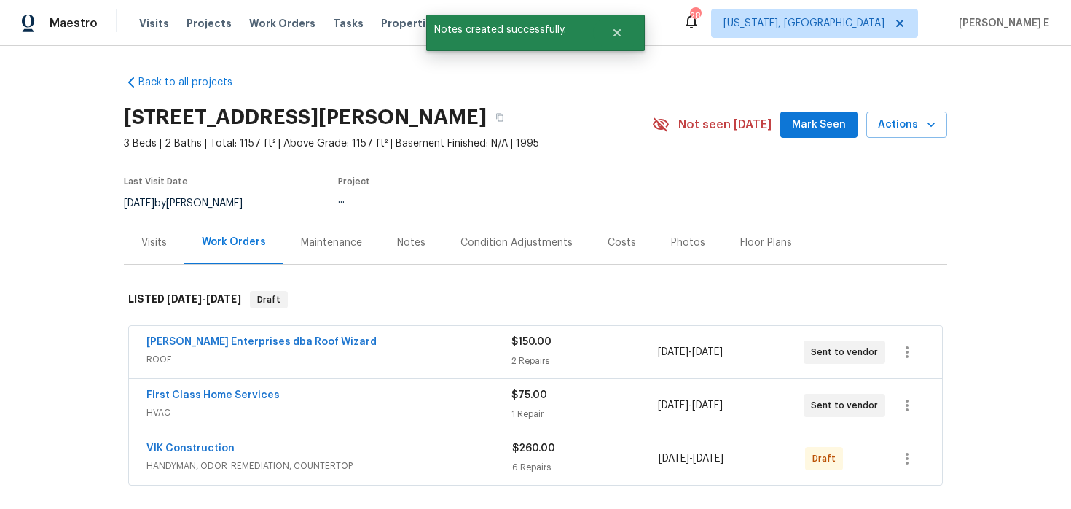
click at [52, 175] on div "Back to all projects [STREET_ADDRESS][PERSON_NAME] 3 Beds | 2 Baths | Total: 11…" at bounding box center [535, 277] width 1071 height 463
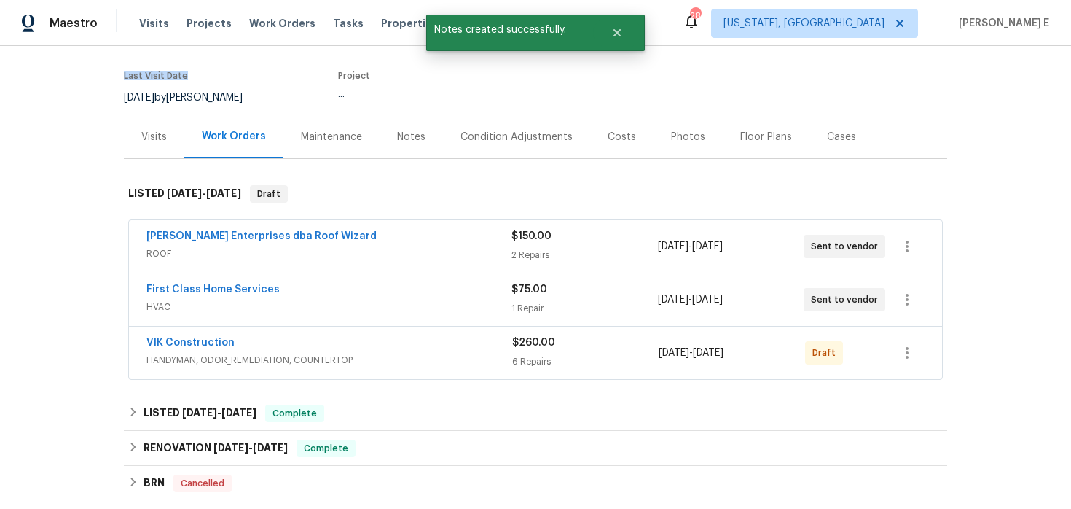
scroll to position [128, 0]
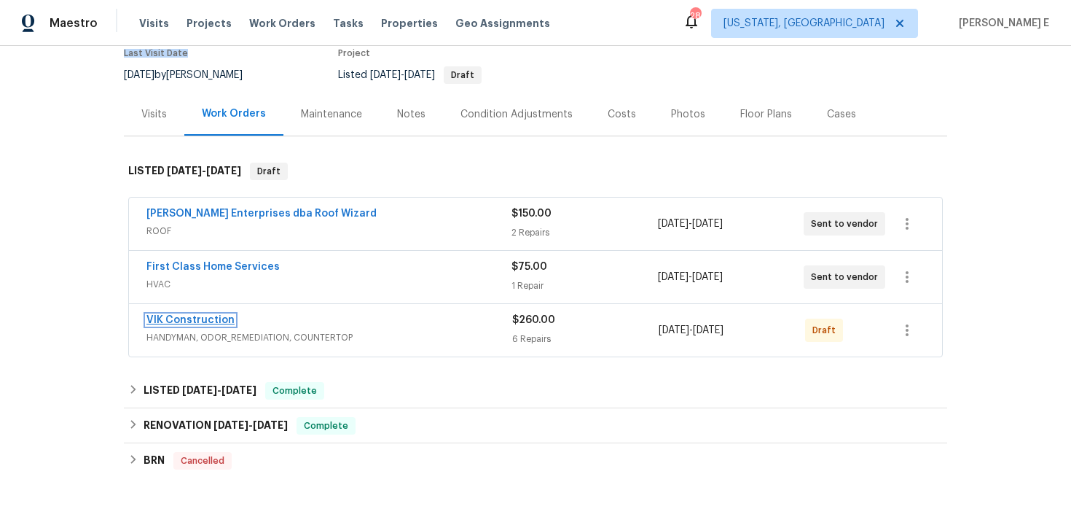
click at [176, 324] on link "VIK Construction" at bounding box center [190, 320] width 88 height 10
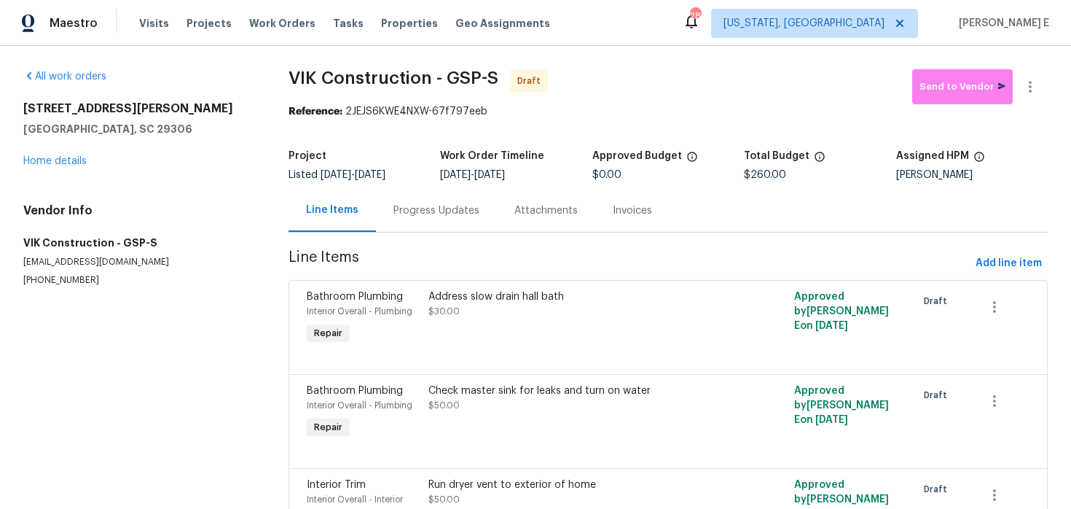
click at [387, 212] on div "Progress Updates" at bounding box center [436, 210] width 121 height 43
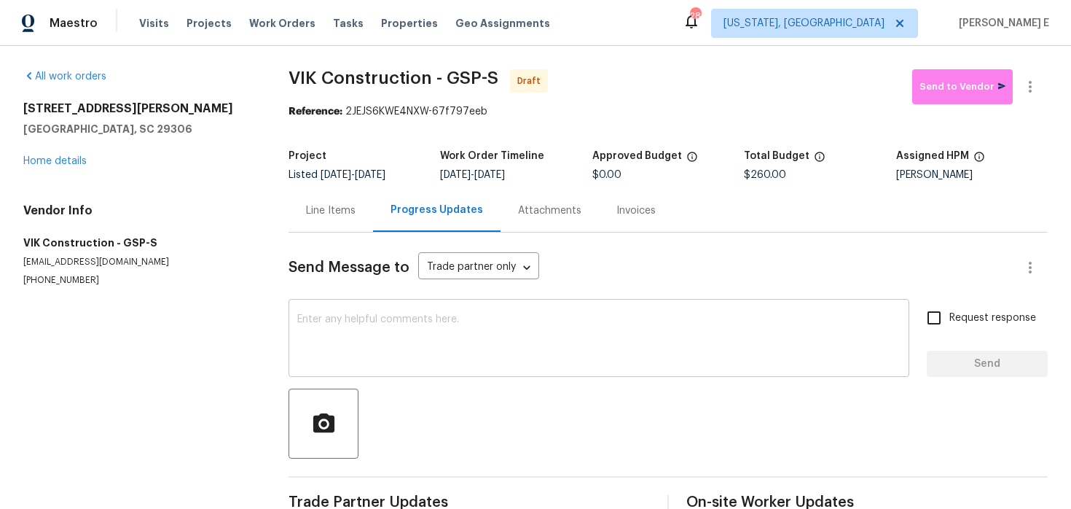
click at [418, 324] on textarea at bounding box center [598, 339] width 603 height 51
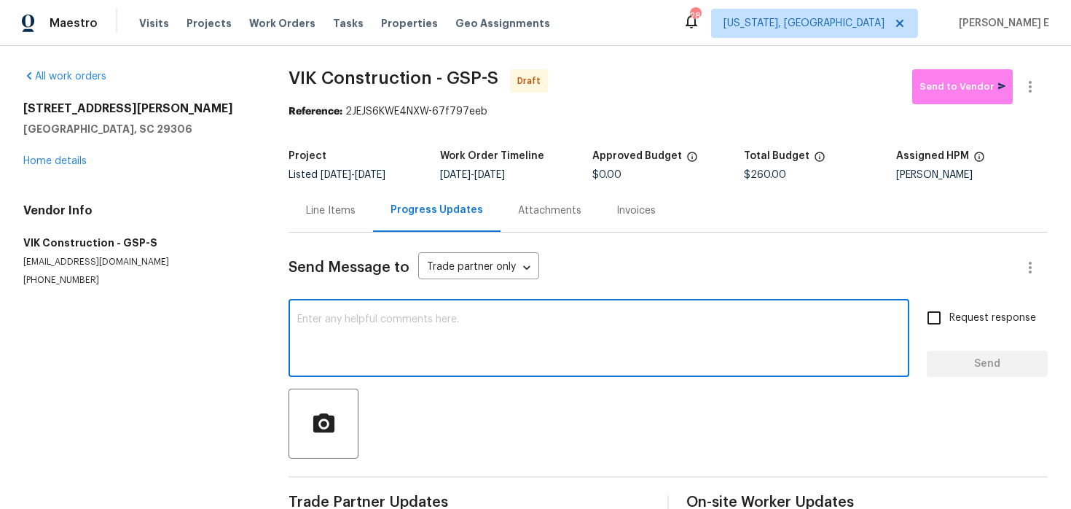
paste textarea "Hi this is [PERSON_NAME] with Opendoor. I’m confirming you received the WO for …"
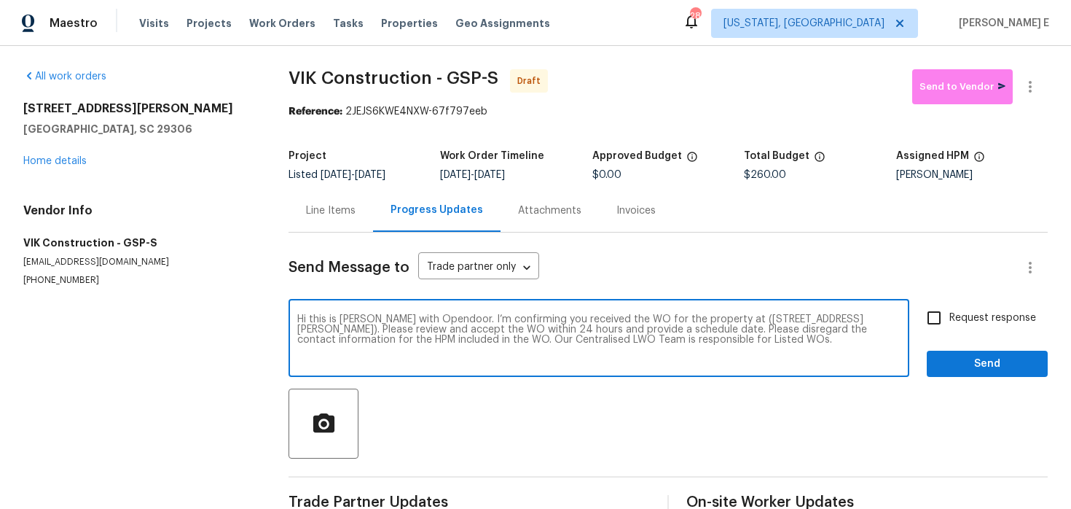
type textarea "Hi this is [PERSON_NAME] with Opendoor. I’m confirming you received the WO for …"
click at [1011, 316] on span "Request response" at bounding box center [993, 317] width 87 height 15
click at [950, 316] on input "Request response" at bounding box center [934, 317] width 31 height 31
checkbox input "true"
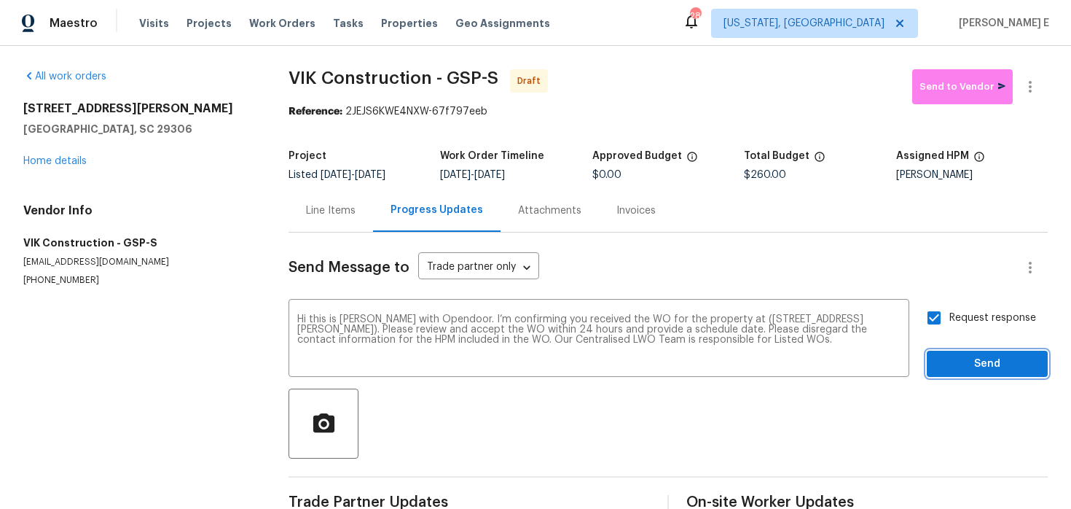
click at [995, 375] on button "Send" at bounding box center [987, 364] width 121 height 27
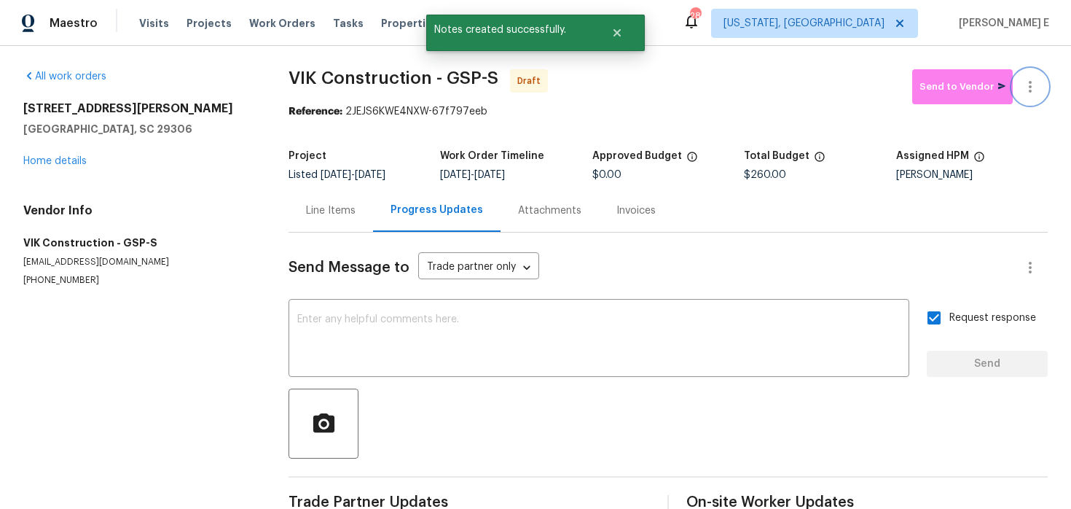
click at [1030, 82] on icon "button" at bounding box center [1030, 87] width 3 height 12
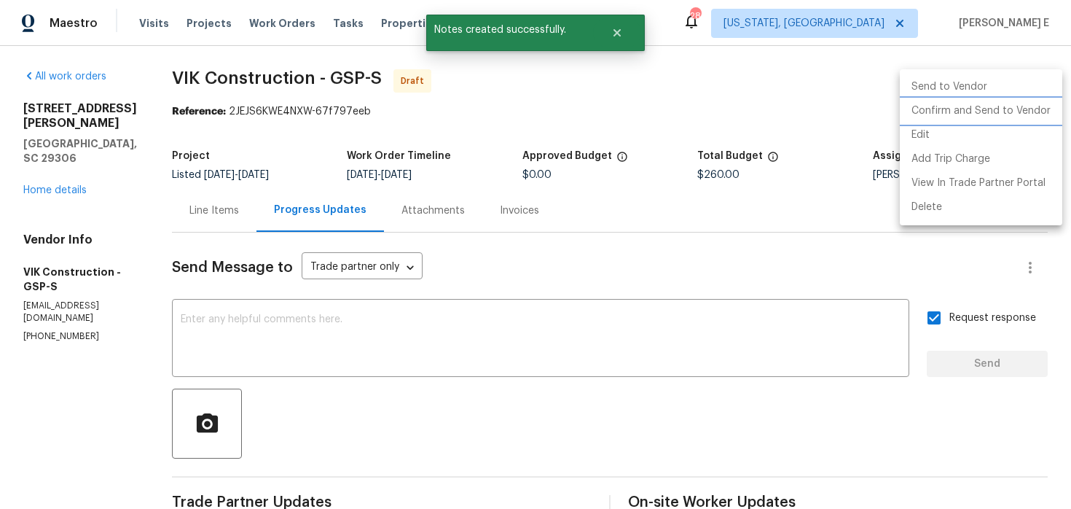
click at [1020, 111] on li "Confirm and Send to Vendor" at bounding box center [981, 111] width 163 height 24
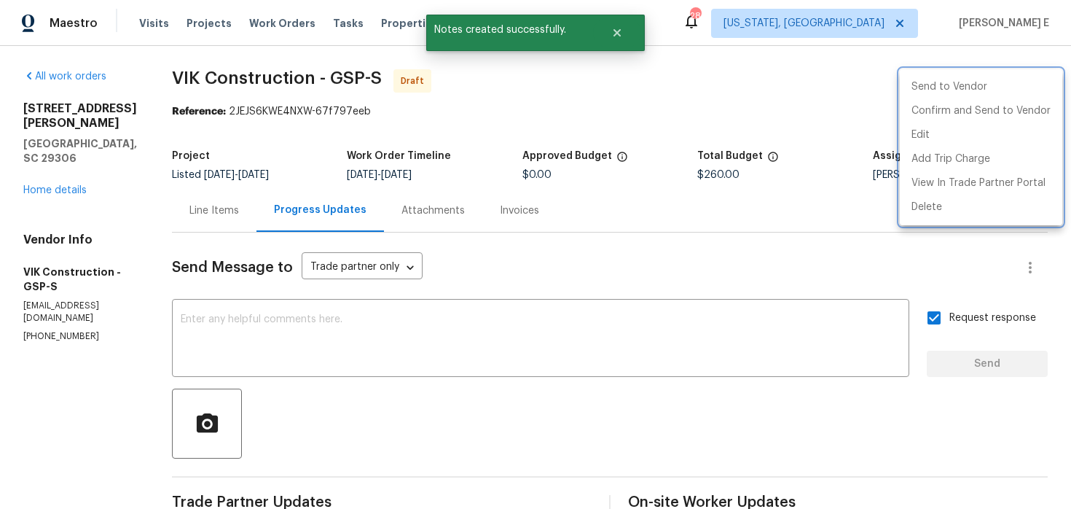
click at [710, 206] on div at bounding box center [535, 254] width 1071 height 509
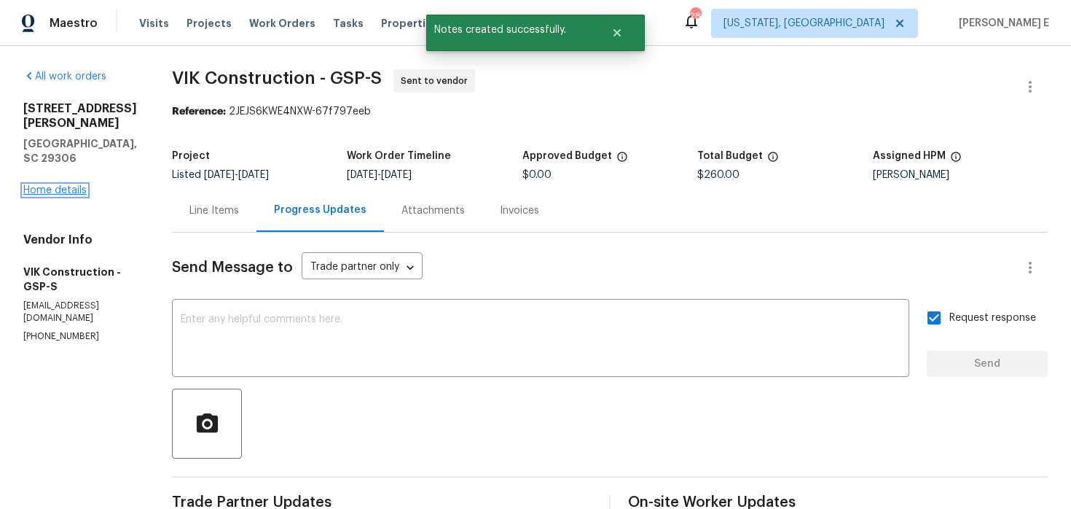
click at [44, 185] on link "Home details" at bounding box center [54, 190] width 63 height 10
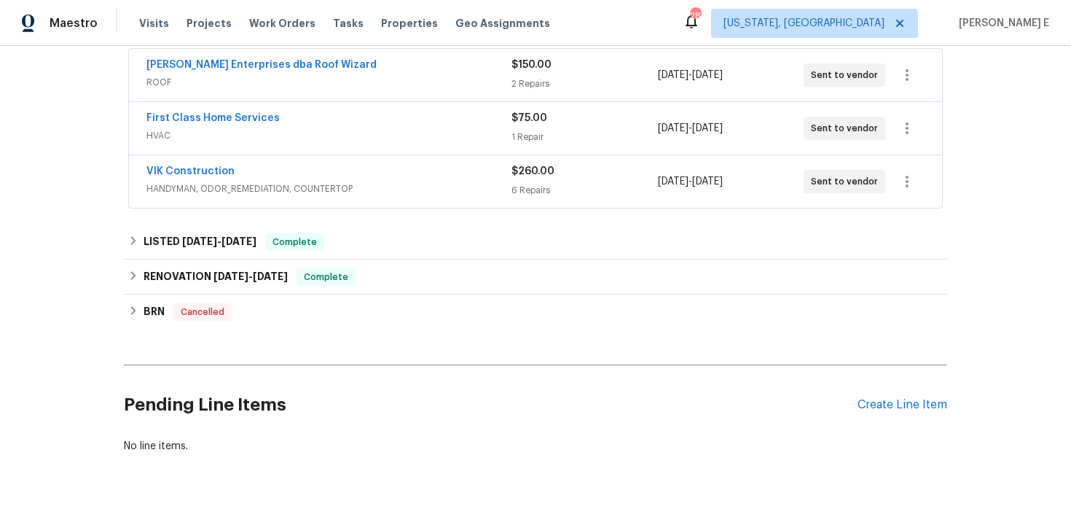
scroll to position [297, 0]
